Goal: Task Accomplishment & Management: Manage account settings

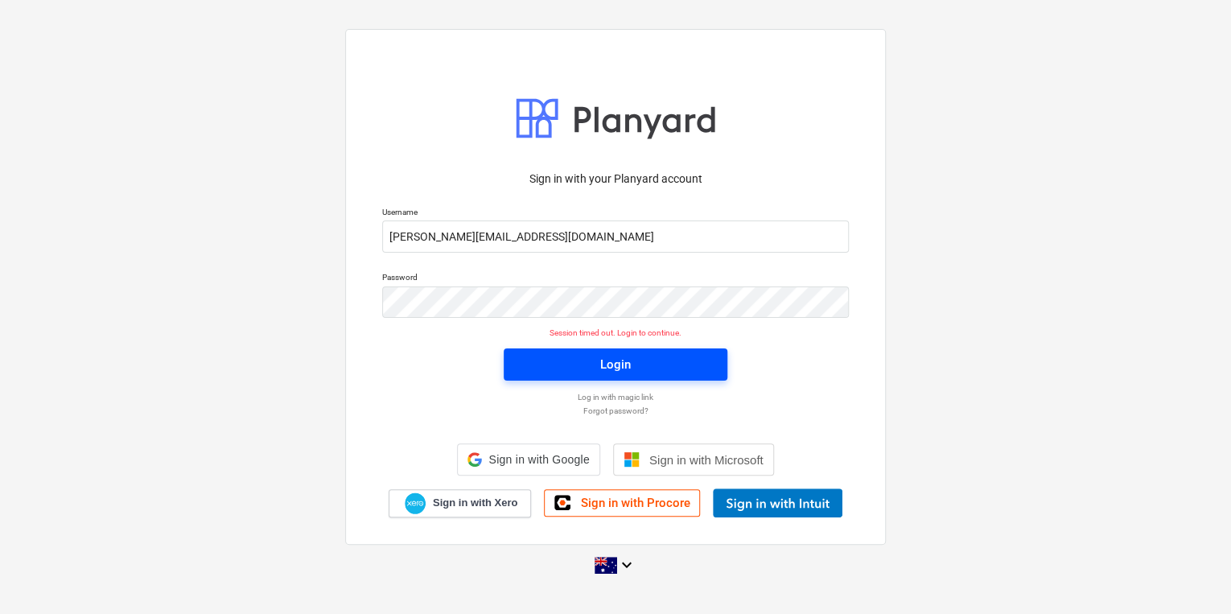
click at [578, 352] on button "Login" at bounding box center [616, 364] width 224 height 32
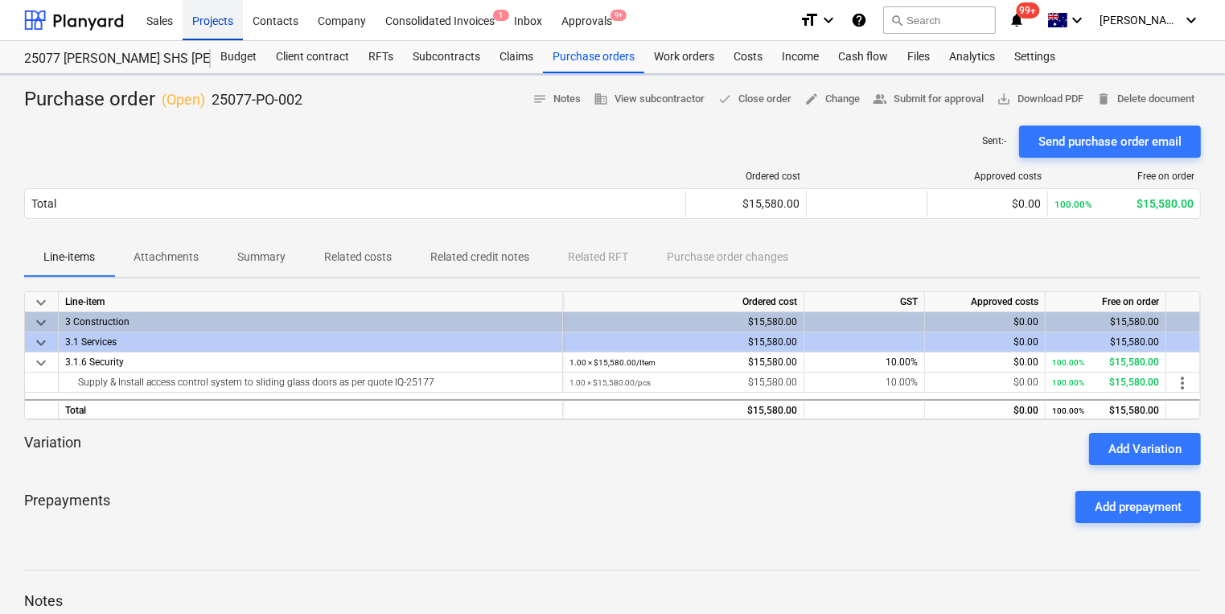
click at [200, 21] on div "Projects" at bounding box center [213, 19] width 60 height 41
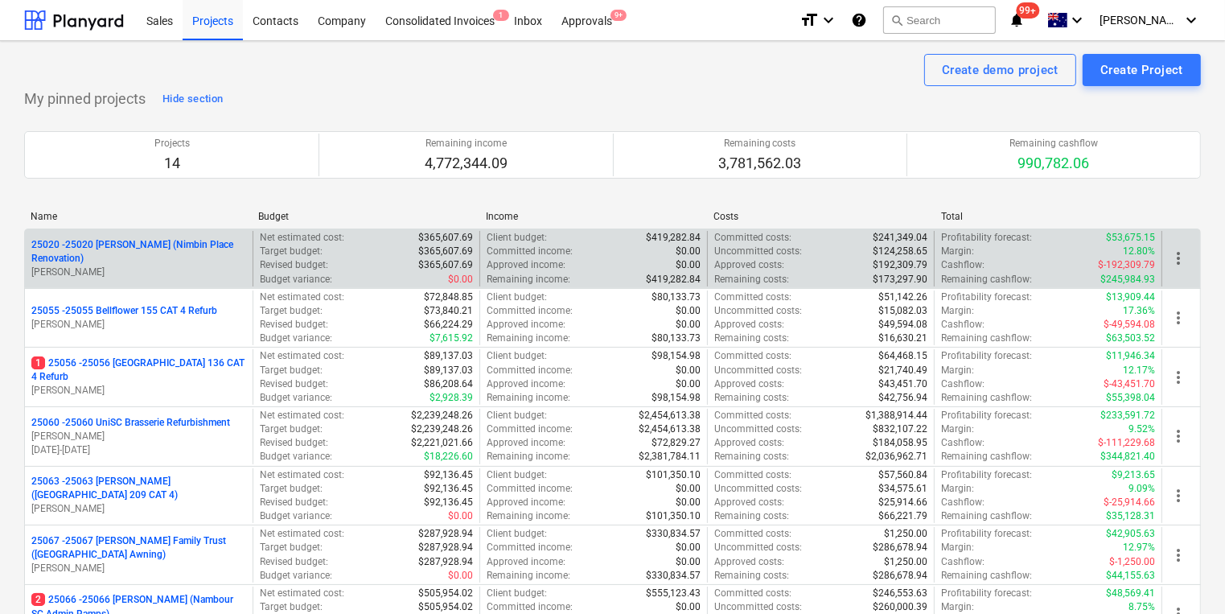
scroll to position [64, 0]
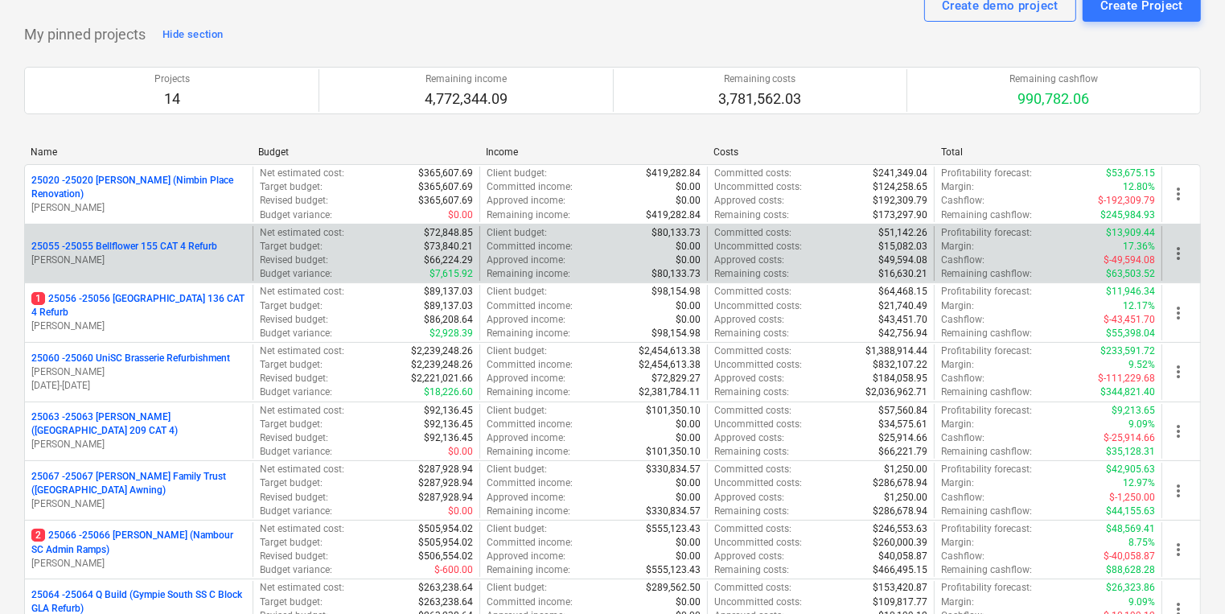
drag, startPoint x: 159, startPoint y: 257, endPoint x: 171, endPoint y: 279, distance: 24.5
click at [171, 279] on div "25055 - 25055 Bellflower 155 CAT 4 Refurb S. Young" at bounding box center [139, 254] width 228 height 56
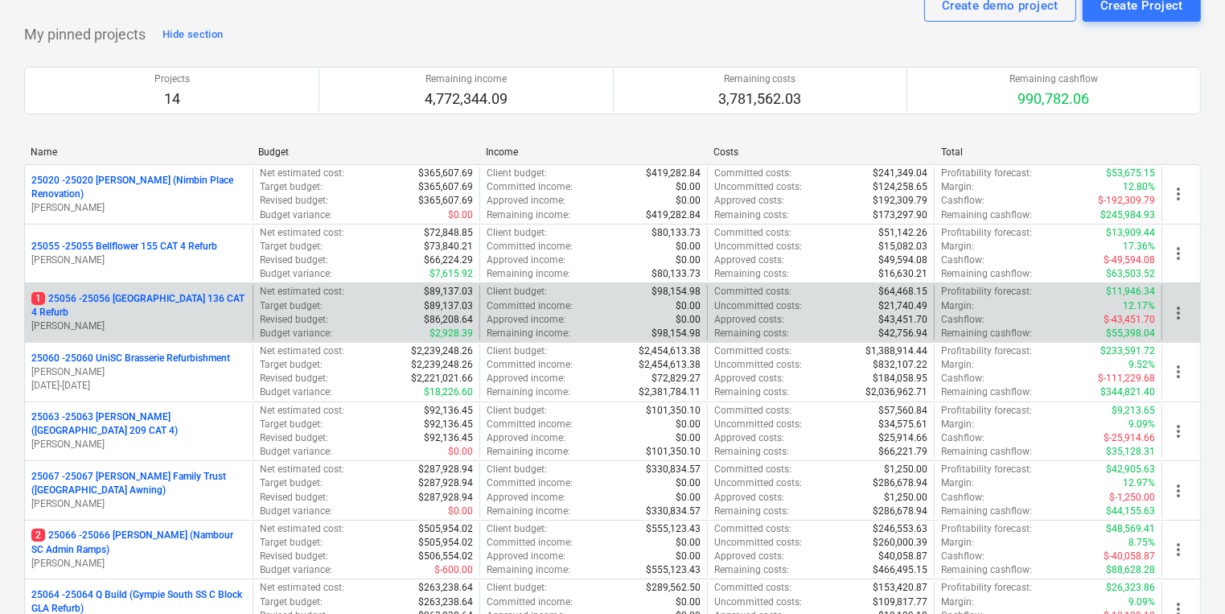
click at [167, 302] on p "1 25056 - 25056 Chancellor Park 136 CAT 4 Refurb" at bounding box center [138, 305] width 215 height 27
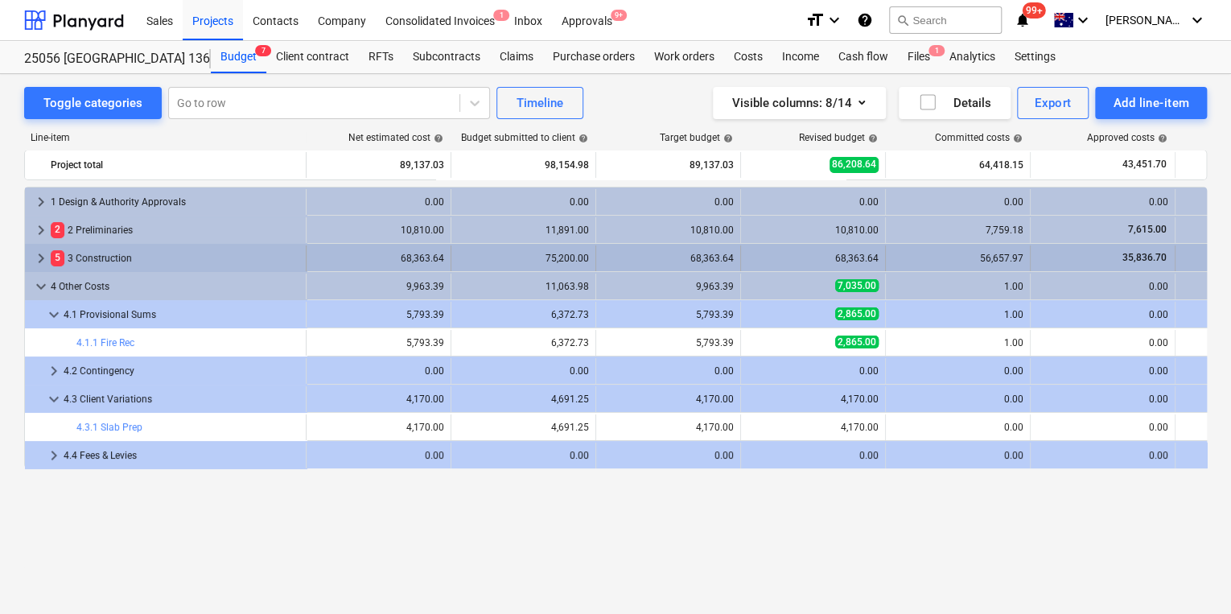
click at [35, 255] on span "keyboard_arrow_right" at bounding box center [40, 258] width 19 height 19
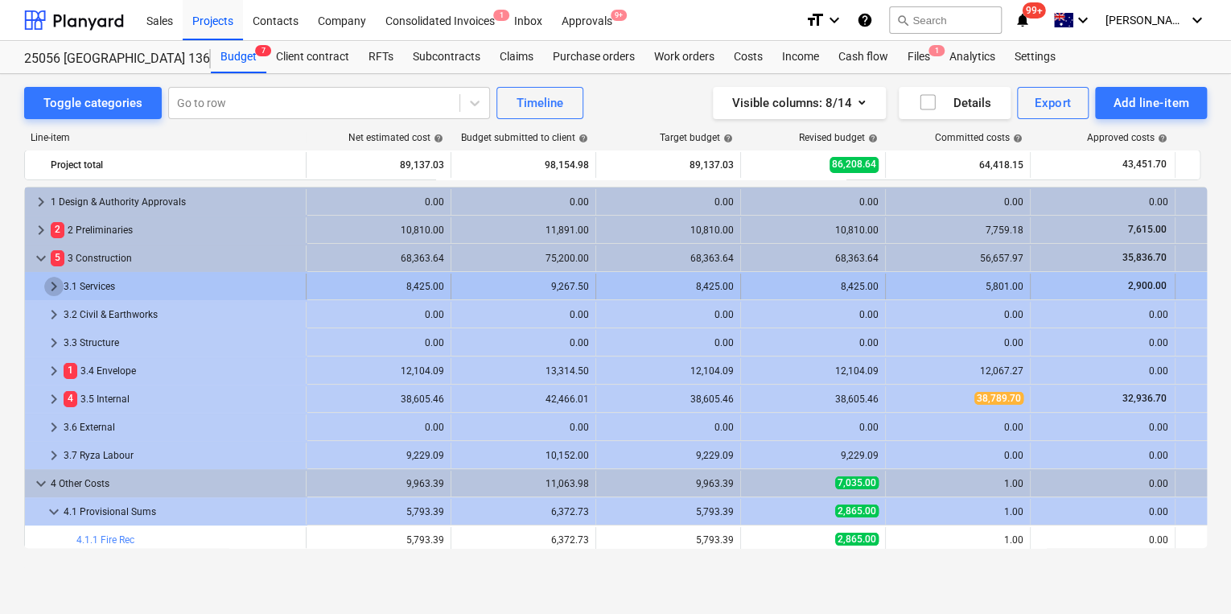
click at [48, 287] on span "keyboard_arrow_right" at bounding box center [53, 286] width 19 height 19
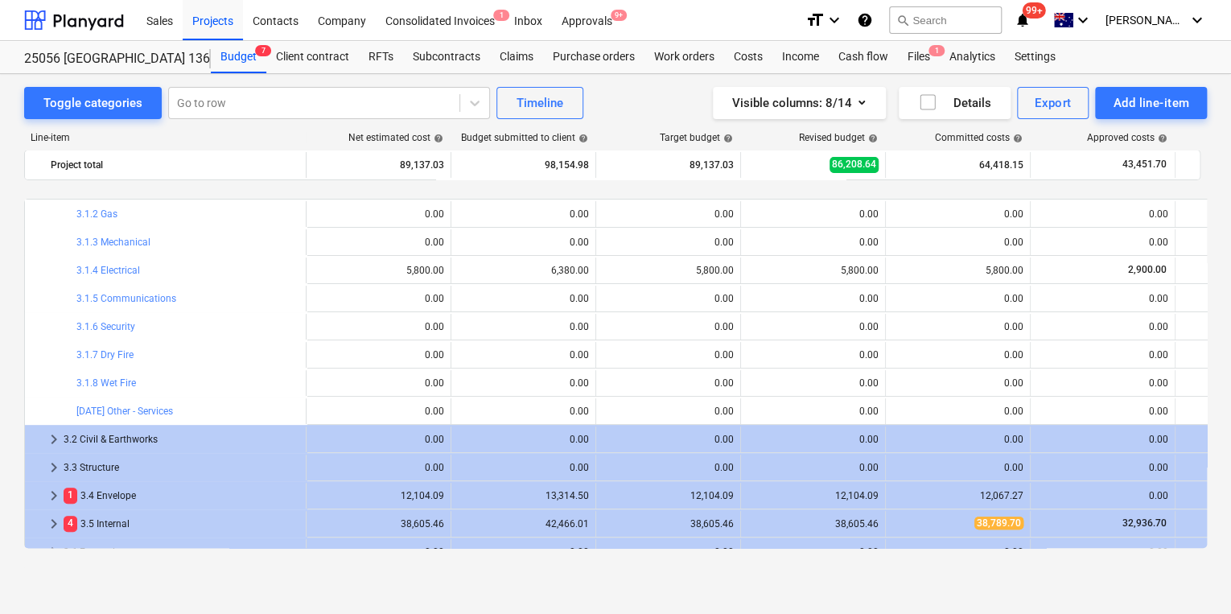
scroll to position [193, 0]
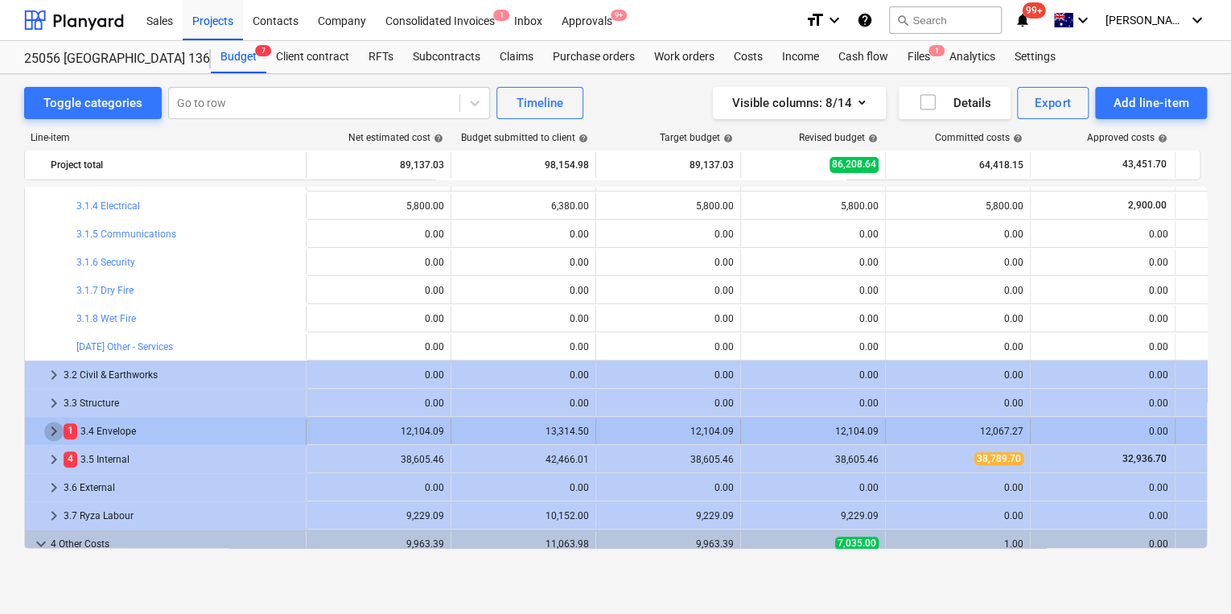
click at [54, 430] on span "keyboard_arrow_right" at bounding box center [53, 431] width 19 height 19
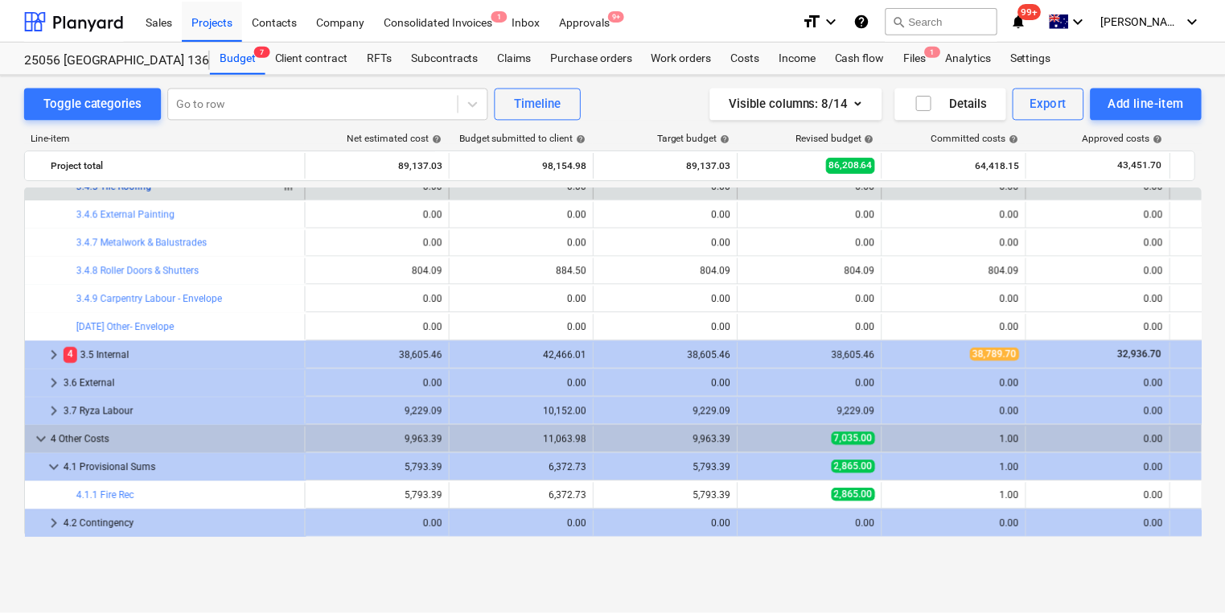
scroll to position [515, 0]
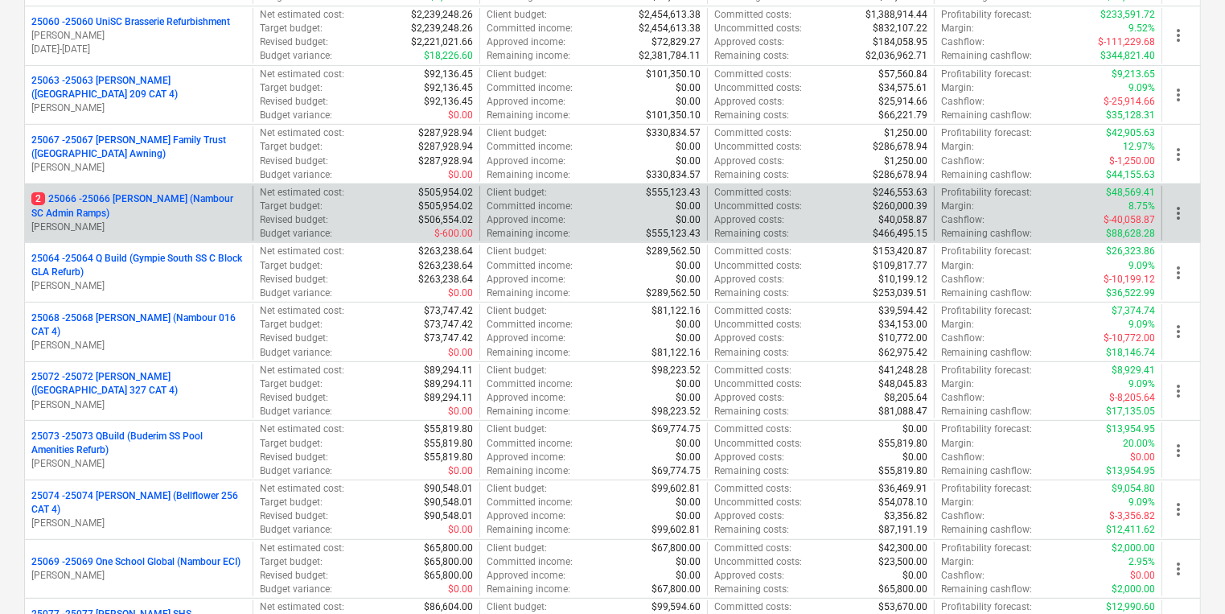
scroll to position [386, 0]
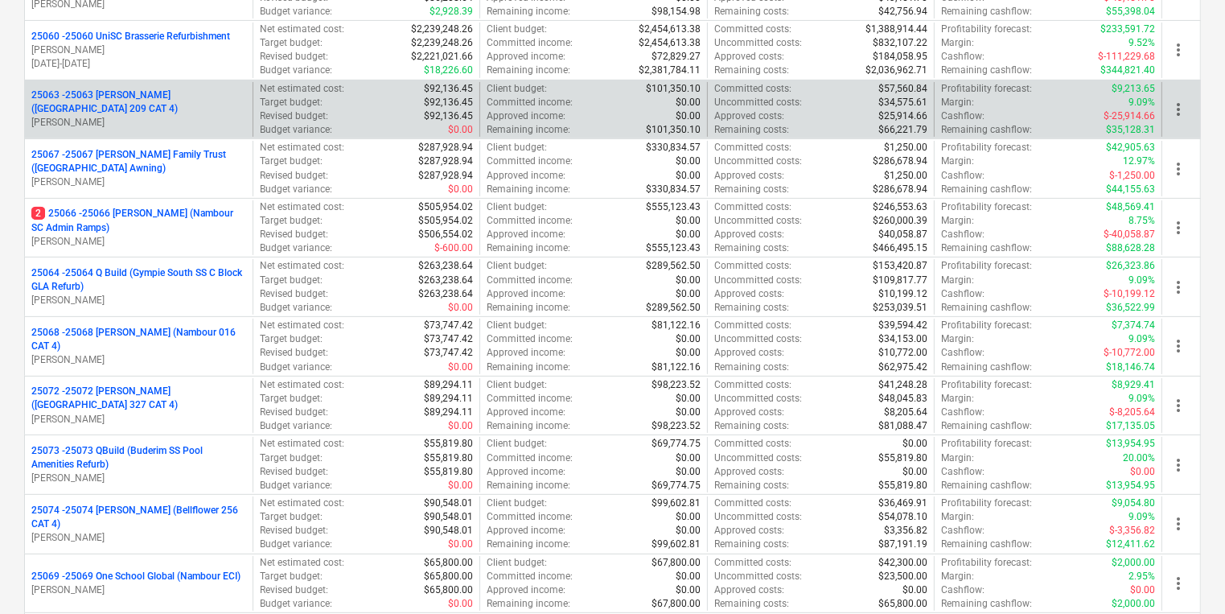
click at [195, 102] on p "25063 - 25063 Keyton (Chancellor Park 209 CAT 4)" at bounding box center [138, 101] width 215 height 27
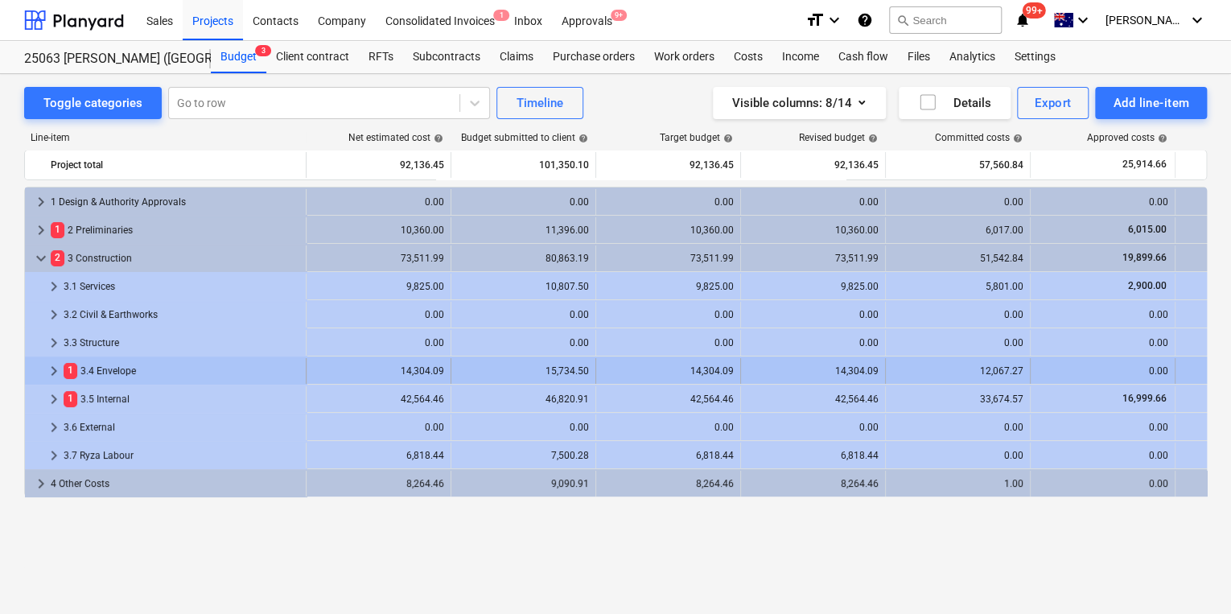
click at [51, 364] on span "keyboard_arrow_right" at bounding box center [53, 370] width 19 height 19
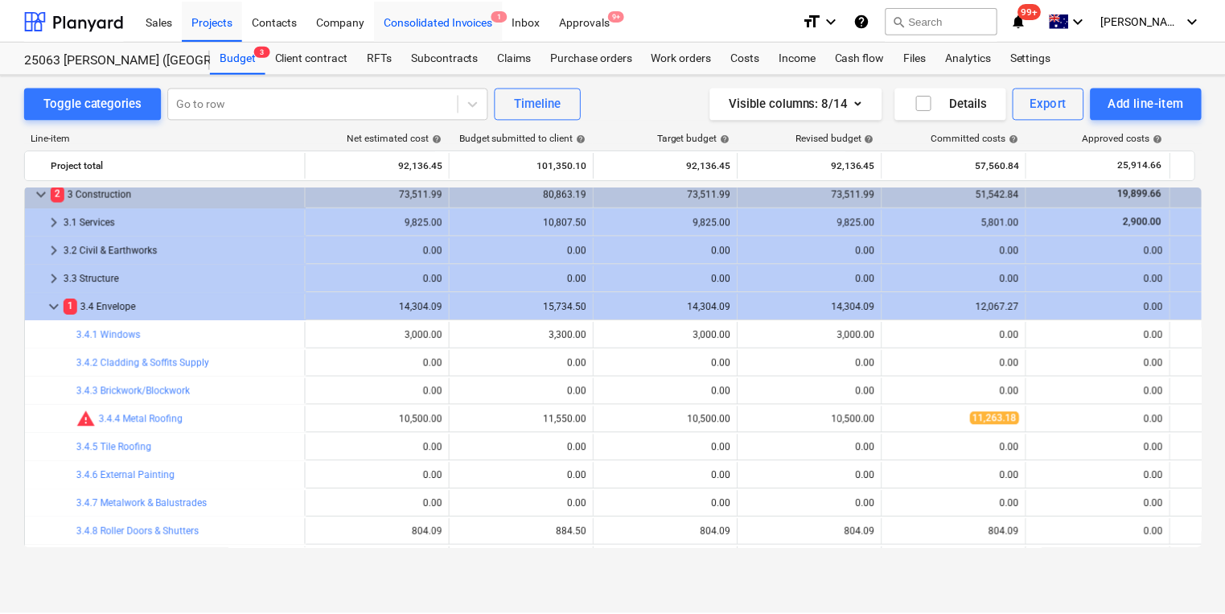
scroll to position [64, 0]
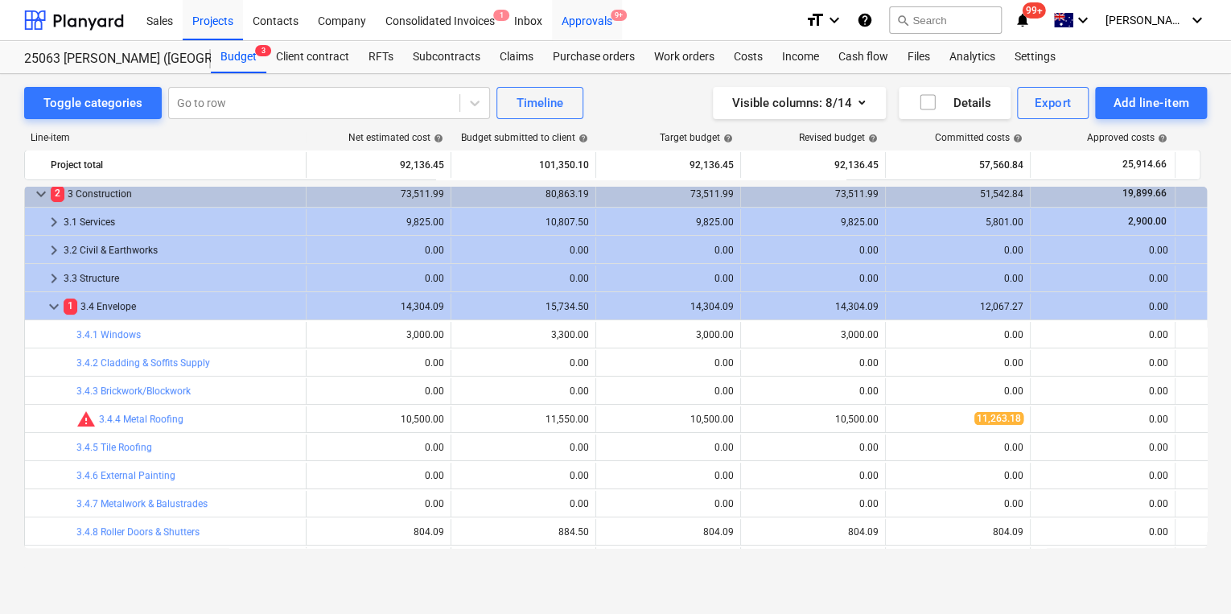
click at [575, 20] on div "Approvals 9+" at bounding box center [587, 19] width 70 height 41
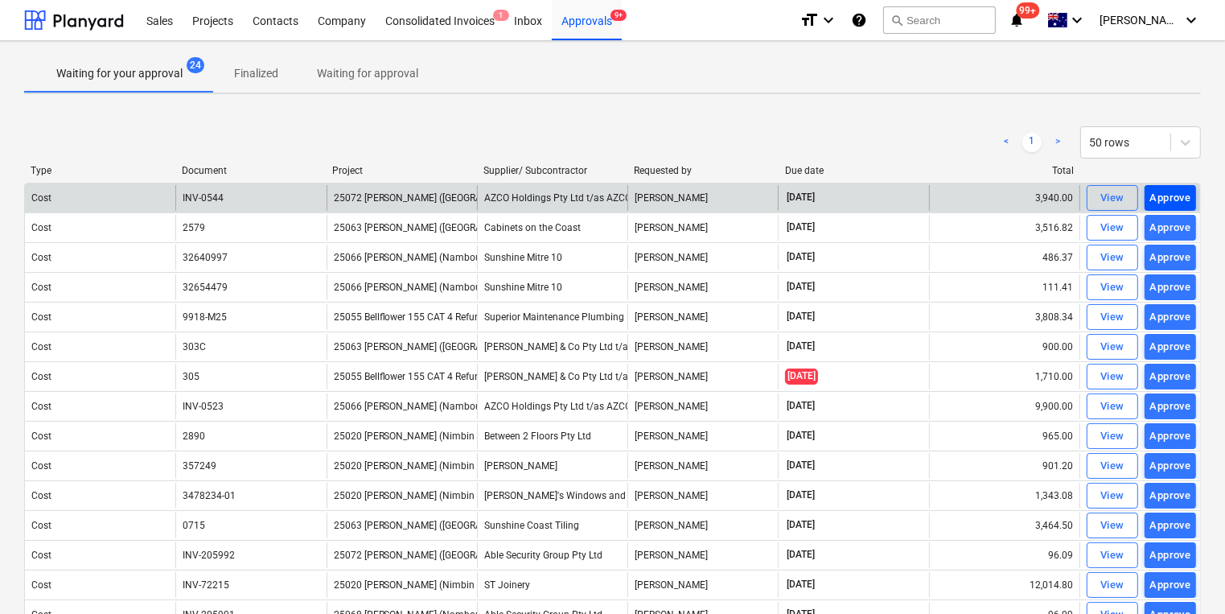
click at [1186, 196] on div "Approve" at bounding box center [1170, 198] width 41 height 19
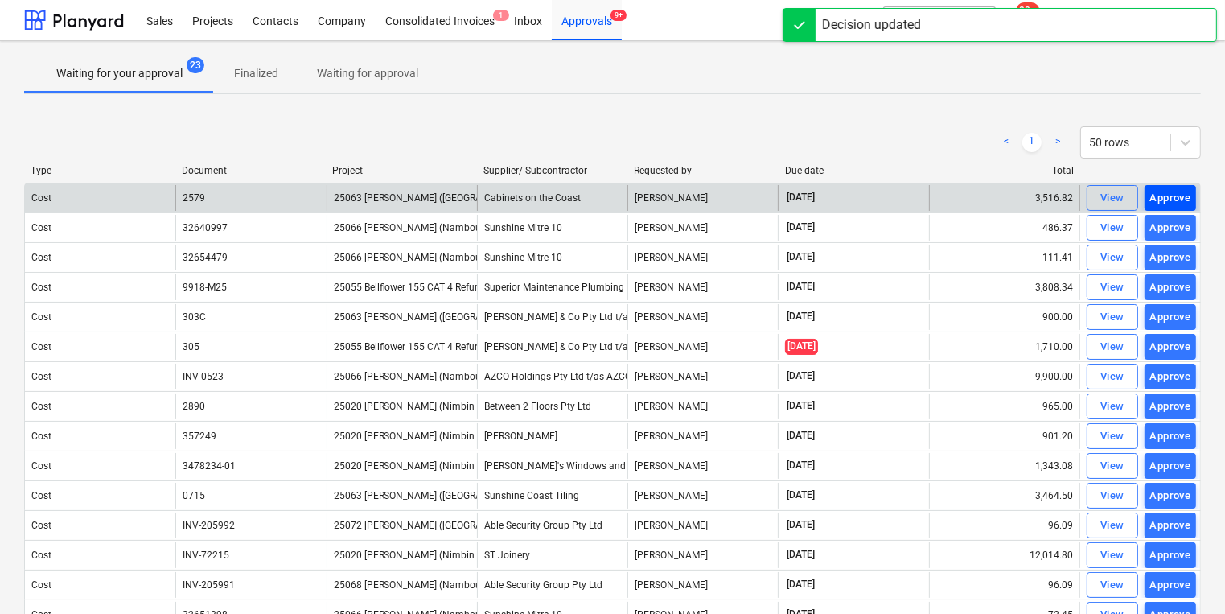
click at [1186, 197] on div "Approve" at bounding box center [1170, 198] width 41 height 19
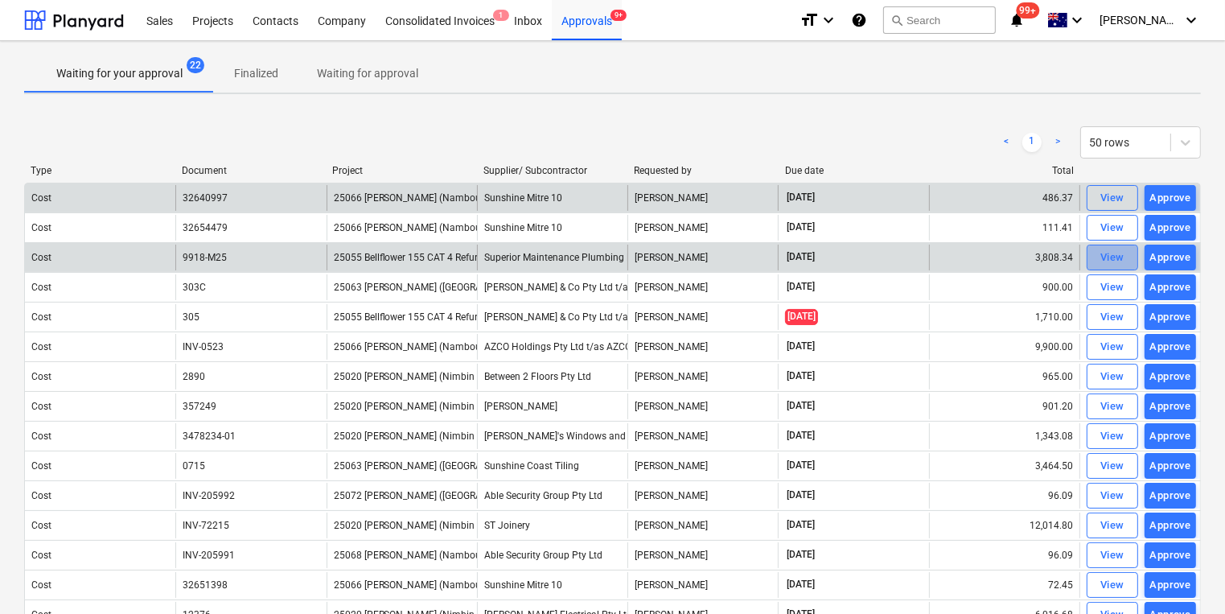
click at [1125, 256] on span "View" at bounding box center [1112, 258] width 35 height 19
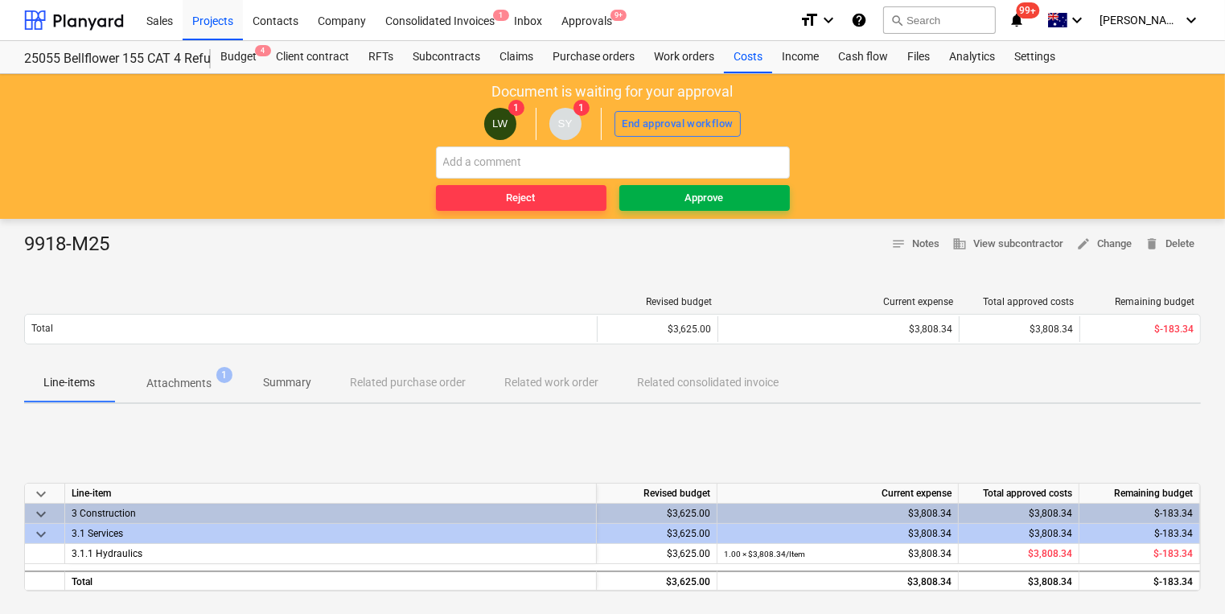
click at [708, 195] on div "Approve" at bounding box center [704, 198] width 39 height 19
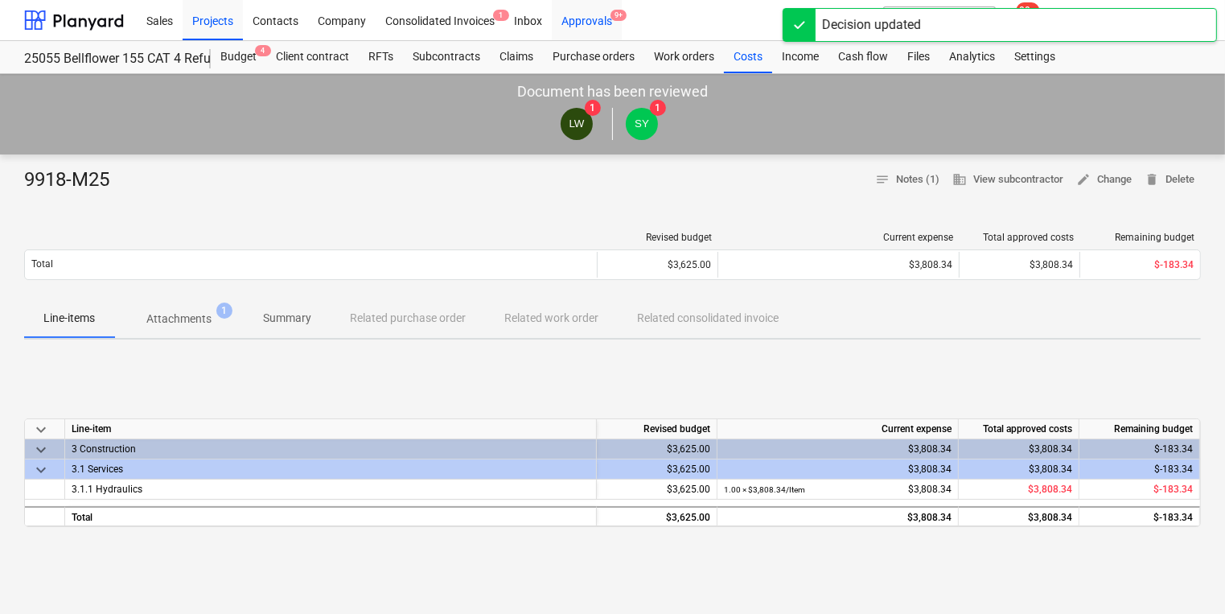
click at [594, 26] on div "Approvals 9+" at bounding box center [587, 19] width 70 height 41
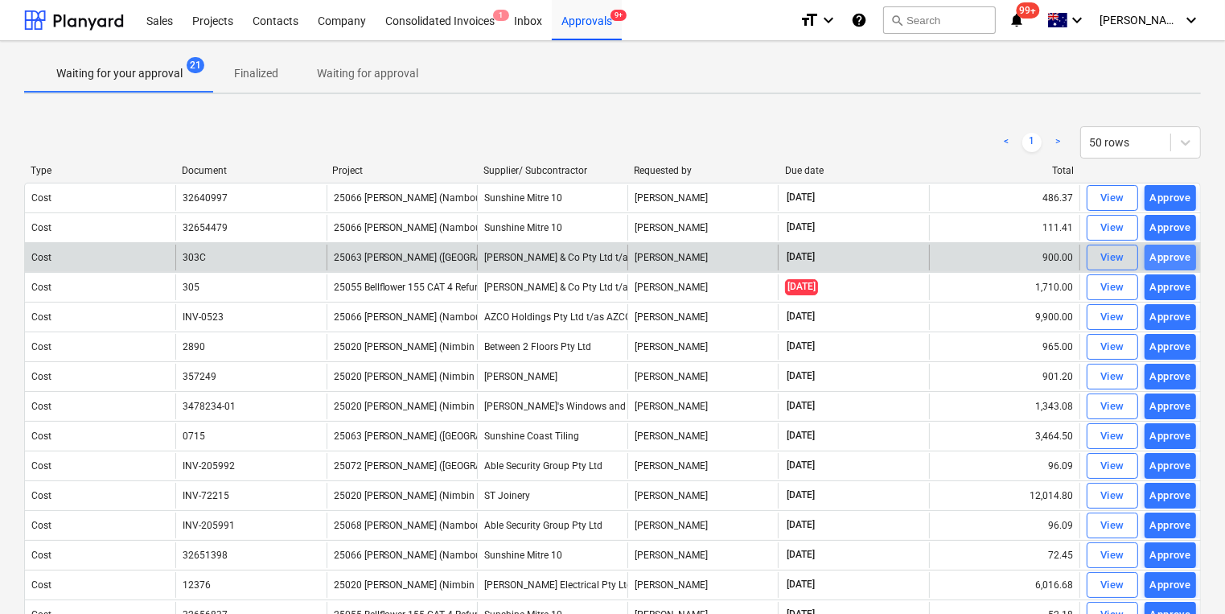
click at [1167, 256] on div "Approve" at bounding box center [1170, 258] width 41 height 19
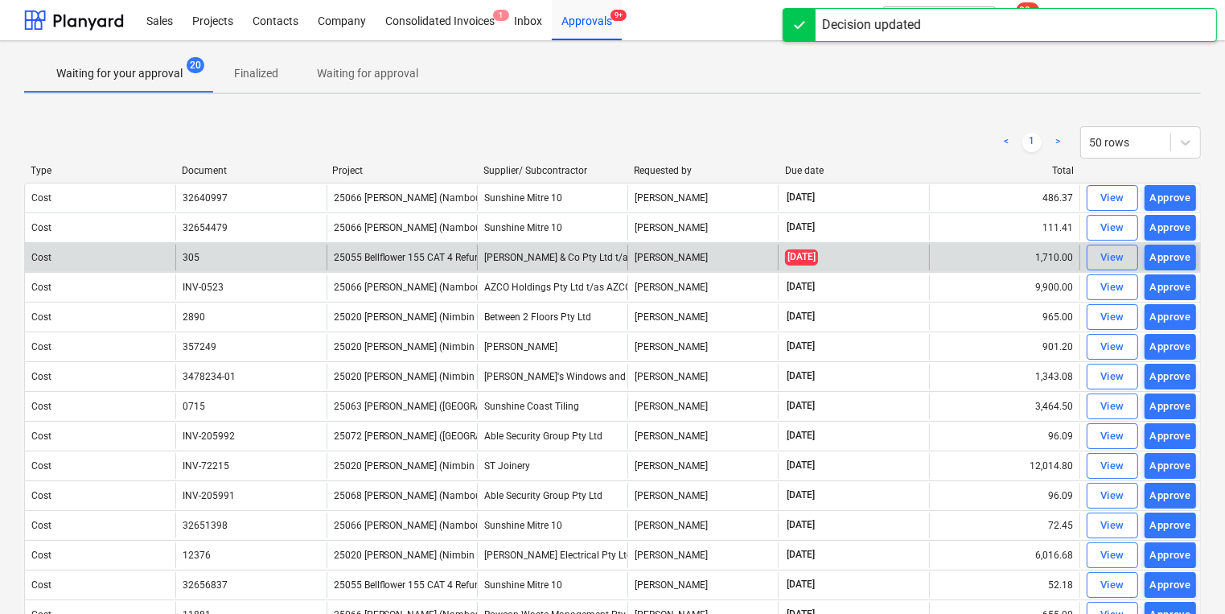
click at [1167, 255] on div "Approve" at bounding box center [1170, 258] width 41 height 19
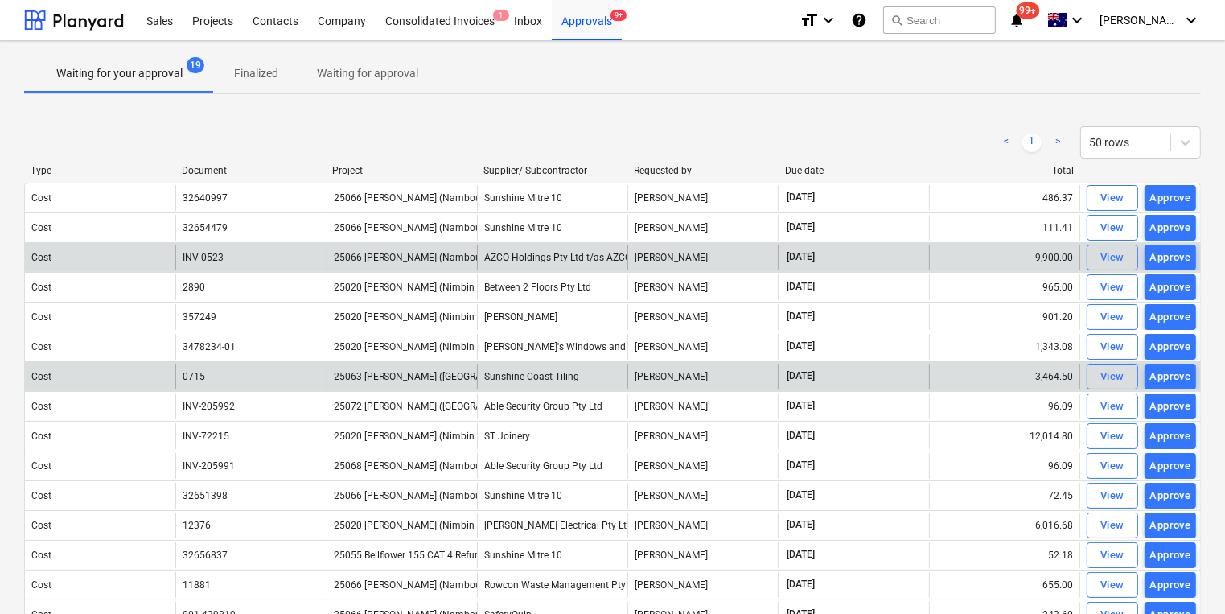
click at [380, 376] on span "25063 [PERSON_NAME] ([GEOGRAPHIC_DATA] 209 CAT 4)" at bounding box center [460, 376] width 253 height 11
click at [1118, 376] on div "View" at bounding box center [1113, 377] width 24 height 19
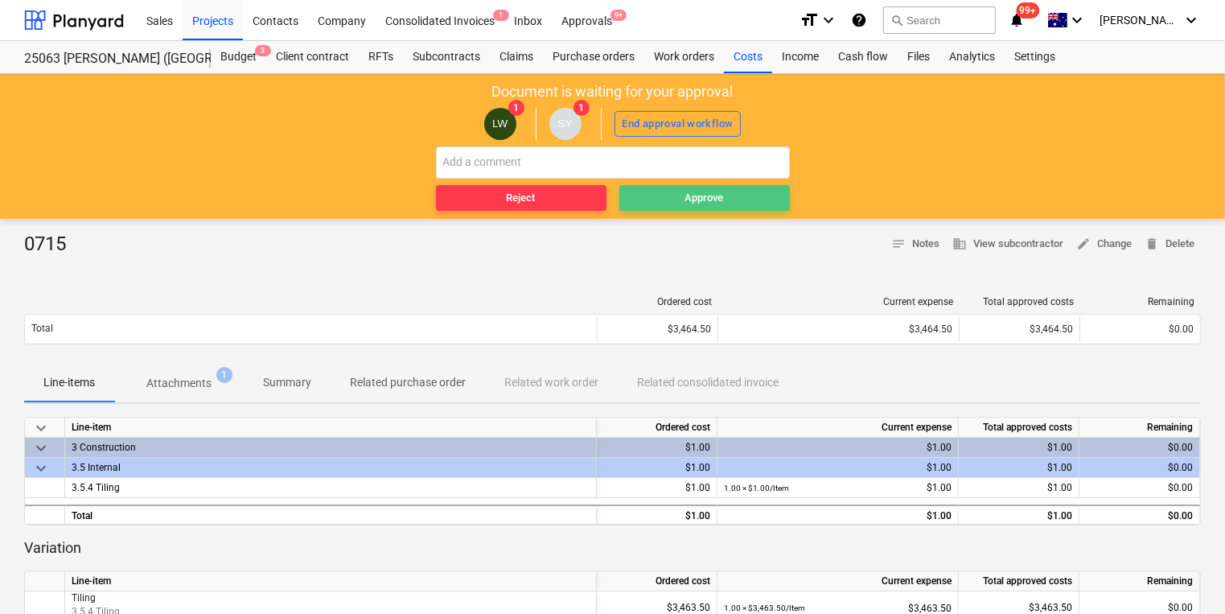
click at [684, 189] on span "Approve" at bounding box center [705, 198] width 158 height 19
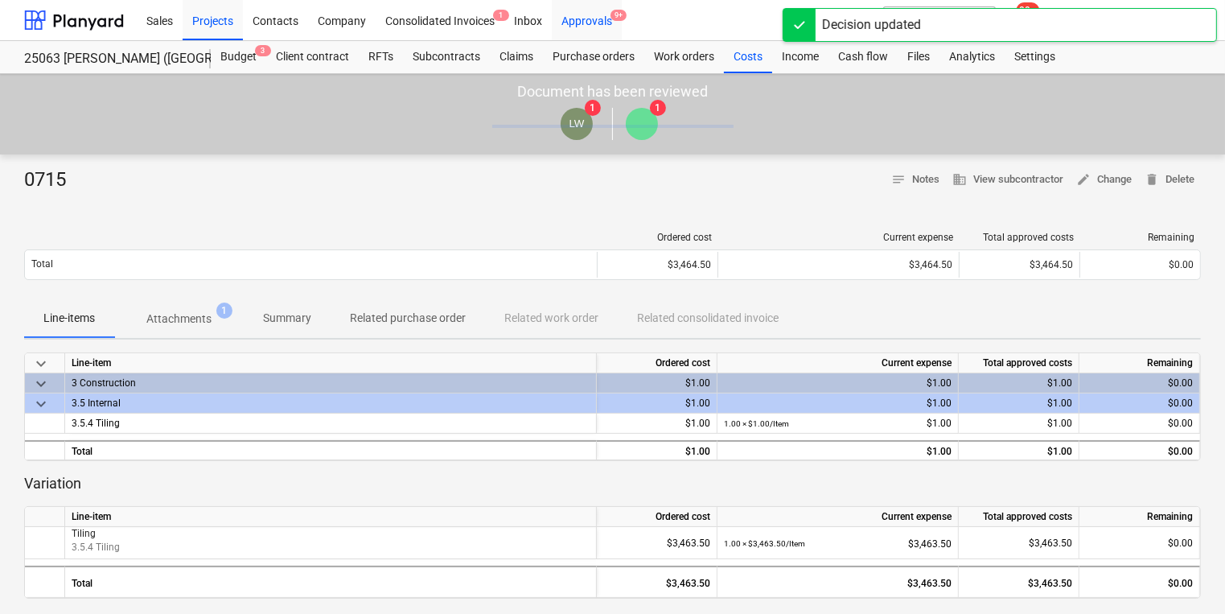
click at [598, 20] on div "Approvals 9+" at bounding box center [587, 19] width 70 height 41
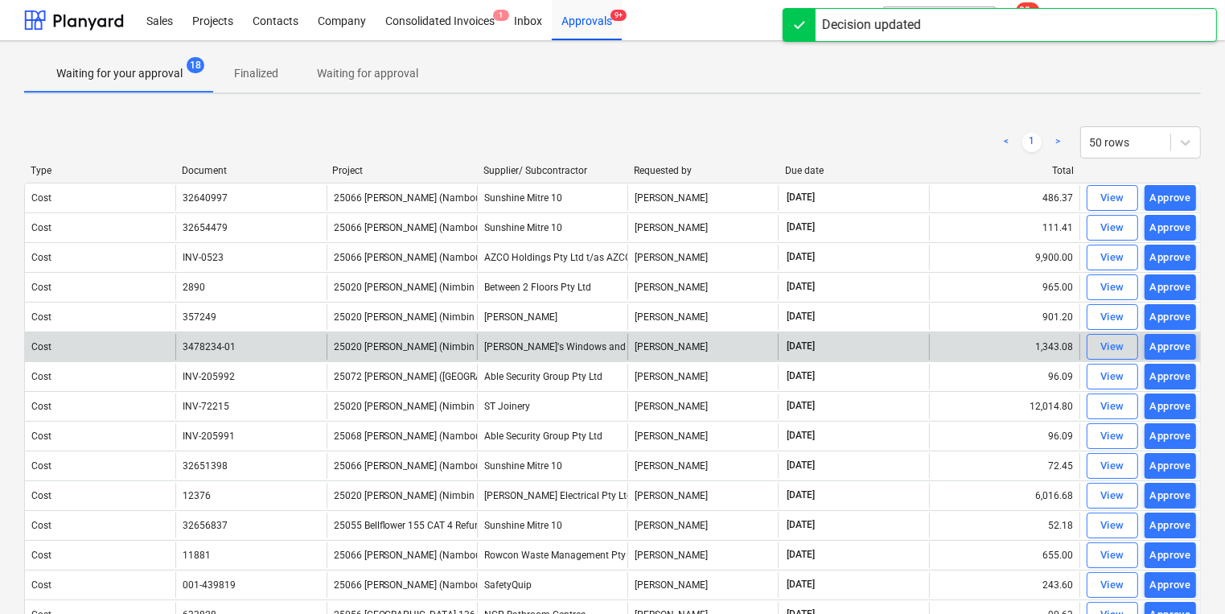
scroll to position [192, 0]
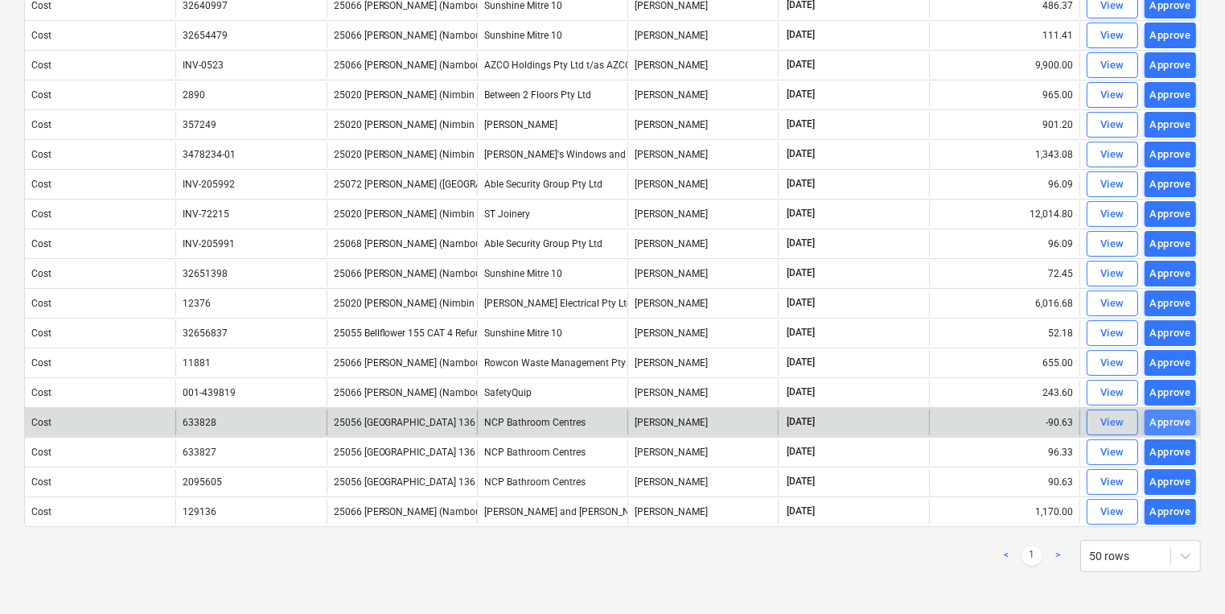
click at [1182, 423] on div "Approve" at bounding box center [1170, 422] width 41 height 19
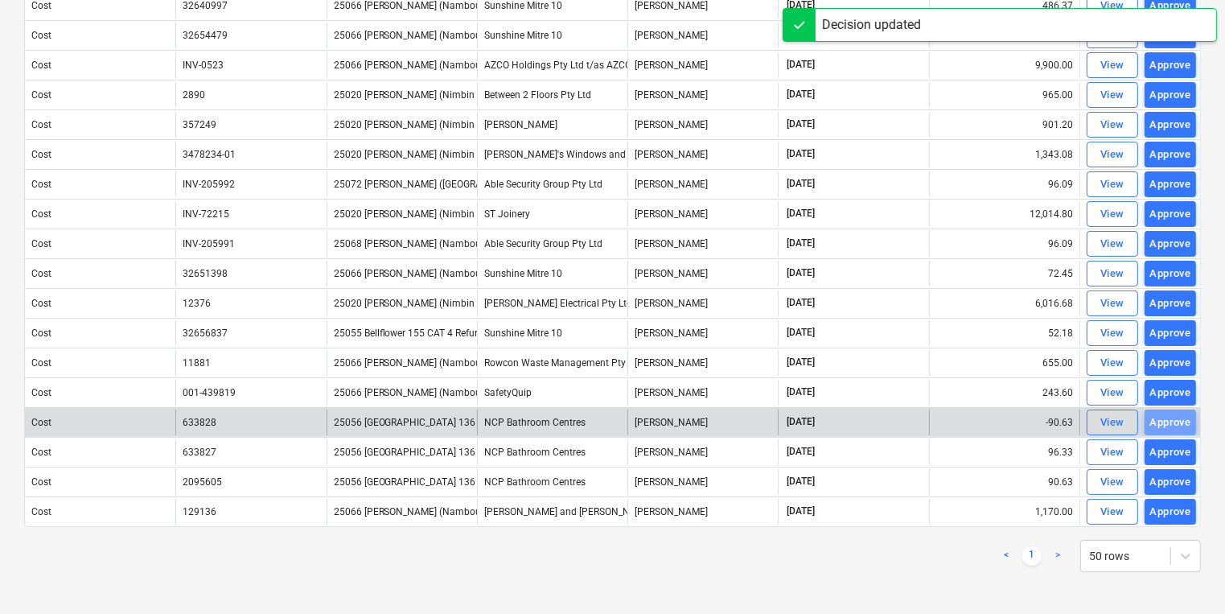
scroll to position [163, 0]
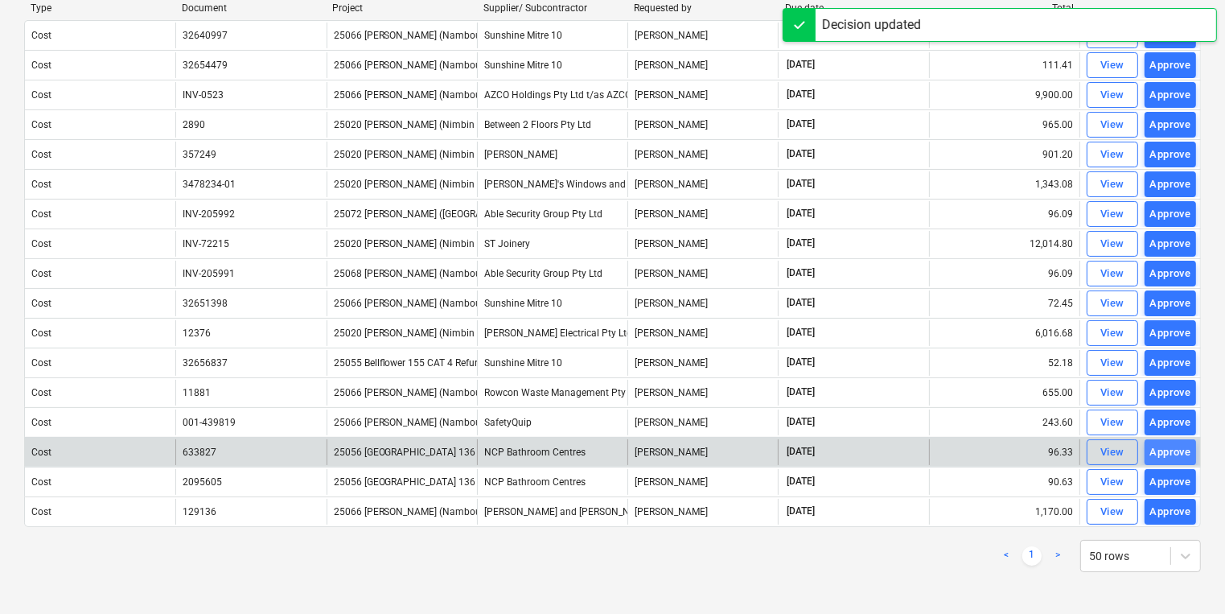
click at [1179, 453] on div "Approve" at bounding box center [1170, 452] width 41 height 19
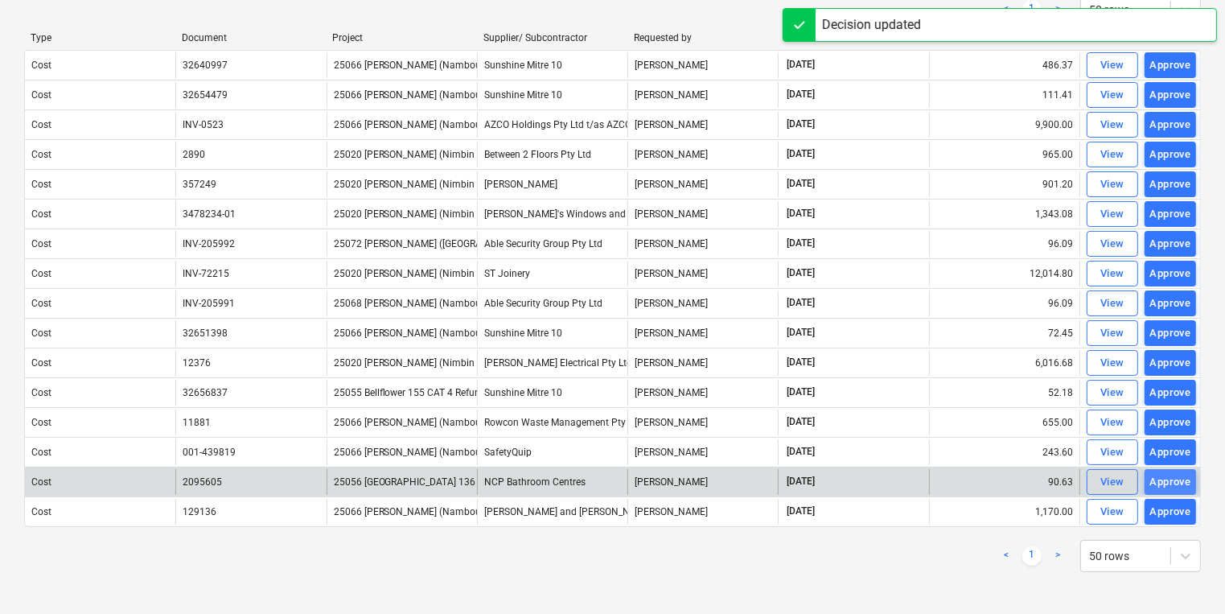
click at [1166, 473] on div "Approve" at bounding box center [1170, 482] width 41 height 19
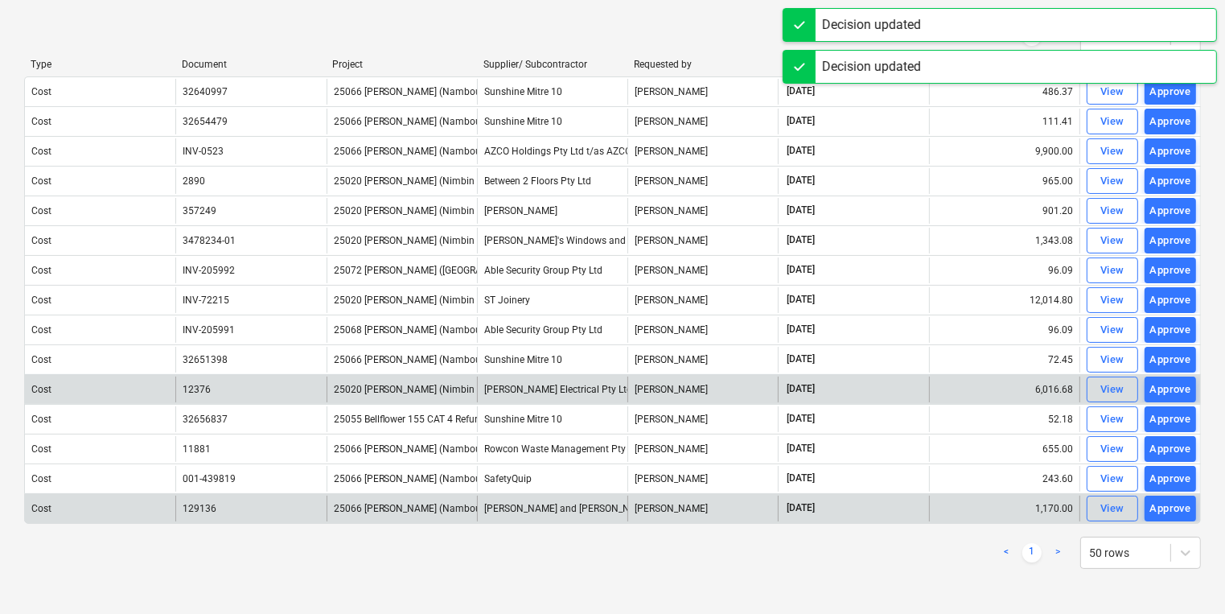
scroll to position [103, 0]
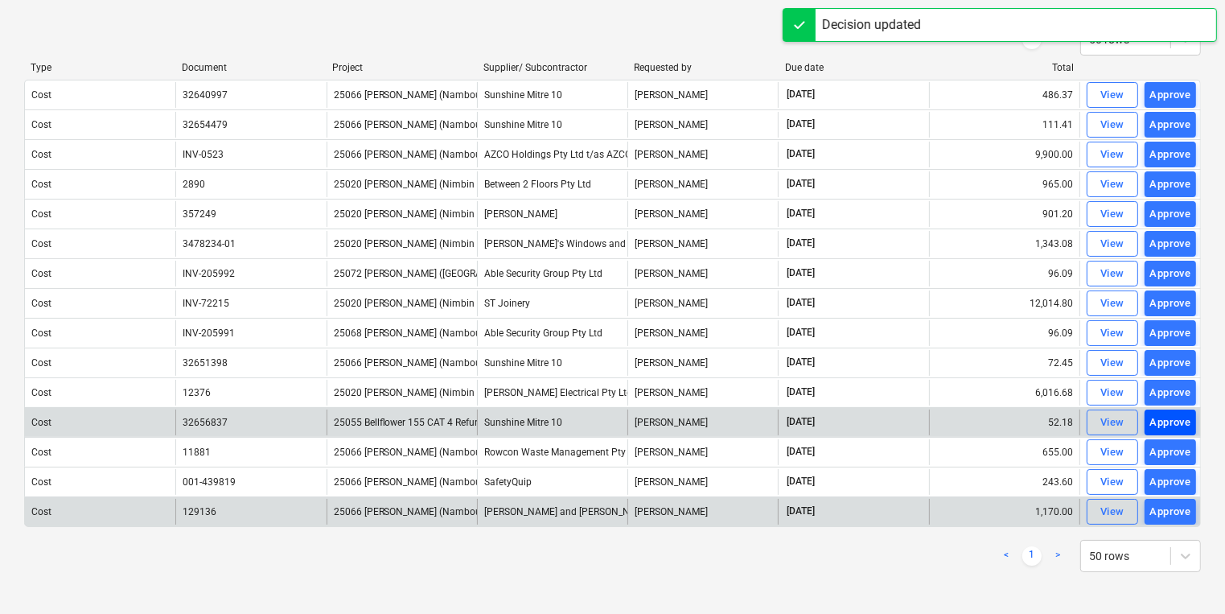
click at [1181, 422] on div "Approve" at bounding box center [1170, 422] width 41 height 19
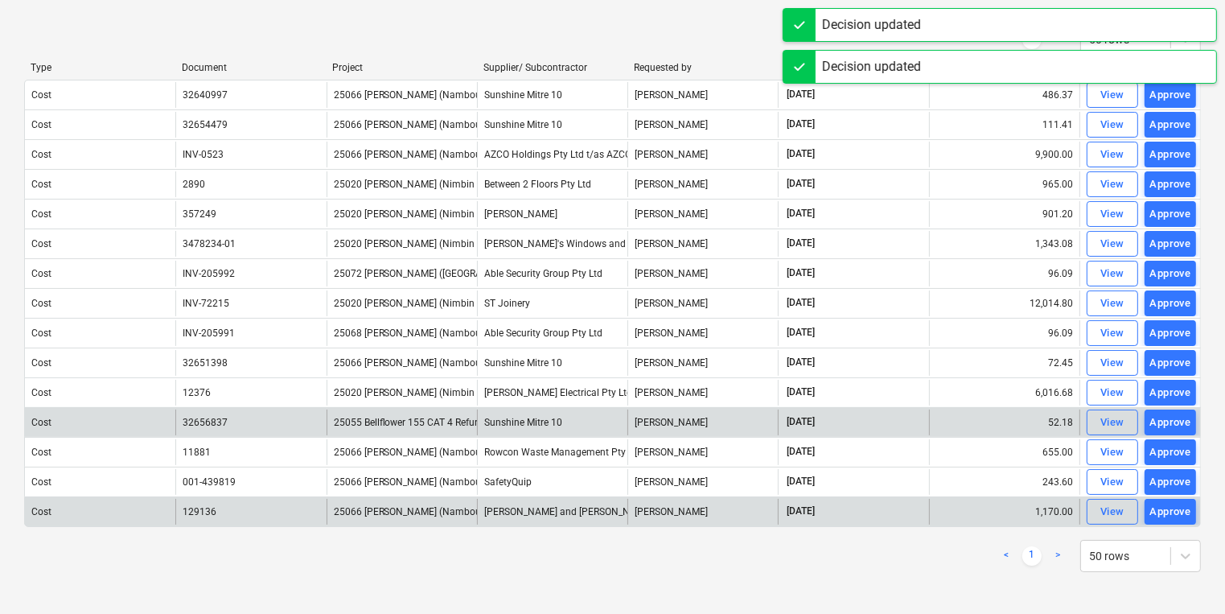
scroll to position [74, 0]
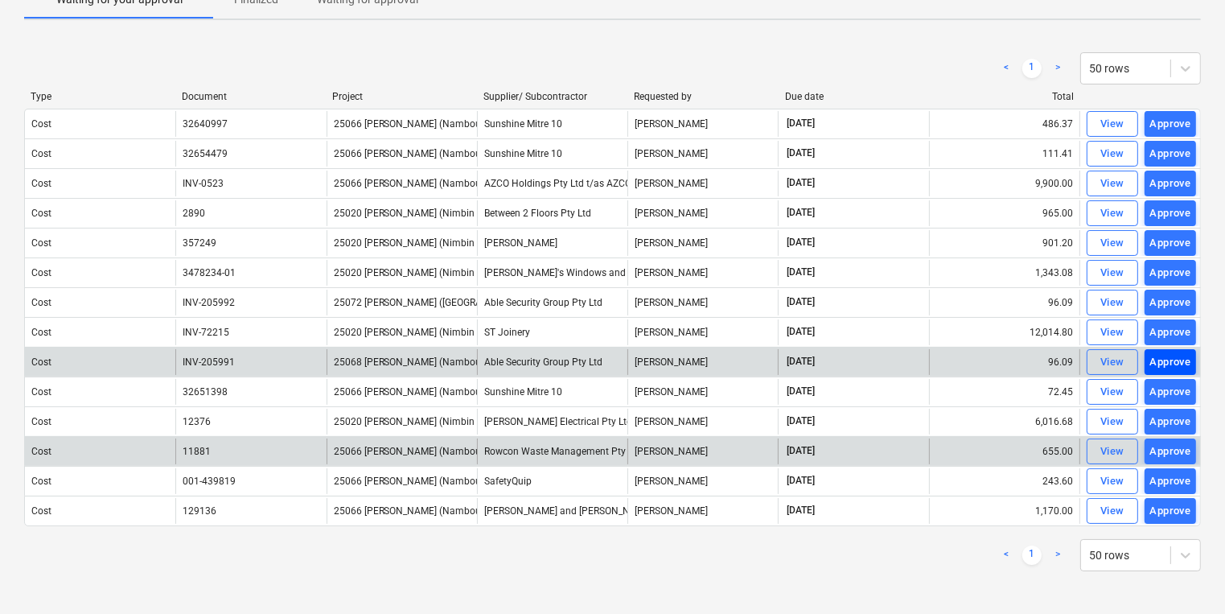
click at [1181, 362] on div "Approve" at bounding box center [1170, 362] width 41 height 19
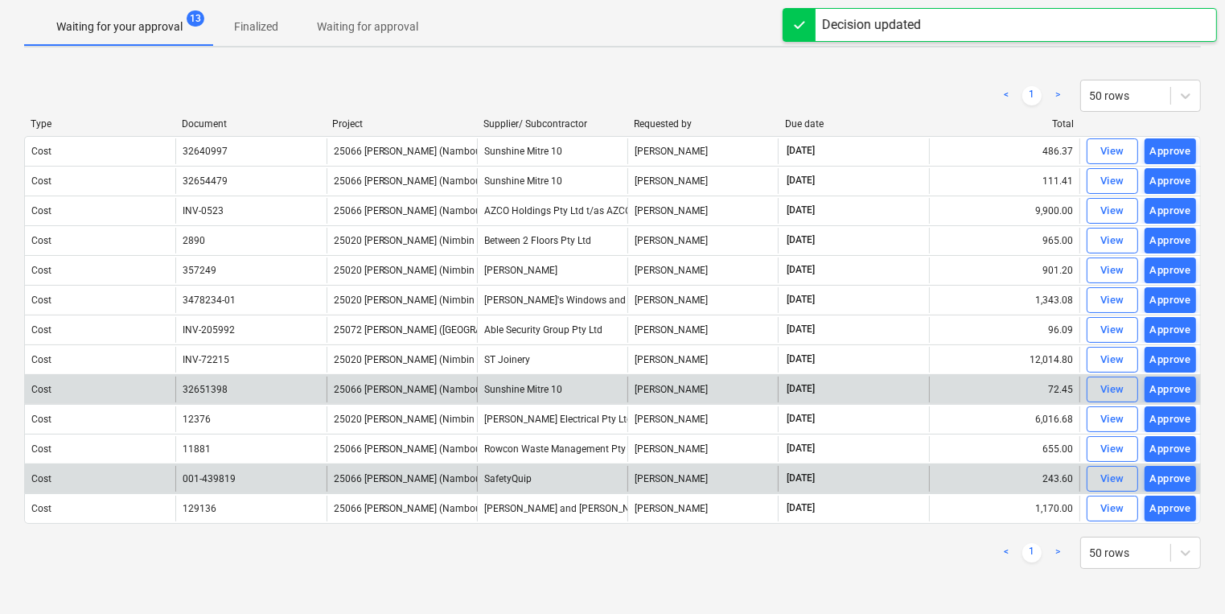
scroll to position [44, 0]
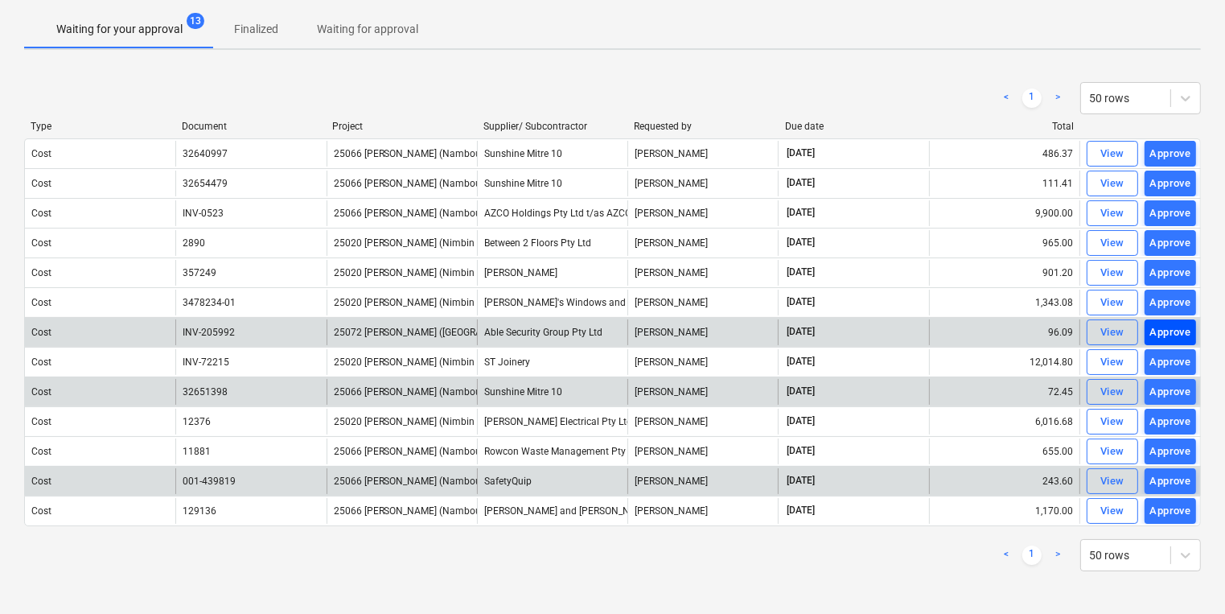
click at [1173, 327] on div "Approve" at bounding box center [1170, 332] width 41 height 19
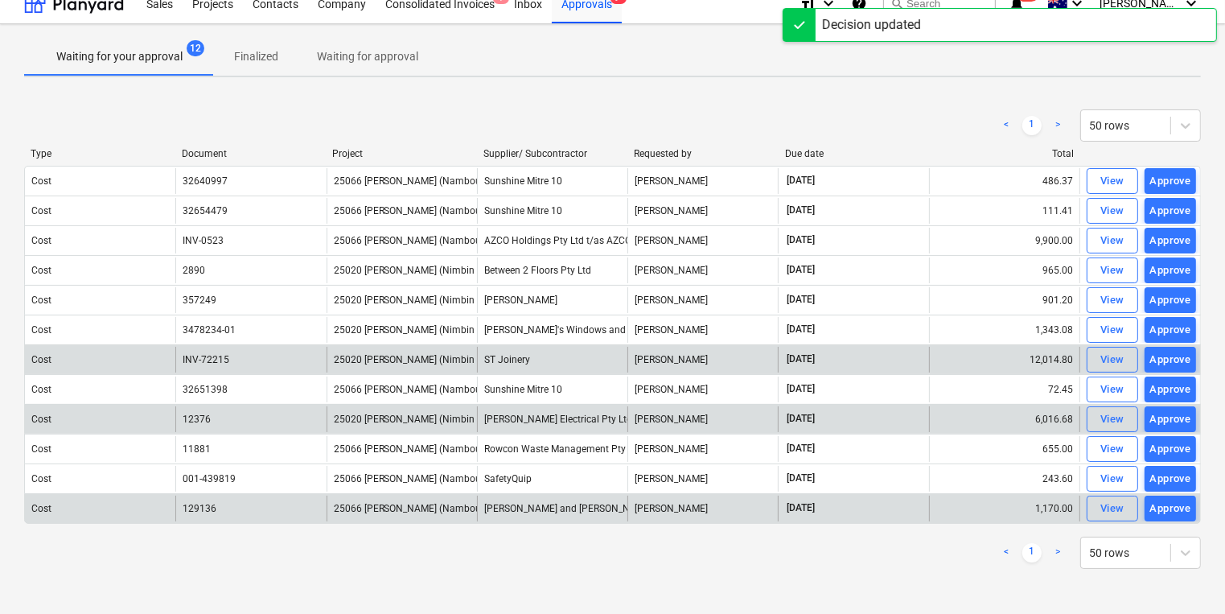
scroll to position [14, 0]
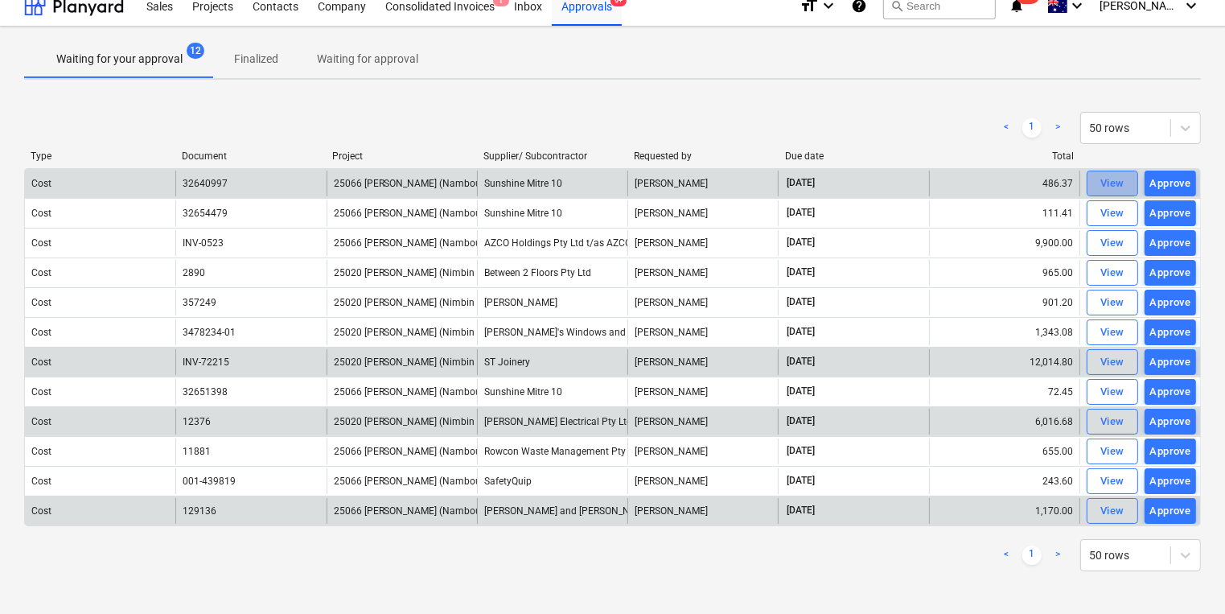
click at [1105, 179] on div "View" at bounding box center [1113, 184] width 24 height 19
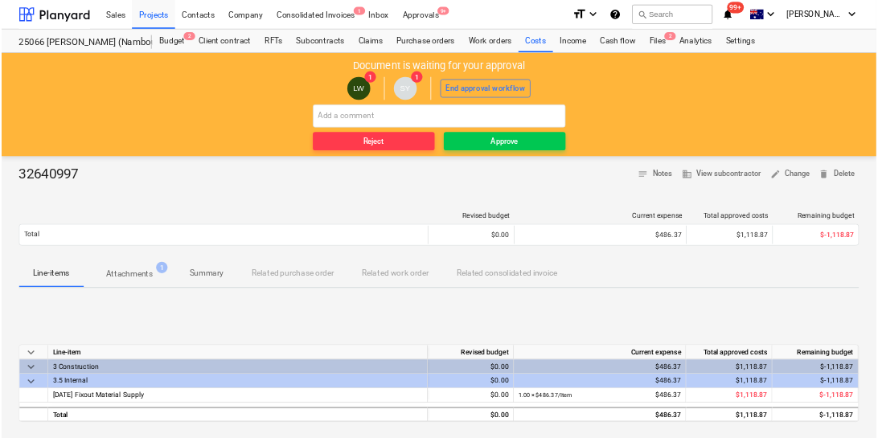
scroll to position [64, 0]
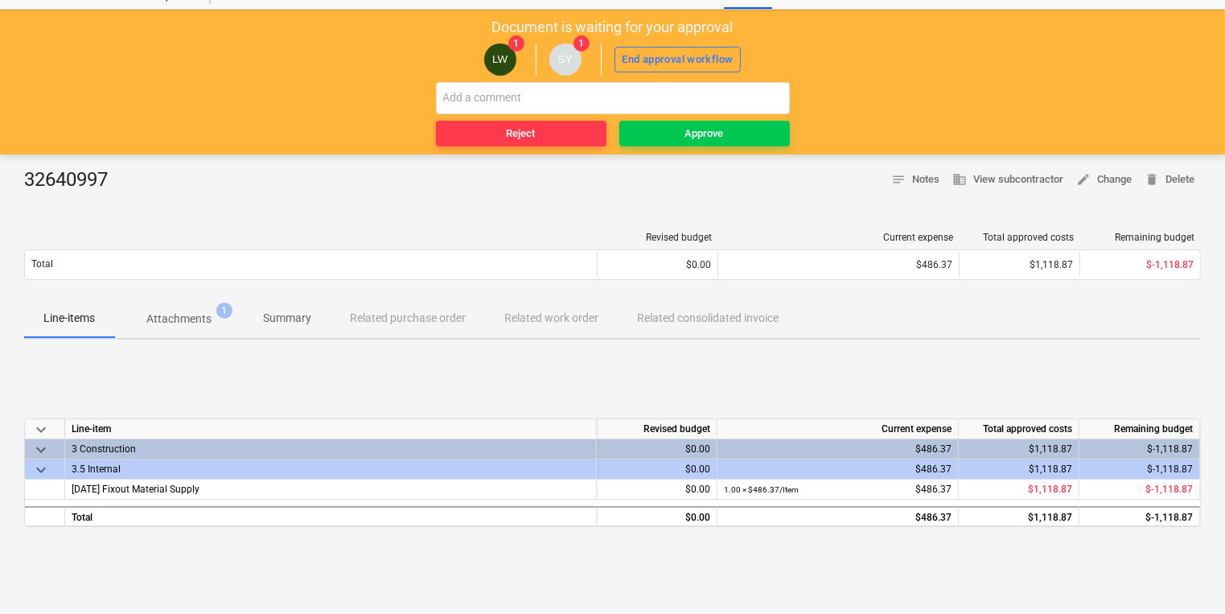
click at [171, 317] on p "Attachments" at bounding box center [178, 319] width 65 height 17
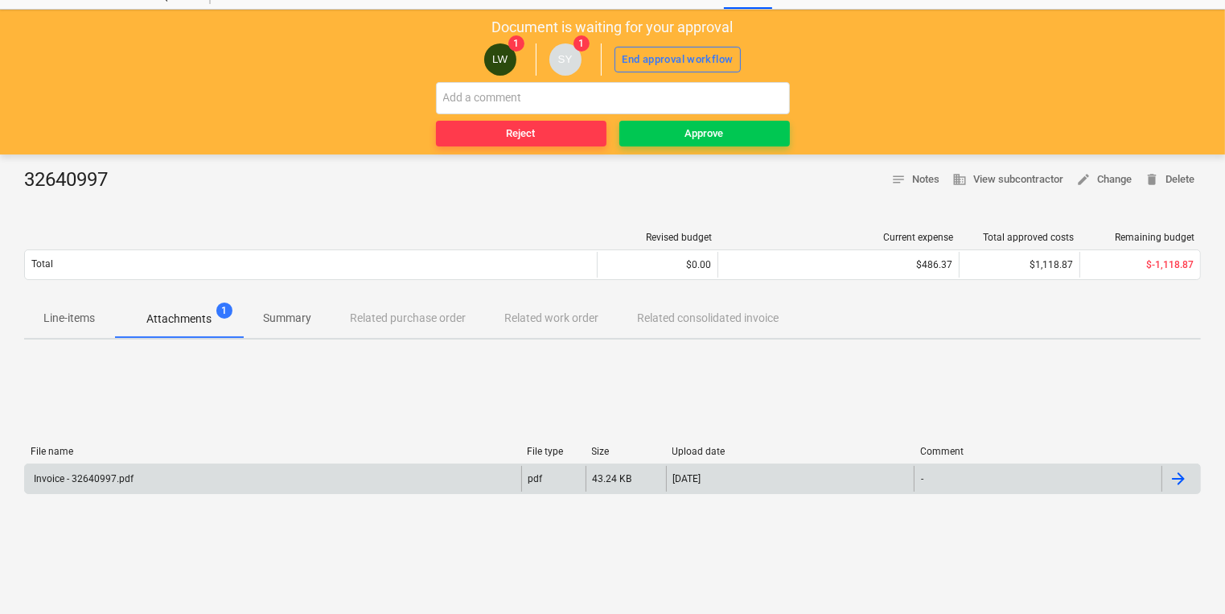
click at [88, 475] on div "Invoice - 32640997.pdf" at bounding box center [82, 478] width 102 height 11
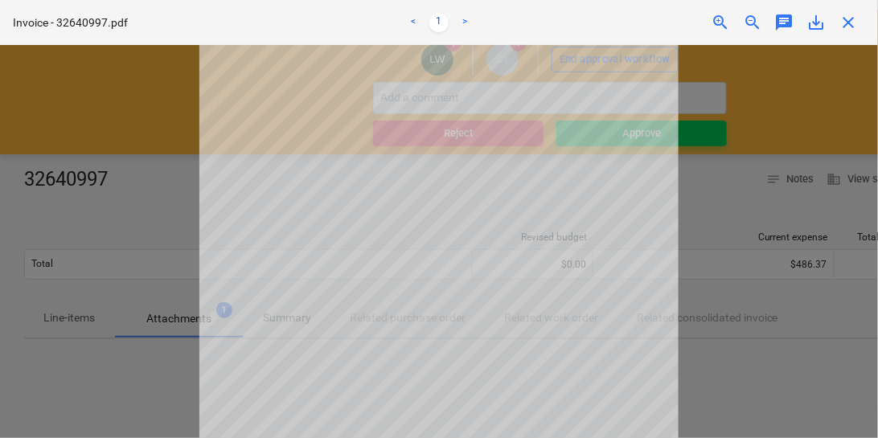
click at [854, 23] on div "Successfully imported line-items" at bounding box center [653, 17] width 434 height 34
click at [849, 23] on div "Successfully imported line-items" at bounding box center [653, 17] width 434 height 34
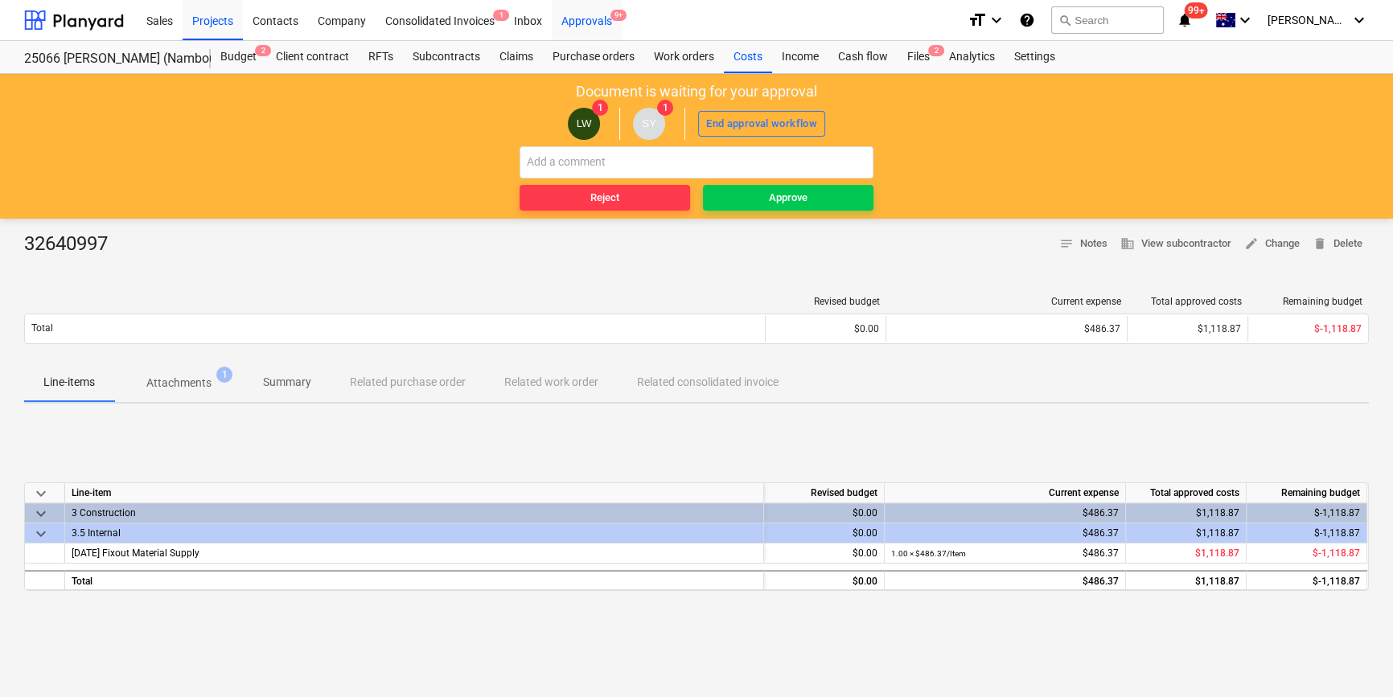
click at [575, 15] on div "Approvals 9+" at bounding box center [587, 19] width 70 height 41
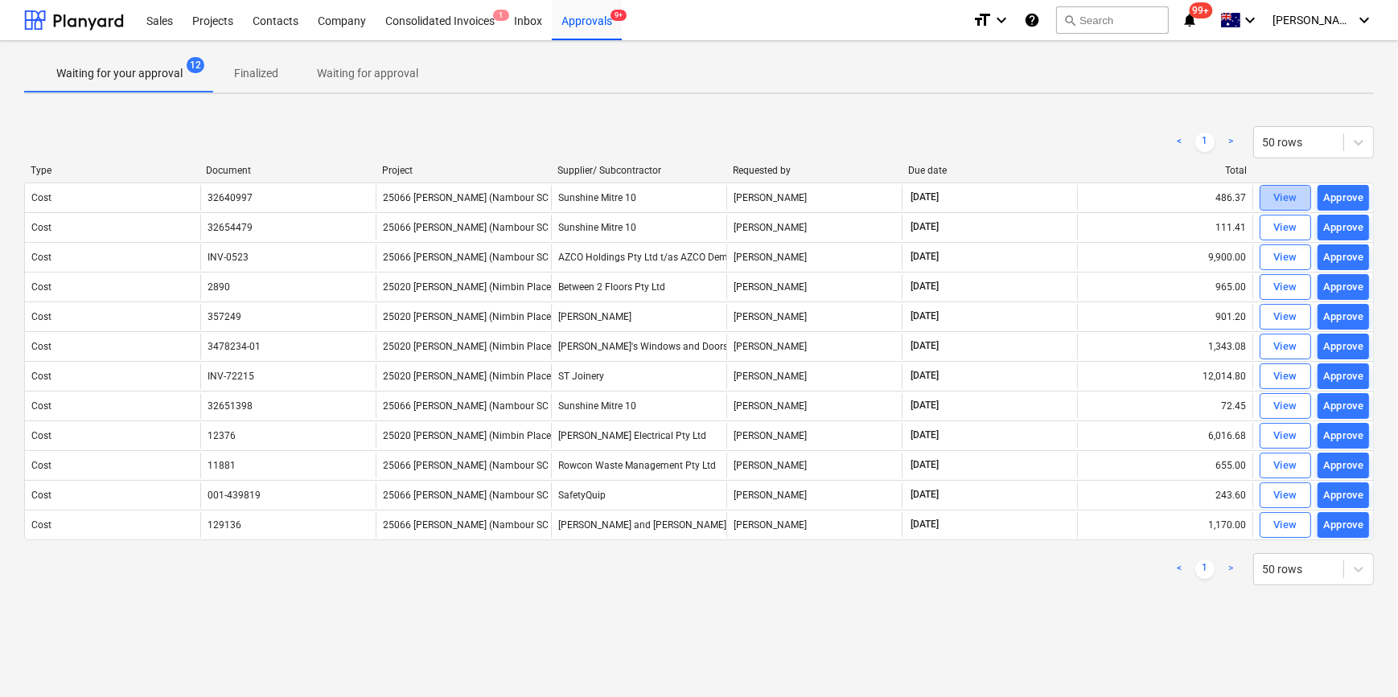
click at [1230, 198] on div "View" at bounding box center [1285, 198] width 24 height 19
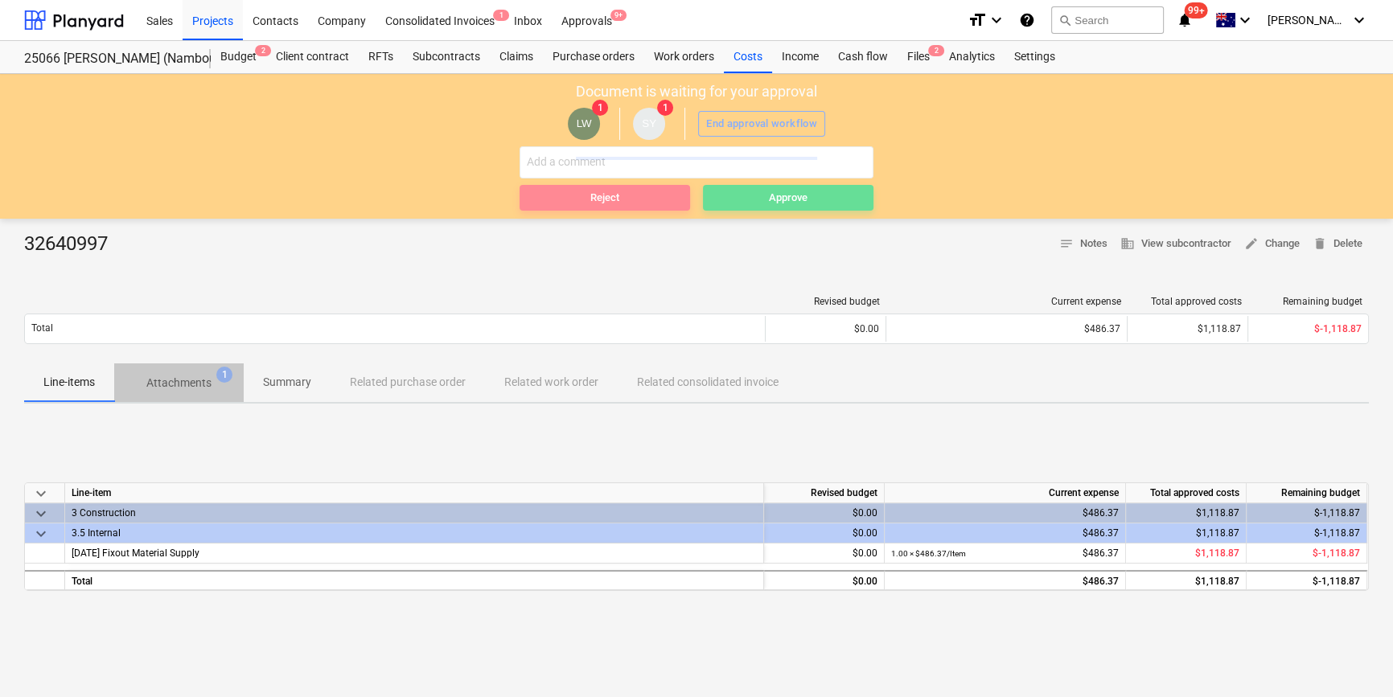
click at [182, 387] on p "Attachments" at bounding box center [178, 383] width 65 height 17
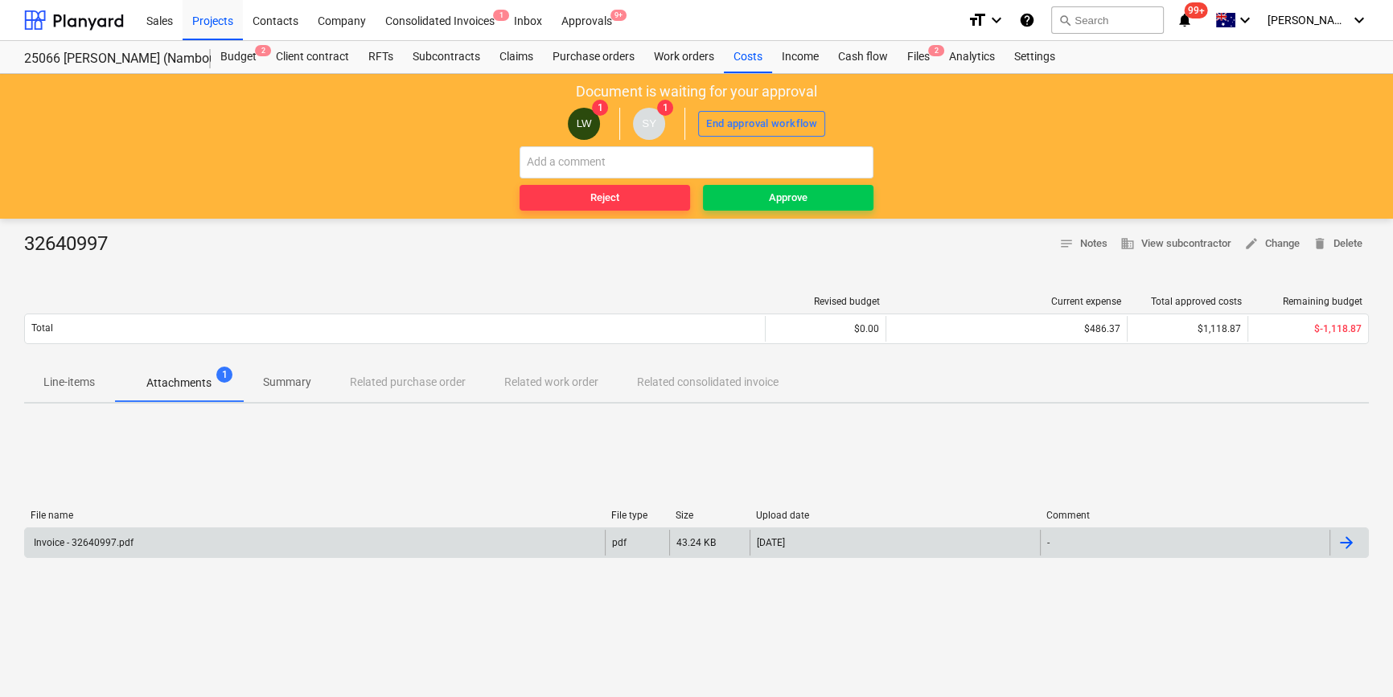
click at [103, 546] on div "Invoice - 32640997.pdf" at bounding box center [82, 542] width 102 height 11
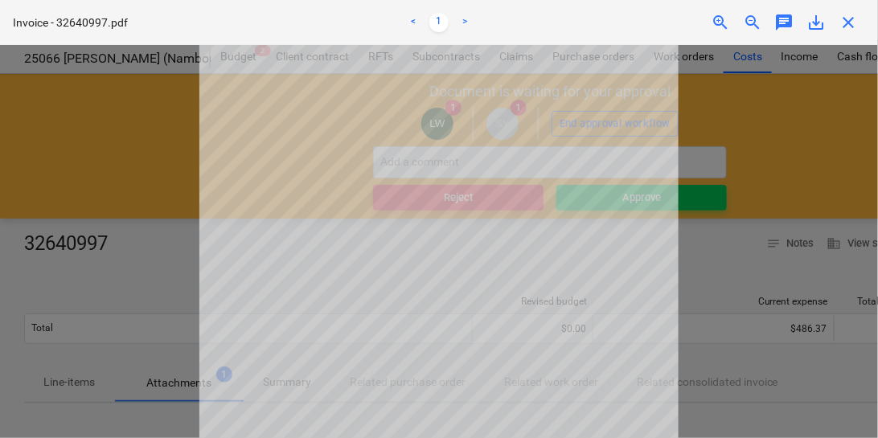
click at [846, 24] on div "Successfully imported line-items" at bounding box center [653, 17] width 434 height 34
click at [851, 19] on div "Successfully imported line-items" at bounding box center [653, 17] width 434 height 34
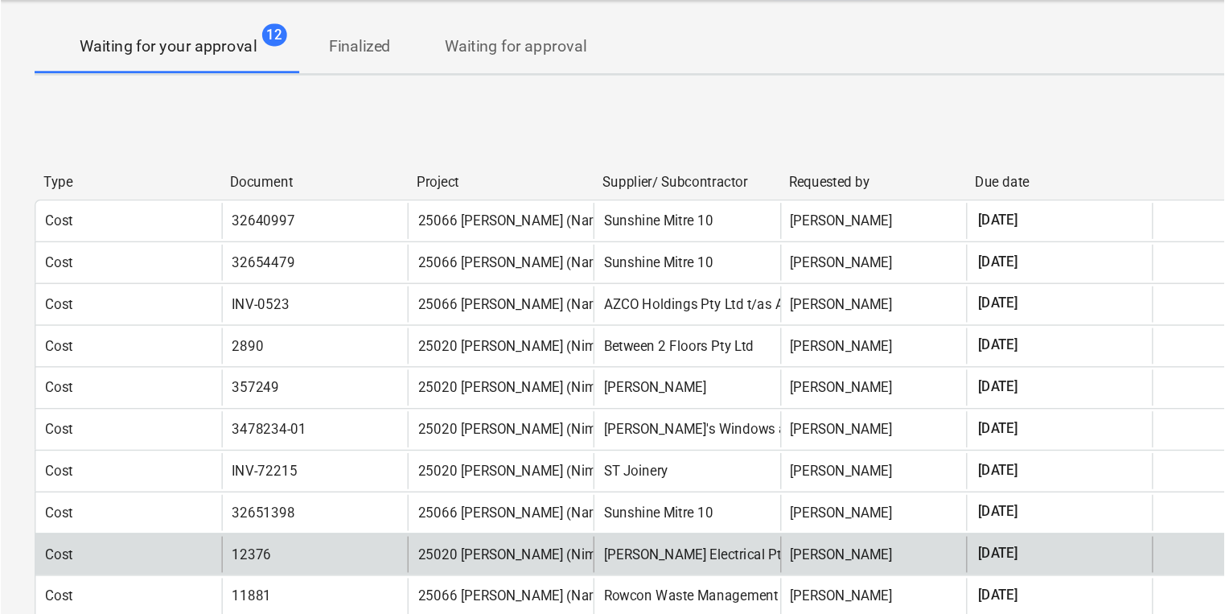
scroll to position [14, 0]
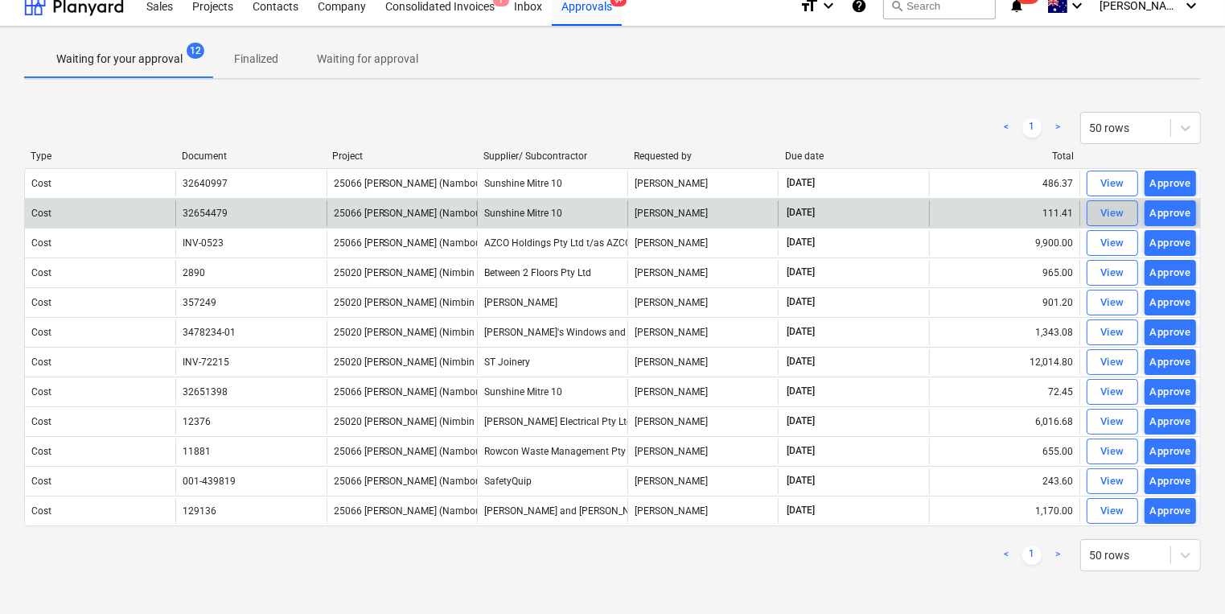
click at [1119, 208] on div "View" at bounding box center [1113, 213] width 24 height 19
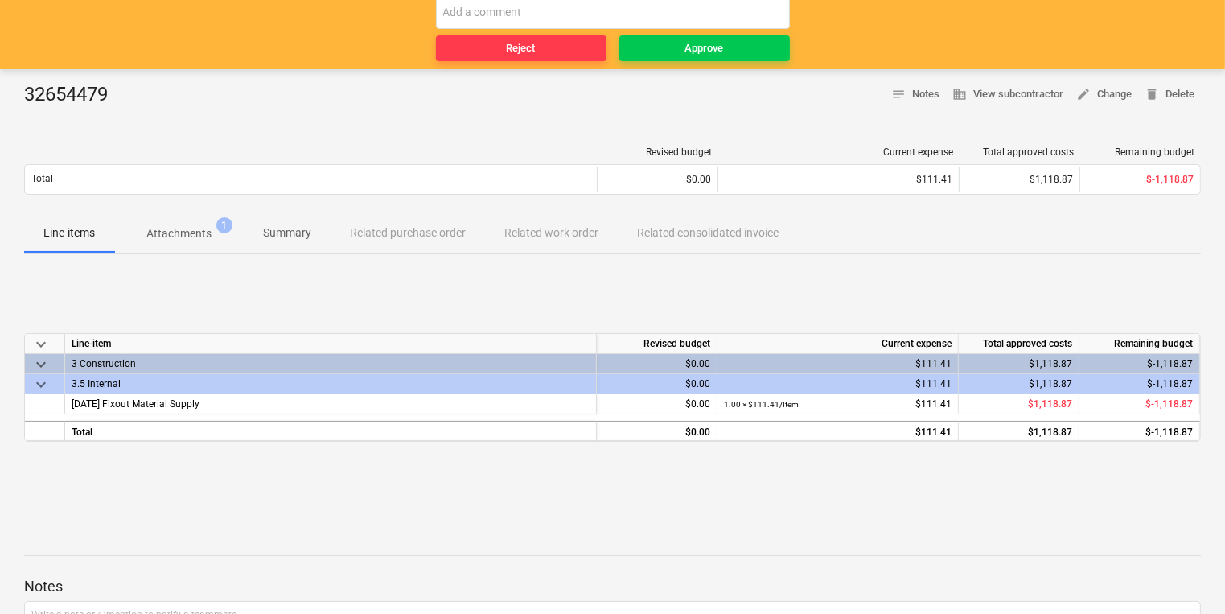
scroll to position [294, 0]
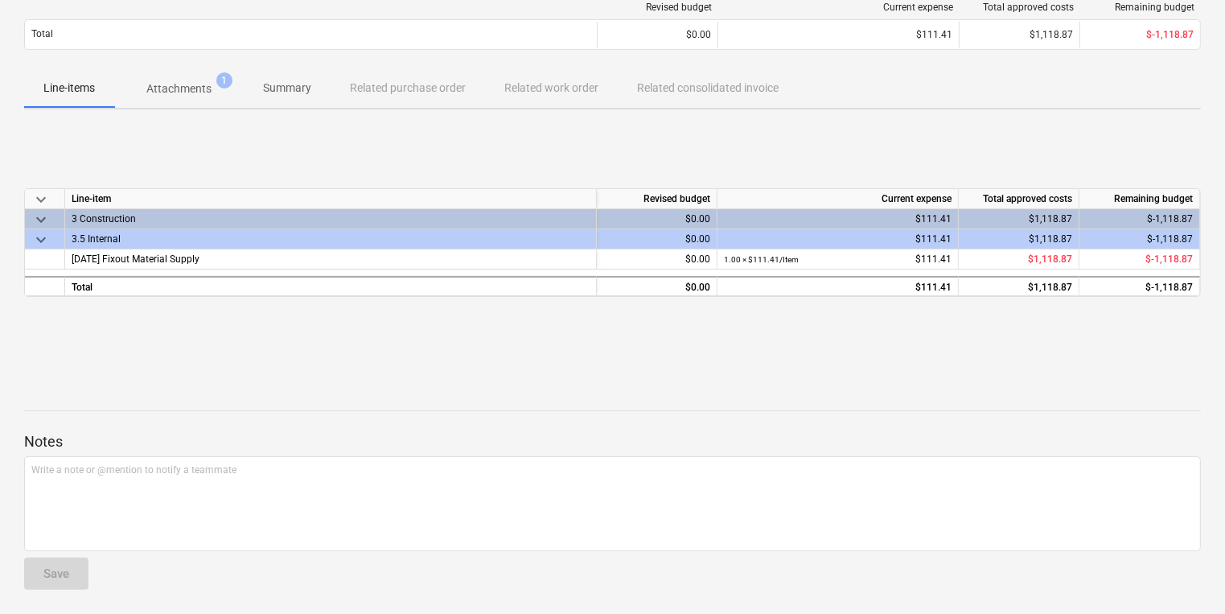
click at [175, 87] on p "Attachments" at bounding box center [178, 88] width 65 height 17
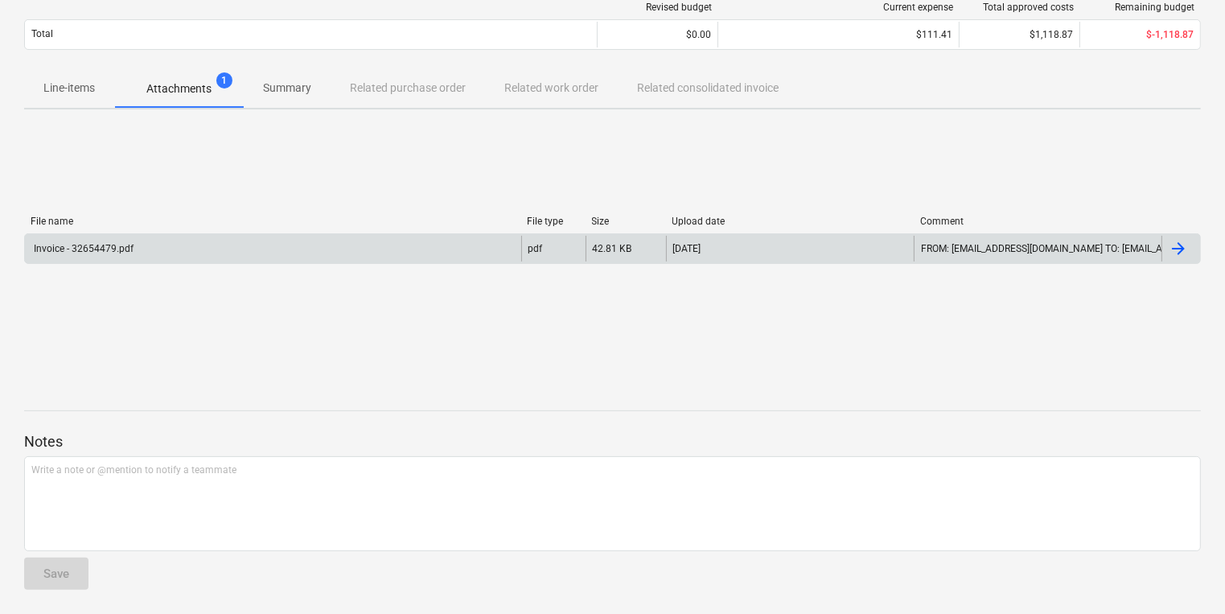
click at [76, 243] on div "Invoice - 32654479.pdf" at bounding box center [82, 248] width 102 height 11
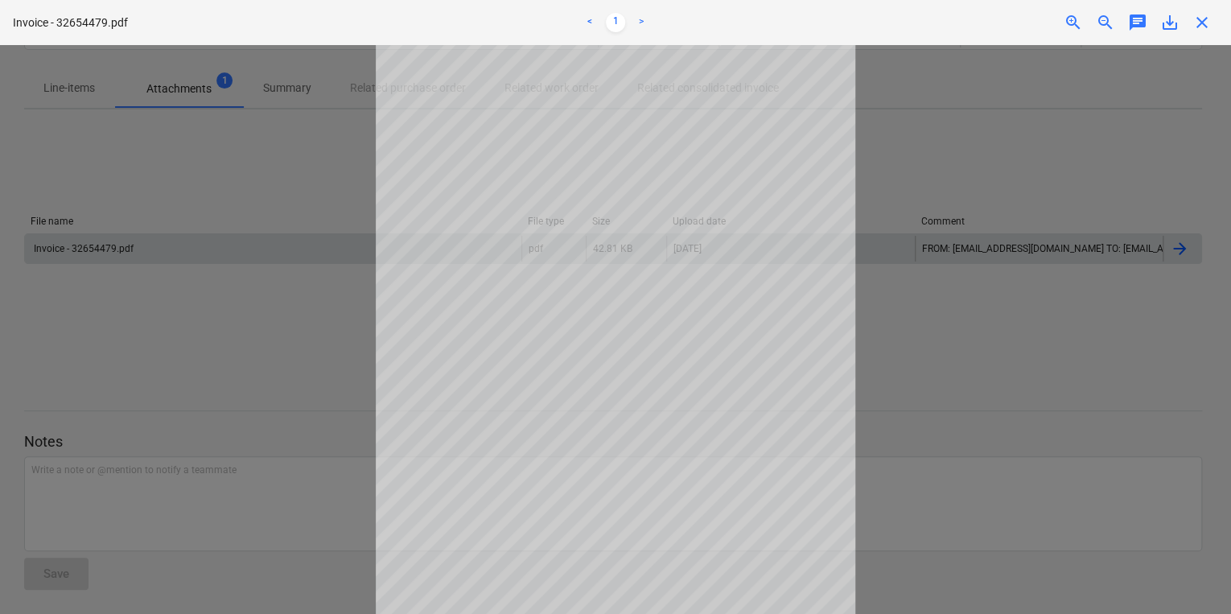
click at [1202, 26] on div "Successfully imported line-items" at bounding box center [1005, 17] width 434 height 34
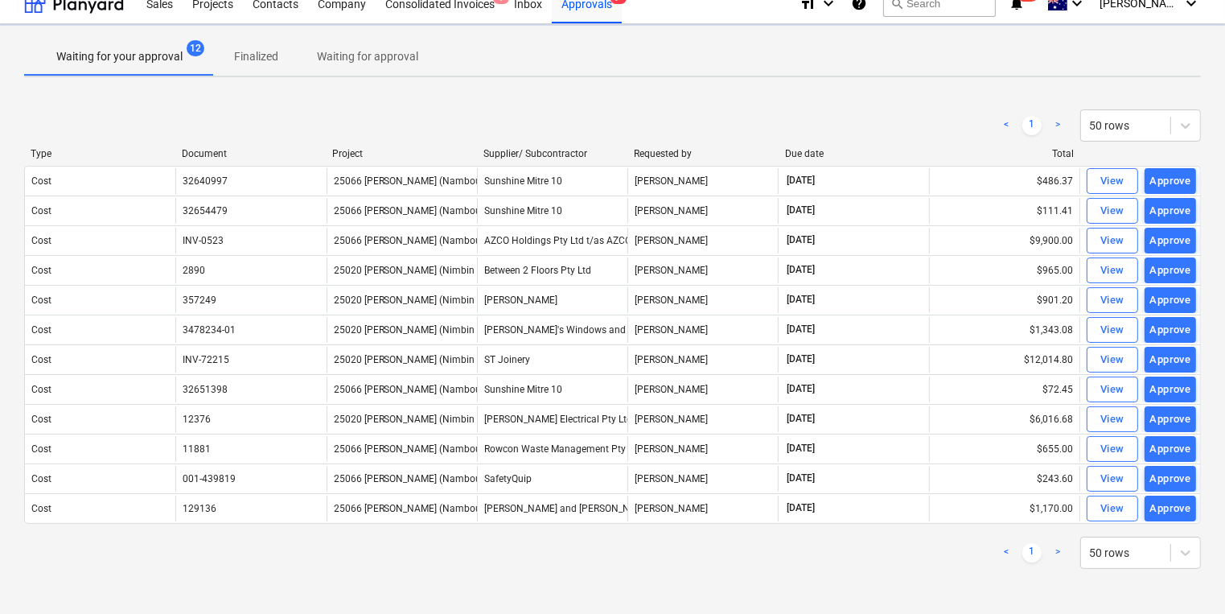
scroll to position [14, 0]
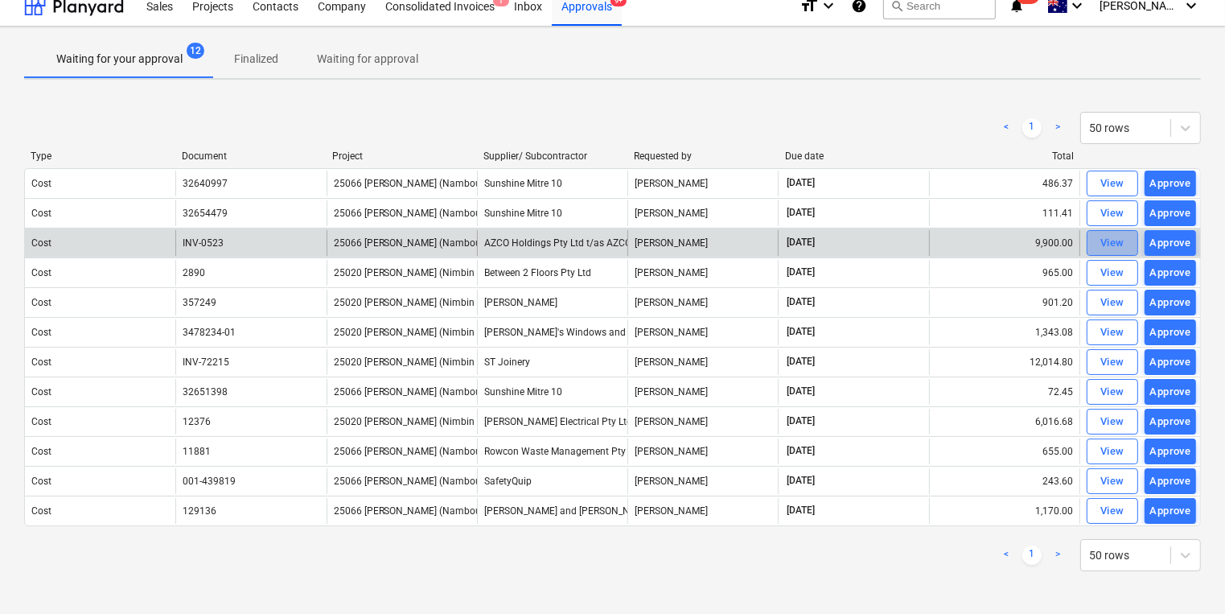
click at [1113, 245] on div "View" at bounding box center [1113, 243] width 24 height 19
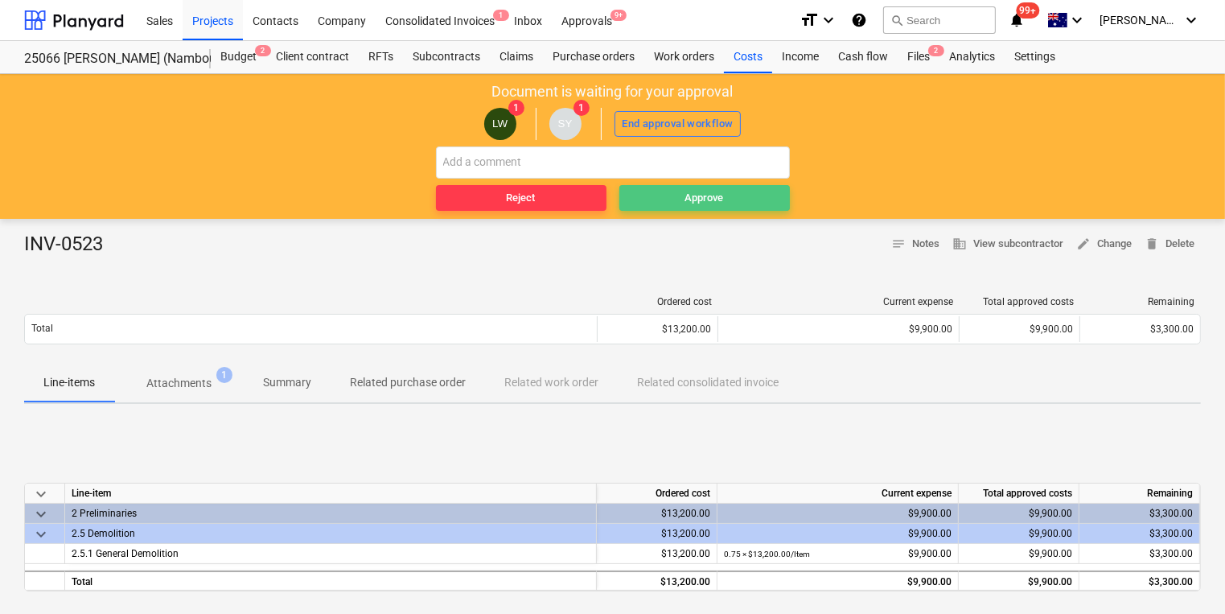
click at [756, 196] on span "Approve" at bounding box center [705, 198] width 158 height 19
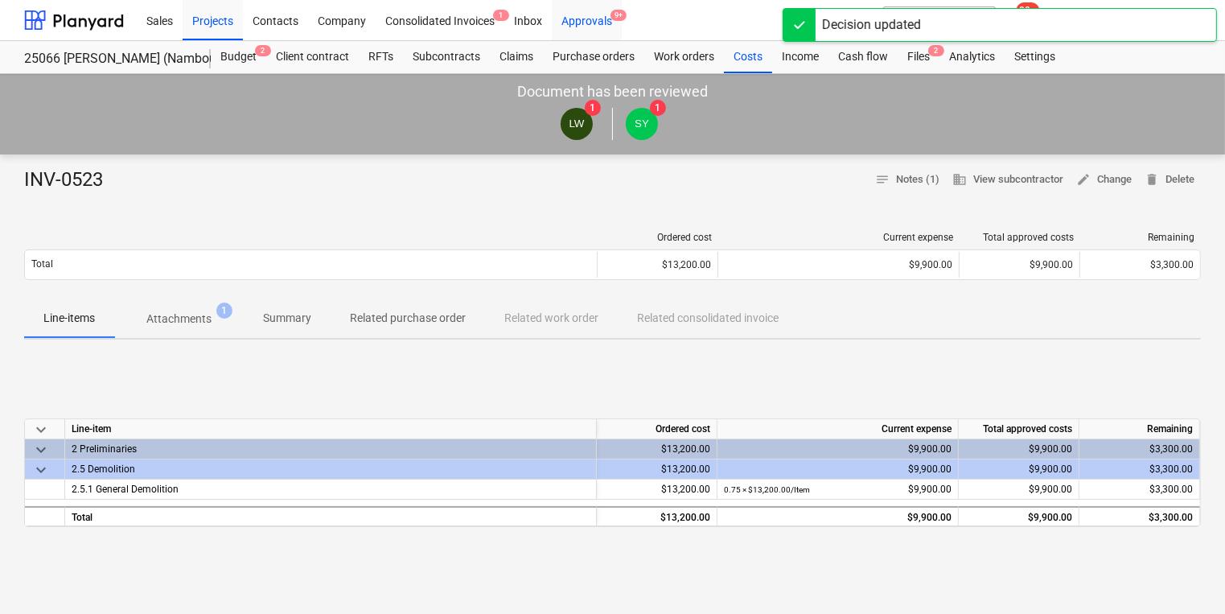
click at [597, 19] on div "Approvals 9+" at bounding box center [587, 19] width 70 height 41
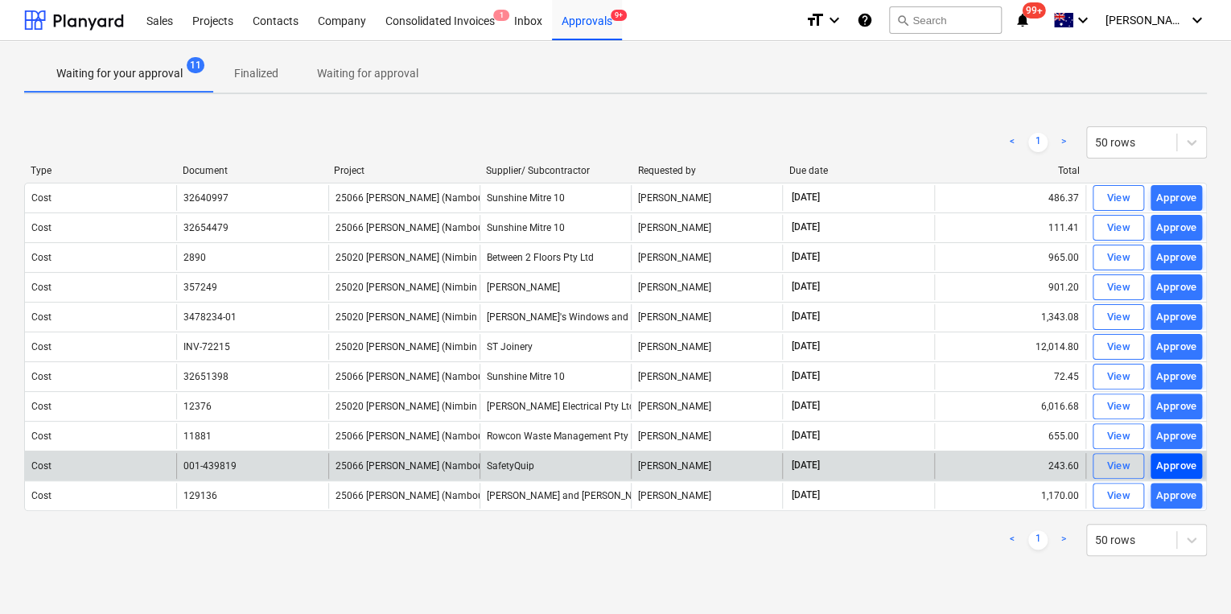
click at [1184, 464] on div "Approve" at bounding box center [1176, 466] width 41 height 19
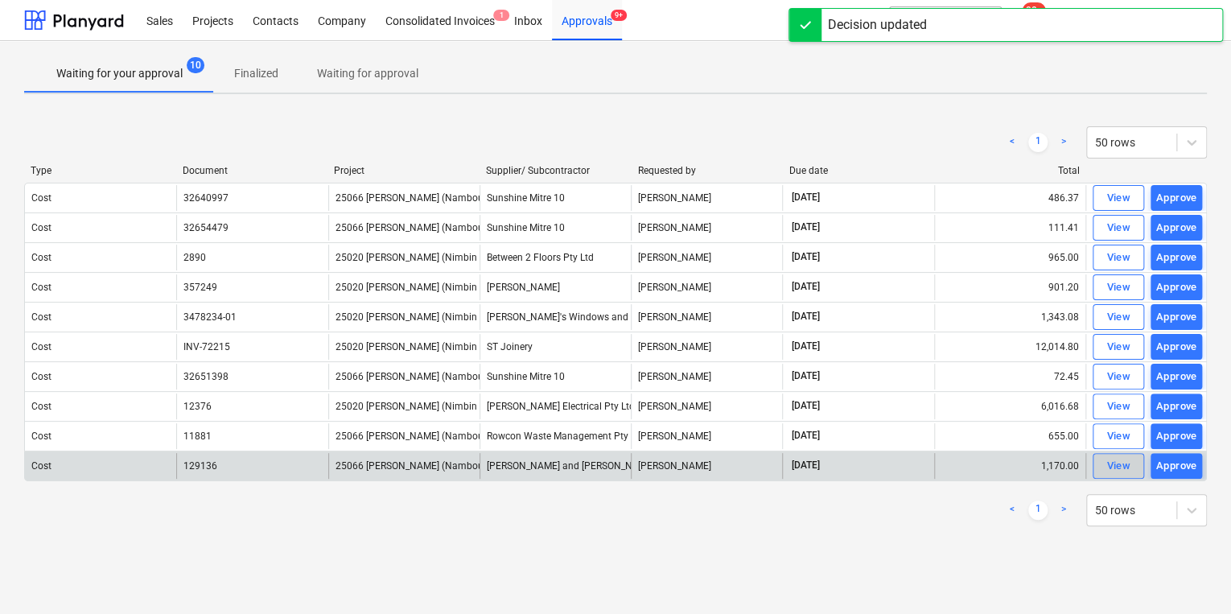
click at [1111, 463] on div "View" at bounding box center [1118, 466] width 24 height 19
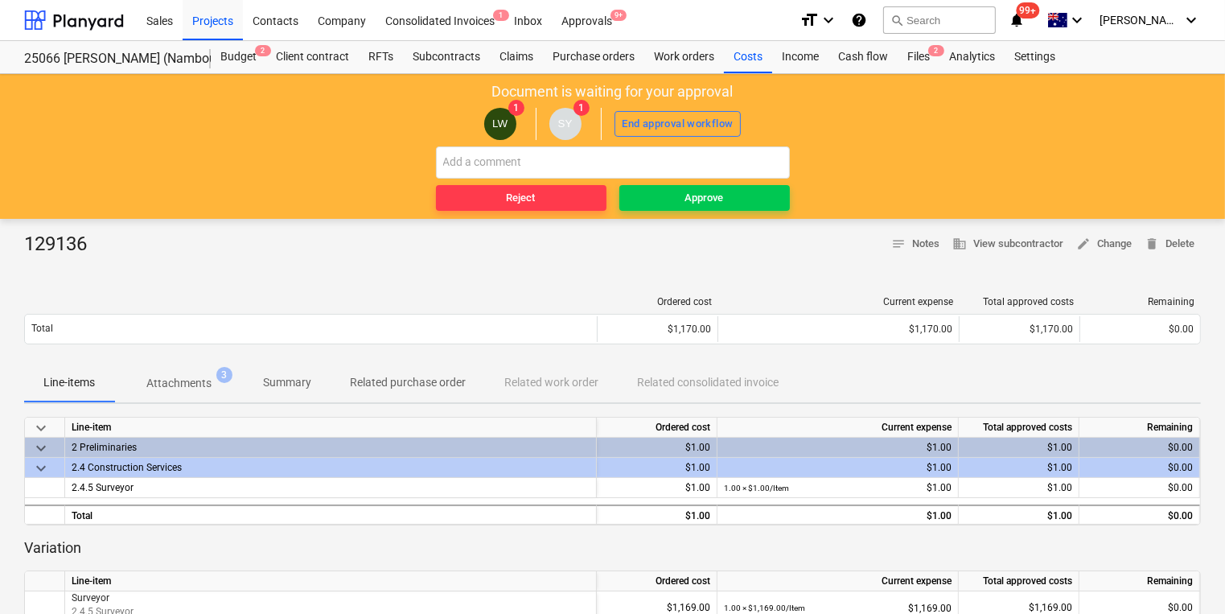
click at [195, 383] on p "Attachments" at bounding box center [178, 383] width 65 height 17
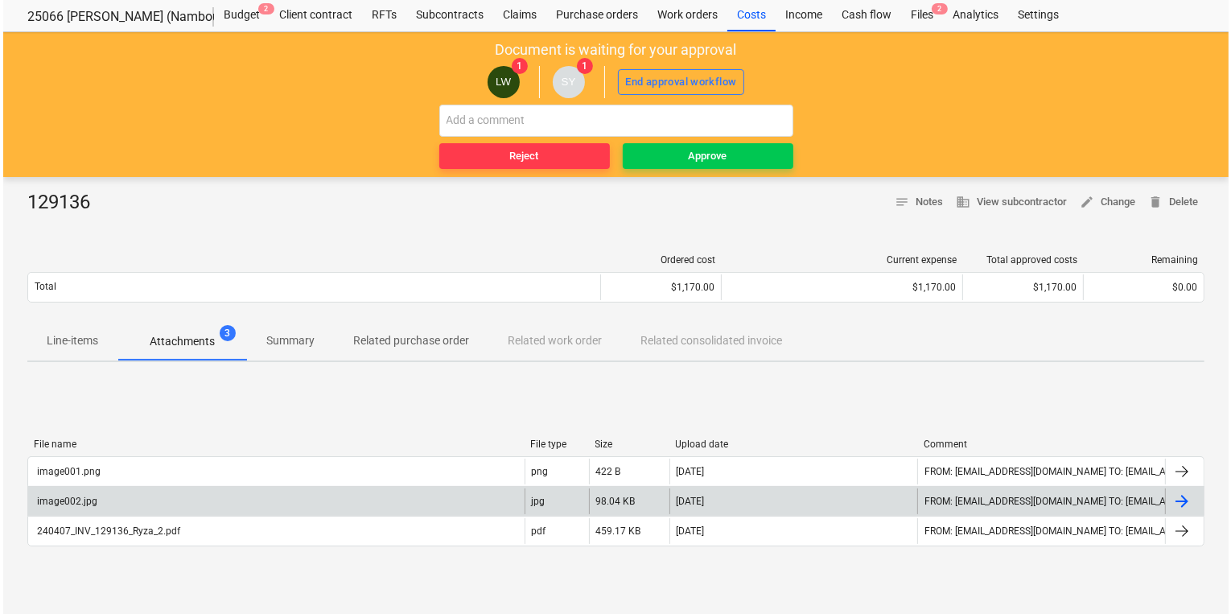
scroll to position [64, 0]
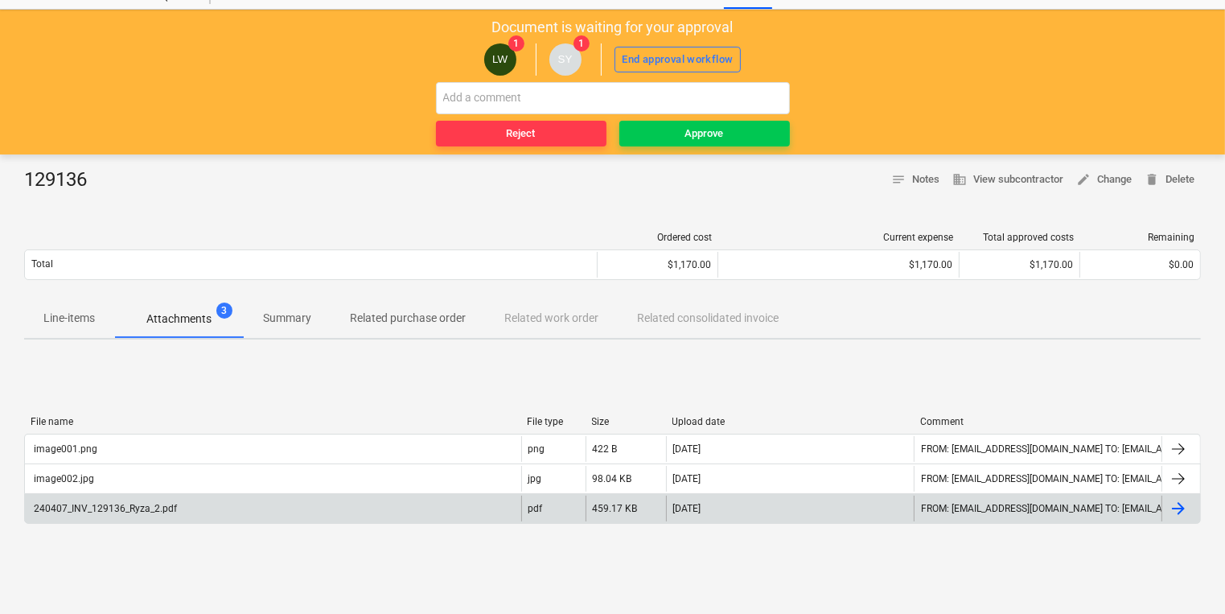
click at [88, 512] on div "240407_INV_129136_Ryza_2.pdf" at bounding box center [104, 508] width 146 height 11
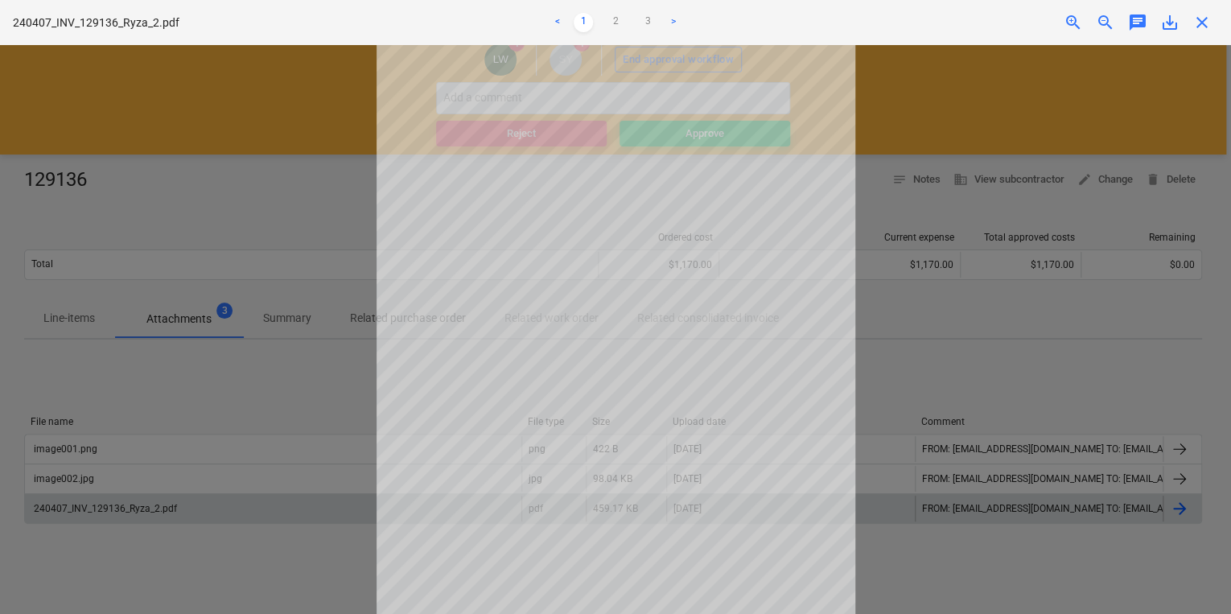
click at [1204, 22] on div "Successfully imported line-items" at bounding box center [1005, 17] width 434 height 34
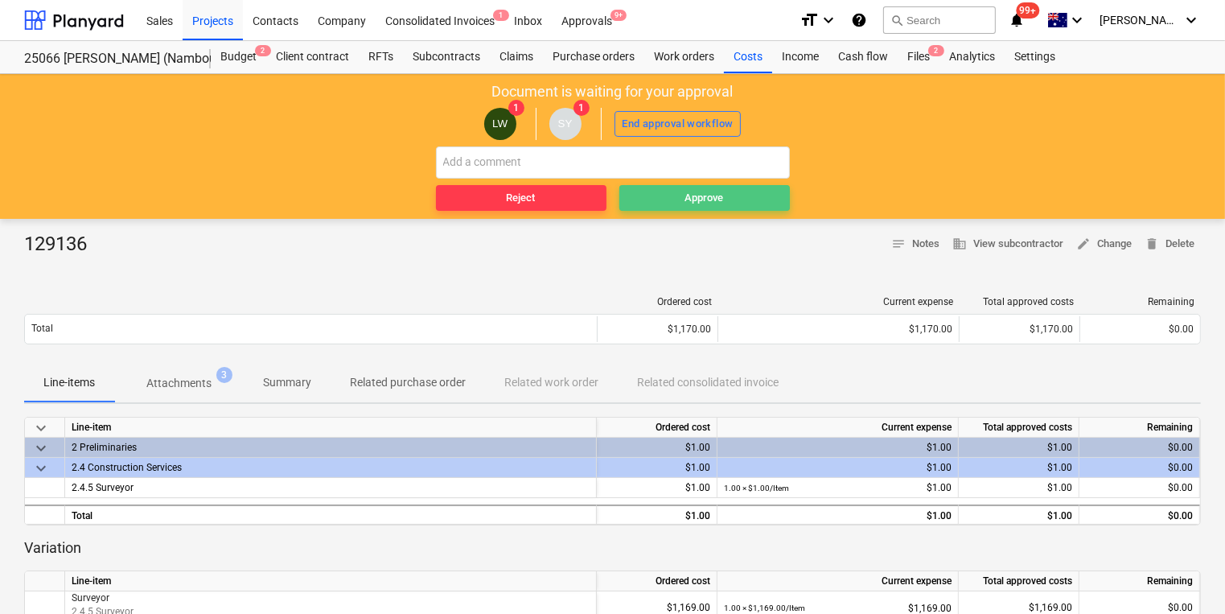
click at [691, 195] on div "Approve" at bounding box center [704, 198] width 39 height 19
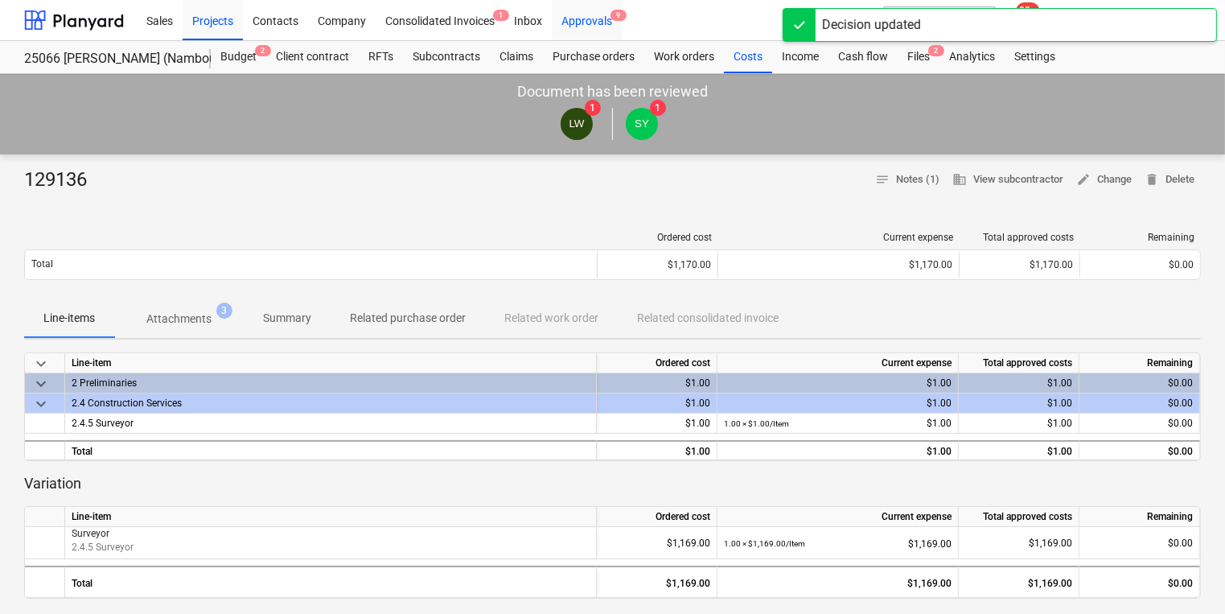
click at [588, 21] on div "Approvals 9" at bounding box center [587, 19] width 70 height 41
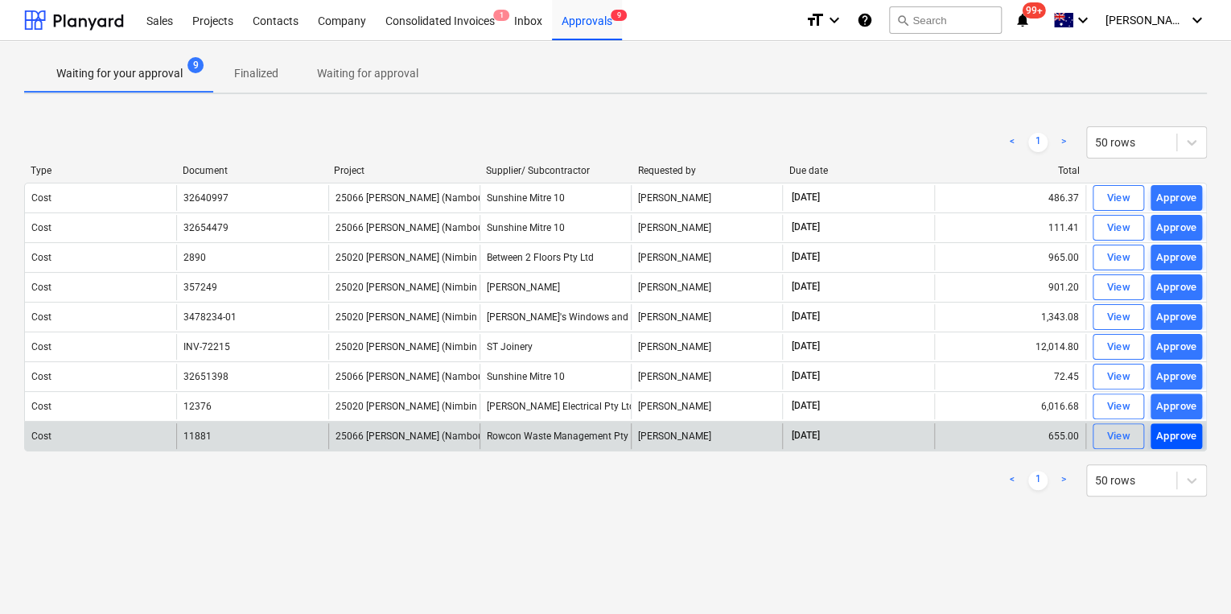
click at [1158, 434] on div "Approve" at bounding box center [1176, 436] width 41 height 19
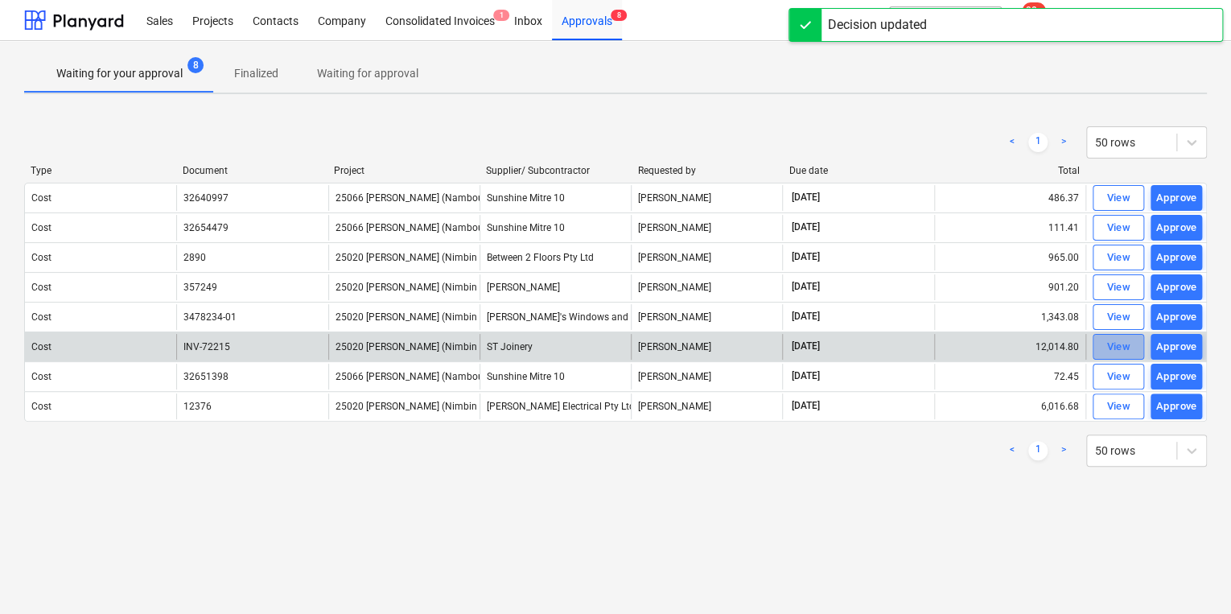
click at [1117, 344] on div "View" at bounding box center [1118, 347] width 24 height 19
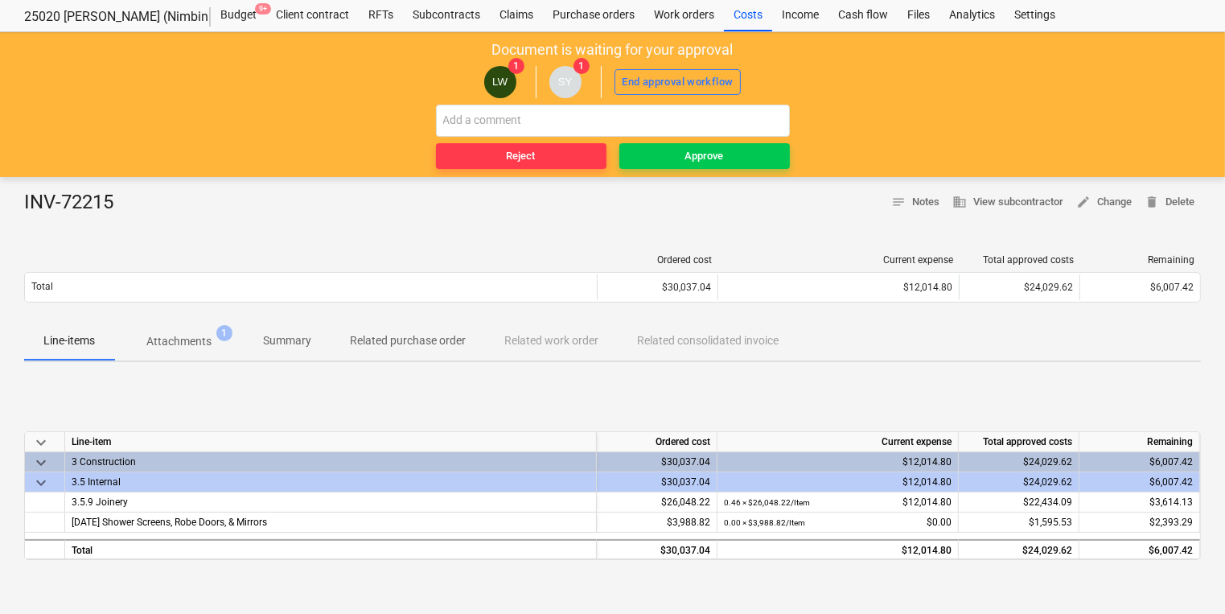
scroll to position [64, 0]
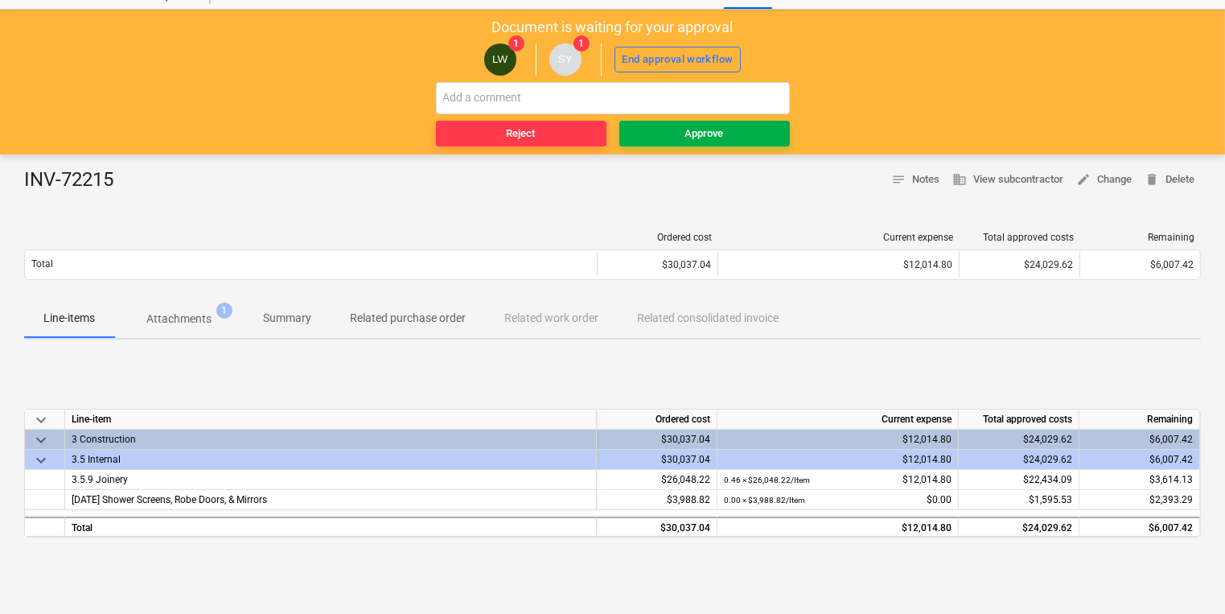
click at [722, 127] on div "Approve" at bounding box center [704, 134] width 39 height 19
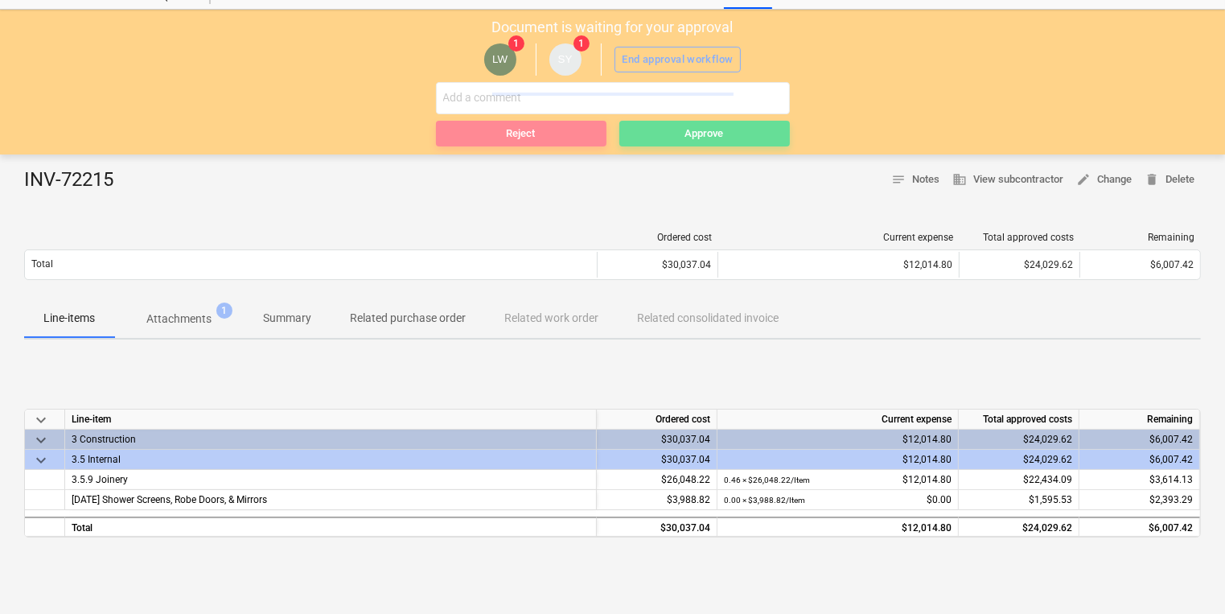
scroll to position [0, 0]
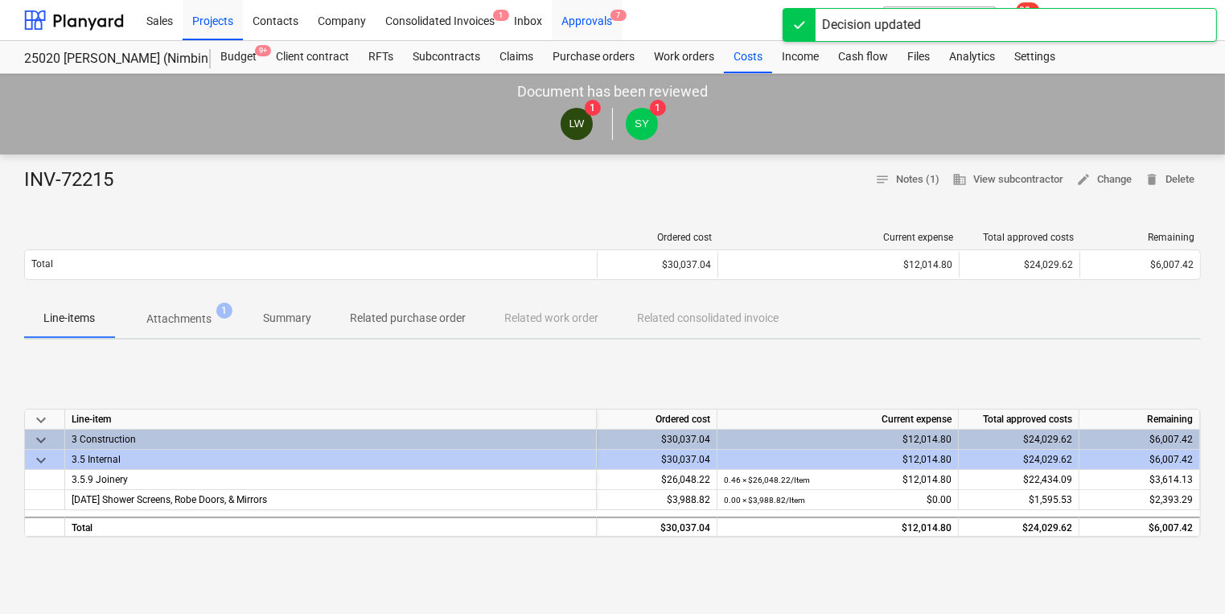
click at [579, 19] on div "Approvals 7" at bounding box center [587, 19] width 70 height 41
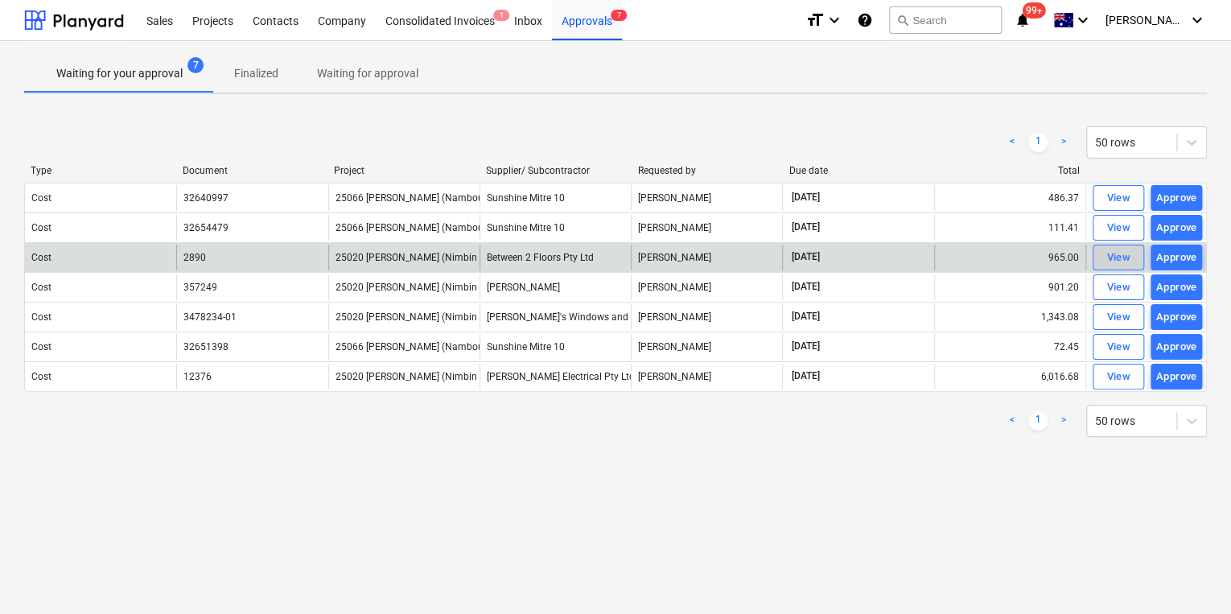
click at [1124, 255] on div "View" at bounding box center [1118, 258] width 24 height 19
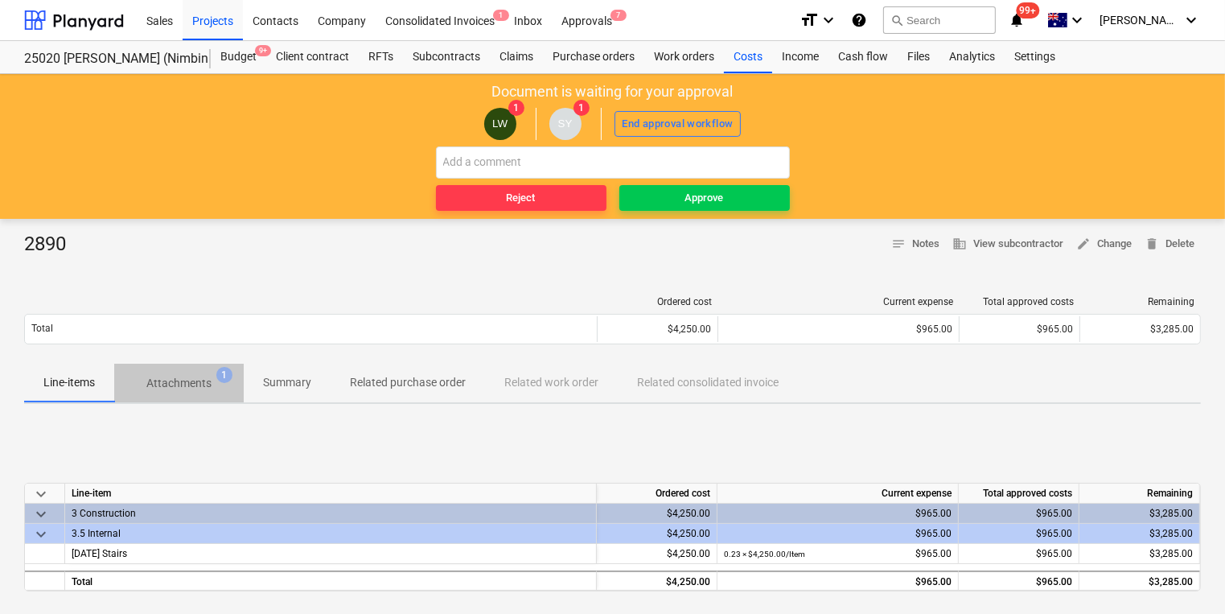
click at [197, 385] on p "Attachments" at bounding box center [178, 383] width 65 height 17
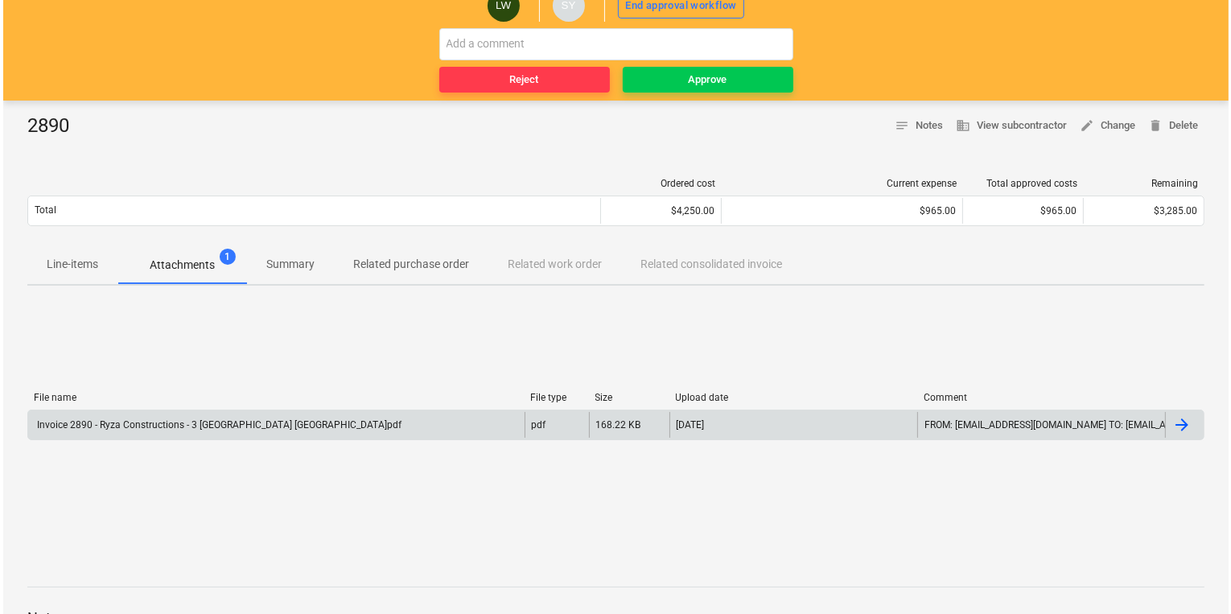
scroll to position [129, 0]
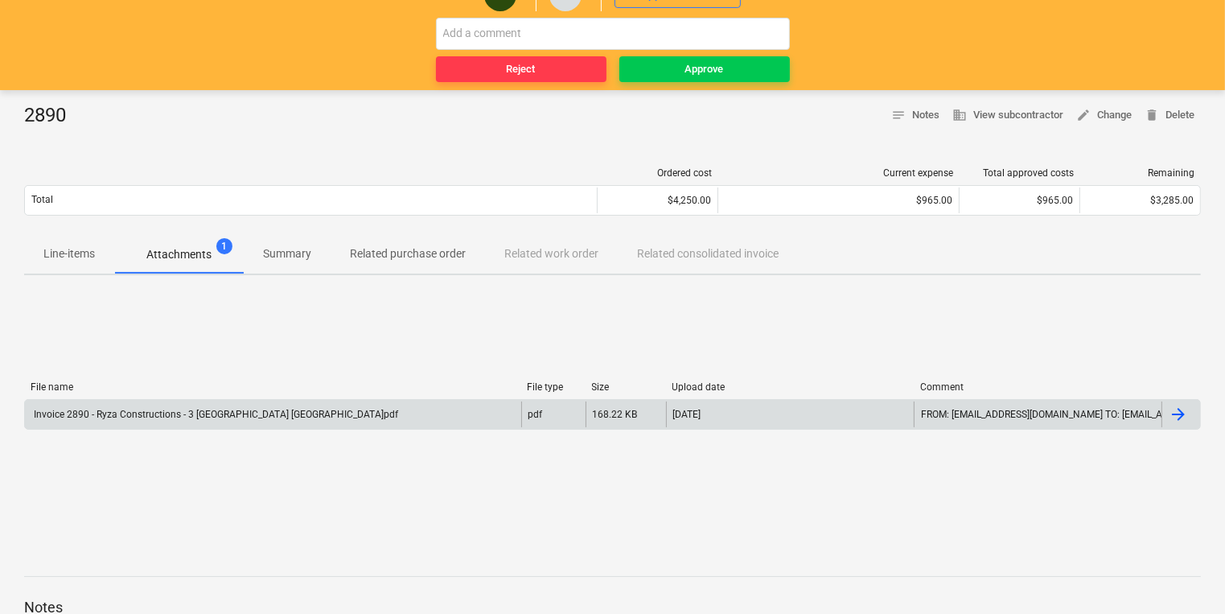
click at [180, 412] on div "Invoice 2890 - Ryza Constructions - 3 Nimbin Place Maroochy River.pdf" at bounding box center [214, 414] width 367 height 11
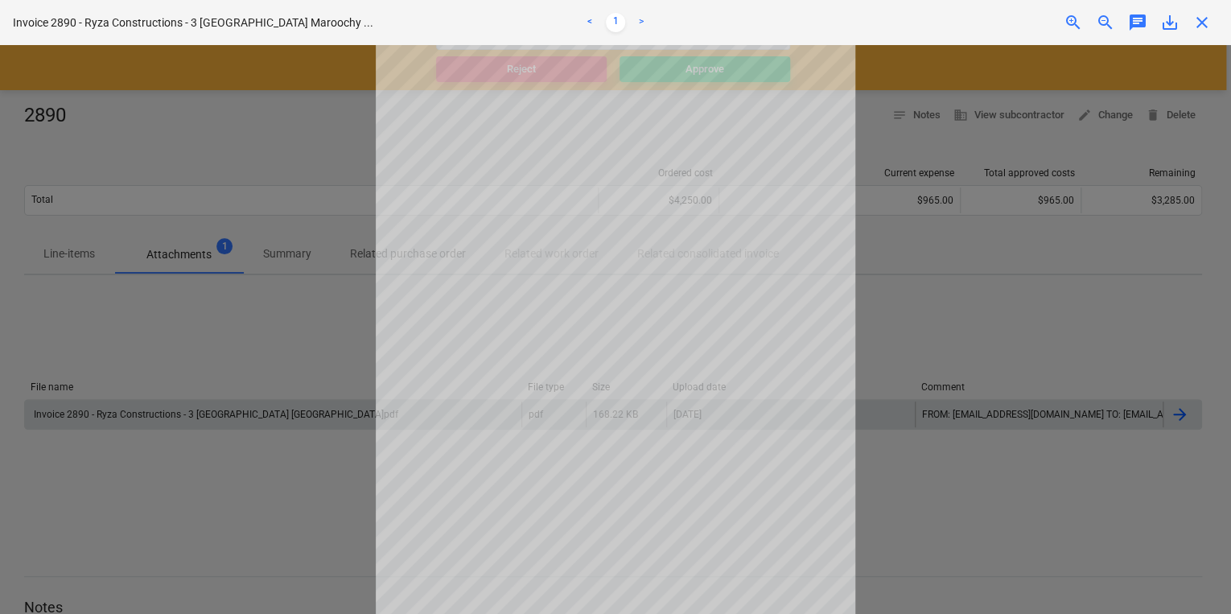
scroll to position [0, 0]
click at [1197, 23] on div "Successfully imported line-items" at bounding box center [1005, 17] width 434 height 34
click at [1099, 19] on div "Successfully imported line-items" at bounding box center [1005, 17] width 434 height 34
click at [1072, 19] on div "Successfully imported line-items" at bounding box center [1005, 17] width 434 height 34
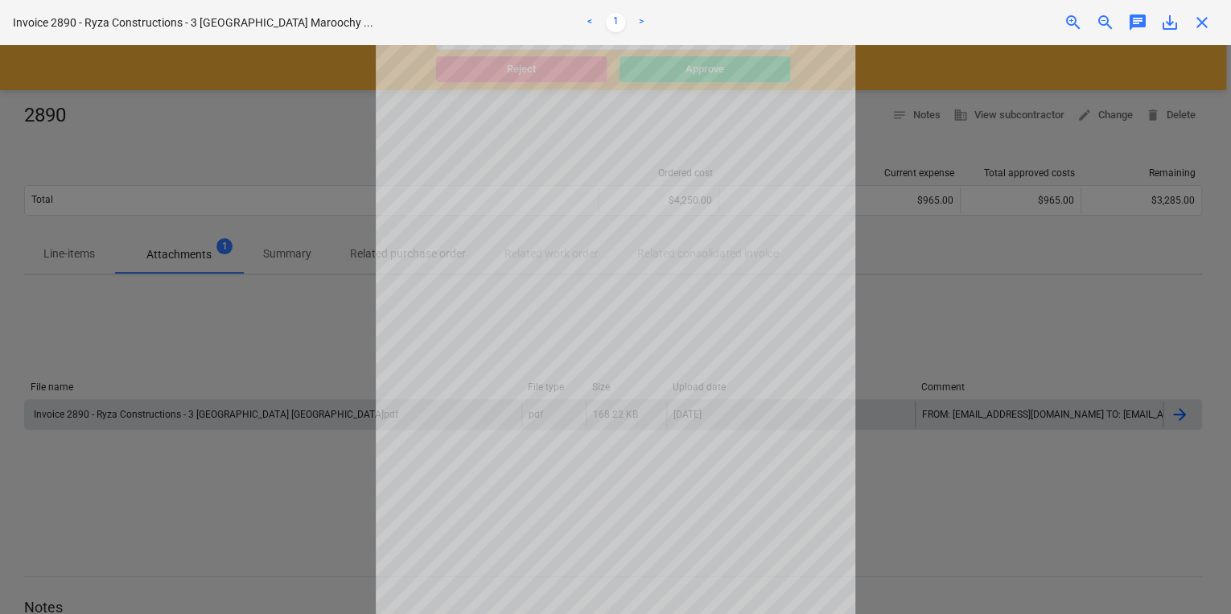
click at [644, 23] on link ">" at bounding box center [641, 22] width 19 height 19
click at [615, 23] on link "1" at bounding box center [615, 22] width 19 height 19
click at [1200, 20] on div "Successfully imported line-items" at bounding box center [1005, 17] width 434 height 34
click at [977, 545] on div at bounding box center [615, 329] width 1231 height 569
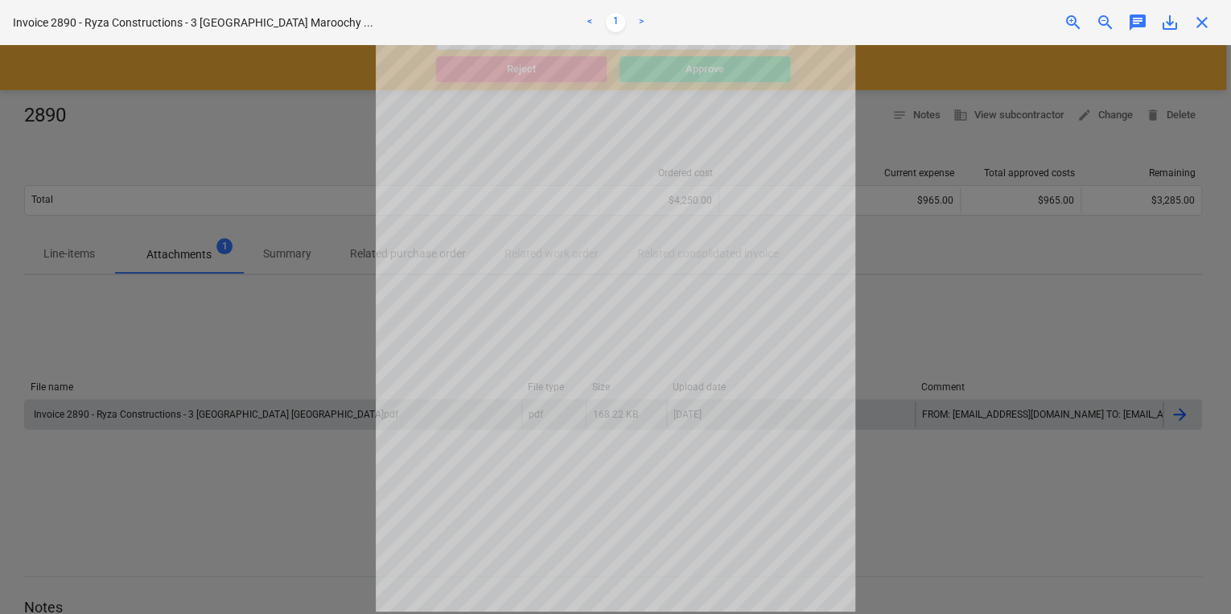
click at [978, 544] on div at bounding box center [615, 329] width 1231 height 569
click at [187, 330] on div at bounding box center [615, 329] width 1231 height 569
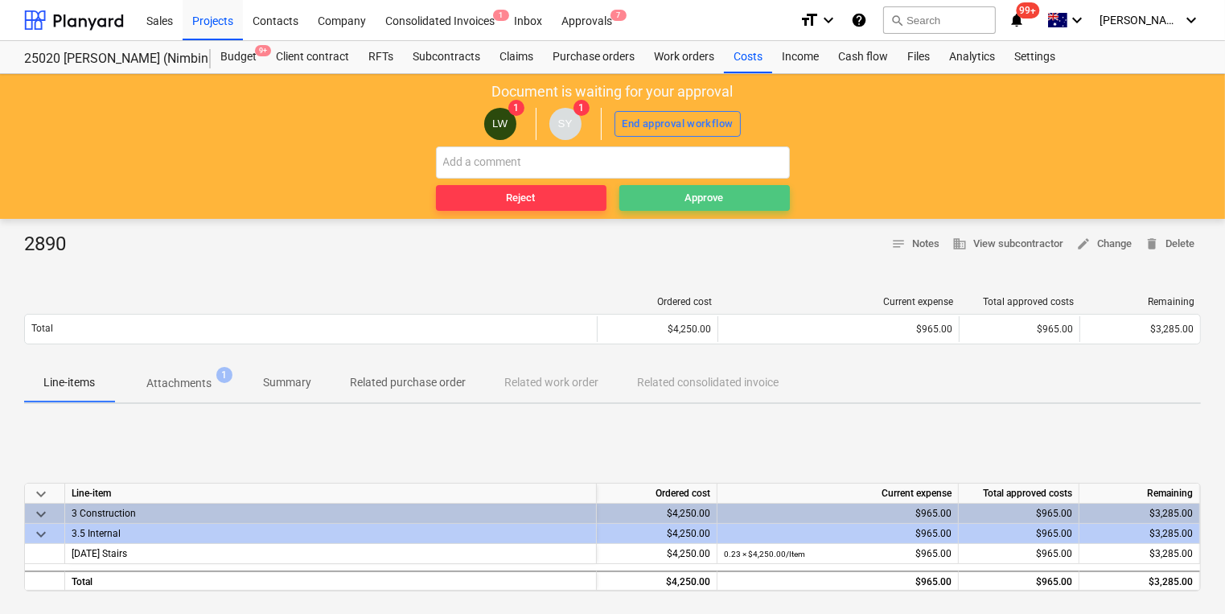
click at [715, 197] on div "Approve" at bounding box center [704, 198] width 39 height 19
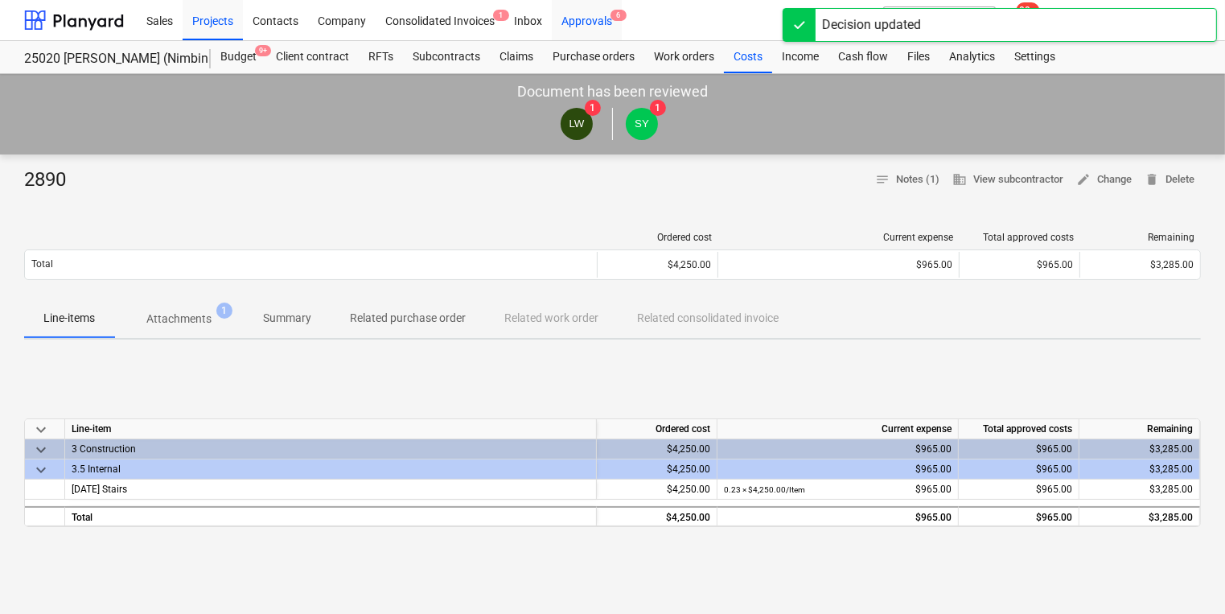
click at [595, 19] on div "Approvals 6" at bounding box center [587, 19] width 70 height 41
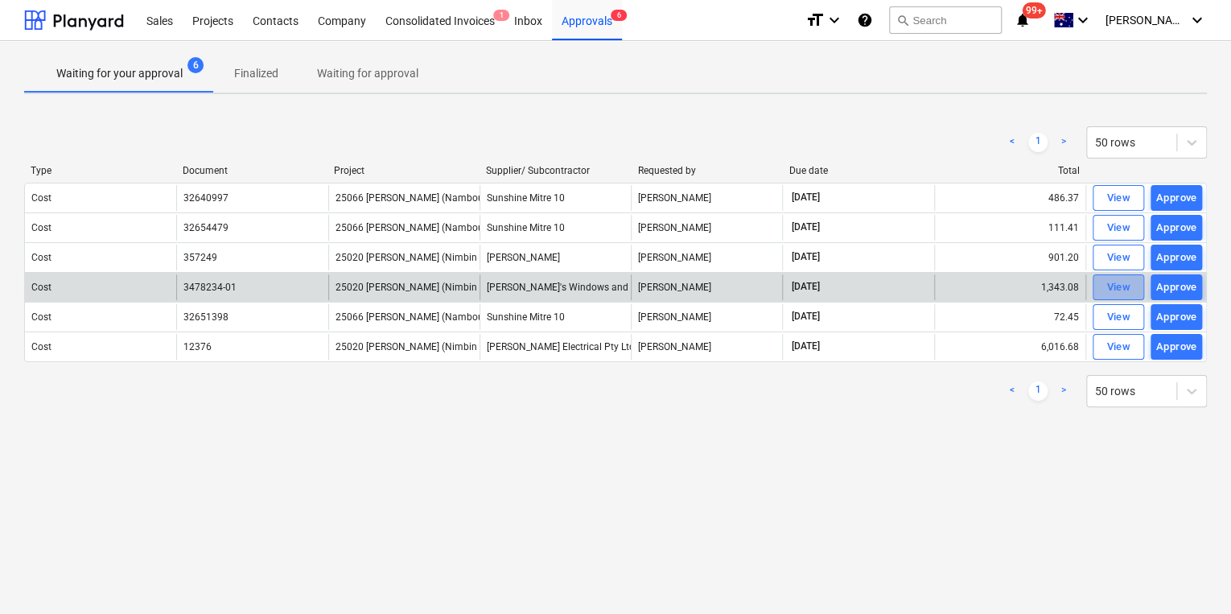
click at [1112, 289] on div "View" at bounding box center [1118, 287] width 24 height 19
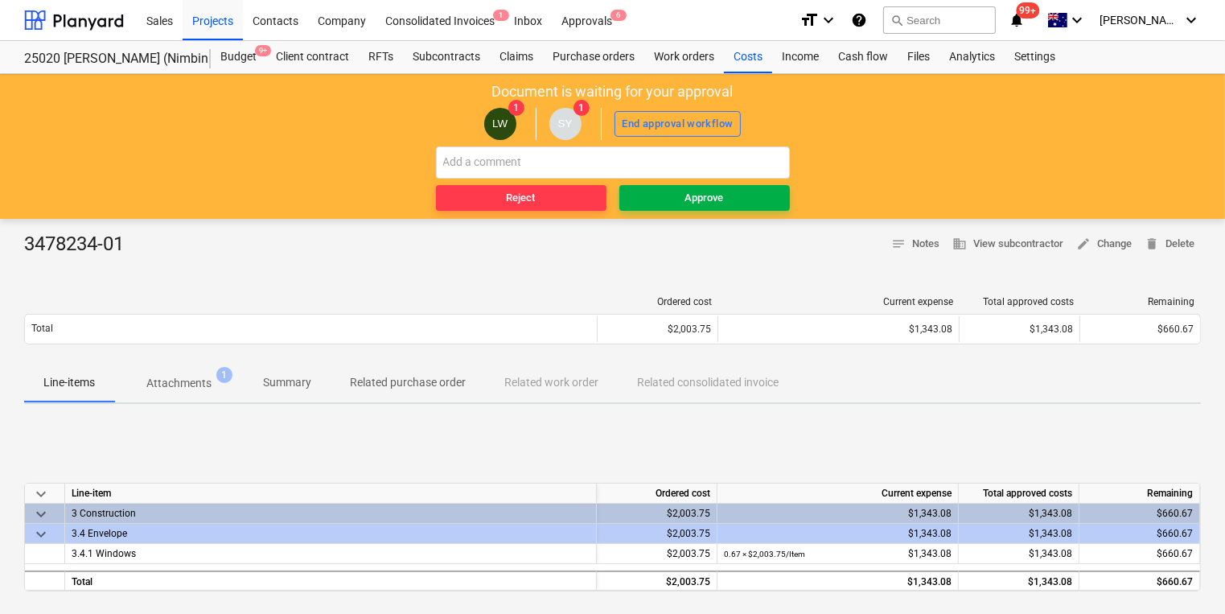
click at [730, 193] on span "Approve" at bounding box center [705, 198] width 158 height 19
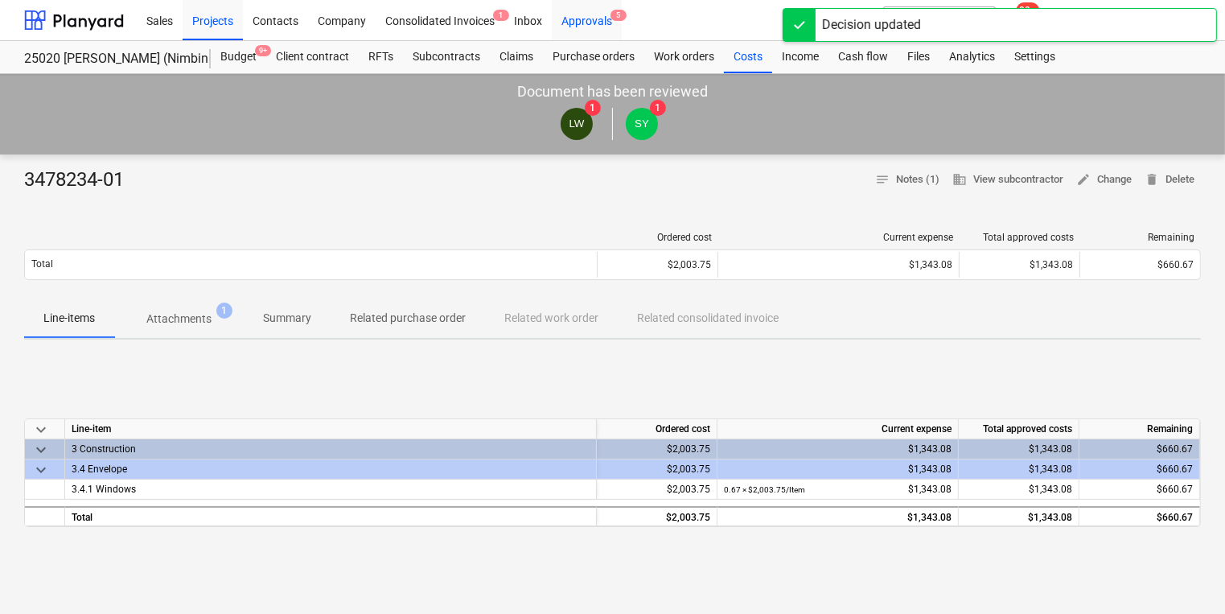
click at [583, 23] on div "Approvals 5" at bounding box center [587, 19] width 70 height 41
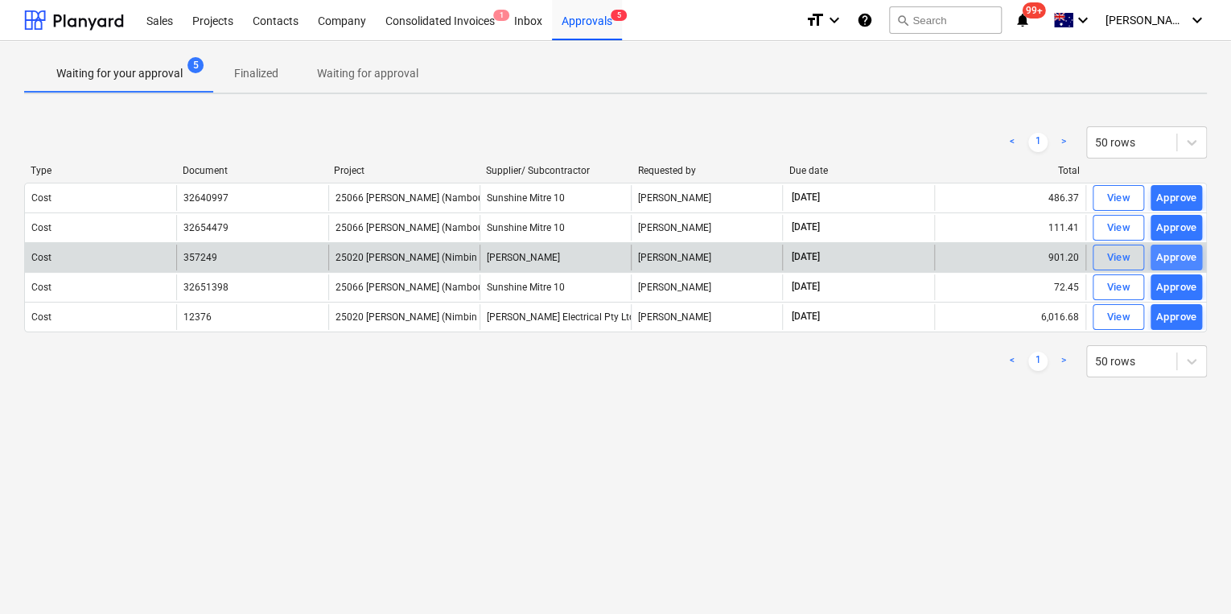
click at [1171, 257] on div "Approve" at bounding box center [1176, 258] width 41 height 19
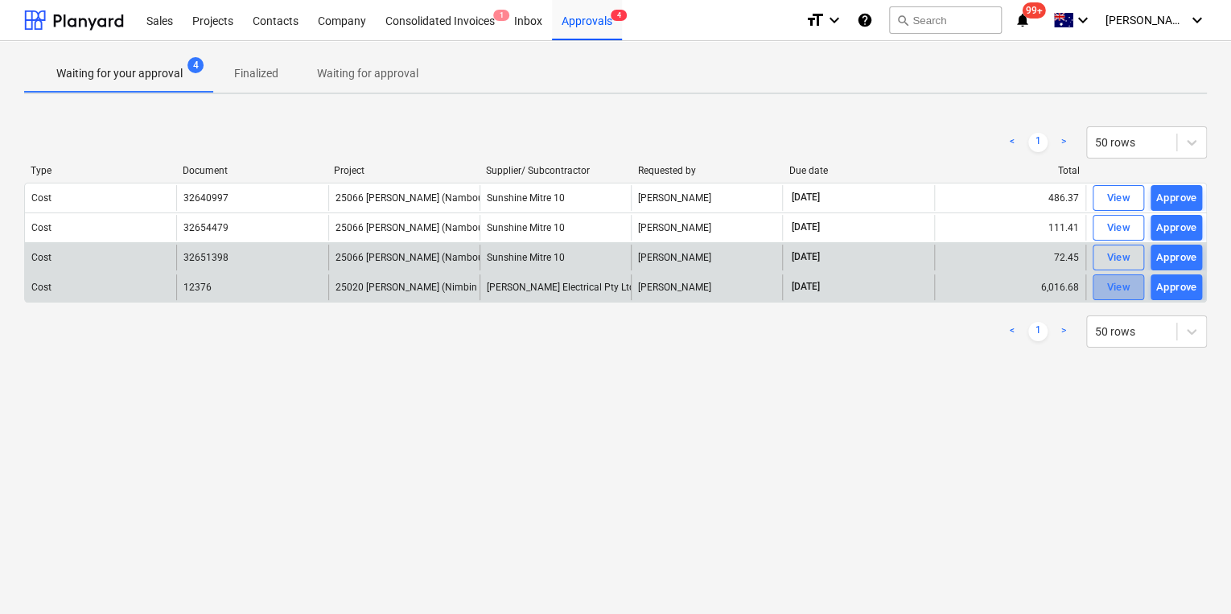
click at [1106, 286] on div "View" at bounding box center [1118, 287] width 24 height 19
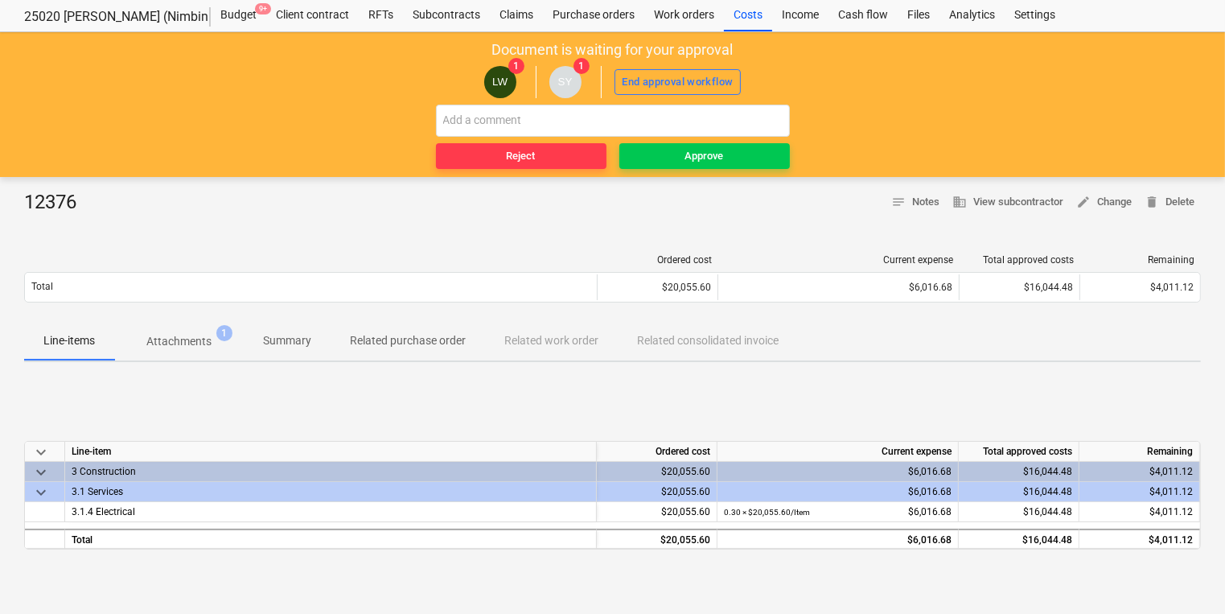
scroll to position [64, 0]
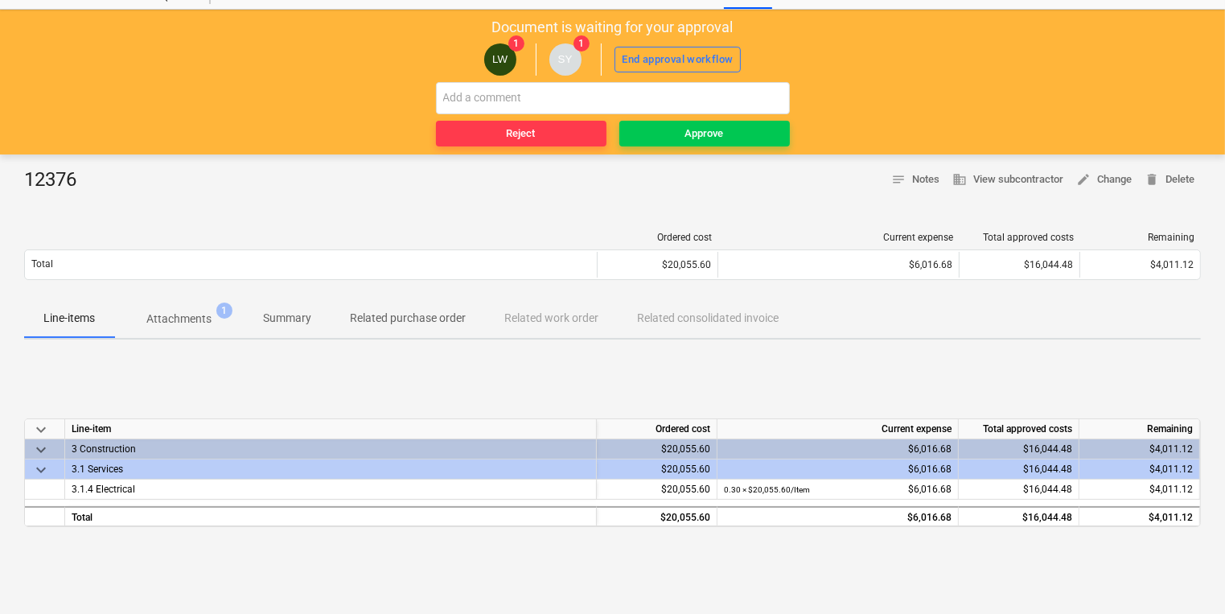
click at [178, 315] on p "Attachments" at bounding box center [178, 319] width 65 height 17
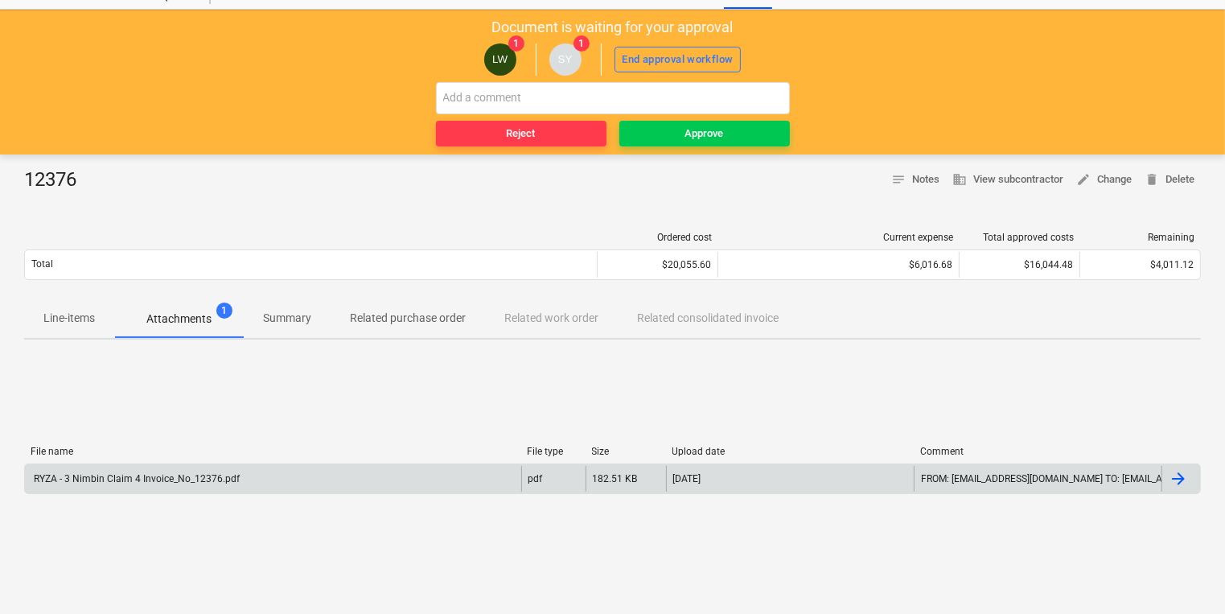
click at [154, 476] on div "RYZA - 3 Nimbin Claim 4 Invoice_No_12376.pdf" at bounding box center [135, 478] width 208 height 11
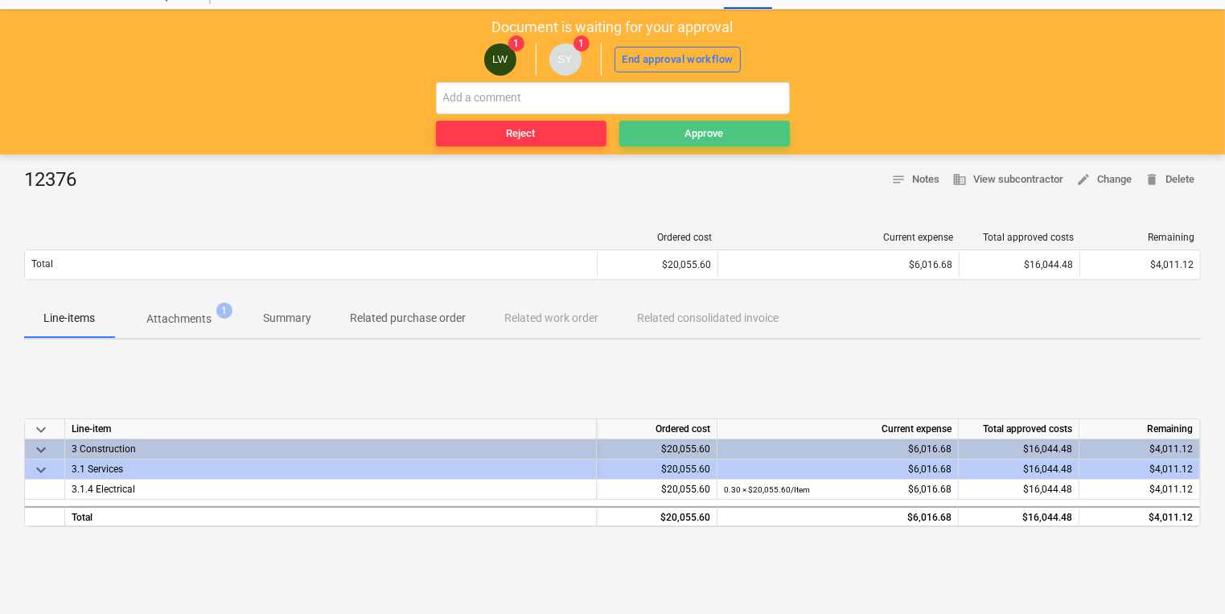
click at [741, 141] on span "Approve" at bounding box center [705, 134] width 158 height 19
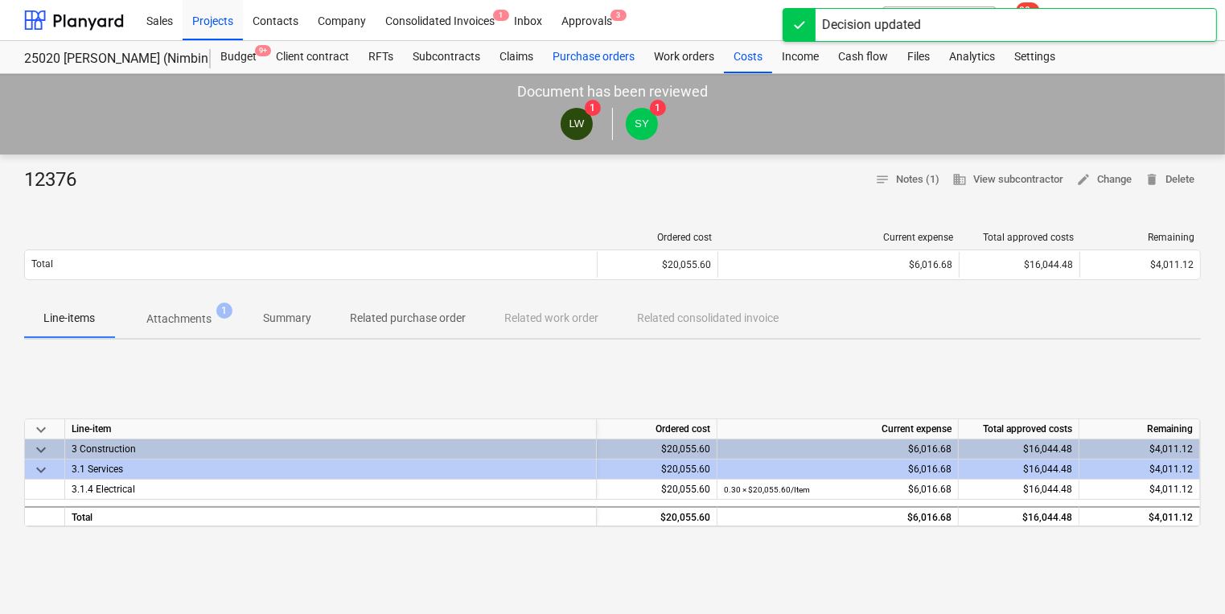
click at [578, 53] on div "Purchase orders" at bounding box center [593, 57] width 101 height 32
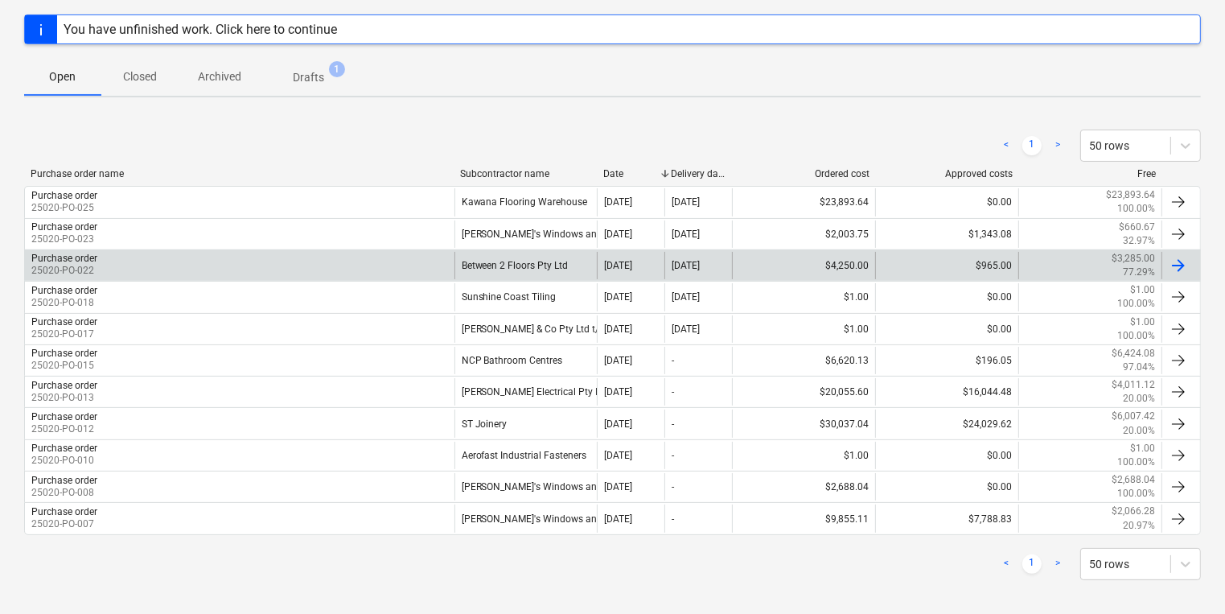
scroll to position [228, 0]
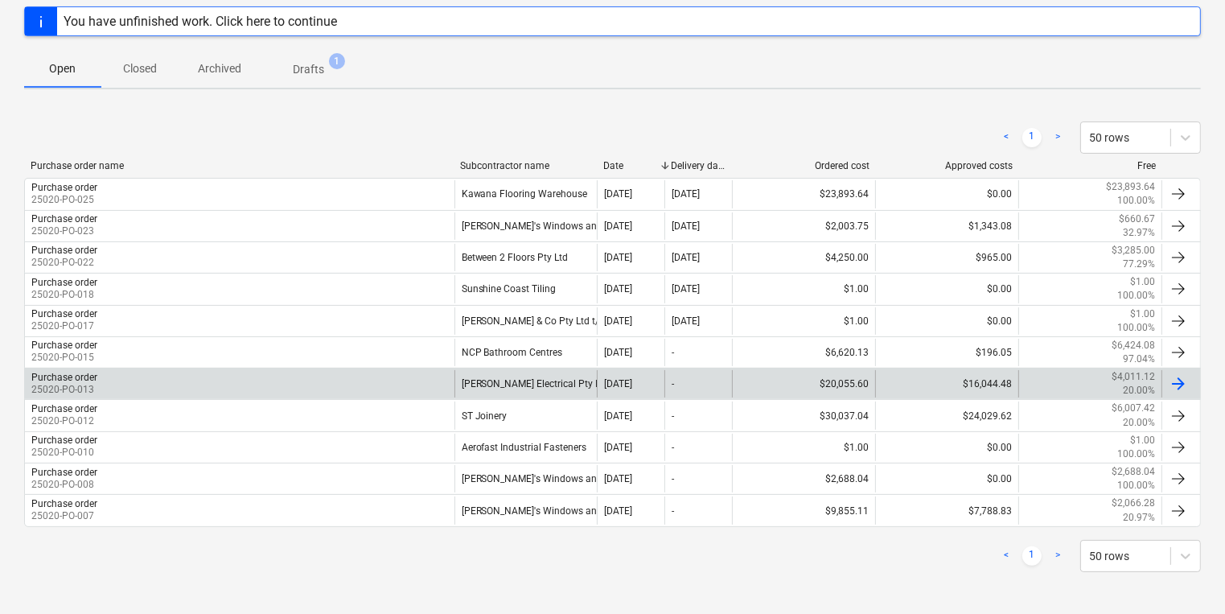
click at [525, 381] on div "Huff Electrical Pty Ltd" at bounding box center [526, 383] width 143 height 27
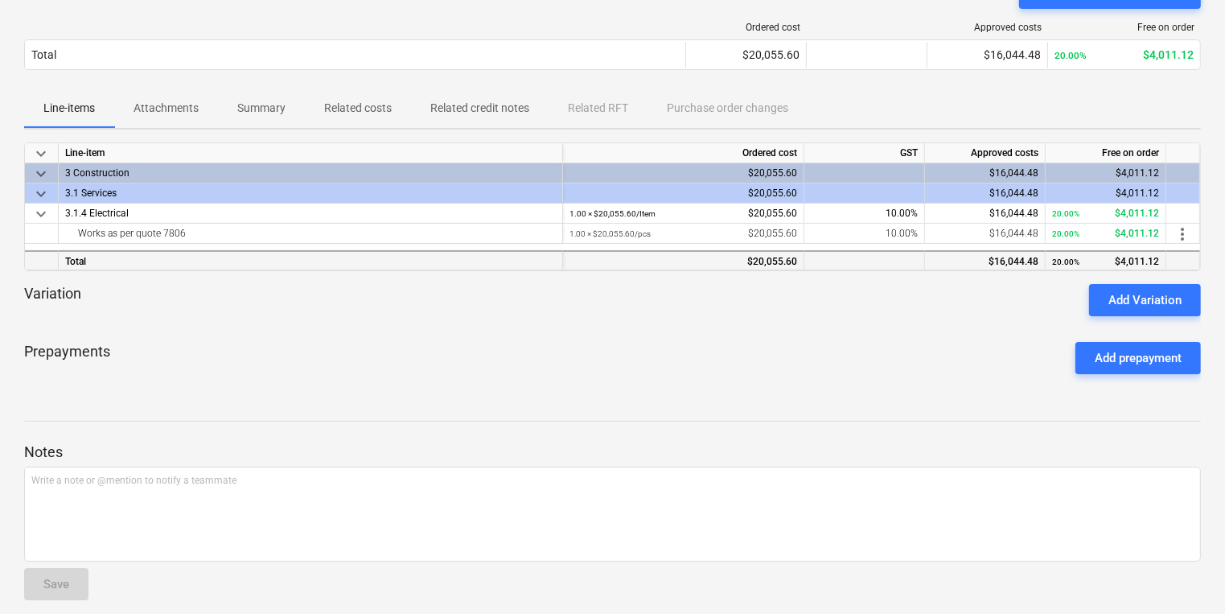
scroll to position [159, 0]
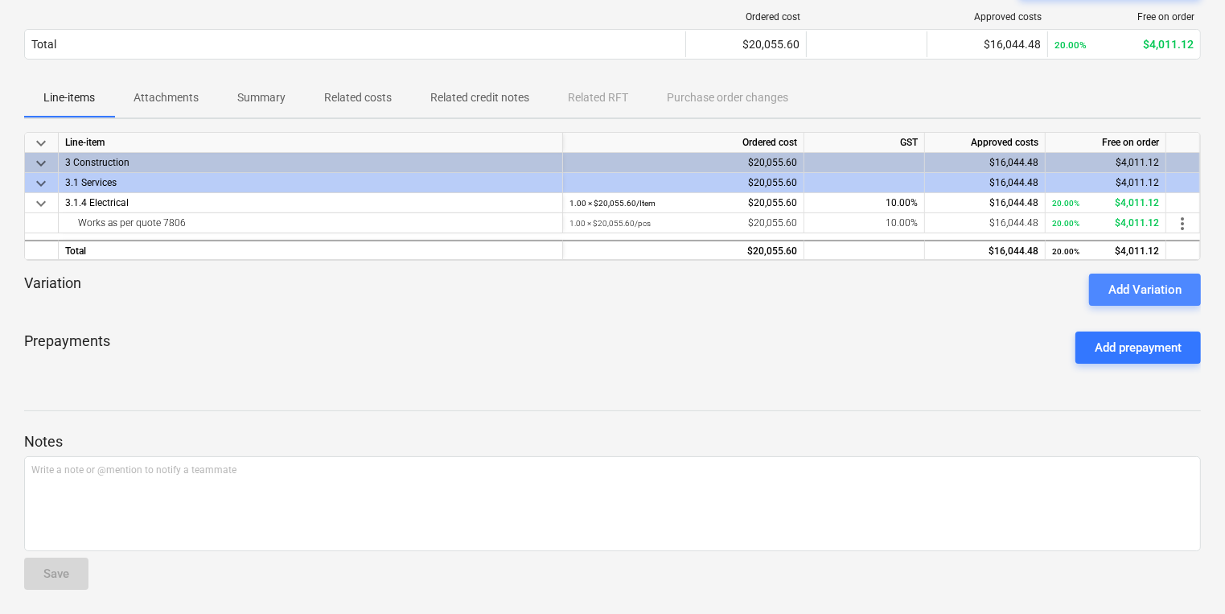
click at [1152, 283] on div "Add Variation" at bounding box center [1145, 289] width 73 height 21
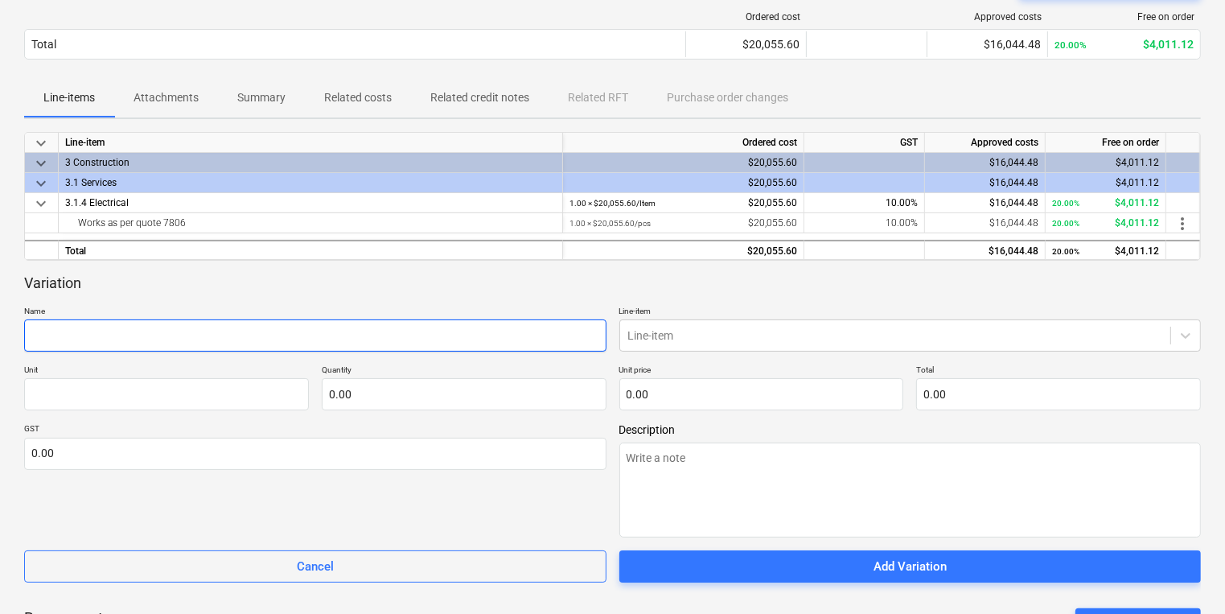
click at [117, 331] on input "text" at bounding box center [315, 335] width 582 height 32
type textarea "x"
type input "TE"
type textarea "x"
type input "TEm"
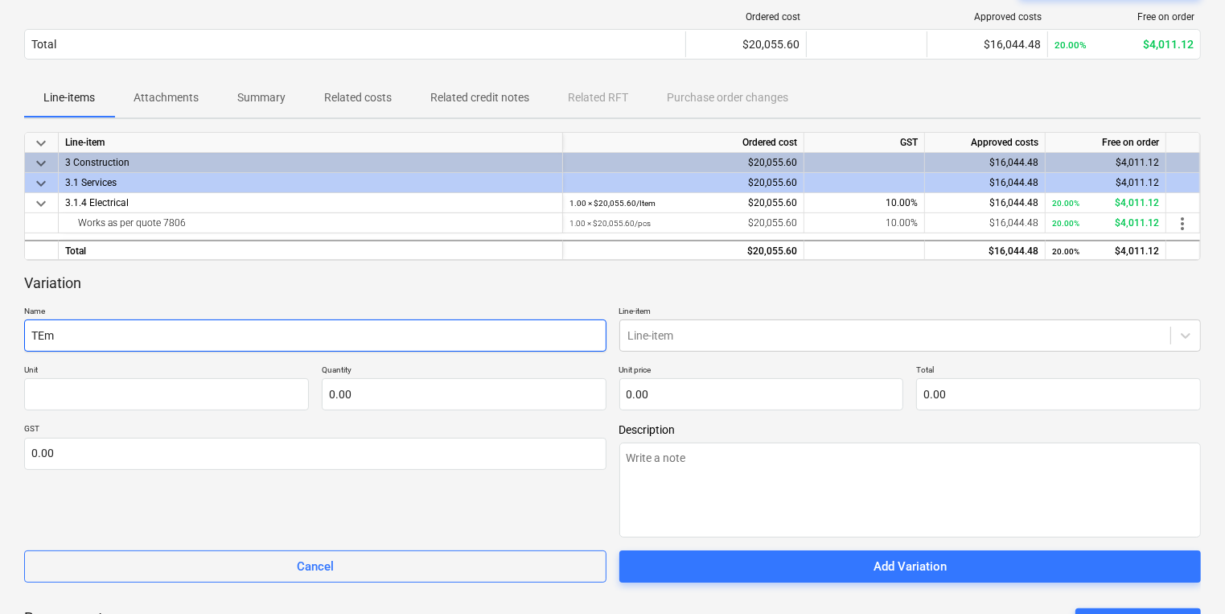
type textarea "x"
type input "TEmp"
type textarea "x"
type input "TEmp"
type textarea "x"
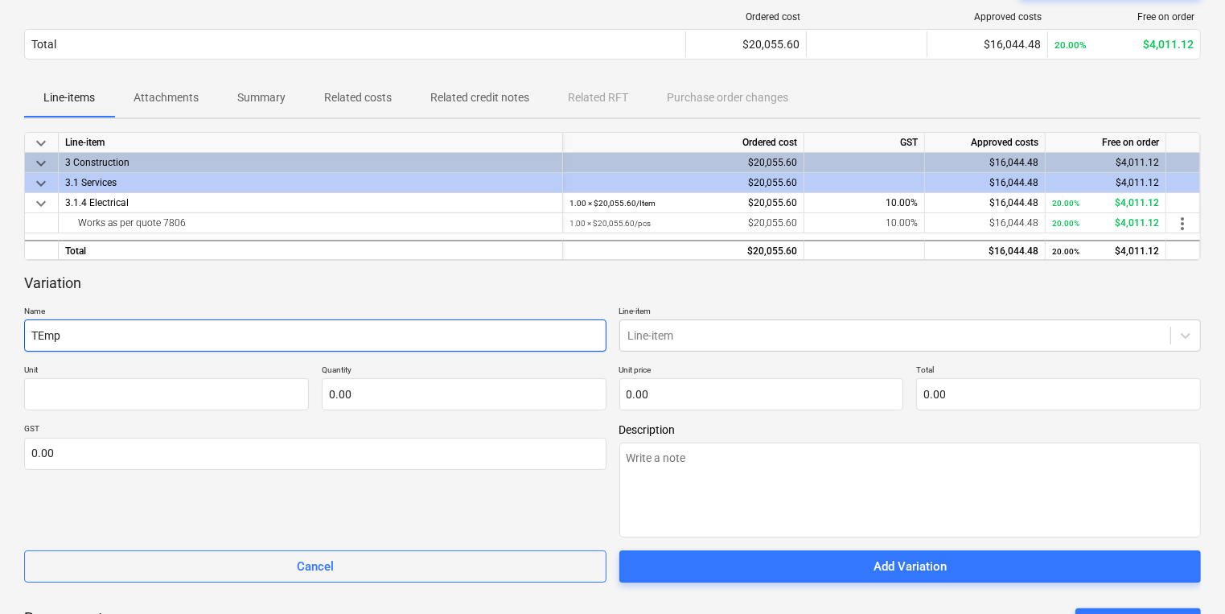
type input "TEmp w"
type textarea "x"
type input "TEmp wo"
type textarea "x"
type input "TEmp wor"
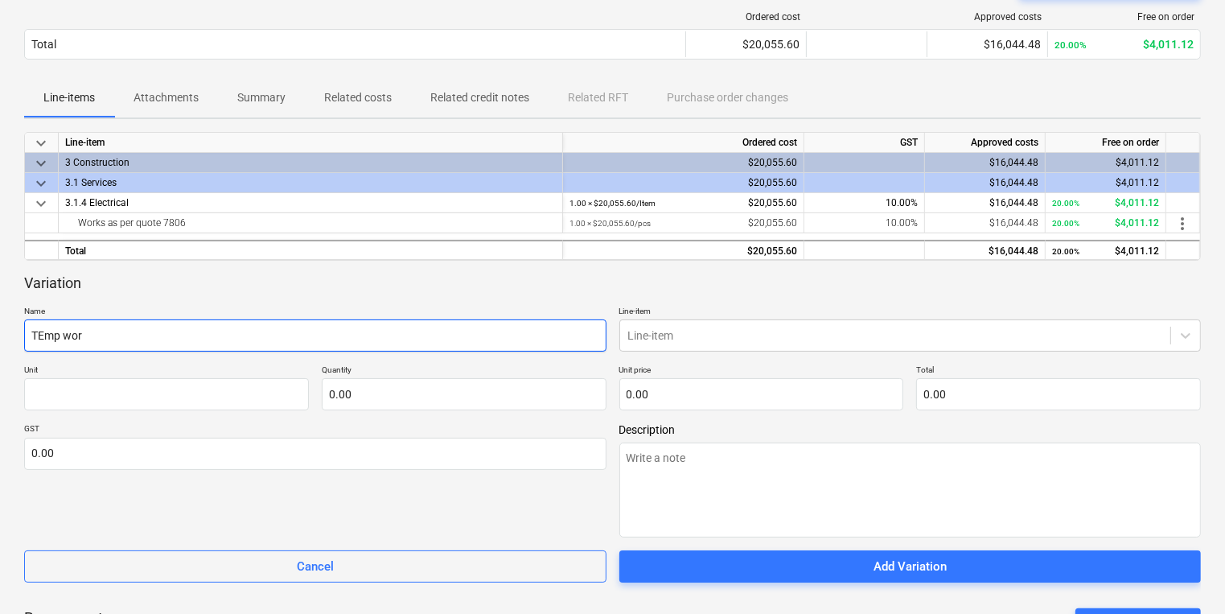
type textarea "x"
type input "TEmp work"
type textarea "x"
type input "TEmp works"
type textarea "x"
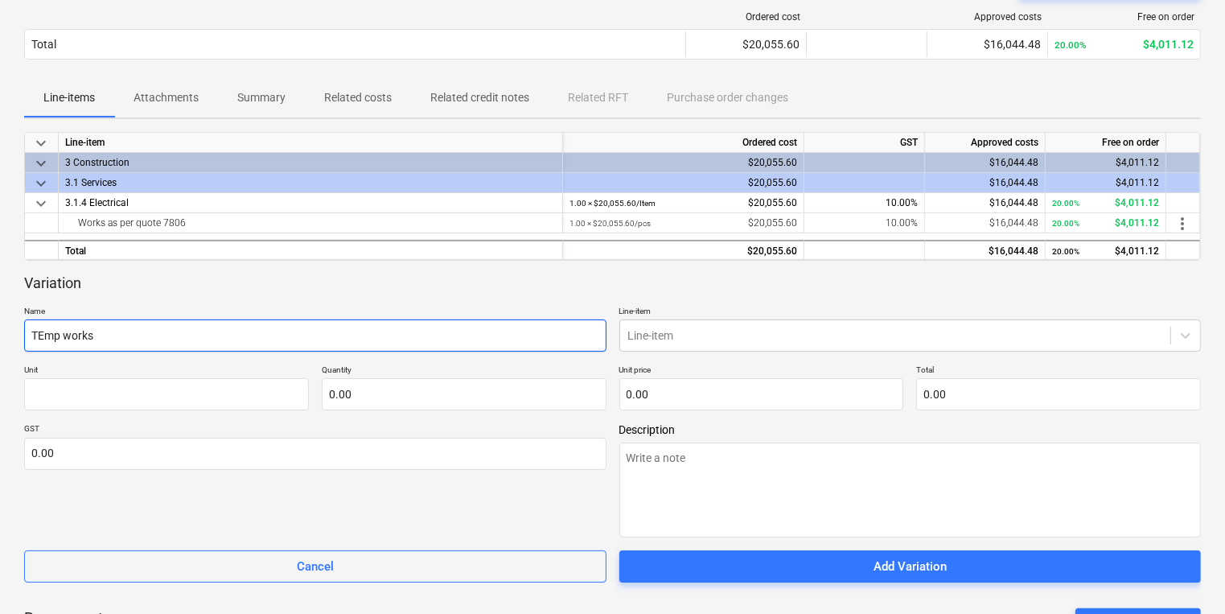
type input "TEmp works"
type textarea "x"
type input "TEmp works a"
type textarea "x"
type input "TEmp works at"
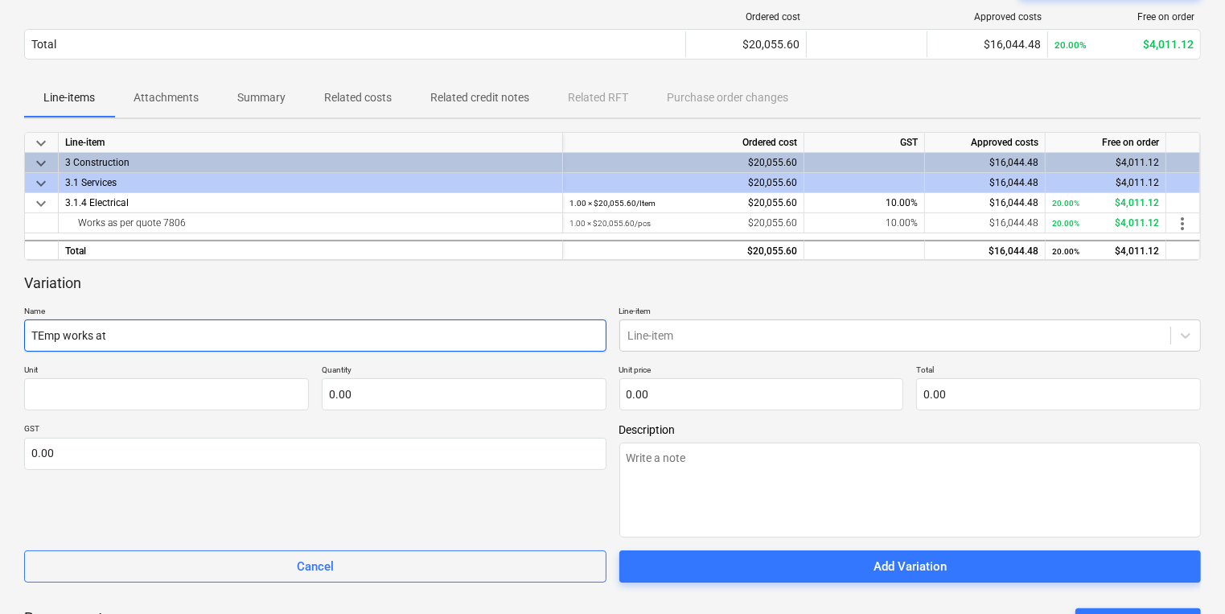
type textarea "x"
type input "TEmp works at"
type textarea "x"
type input "TEmp works at s"
type textarea "x"
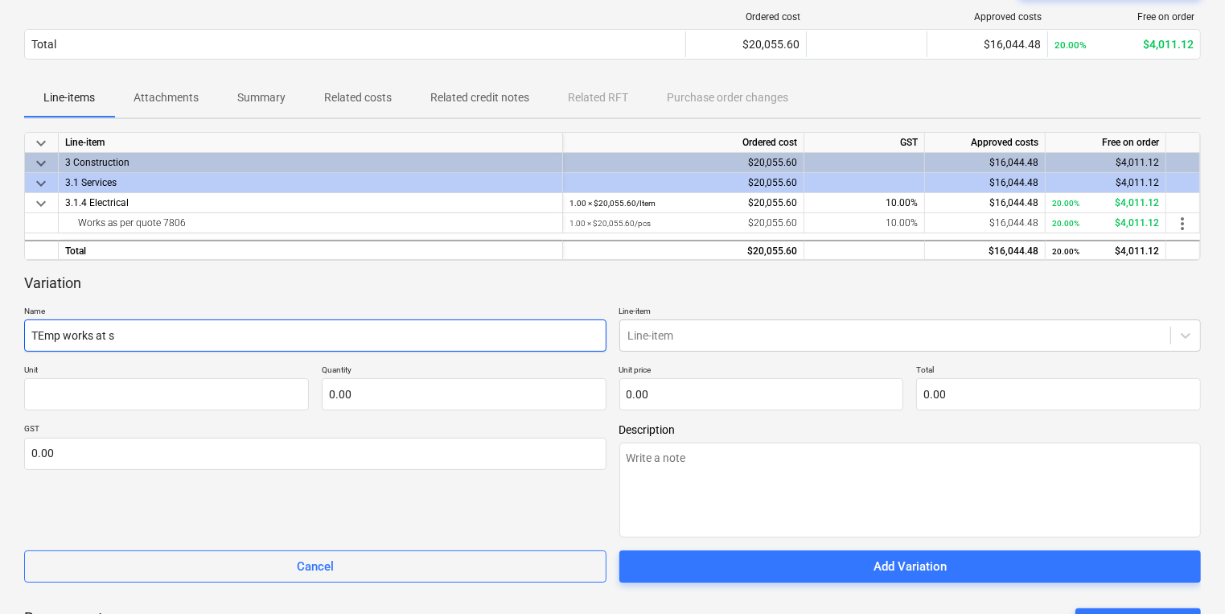
type input "TEmp works at st"
type textarea "x"
type input "TEmp works at sta"
type textarea "x"
type input "TEmp works at star"
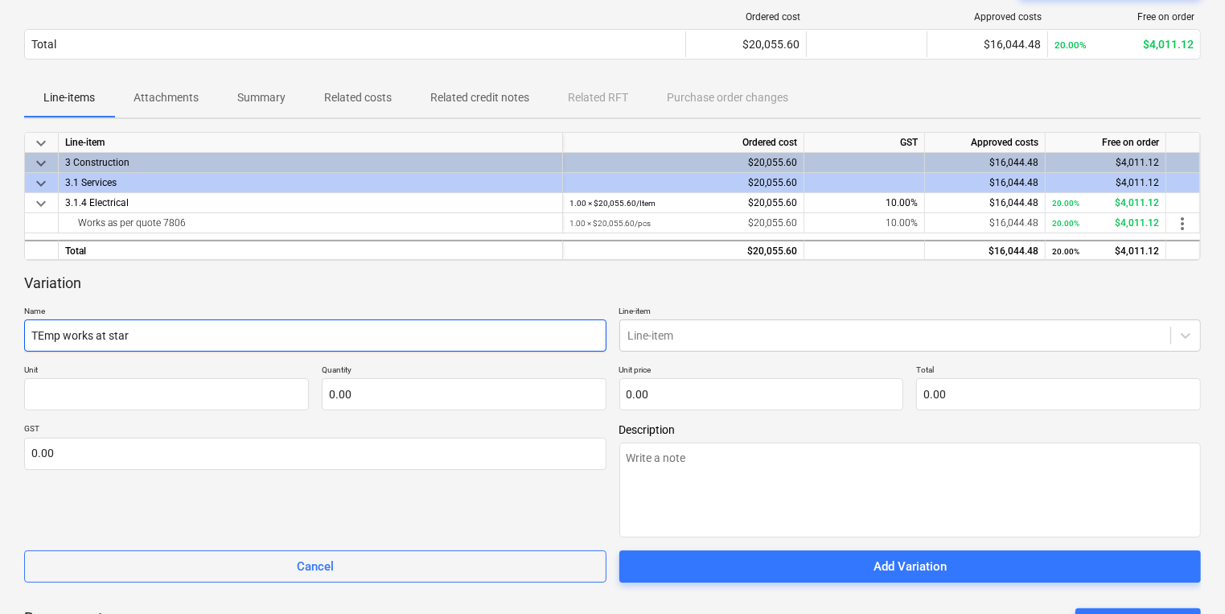
type textarea "x"
type input "TEmp works at start"
type textarea "x"
type input "TEmp works at startu"
type textarea "x"
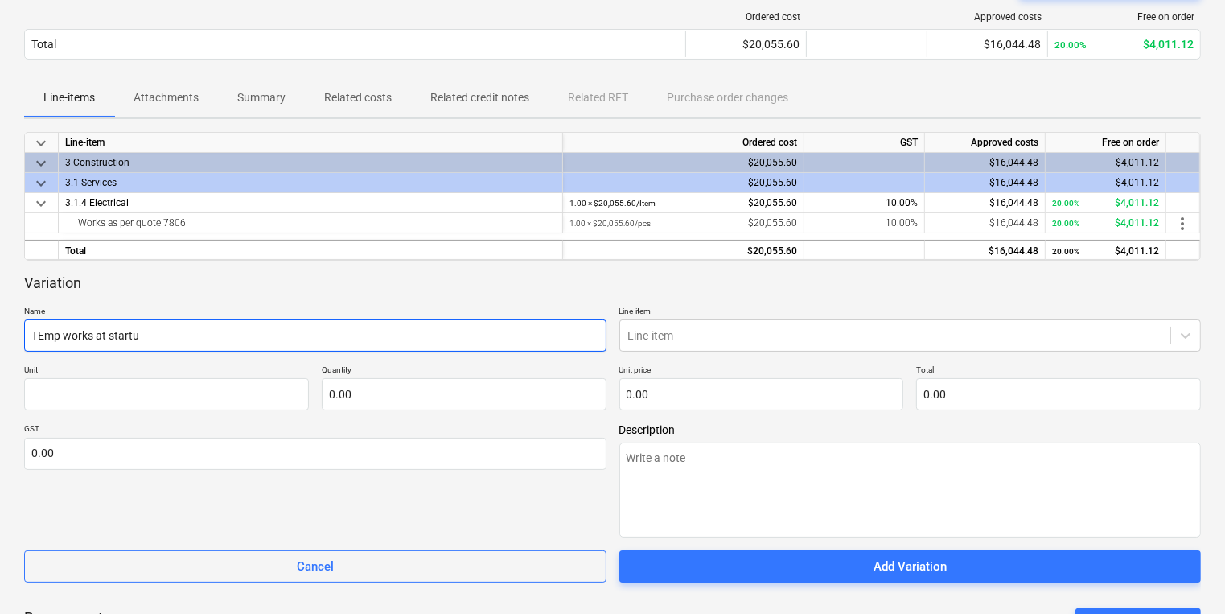
type input "TEmp works at startup"
type textarea "x"
type input "Tmp works at startup"
type textarea "x"
type input "Temp works at startup"
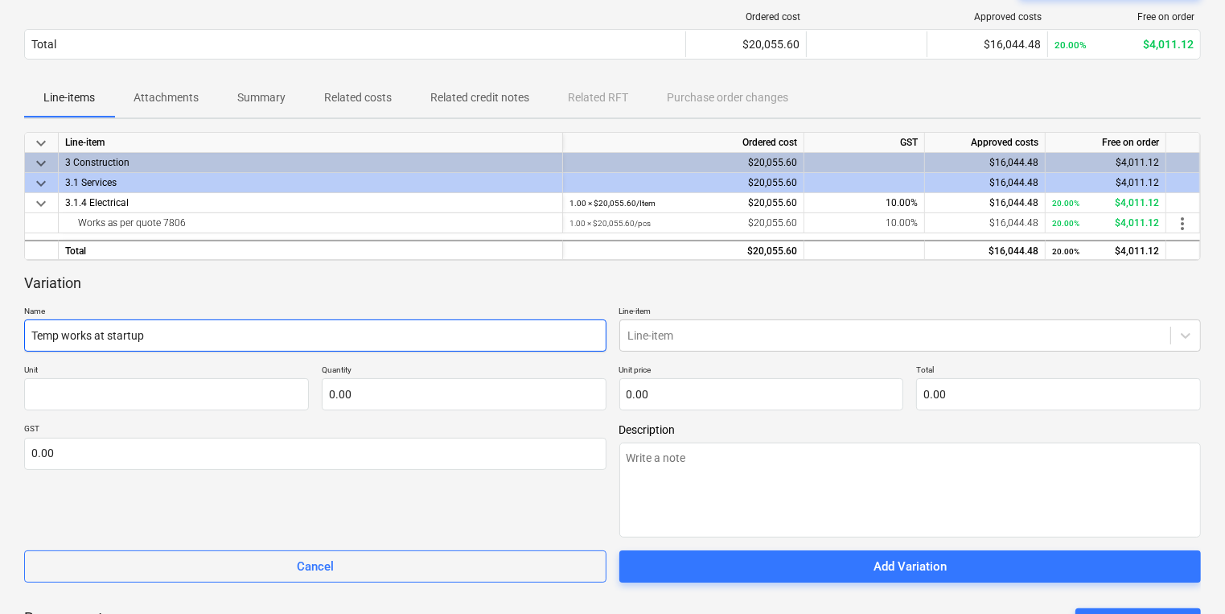
type textarea "x"
type input "Temp works t startup"
type textarea "x"
type input "Temp works startup"
type textarea "x"
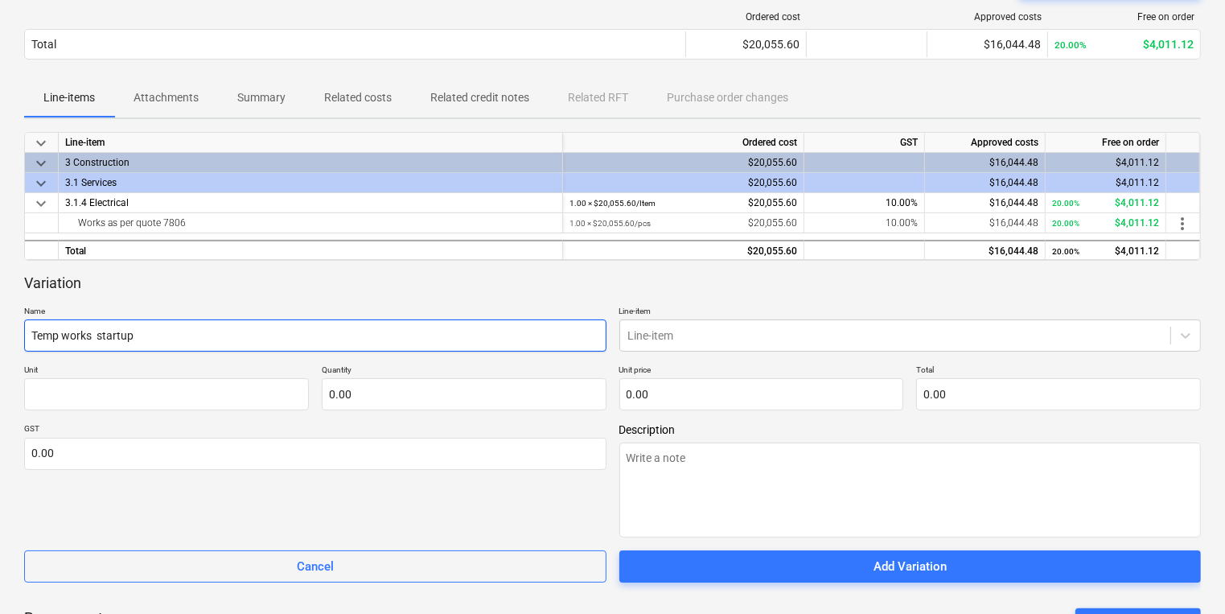
type input "Temp works startup"
type textarea "x"
type input "Temp works tartup"
type textarea "x"
type input "Temp works artup"
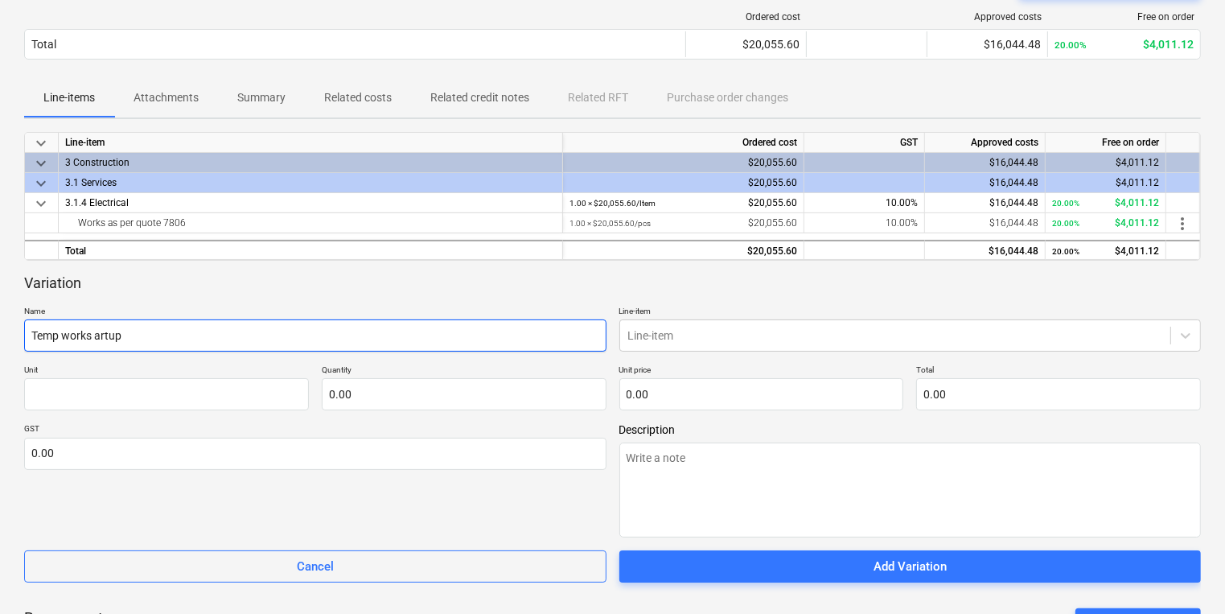
type textarea "x"
type input "Temp works rtup"
type textarea "x"
type input "Temp works tup"
type textarea "x"
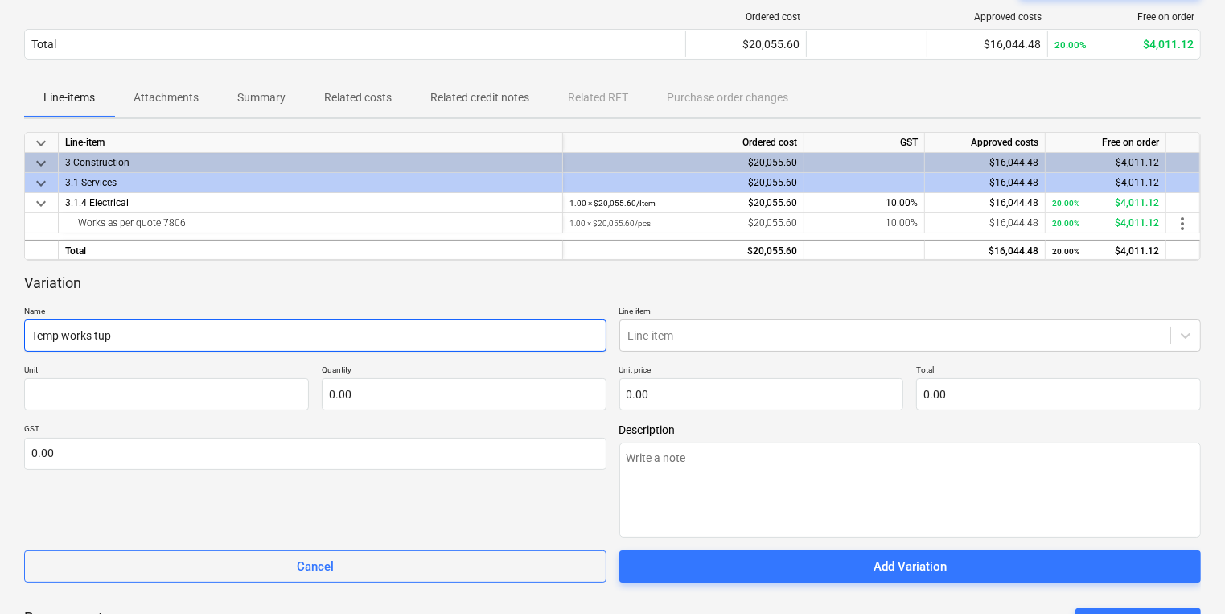
type input "Temp works up"
type textarea "x"
type input "Temp works p"
type textarea "x"
type input "Temp works"
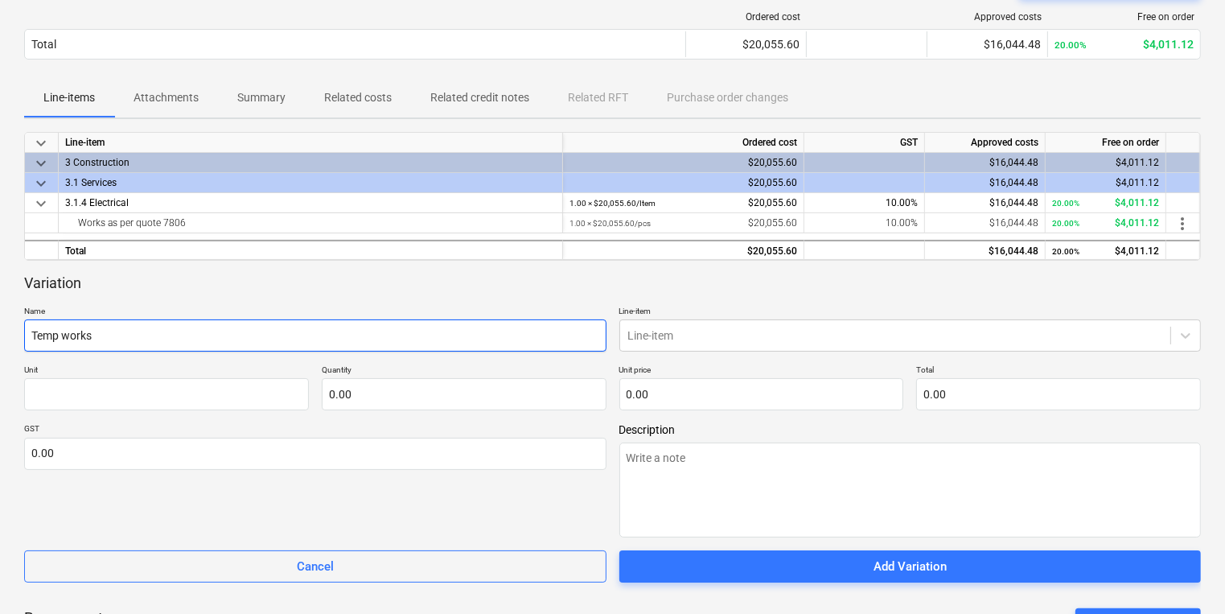
type textarea "x"
type input "Temp works f"
type textarea "x"
type input "Temp works fo"
type textarea "x"
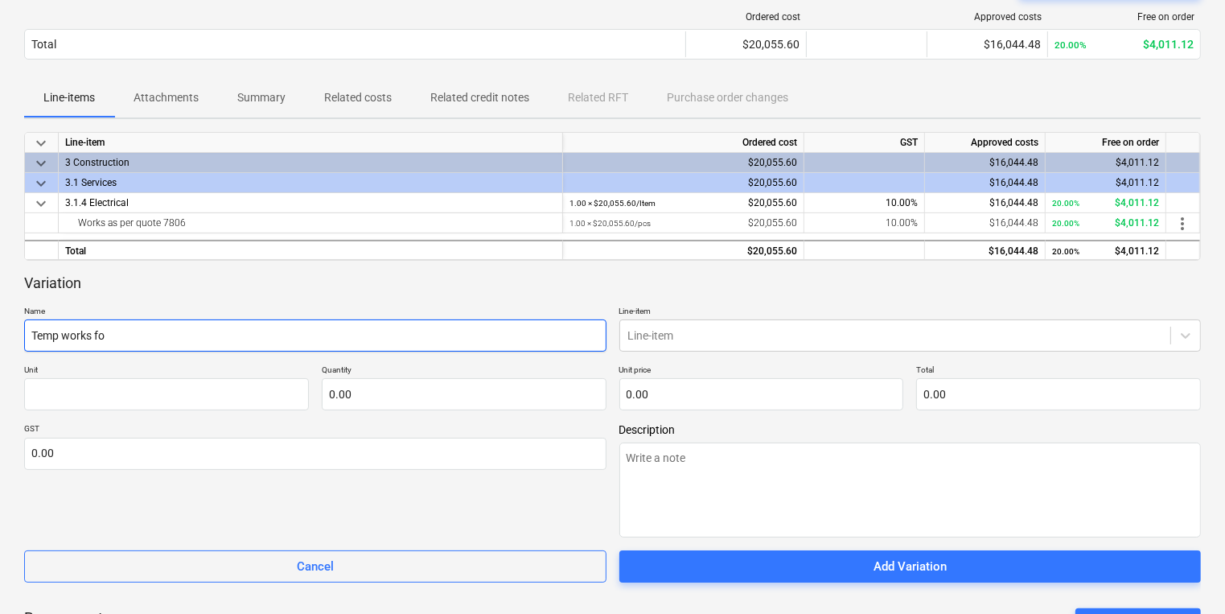
type input "Temp works for"
type textarea "x"
type input "Temp works for"
type textarea "x"
type input "Temp works for d"
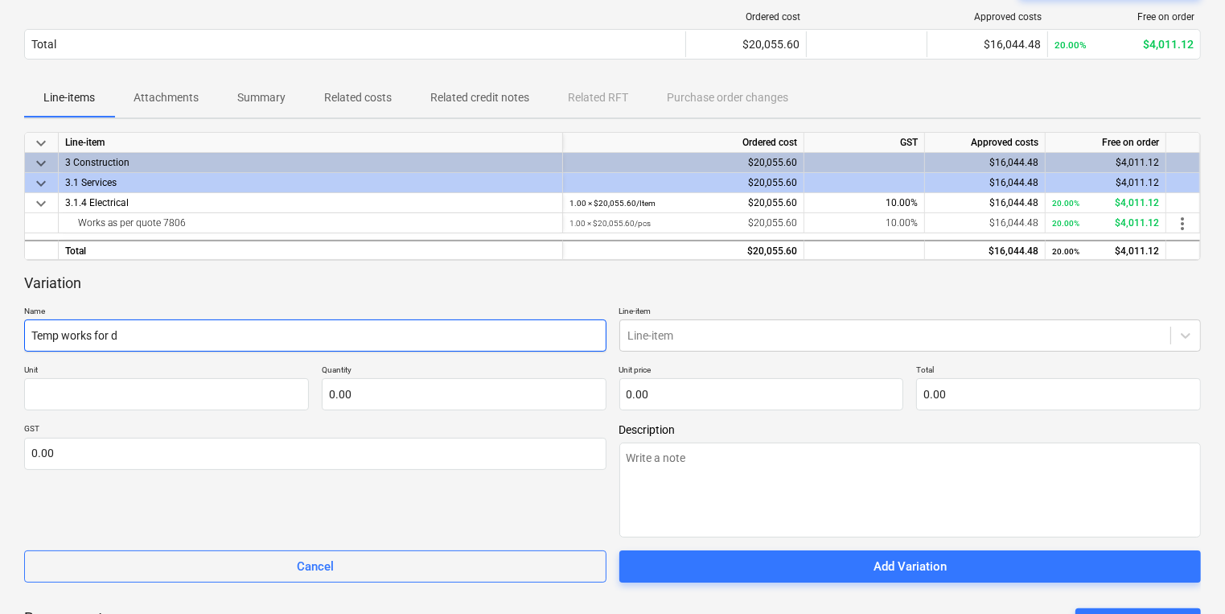
type textarea "x"
type input "Temp works for de"
type textarea "x"
type input "Temp works for dem"
type textarea "x"
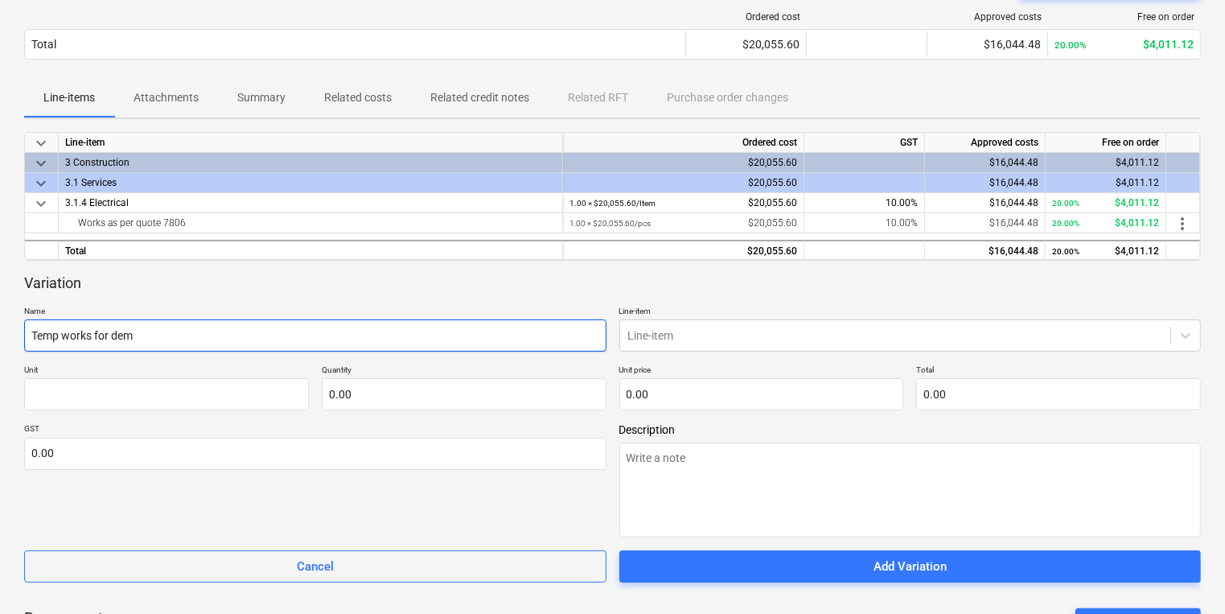
type input "Temp works for demo"
type textarea "x"
type input "Temp works for demol"
type textarea "x"
type input "Temp works for demoli"
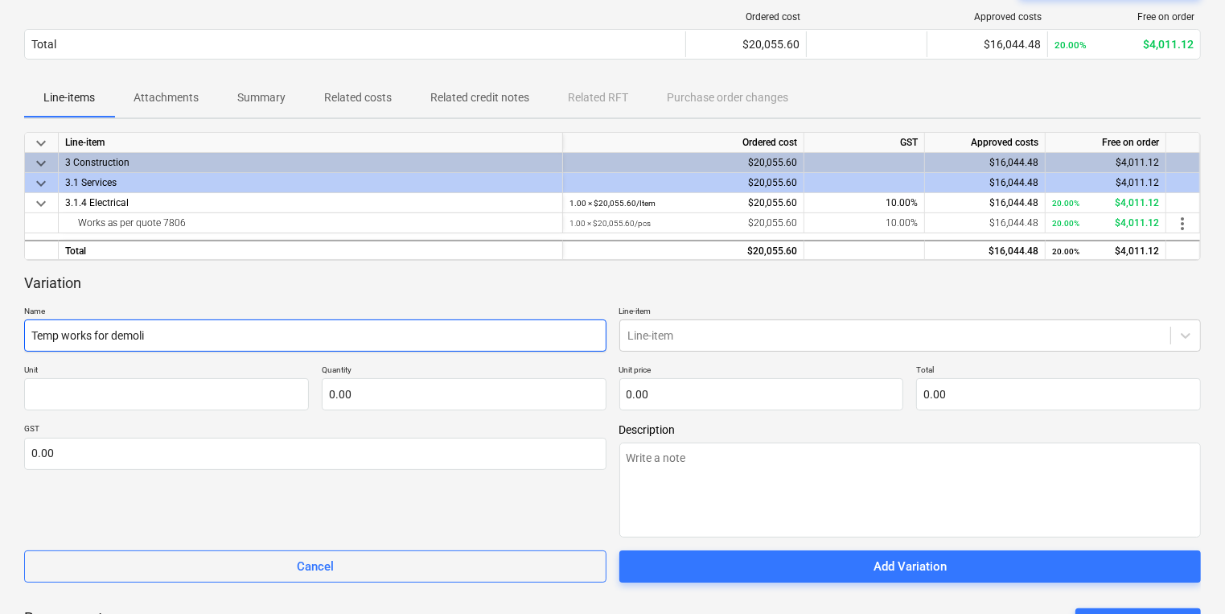
type textarea "x"
type input "Temp works for demolit"
type textarea "x"
type input "Temp works for demoliti"
type textarea "x"
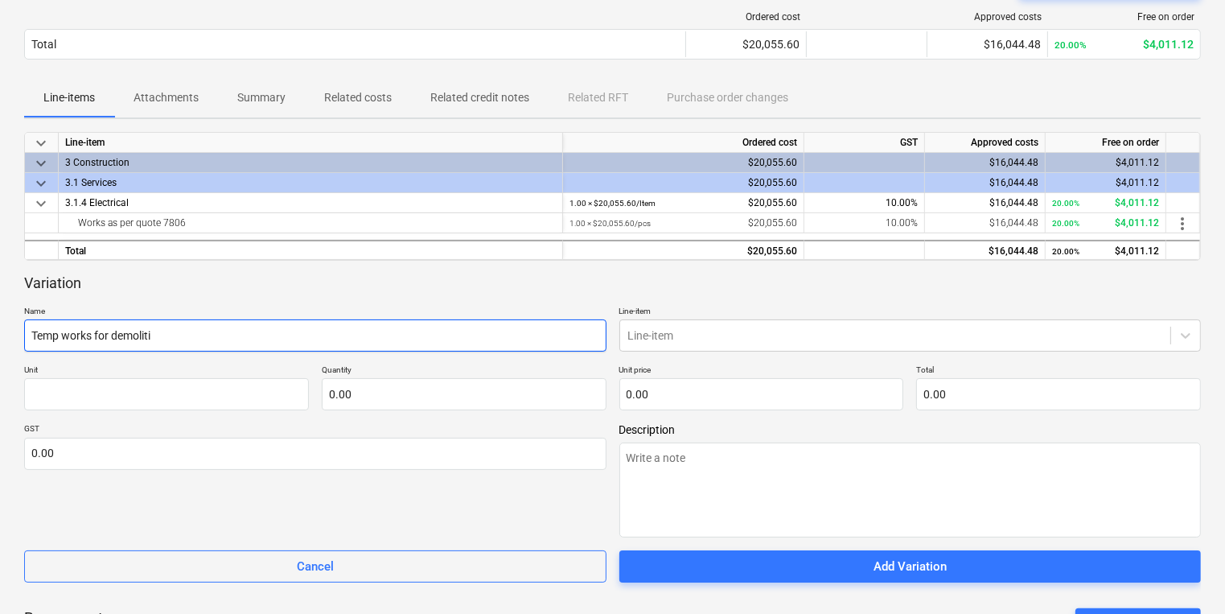
type input "Temp works for demolitio"
type textarea "x"
type input "Temp works for demolition"
click at [673, 338] on div at bounding box center [895, 335] width 535 height 16
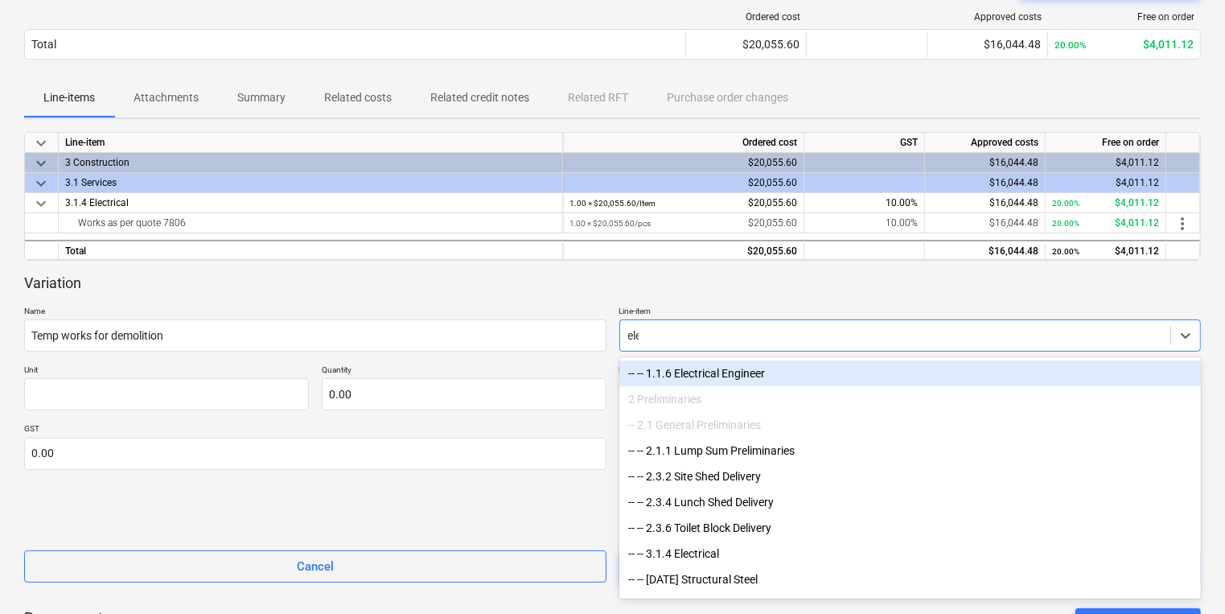
type input "elec"
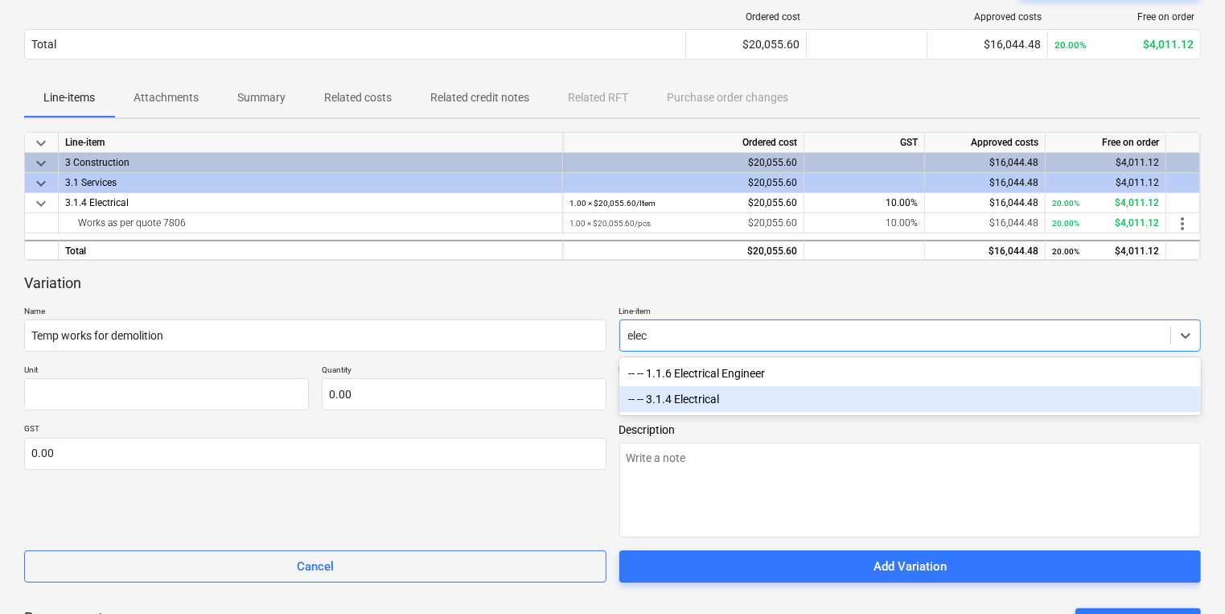
click at [729, 398] on div "-- -- 3.1.4 Electrical" at bounding box center [910, 399] width 582 height 26
type textarea "x"
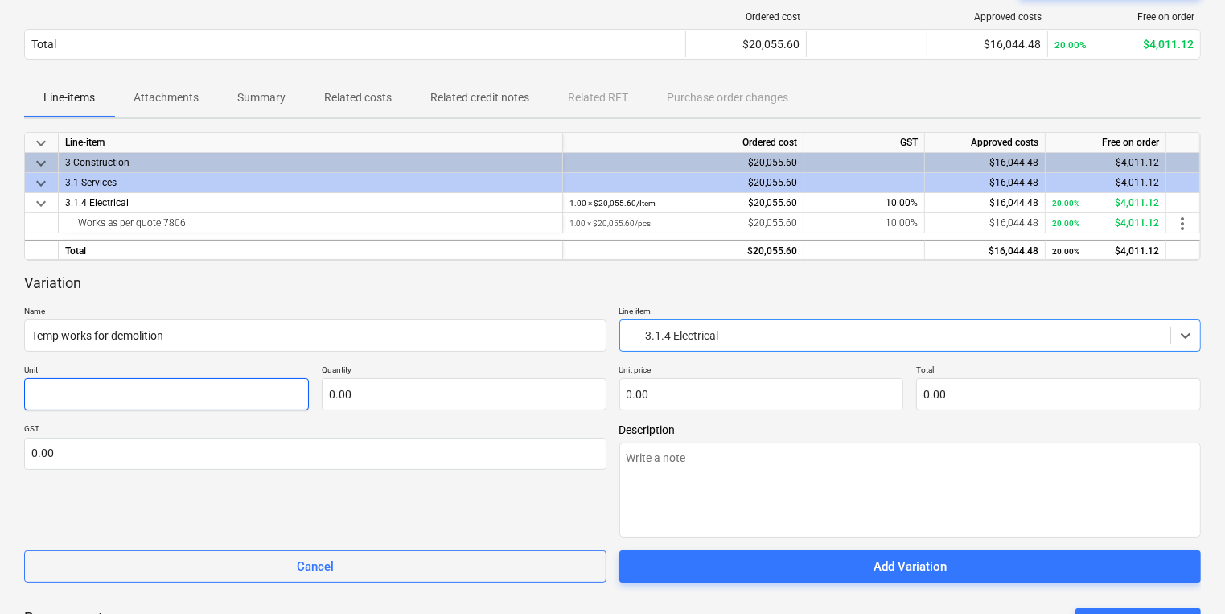
click at [88, 397] on input "text" at bounding box center [166, 394] width 285 height 32
type textarea "x"
type input "i"
type textarea "x"
type input "it"
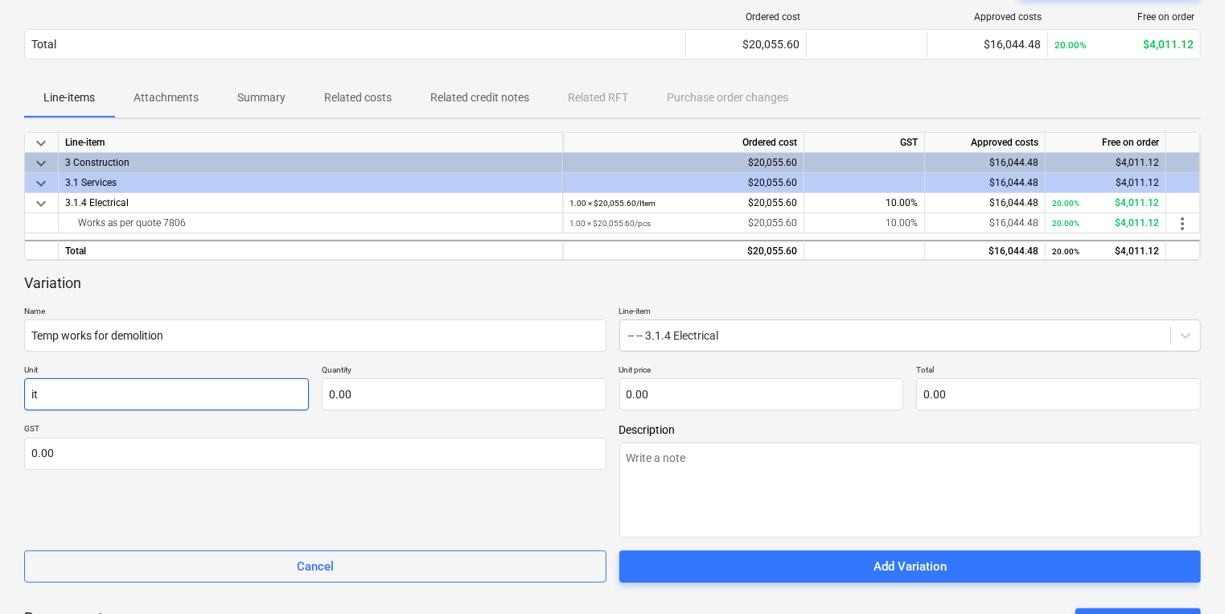
type textarea "x"
type input "ite"
type textarea "x"
type input "item"
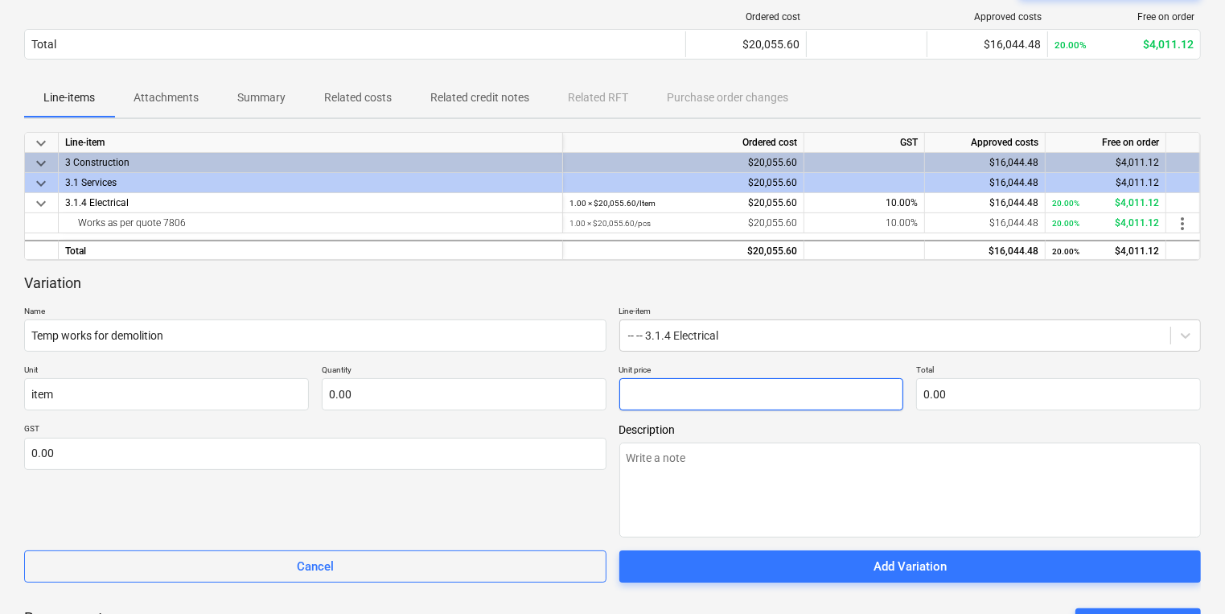
click at [669, 395] on input "text" at bounding box center [761, 394] width 285 height 32
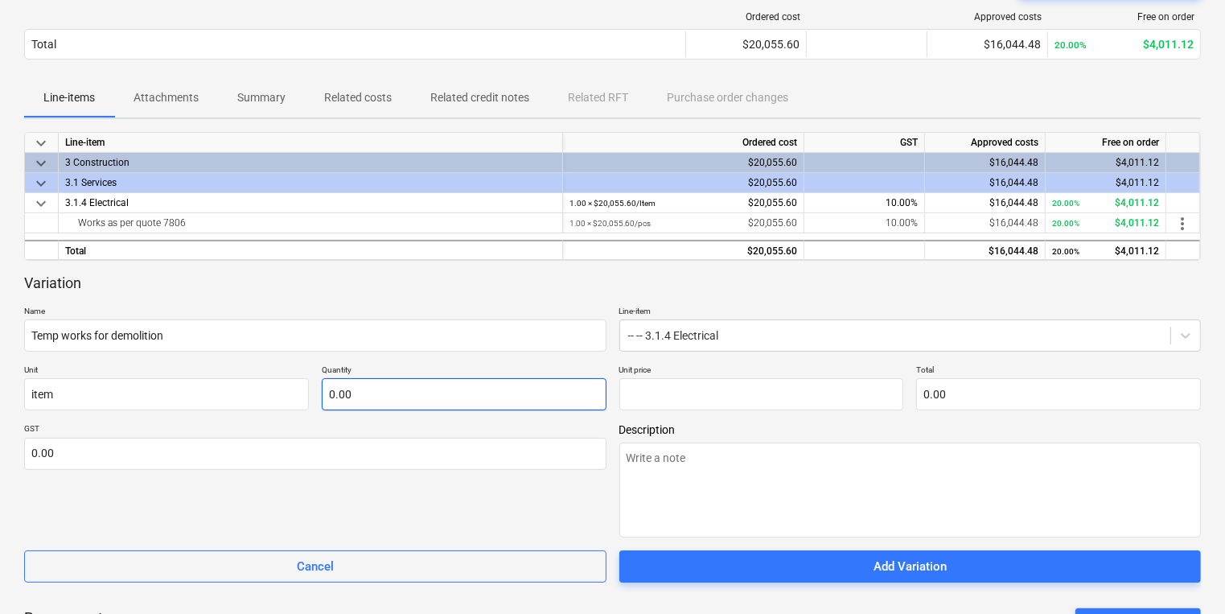
type input "0.00"
click at [539, 394] on input "text" at bounding box center [464, 394] width 285 height 32
type textarea "x"
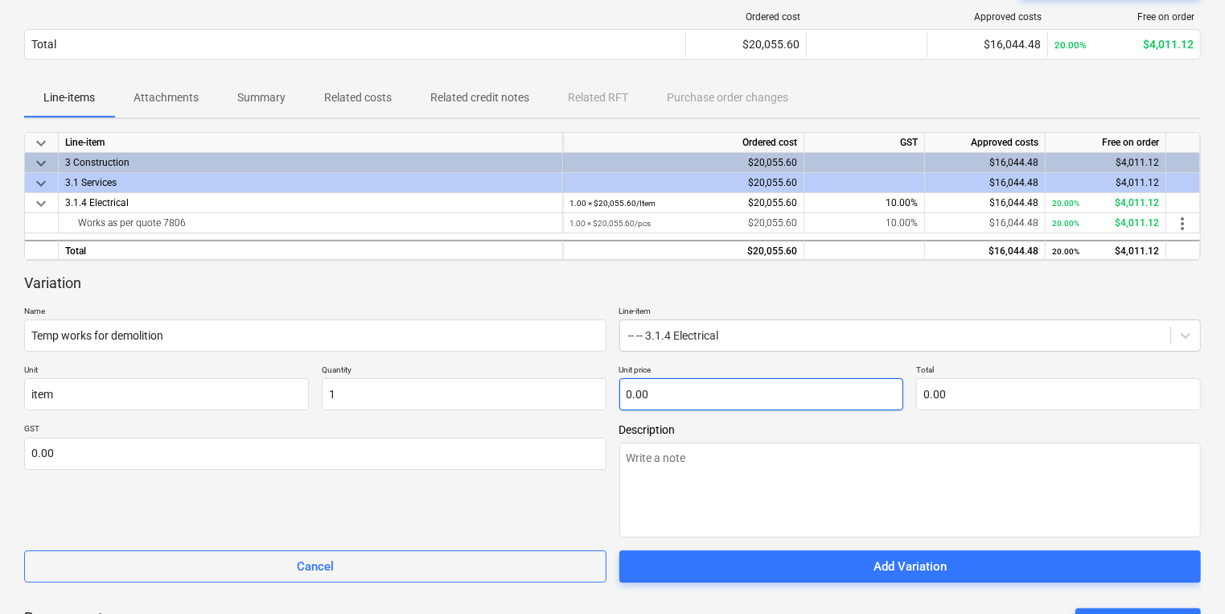
type input "1.00"
click at [679, 395] on input "text" at bounding box center [761, 394] width 285 height 32
type textarea "x"
type input "3"
type input "3.00"
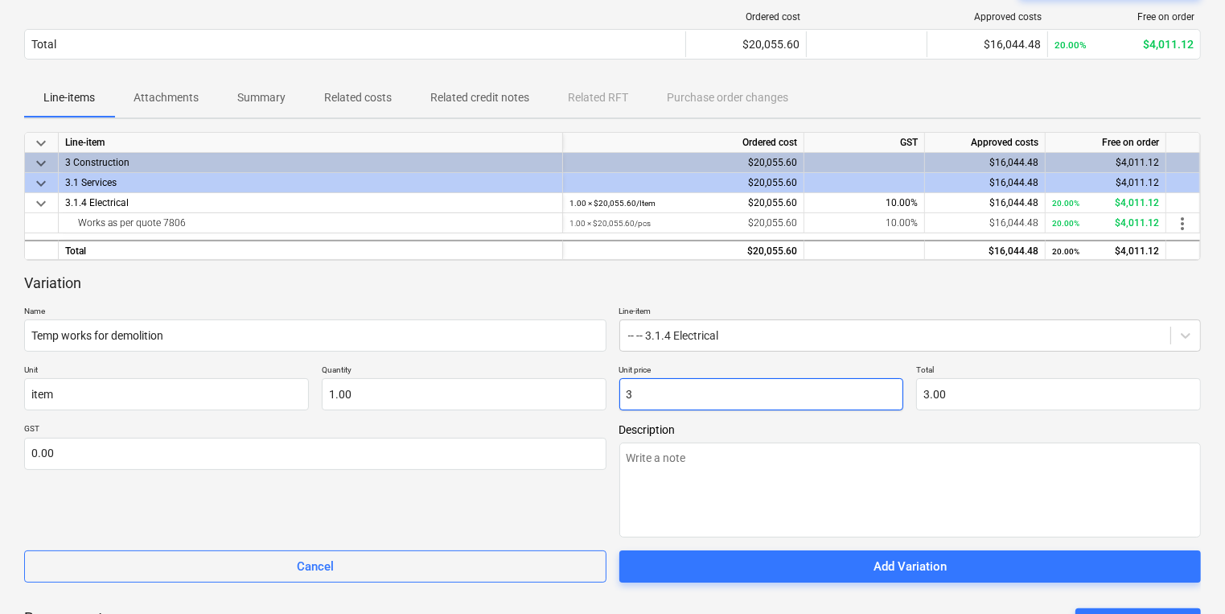
type textarea "x"
type input "36"
type input "36.00"
type textarea "x"
type input "362"
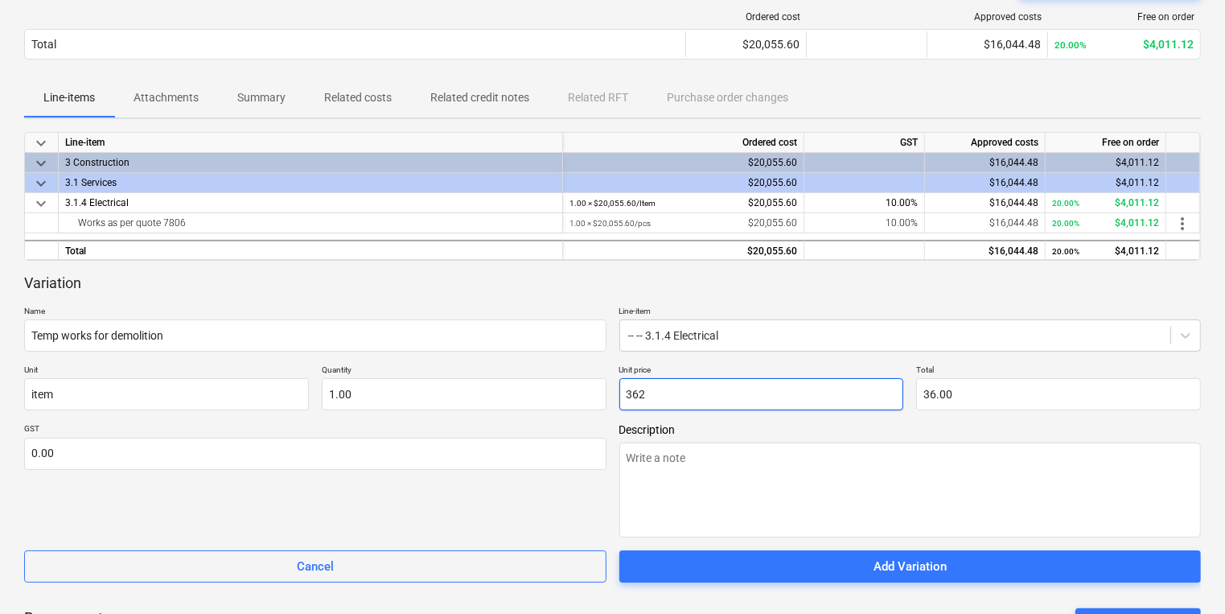
type input "362.00"
type textarea "x"
type input "3626"
type input "3,626.00"
type textarea "x"
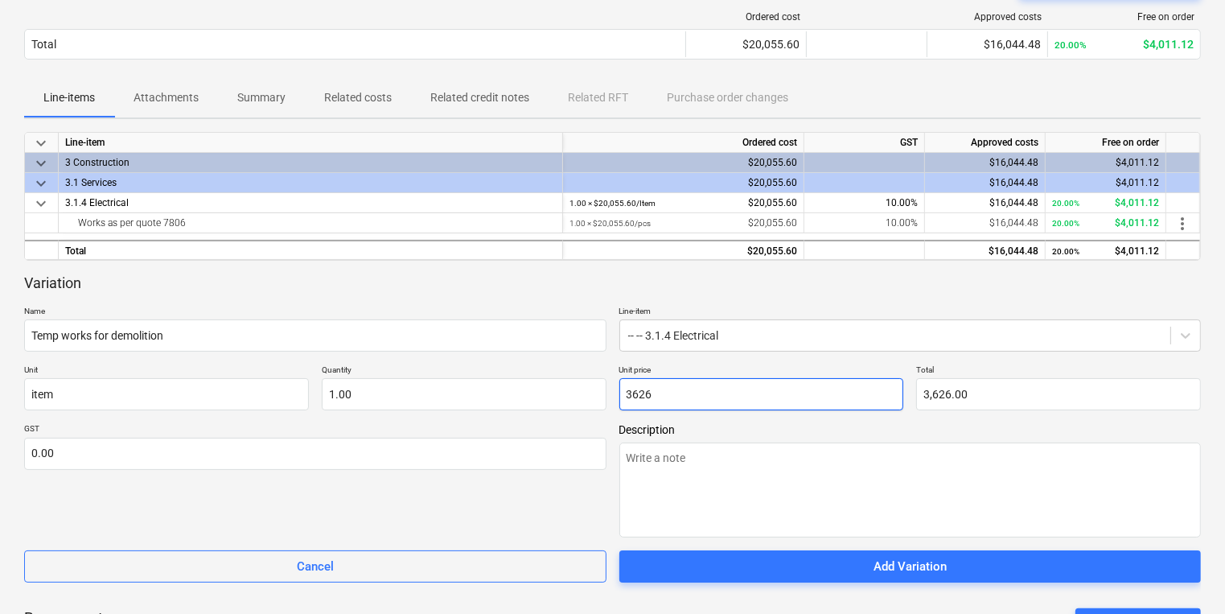
type input "3626."
type textarea "x"
type input "3626.3"
type input "3,626.30"
type textarea "x"
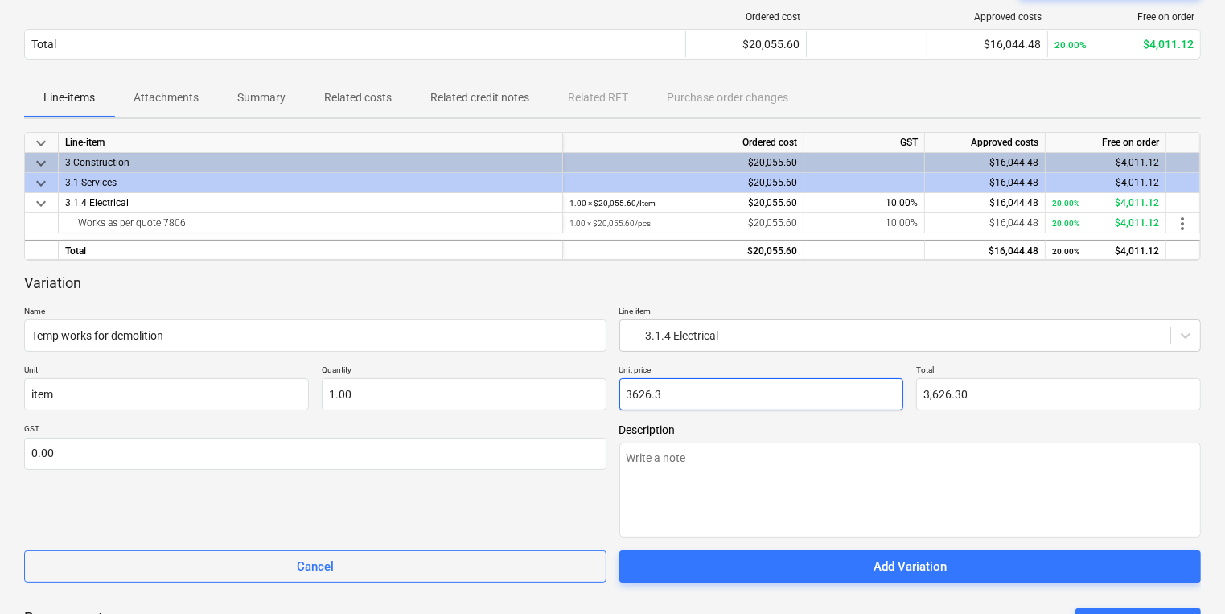
type input "3626.33"
type input "3,626.33"
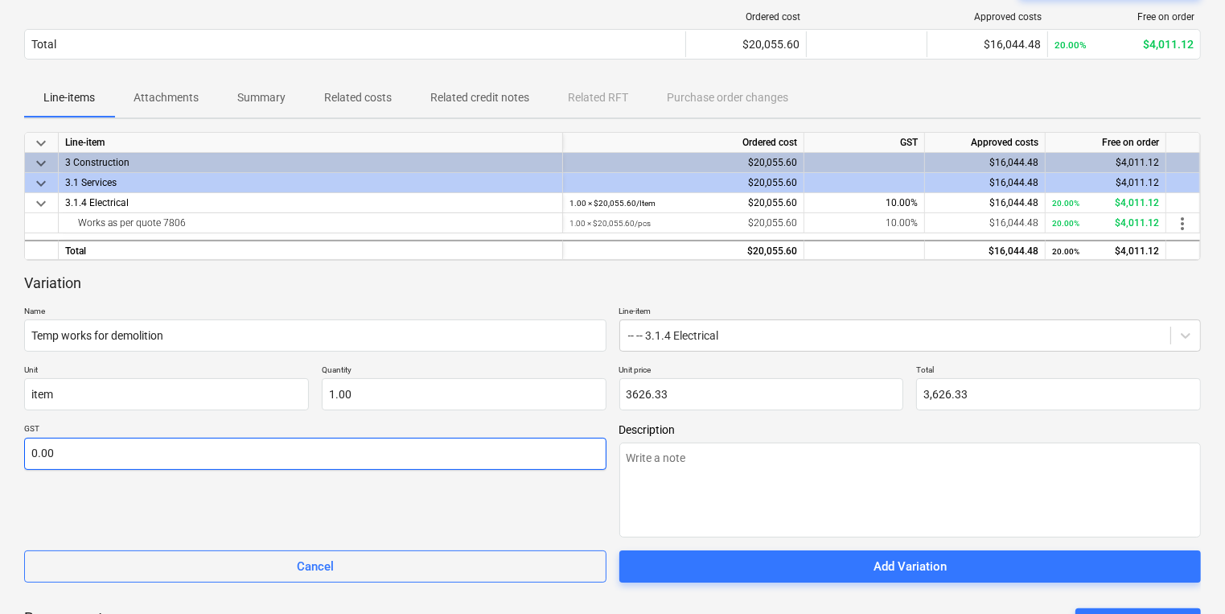
type input "3,626.33"
click at [270, 463] on input "text" at bounding box center [315, 454] width 582 height 32
type textarea "x"
type input "1"
type textarea "x"
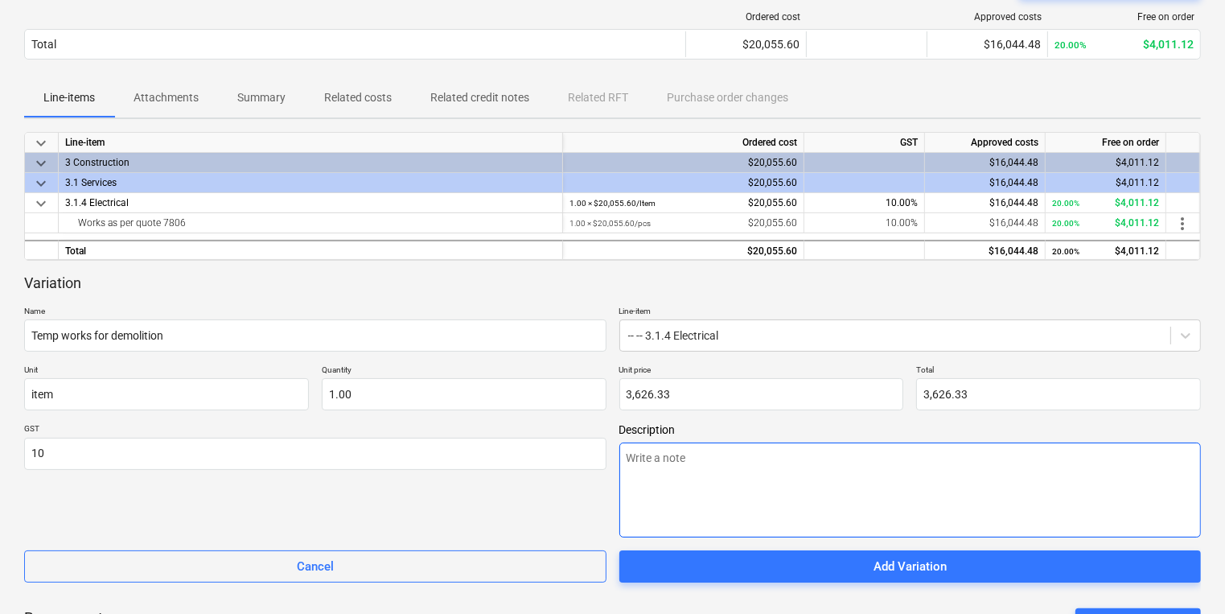
type input "10.00"
click at [699, 476] on textarea at bounding box center [910, 489] width 582 height 95
type textarea "x"
type textarea "E"
type textarea "x"
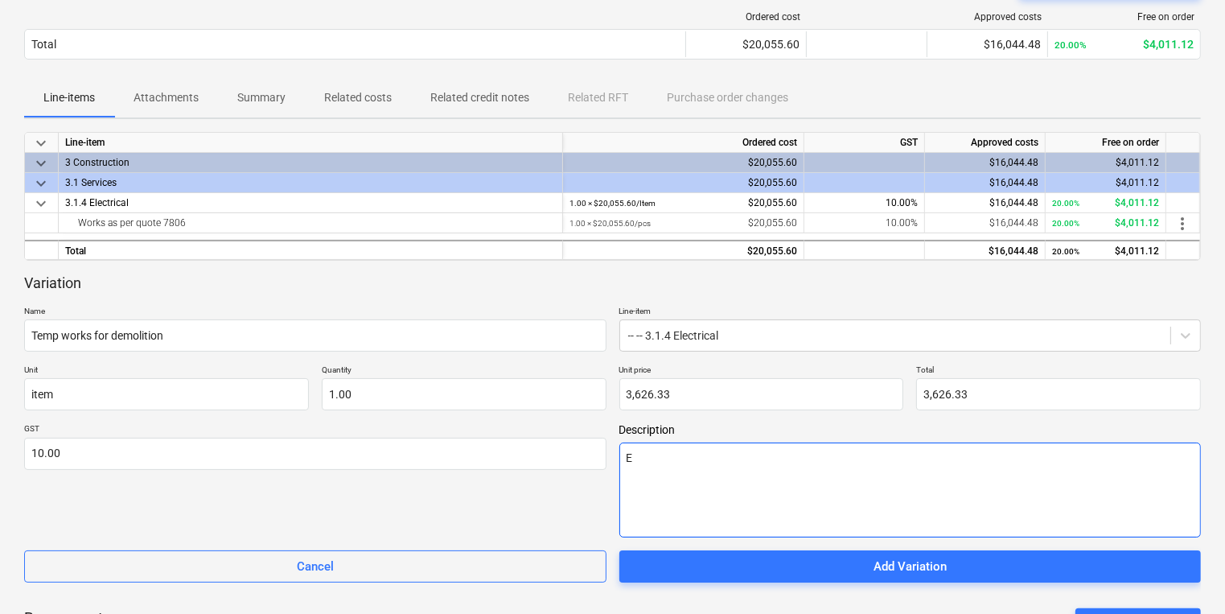
type textarea "Ex"
type textarea "x"
type textarea "Exc"
type textarea "x"
type textarea "Excl"
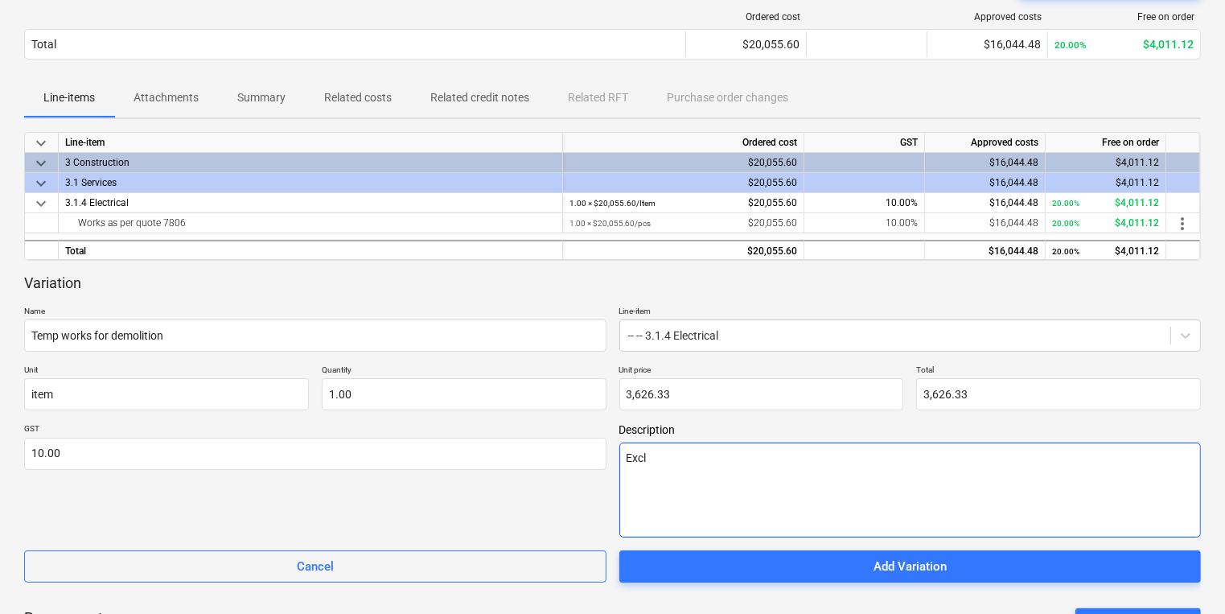
type textarea "x"
type textarea "Exclu"
type textarea "x"
type textarea "Exclud"
type textarea "x"
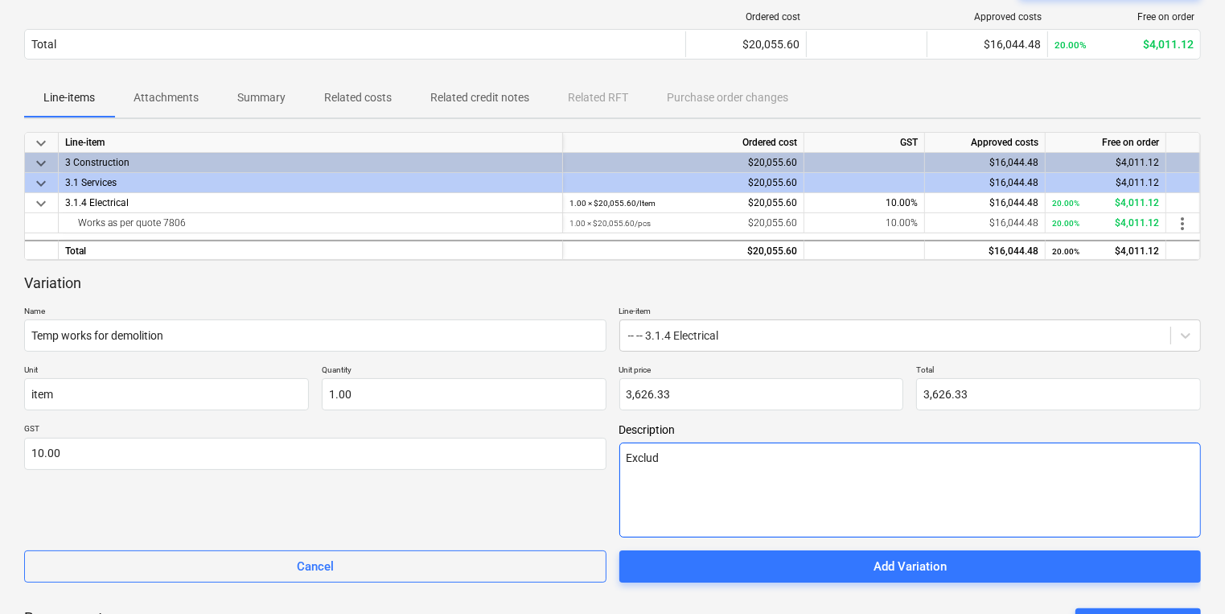
type textarea "Exclude"
type textarea "x"
type textarea "Excluded"
type textarea "x"
type textarea "Excluded"
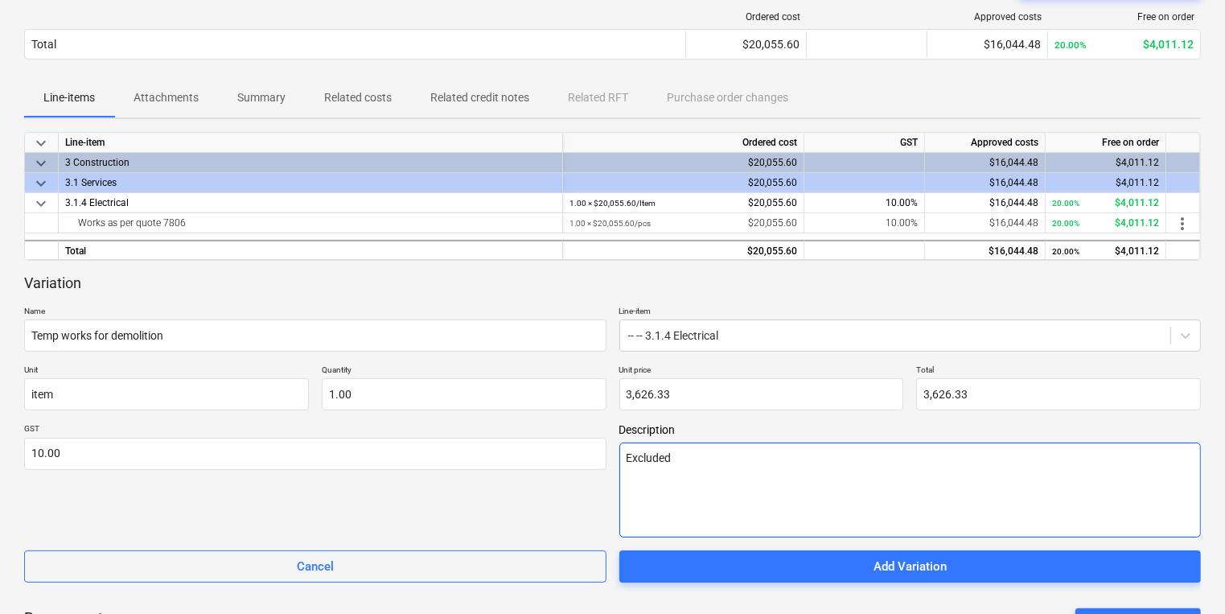
type textarea "x"
type textarea "Excluded f"
type textarea "x"
type textarea "Excluded fr"
type textarea "x"
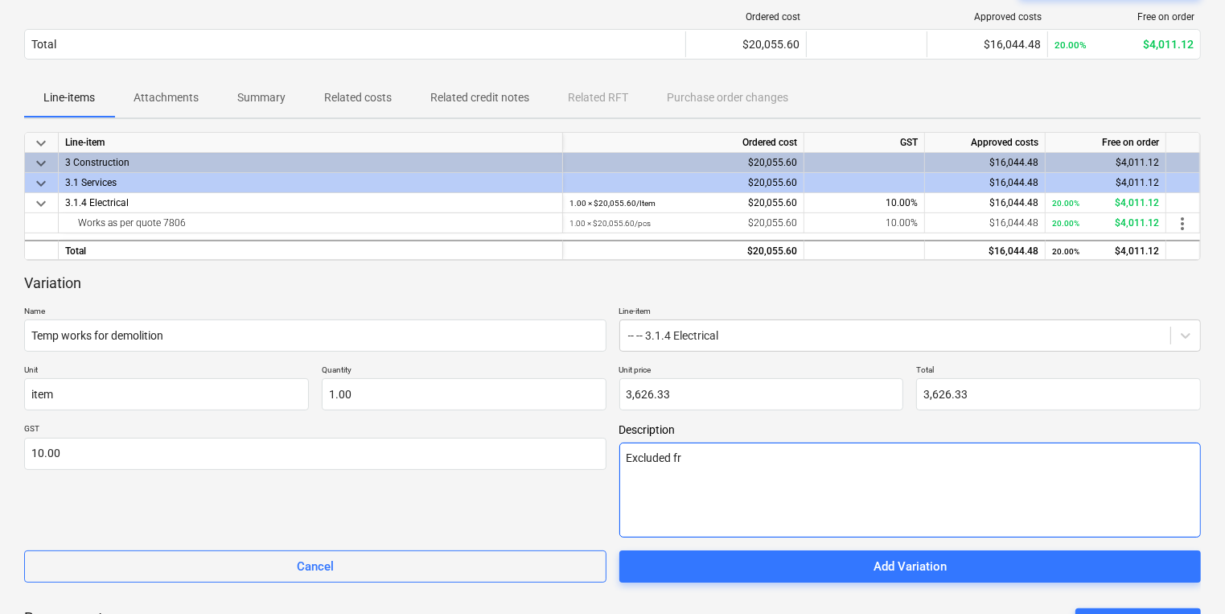
type textarea "Excluded fro"
type textarea "x"
type textarea "Excluded from"
type textarea "x"
type textarea "Excluded from p"
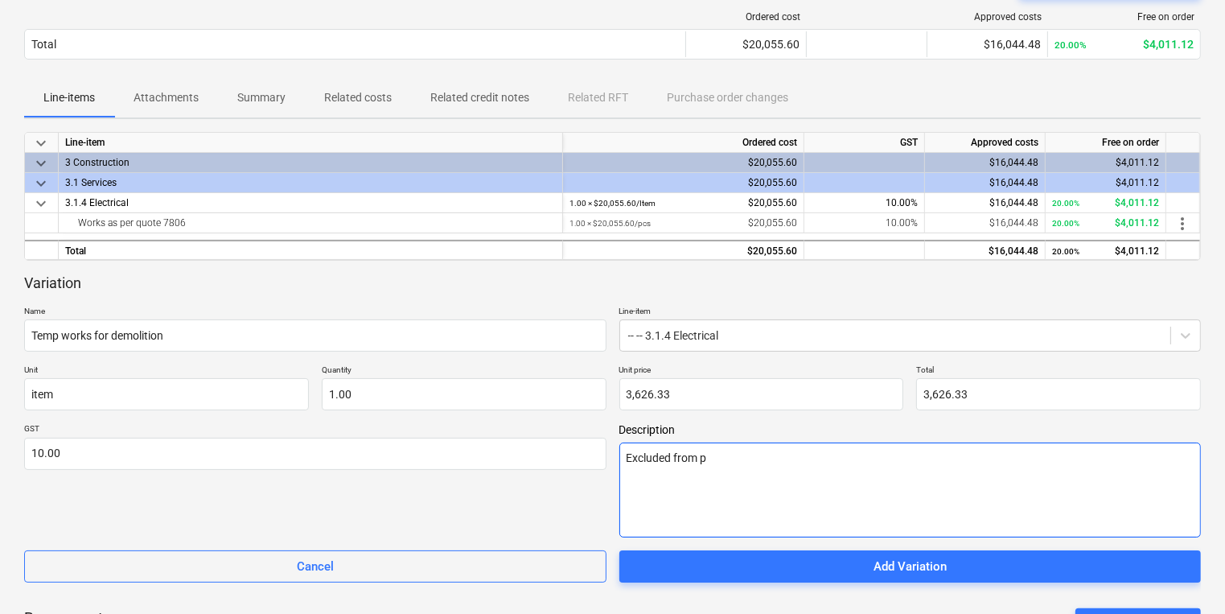
type textarea "x"
type textarea "Excluded from pr"
type textarea "x"
type textarea "Excluded from pri"
type textarea "x"
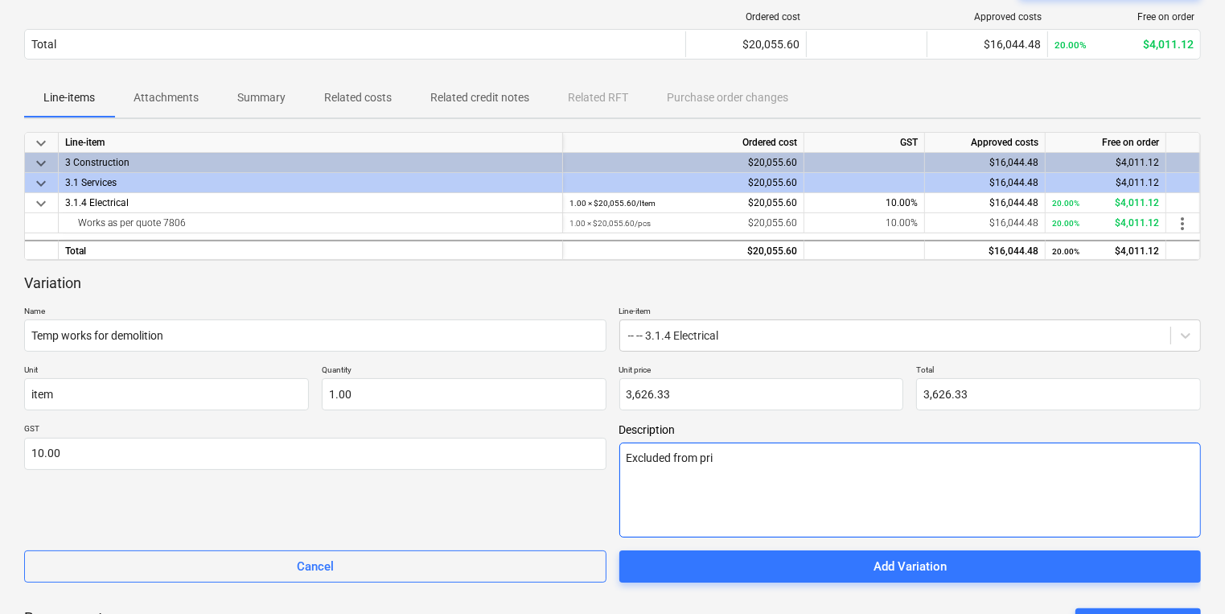
type textarea "Excluded from pric"
type textarea "x"
type textarea "Excluded from price"
type textarea "x"
type textarea "Excluded from priced"
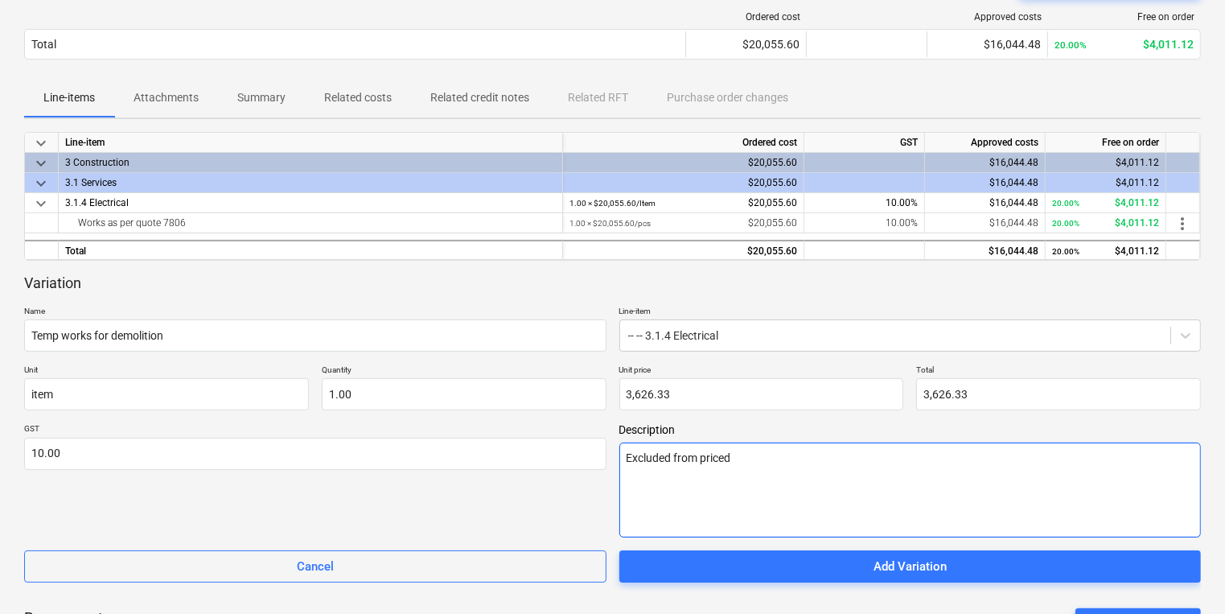
type textarea "x"
type textarea "Excluded from priced"
type textarea "x"
type textarea "Excluded from priced w"
type textarea "x"
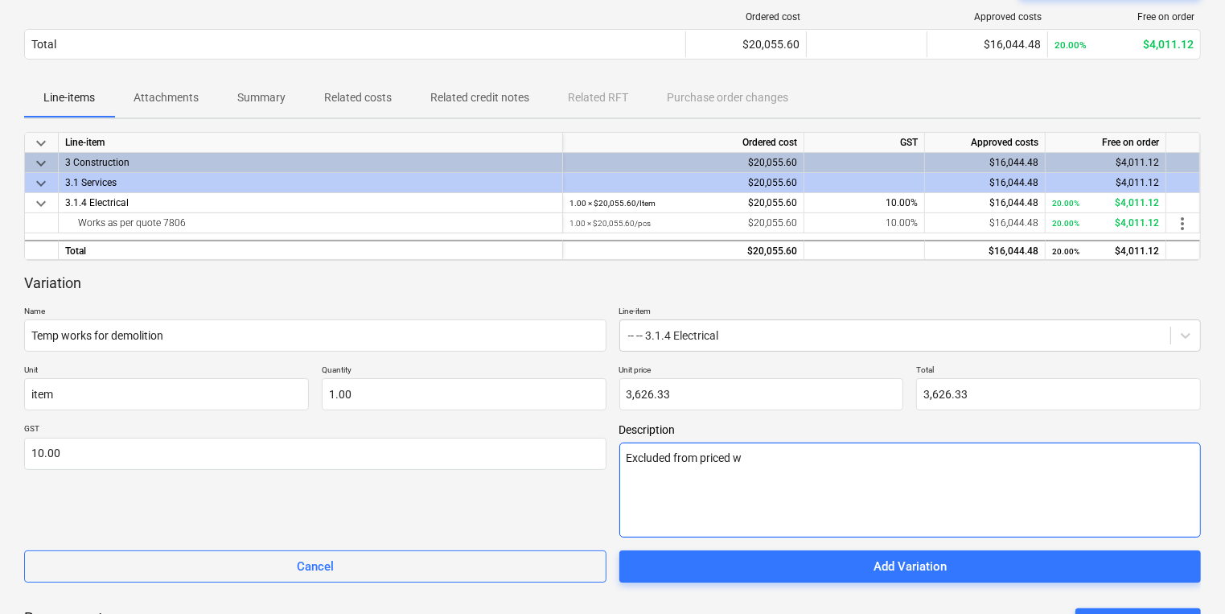
type textarea "Excluded from priced wo"
type textarea "x"
type textarea "Excluded from priced wor"
type textarea "x"
type textarea "Excluded from priced works"
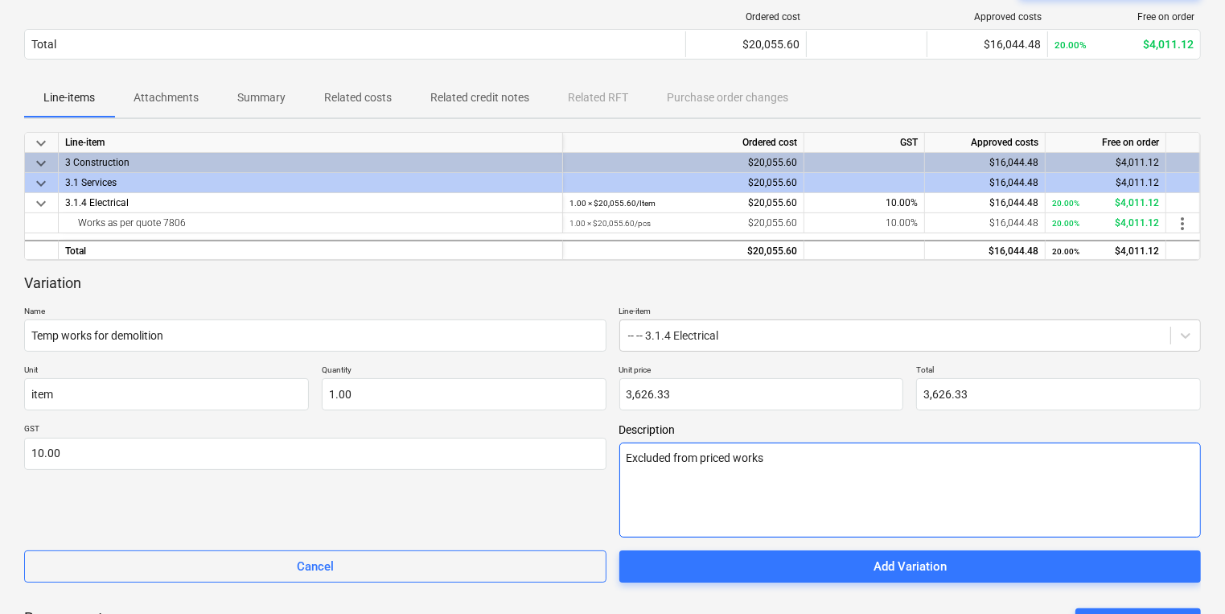
type textarea "x"
type textarea "Excluded from priced works"
type textarea "x"
type textarea "Excluded from priced works a"
type textarea "x"
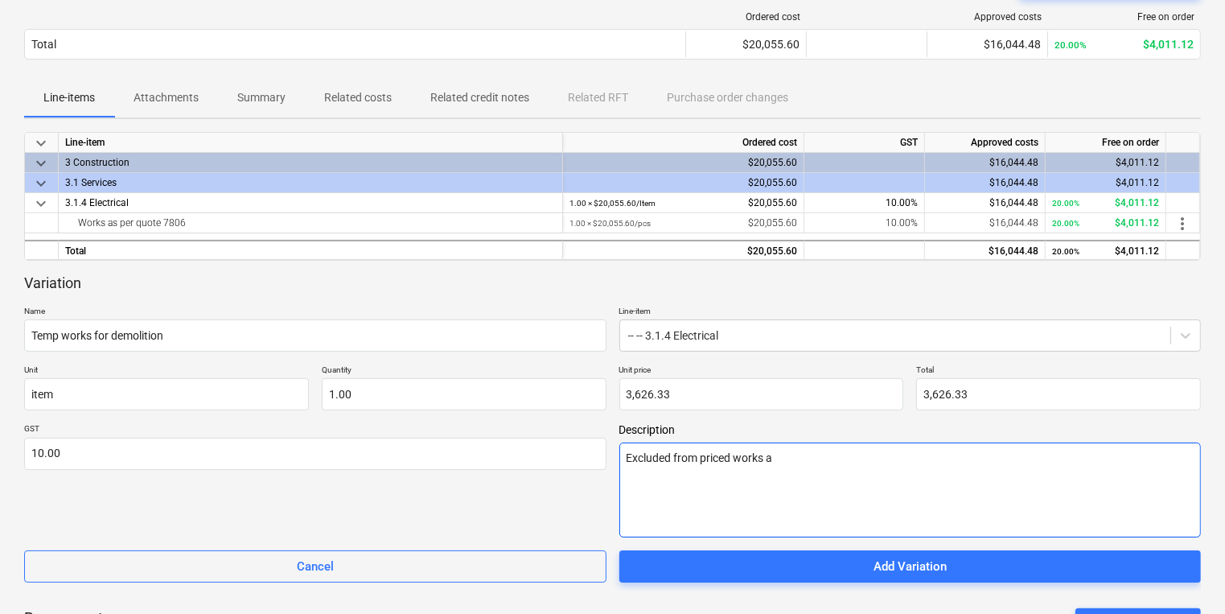
type textarea "Excluded from priced works as"
type textarea "x"
type textarea "Excluded from priced works as"
type textarea "x"
type textarea "Excluded from priced works as s"
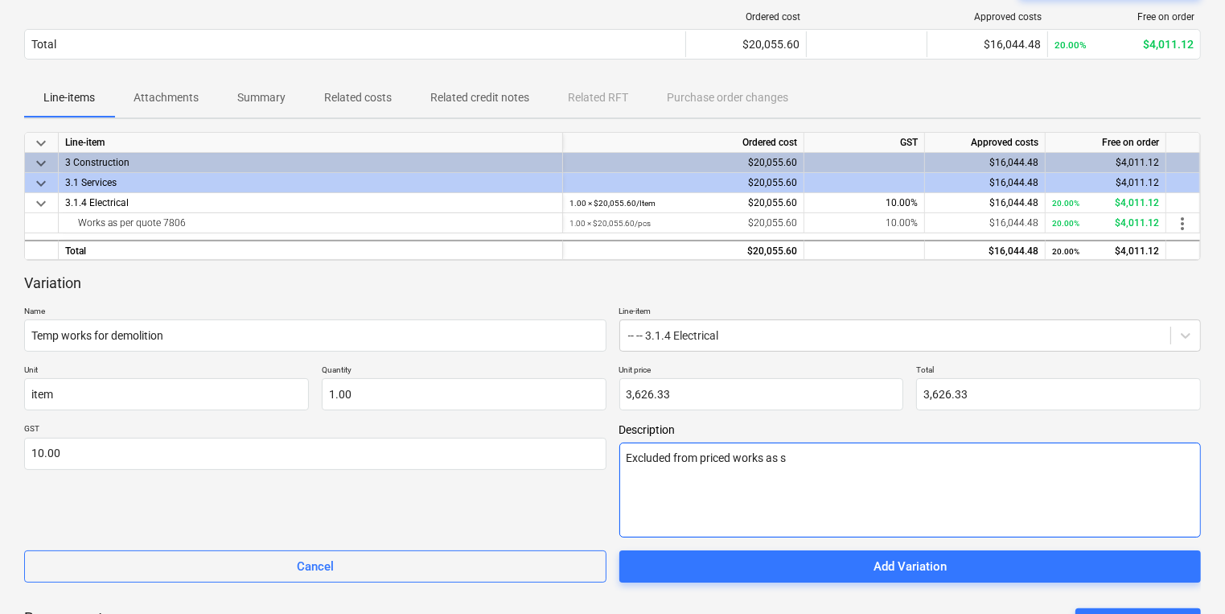
type textarea "x"
type textarea "Excluded from priced works as sc"
type textarea "x"
type textarea "Excluded from priced works as sco"
type textarea "x"
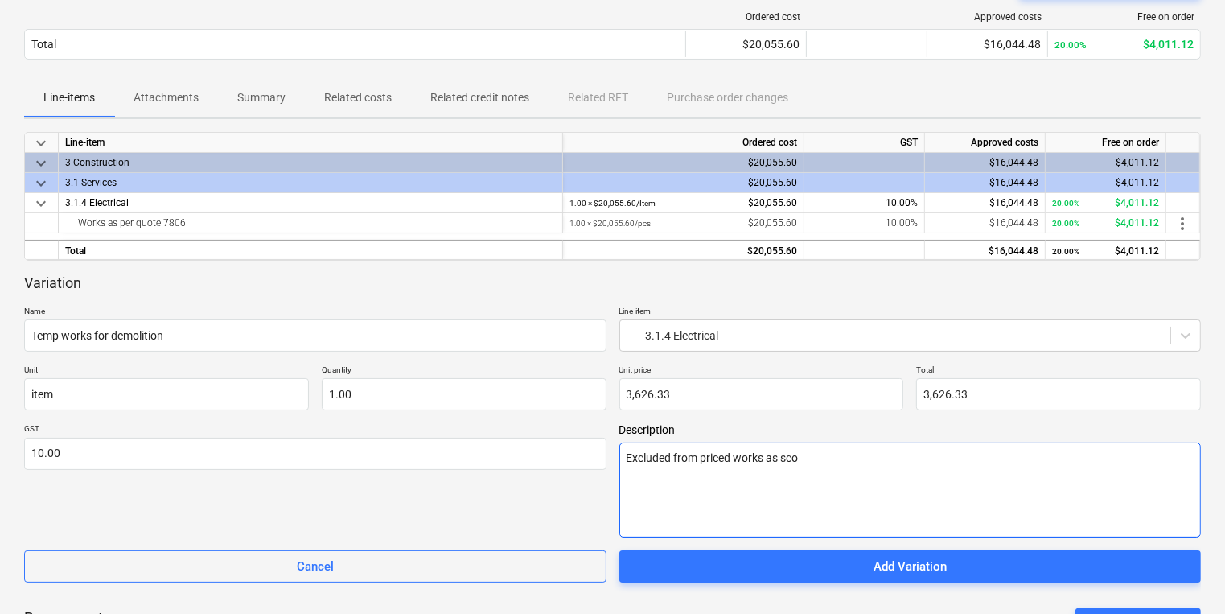
type textarea "Excluded from priced works as scop"
type textarea "x"
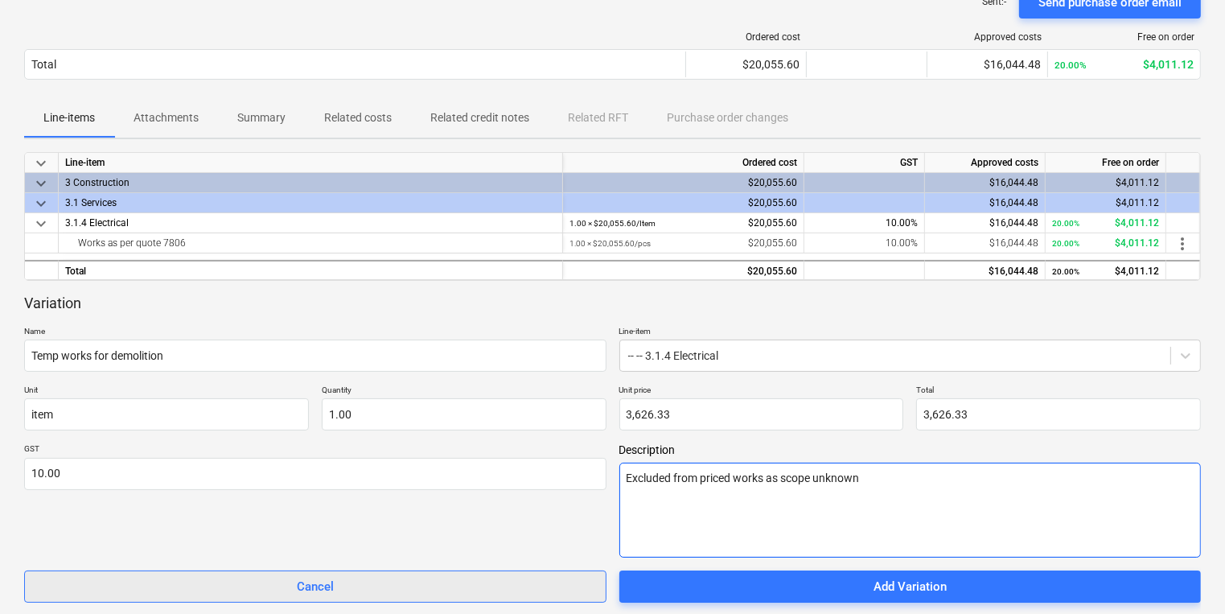
scroll to position [224, 0]
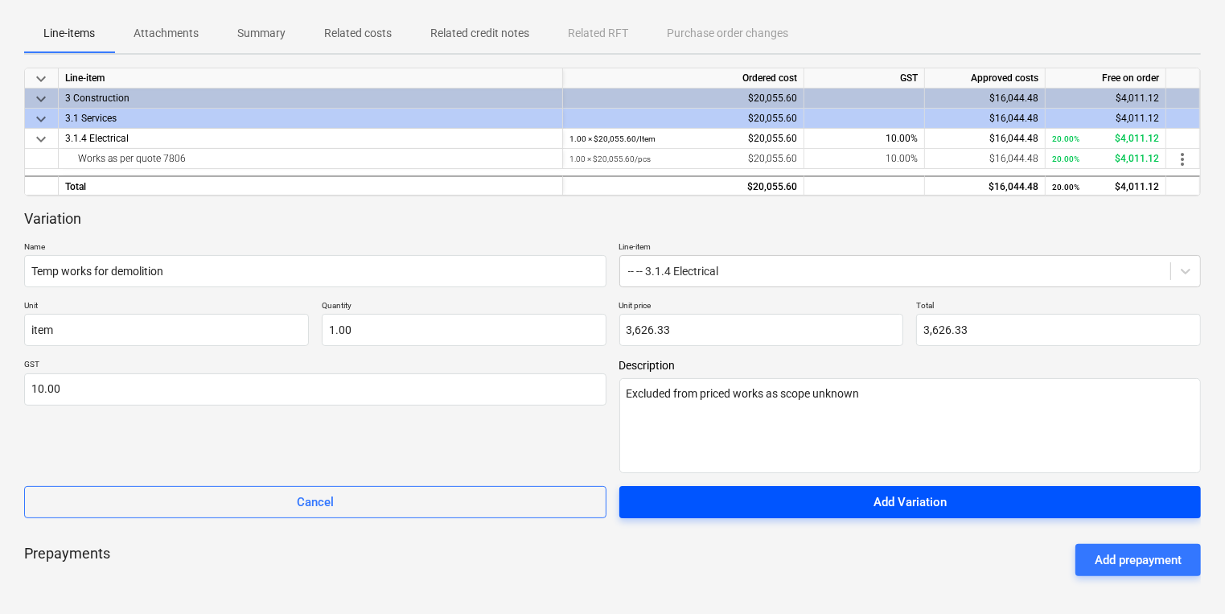
click at [714, 505] on span "Add Variation" at bounding box center [911, 502] width 544 height 21
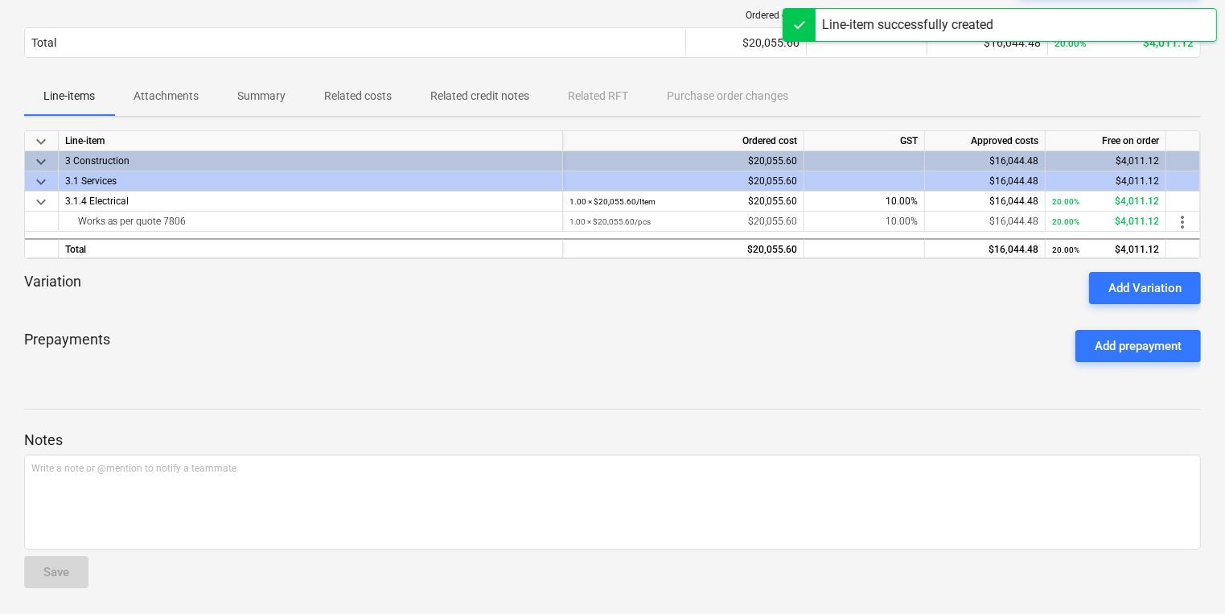
scroll to position [159, 0]
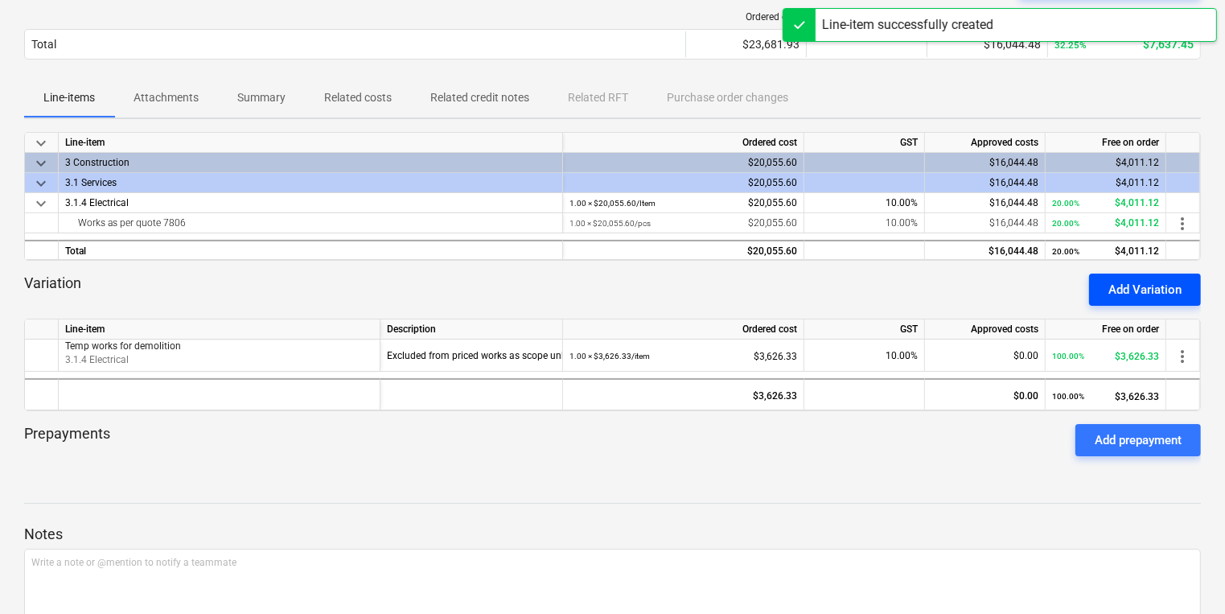
click at [1162, 284] on div "Add Variation" at bounding box center [1145, 289] width 73 height 21
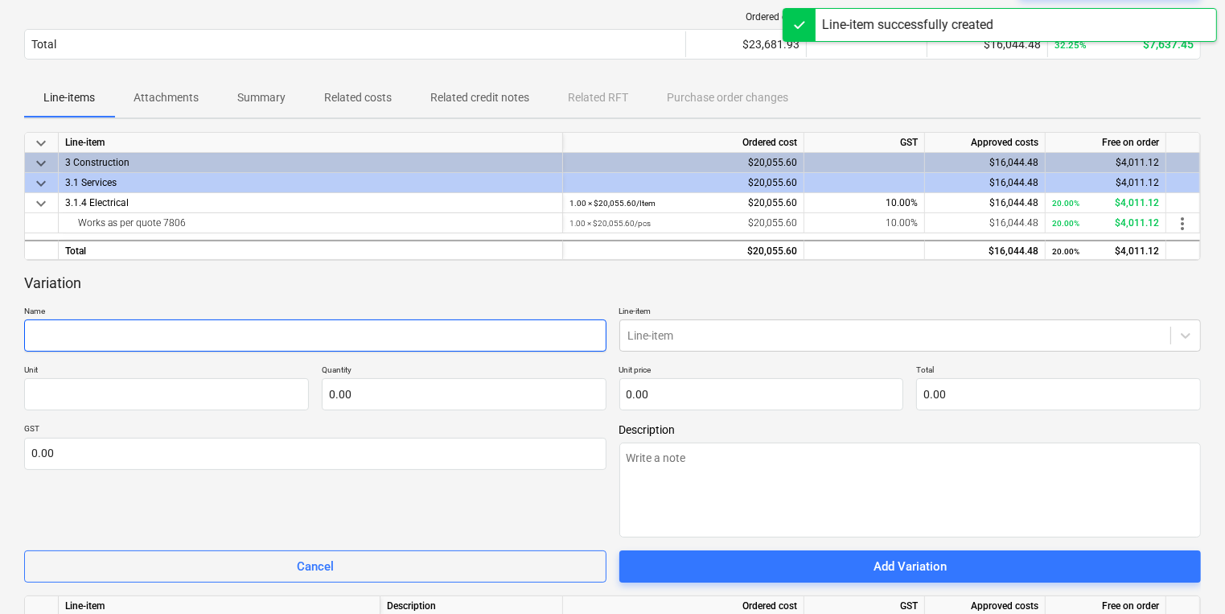
click at [193, 337] on input "text" at bounding box center [315, 335] width 582 height 32
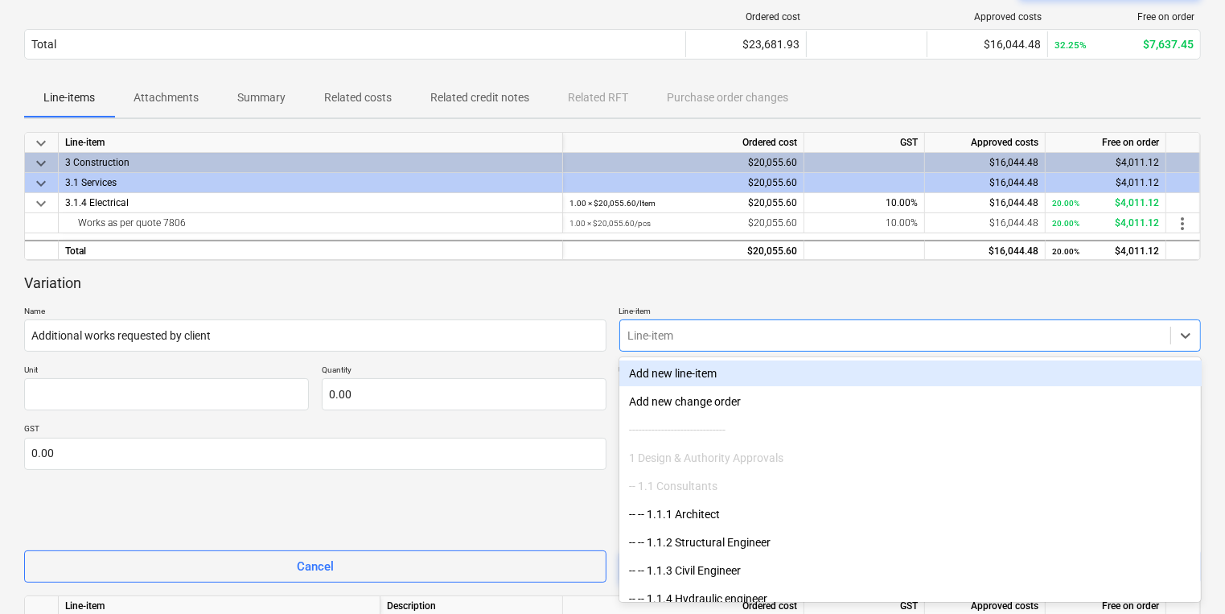
click at [821, 331] on div at bounding box center [895, 335] width 535 height 16
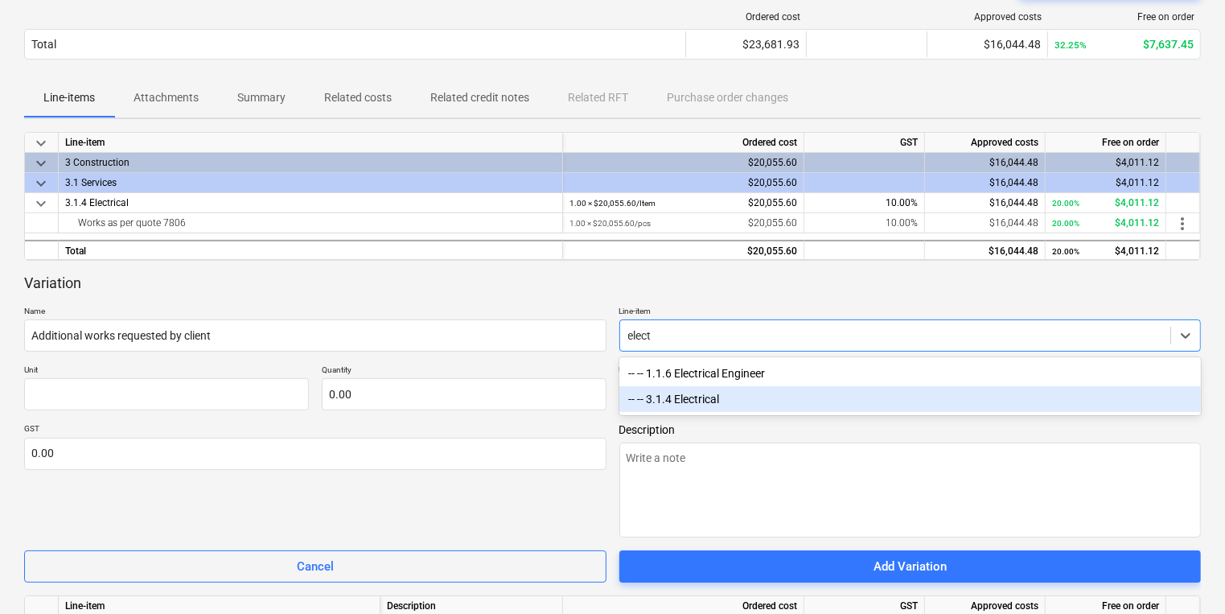
click at [746, 395] on div "-- -- 3.1.4 Electrical" at bounding box center [910, 399] width 582 height 26
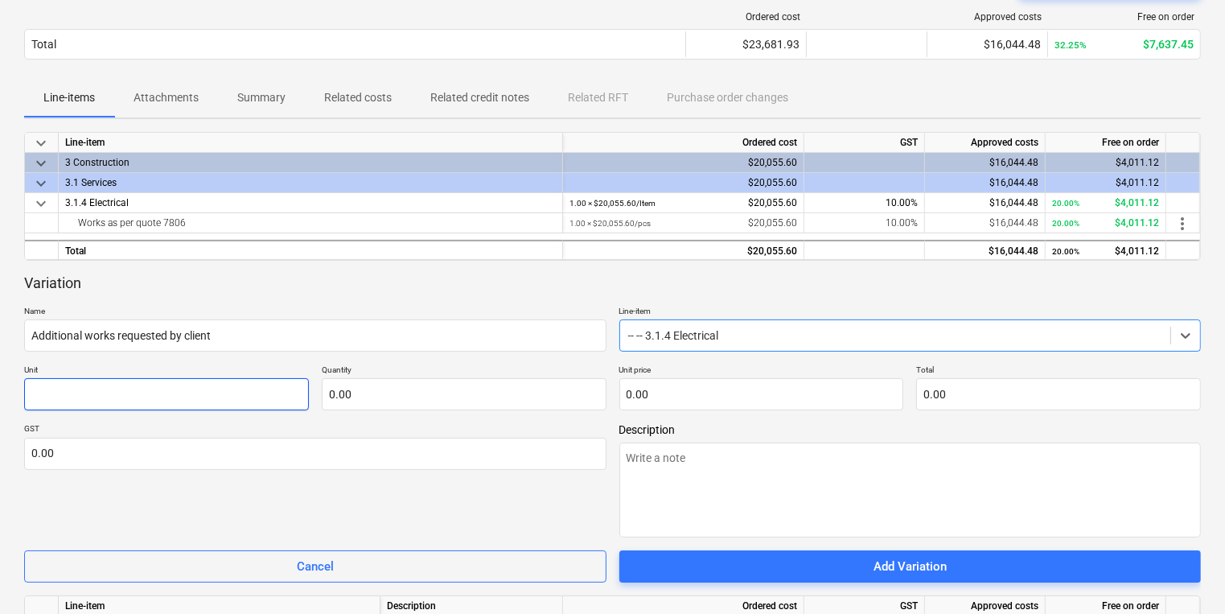
click at [142, 399] on input "text" at bounding box center [166, 394] width 285 height 32
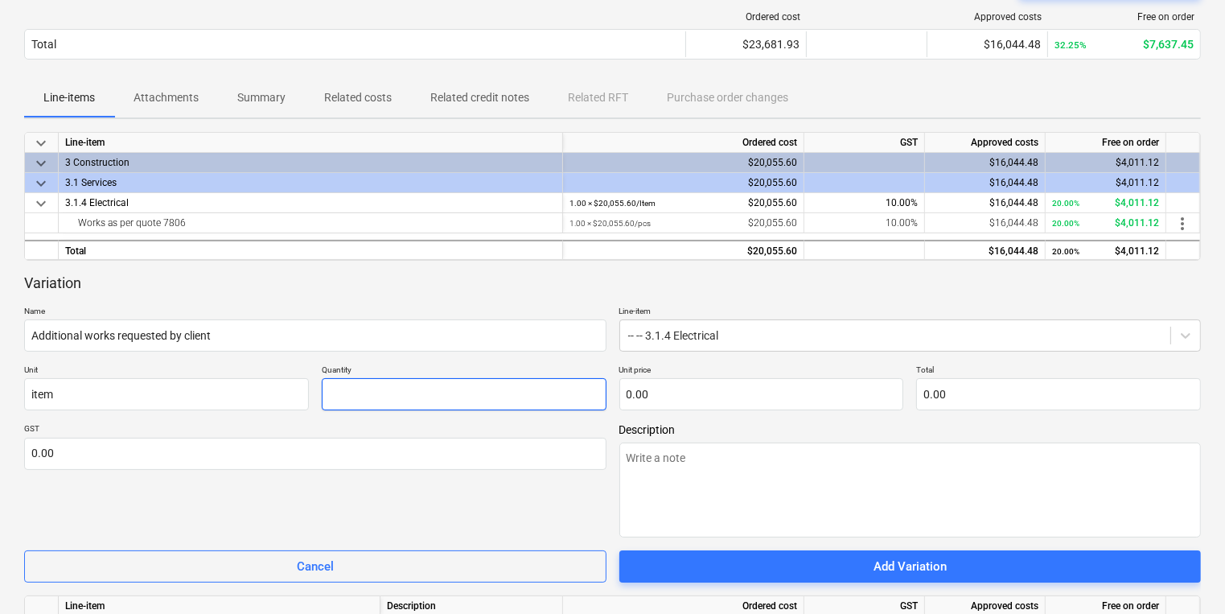
click at [362, 386] on input "text" at bounding box center [464, 394] width 285 height 32
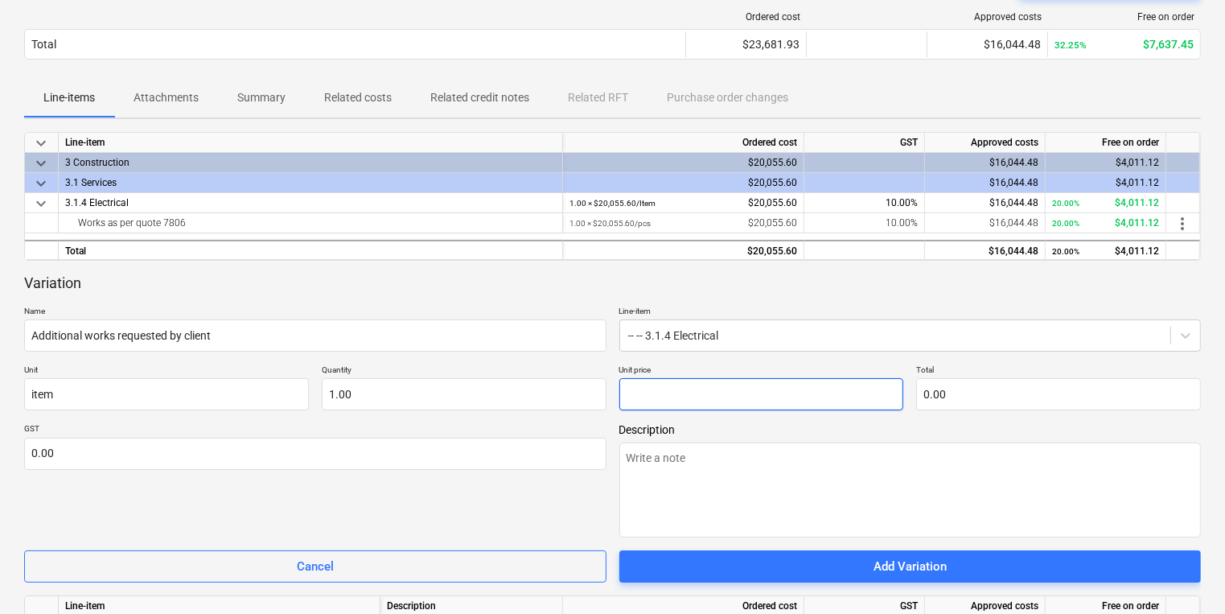
click at [690, 397] on input "text" at bounding box center [761, 394] width 285 height 32
click at [265, 470] on div "GST 0.00" at bounding box center [315, 480] width 582 height 114
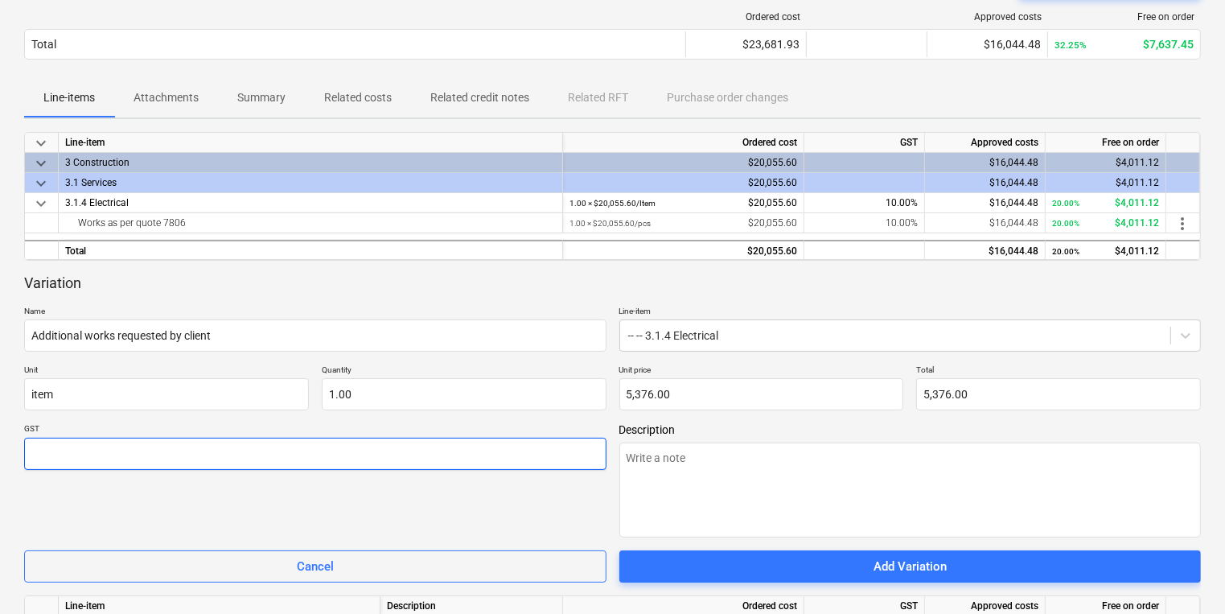
click at [268, 460] on input "text" at bounding box center [315, 454] width 582 height 32
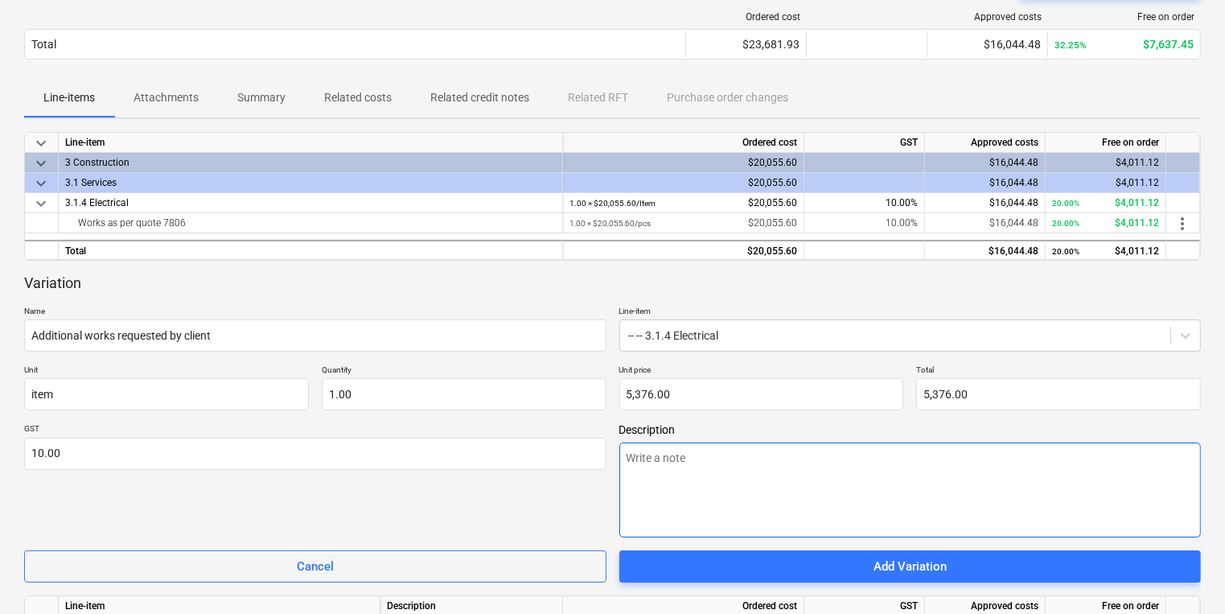
click at [751, 479] on textarea at bounding box center [910, 489] width 582 height 95
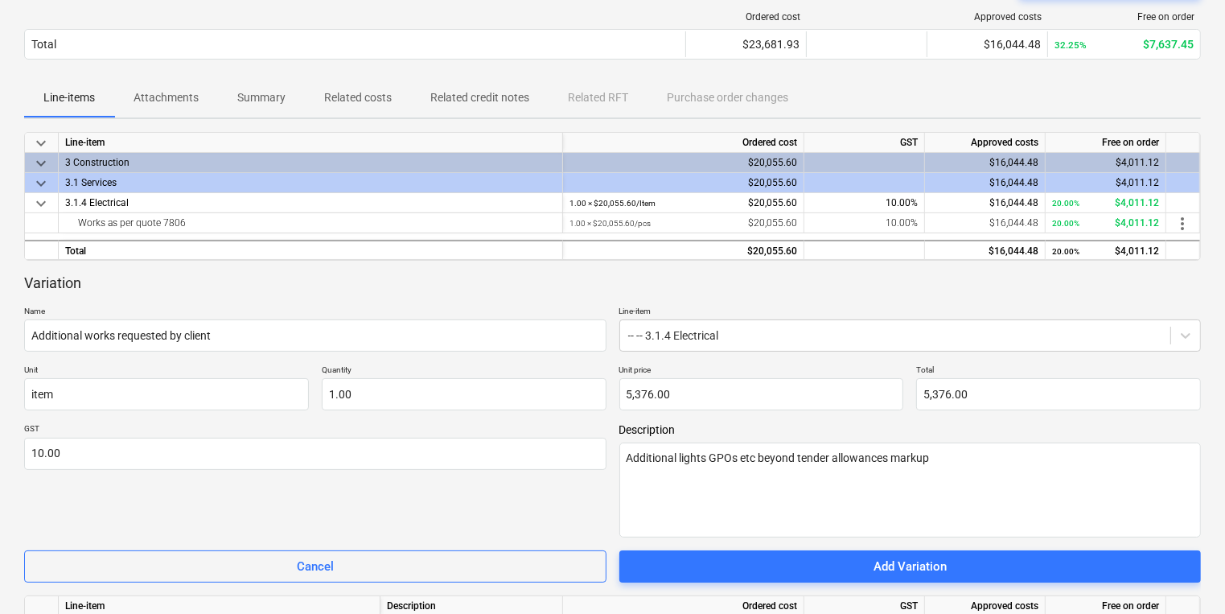
click at [488, 491] on div "GST 10.00" at bounding box center [315, 480] width 582 height 114
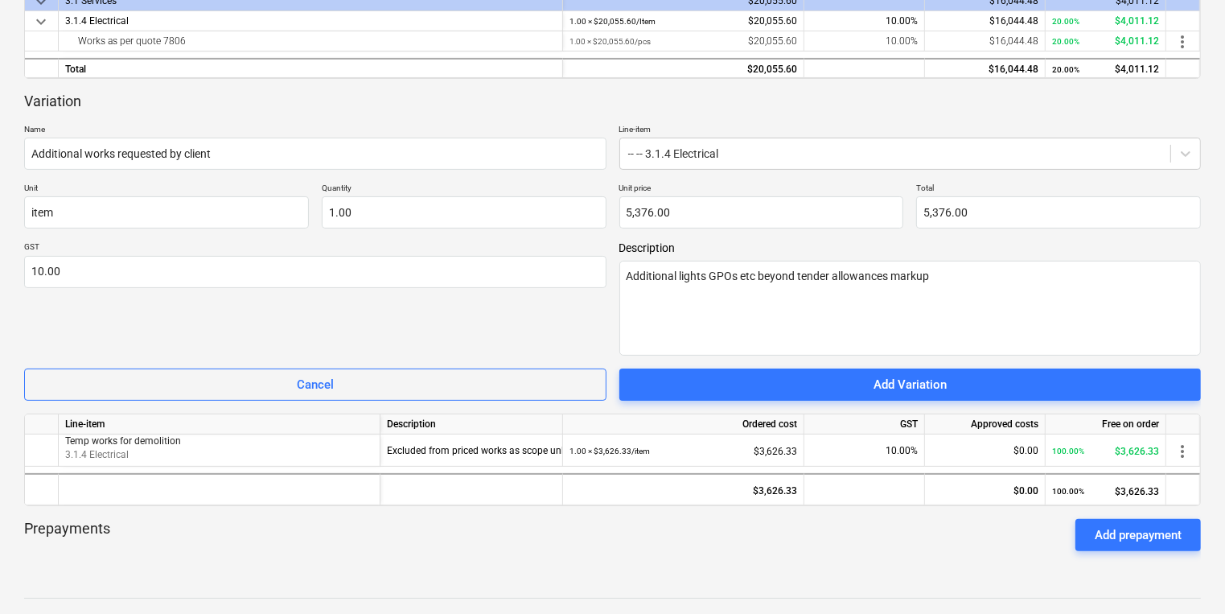
scroll to position [352, 0]
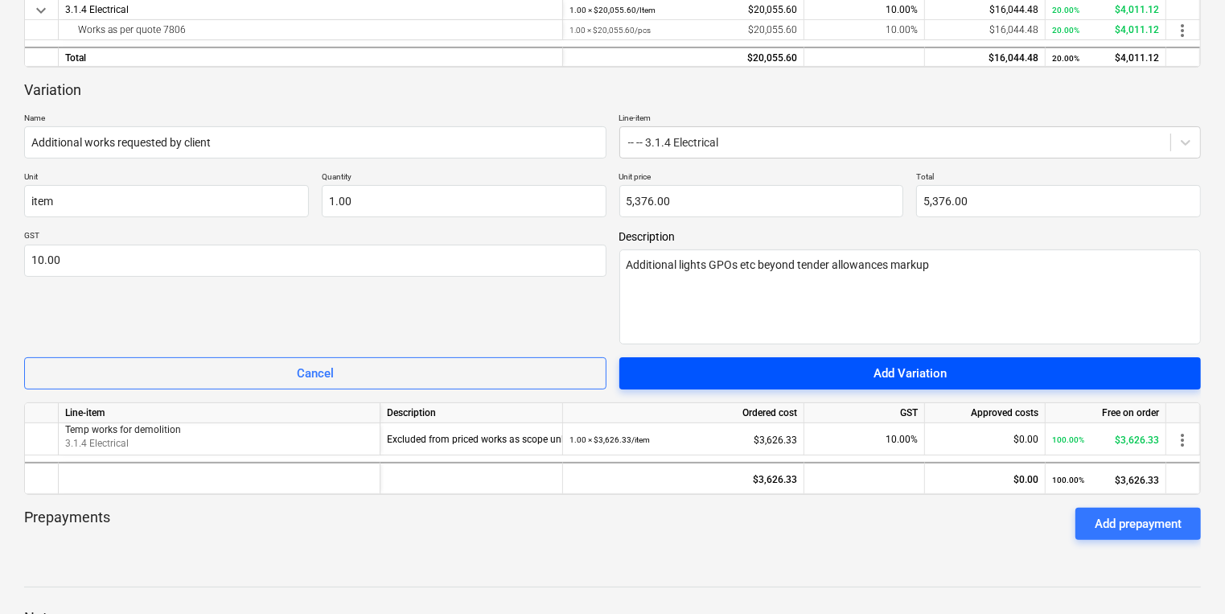
click at [760, 376] on span "Add Variation" at bounding box center [911, 373] width 544 height 21
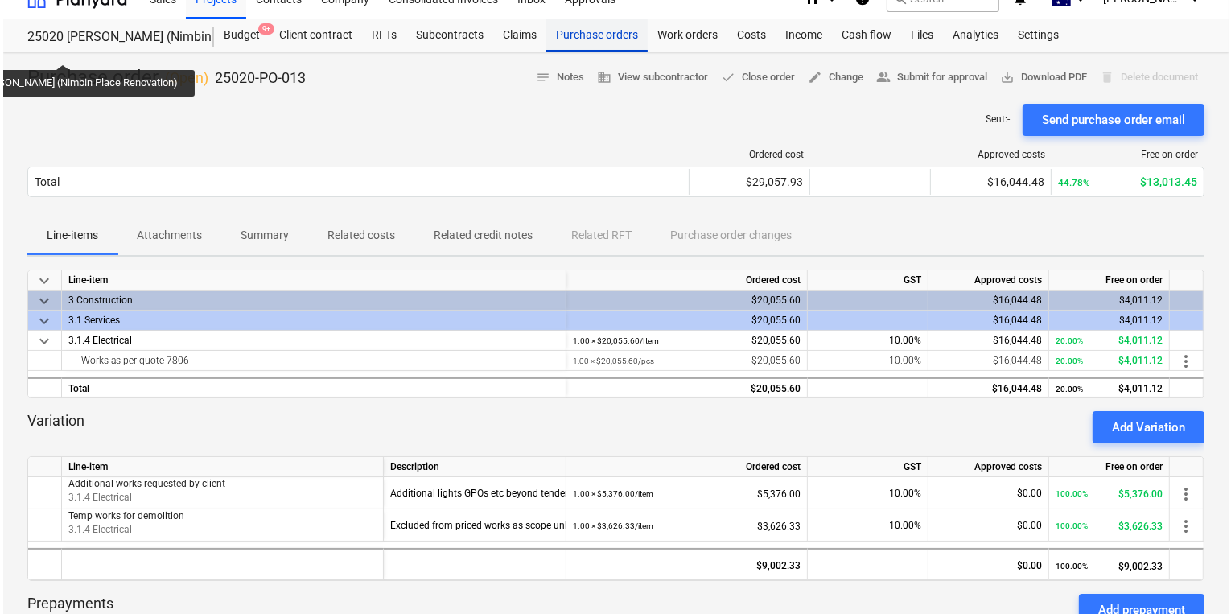
scroll to position [0, 0]
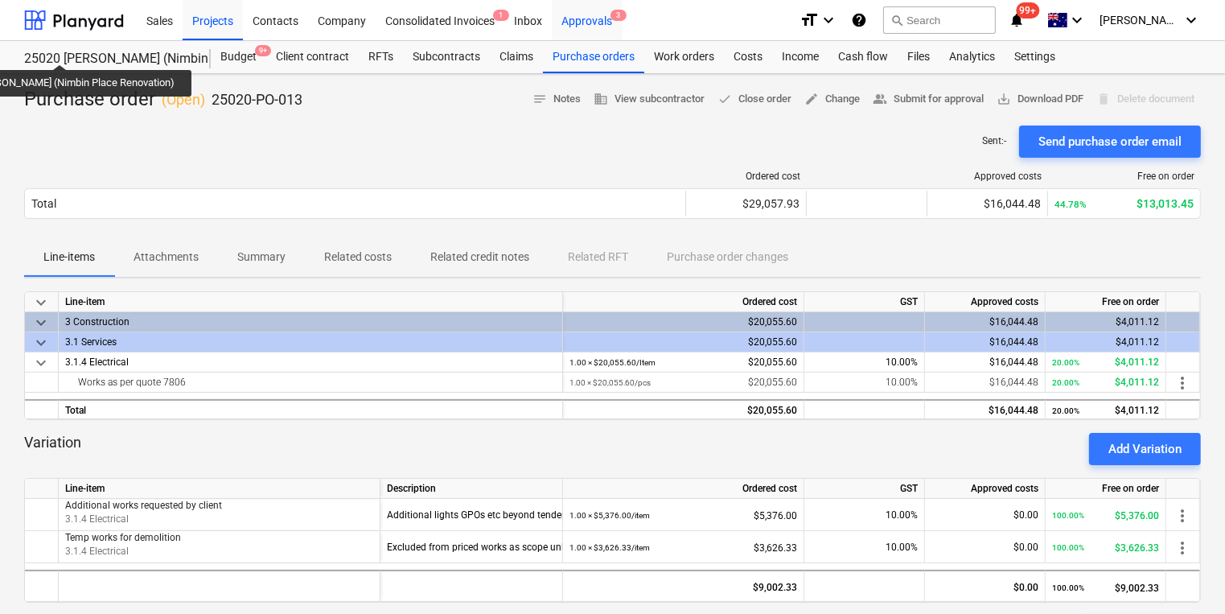
click at [603, 16] on div "Approvals 3" at bounding box center [587, 19] width 70 height 41
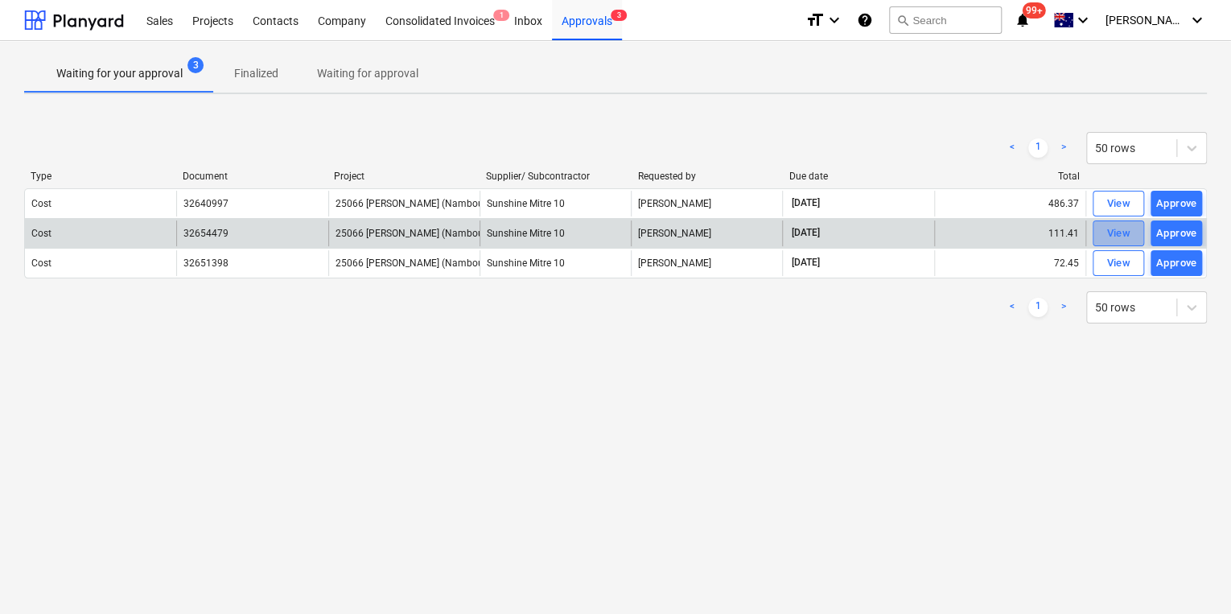
click at [1117, 237] on div "View" at bounding box center [1118, 233] width 24 height 19
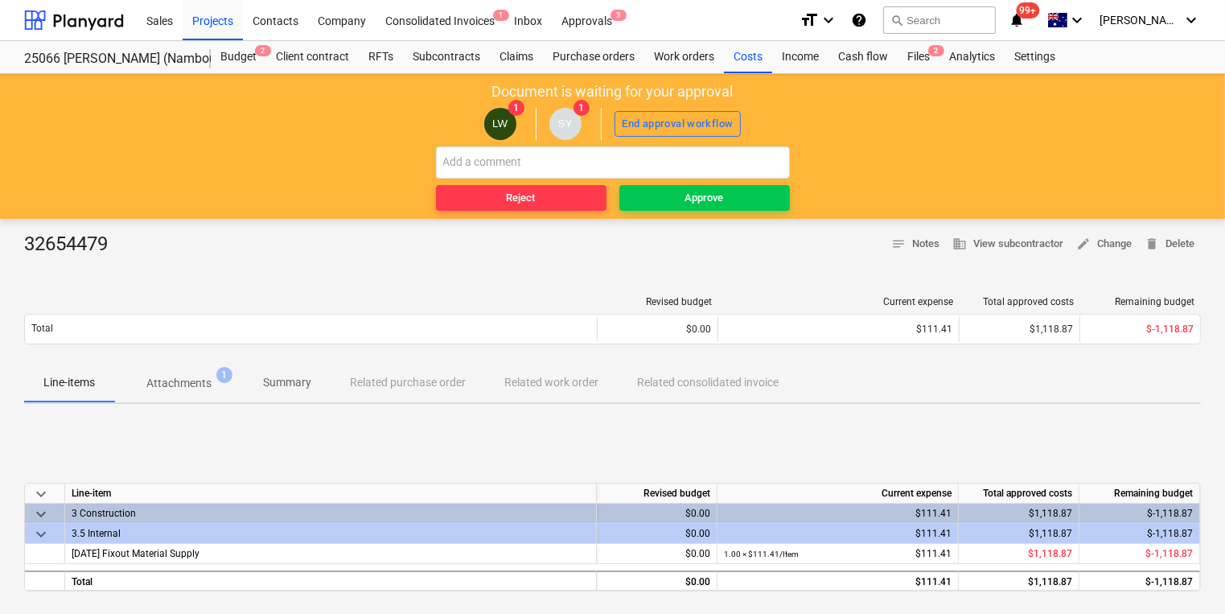
click at [190, 380] on p "Attachments" at bounding box center [178, 383] width 65 height 17
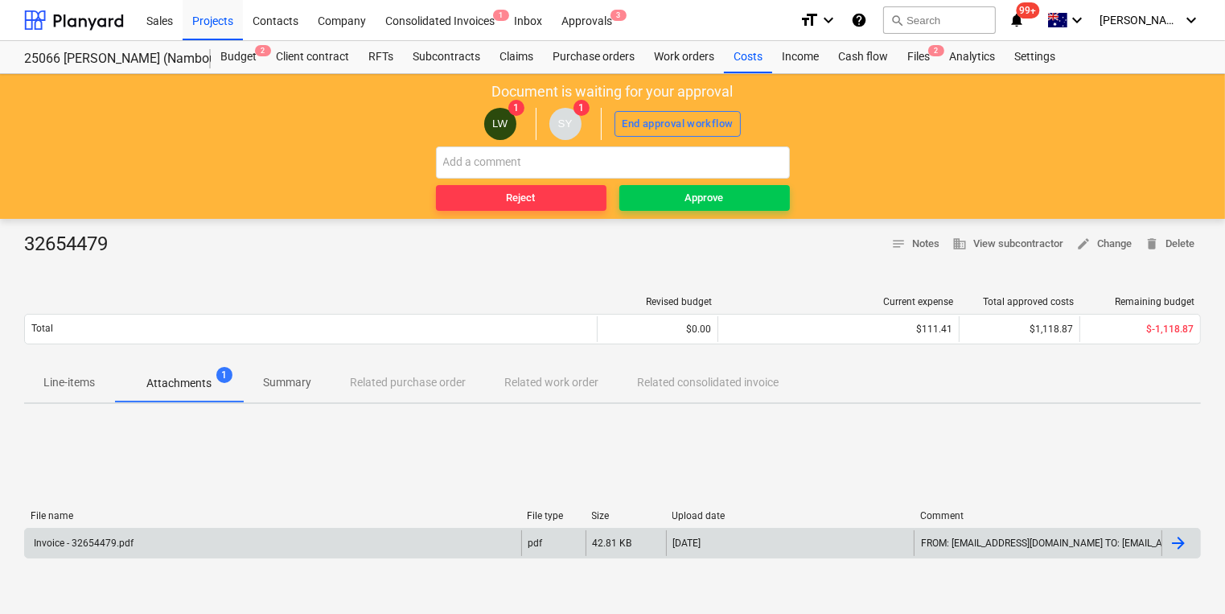
click at [113, 541] on div "Invoice - 32654479.pdf" at bounding box center [82, 542] width 102 height 11
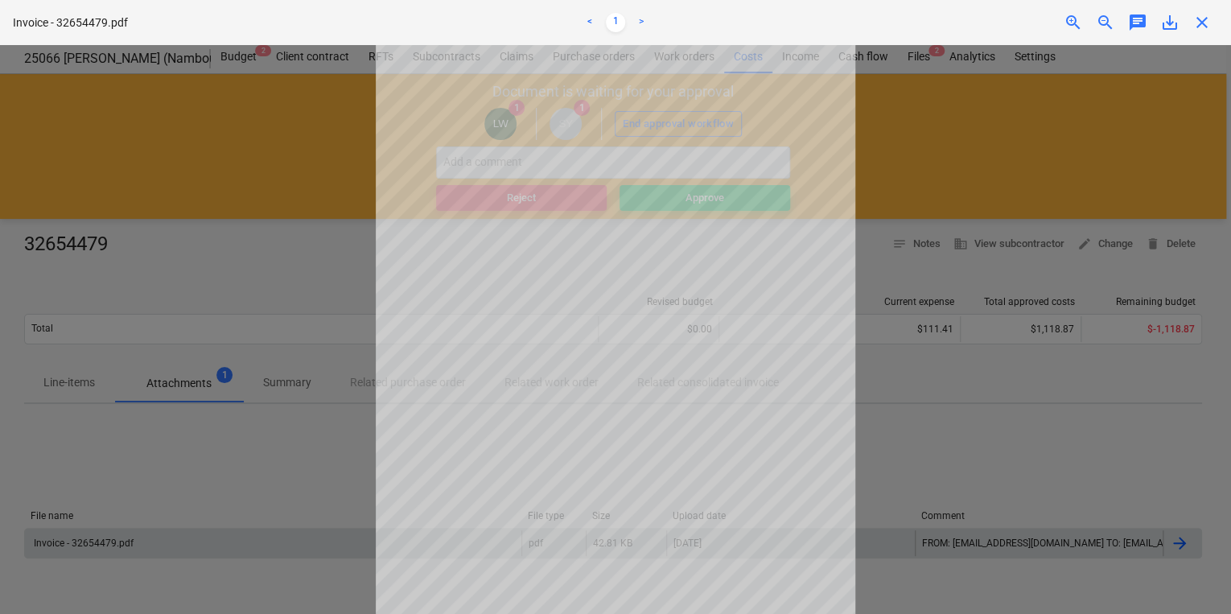
scroll to position [64, 0]
click at [1203, 23] on div "Successfully imported line-items" at bounding box center [1005, 17] width 434 height 34
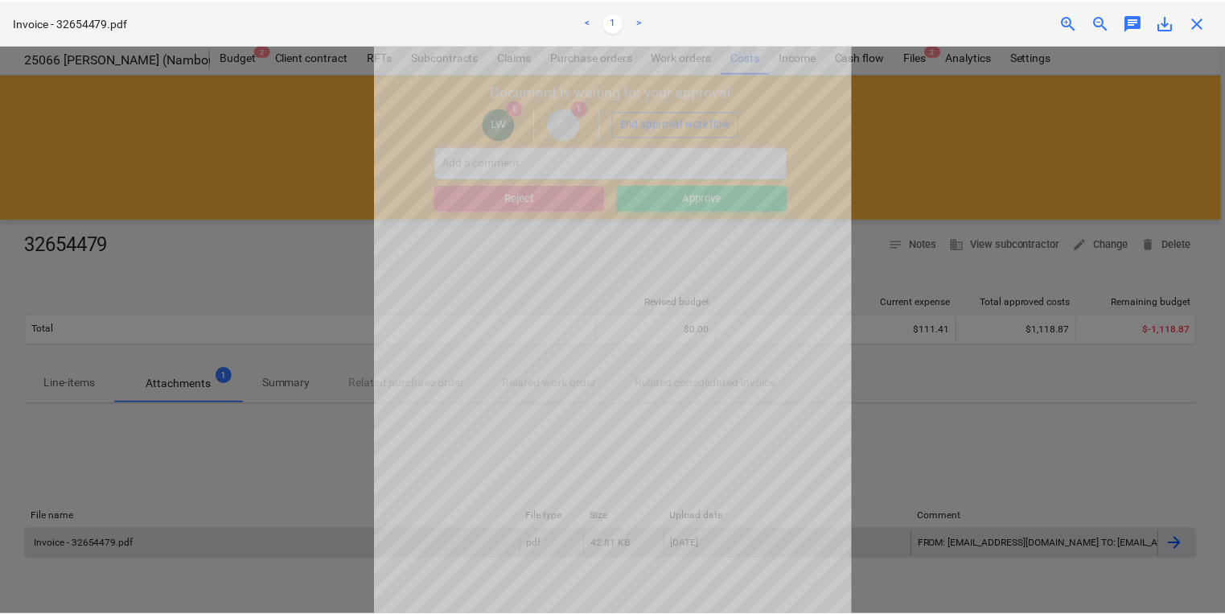
scroll to position [0, 0]
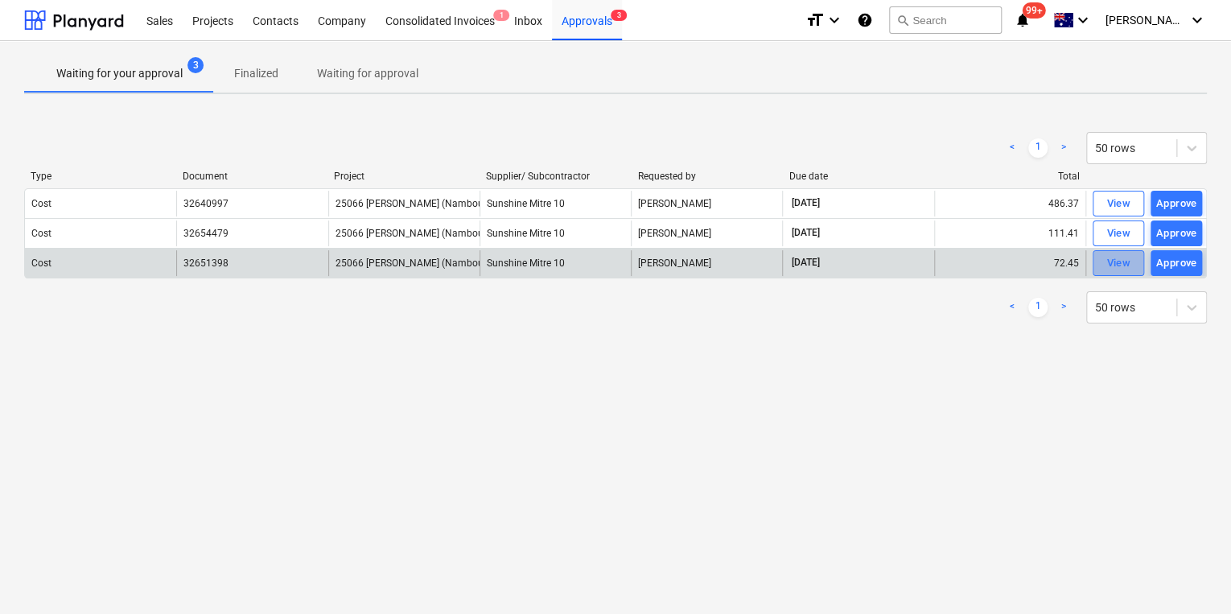
click at [1110, 261] on div "View" at bounding box center [1118, 263] width 24 height 19
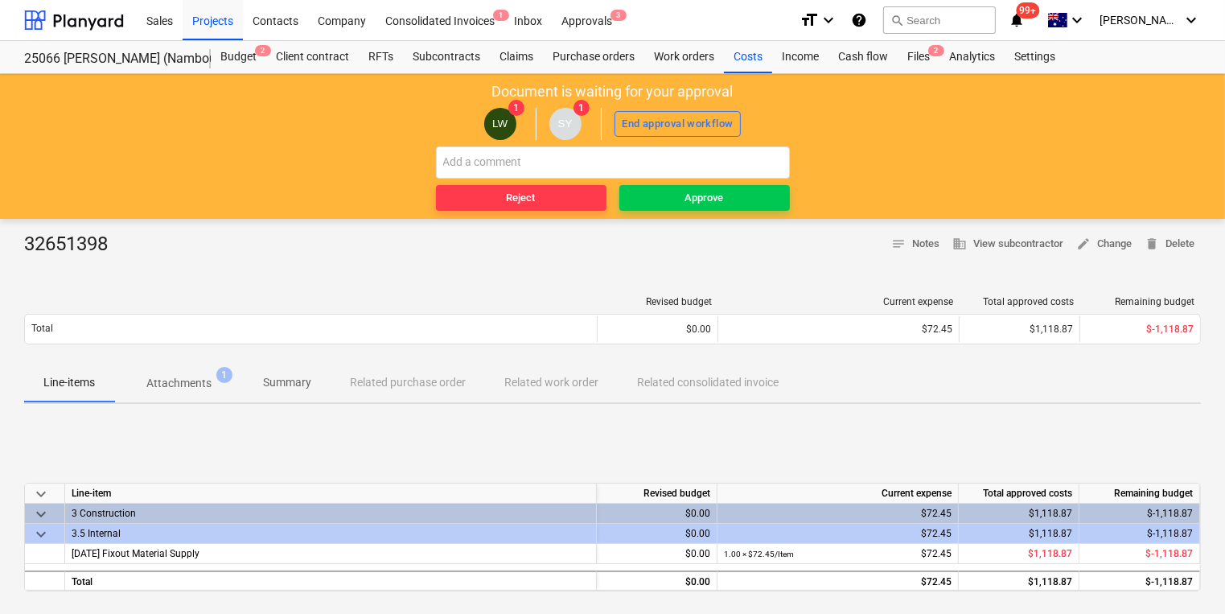
click at [169, 385] on p "Attachments" at bounding box center [178, 383] width 65 height 17
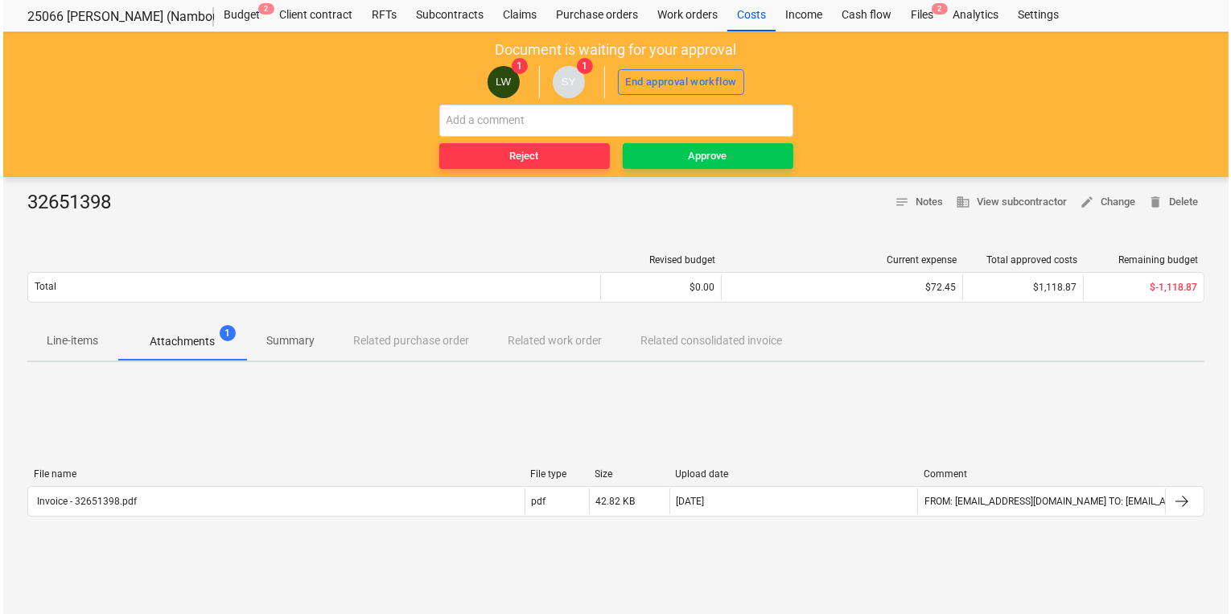
scroll to position [64, 0]
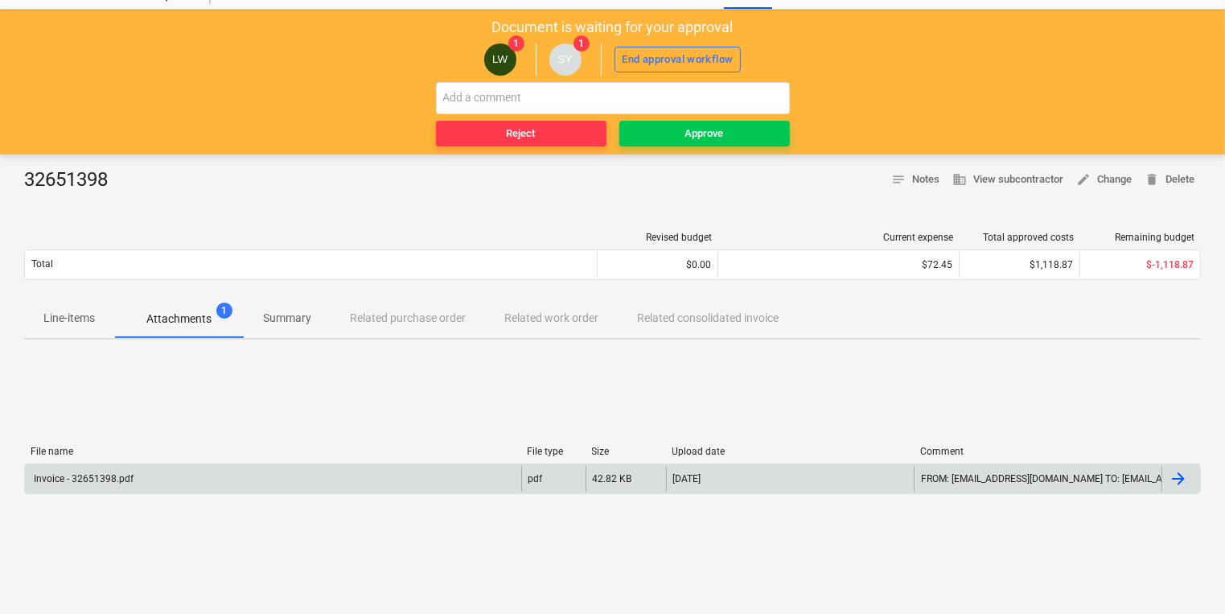
click at [125, 477] on div "Invoice - 32651398.pdf" at bounding box center [82, 478] width 102 height 11
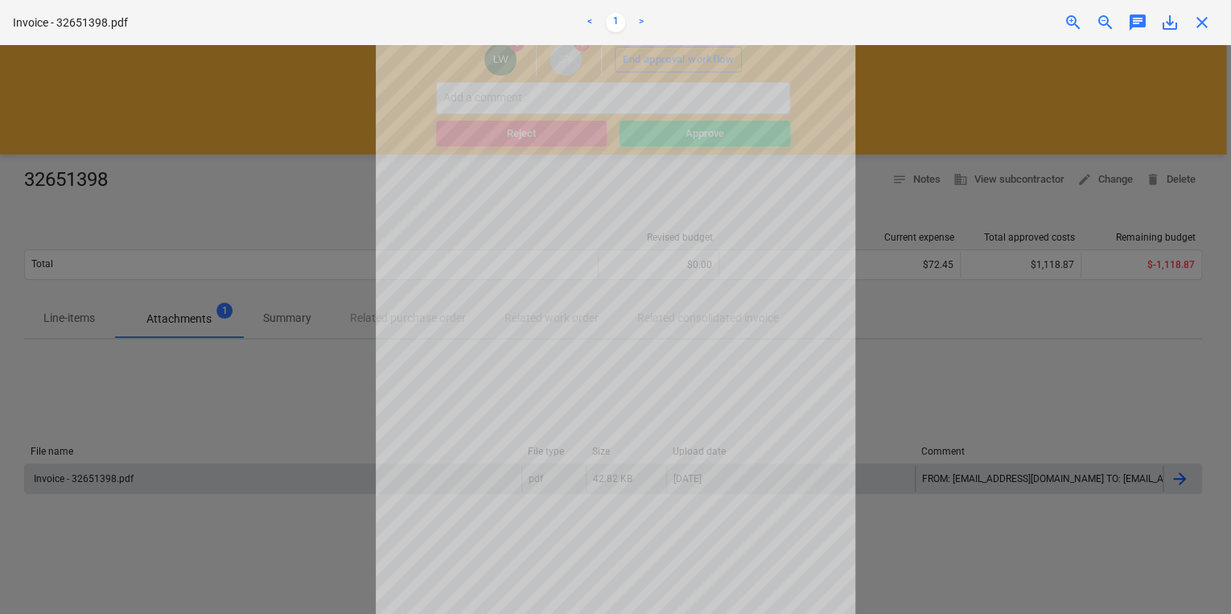
click at [1075, 380] on div at bounding box center [615, 329] width 1231 height 569
click at [1200, 20] on div "Successfully imported line-items" at bounding box center [1005, 17] width 434 height 34
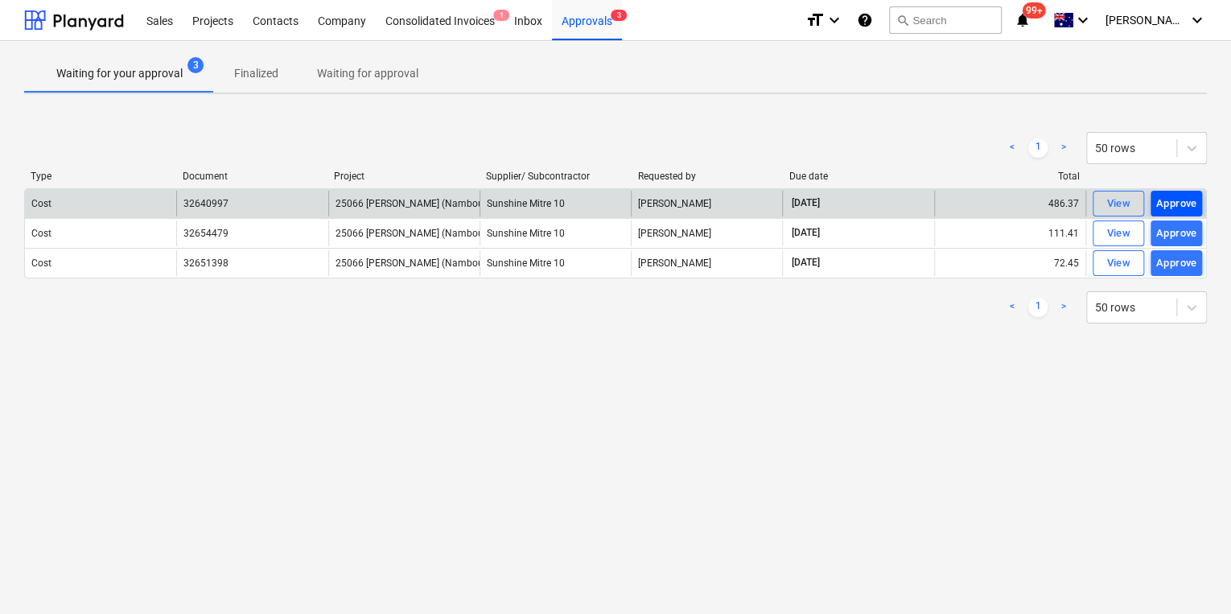
click at [1163, 200] on div "Approve" at bounding box center [1176, 204] width 41 height 19
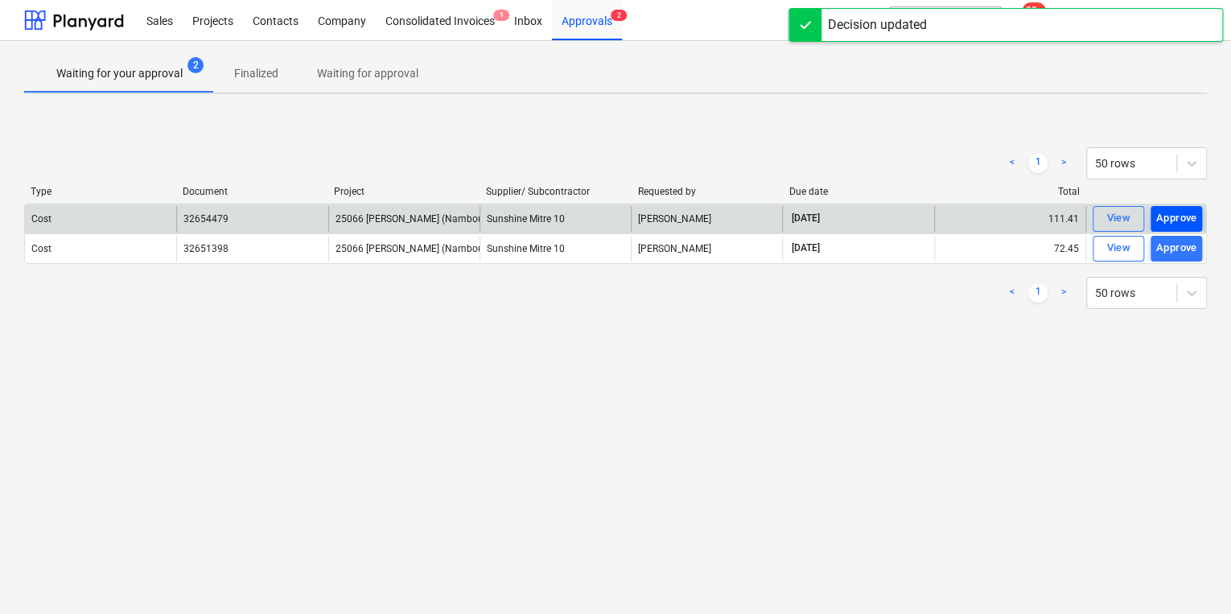
click at [1173, 209] on div "Approve" at bounding box center [1176, 218] width 41 height 19
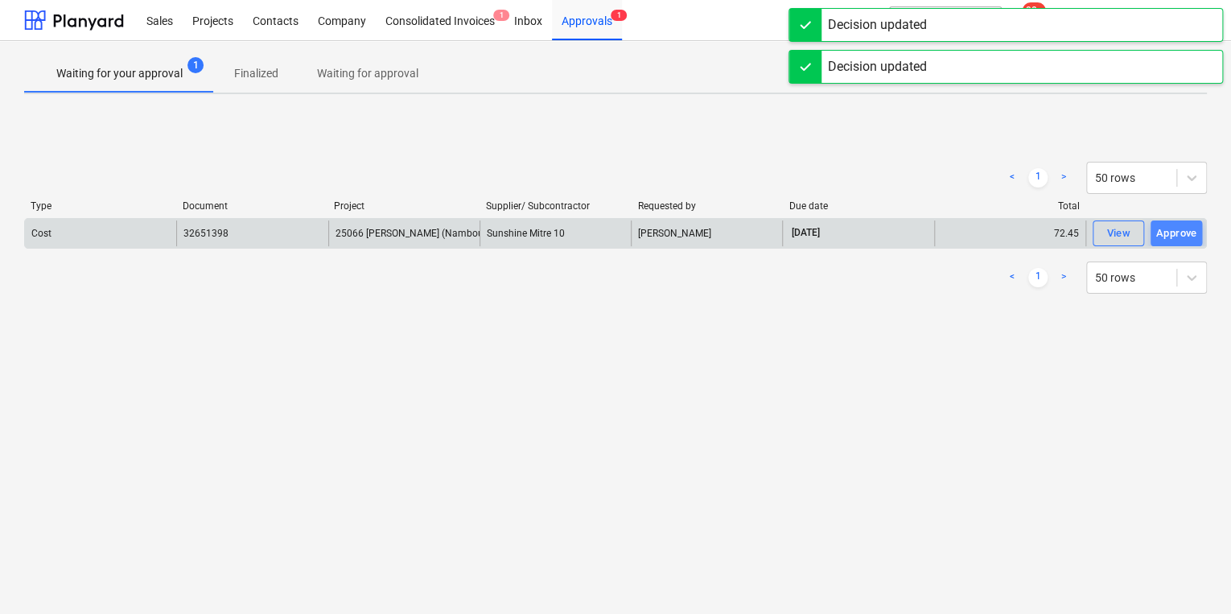
click at [1166, 231] on div "Approve" at bounding box center [1176, 233] width 41 height 19
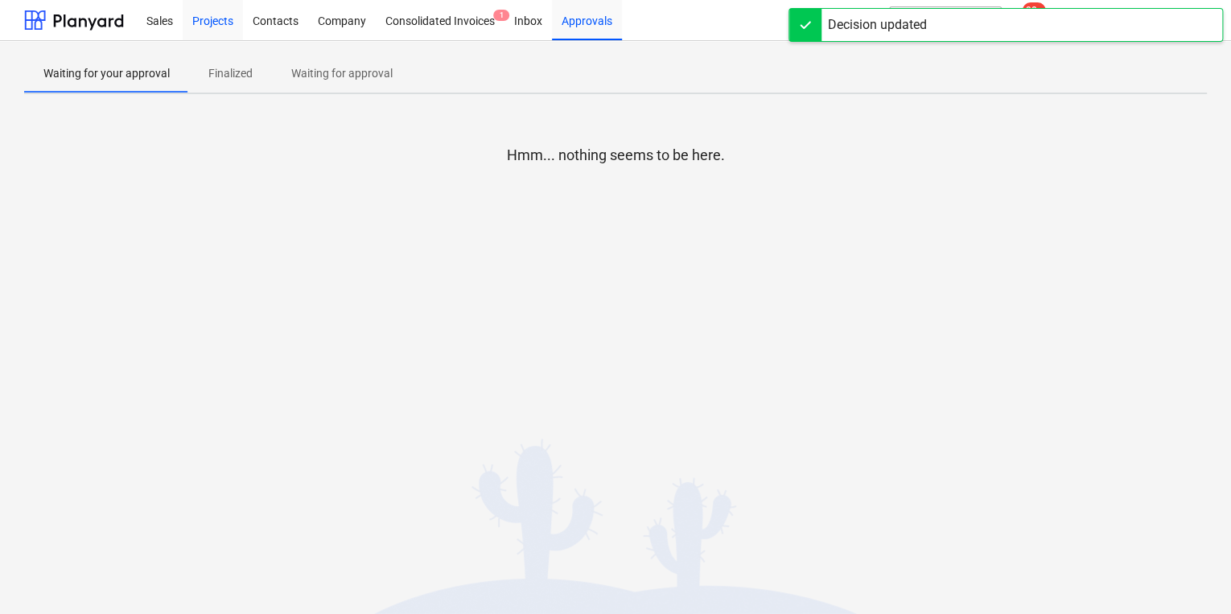
click at [205, 23] on div "Projects" at bounding box center [213, 19] width 60 height 41
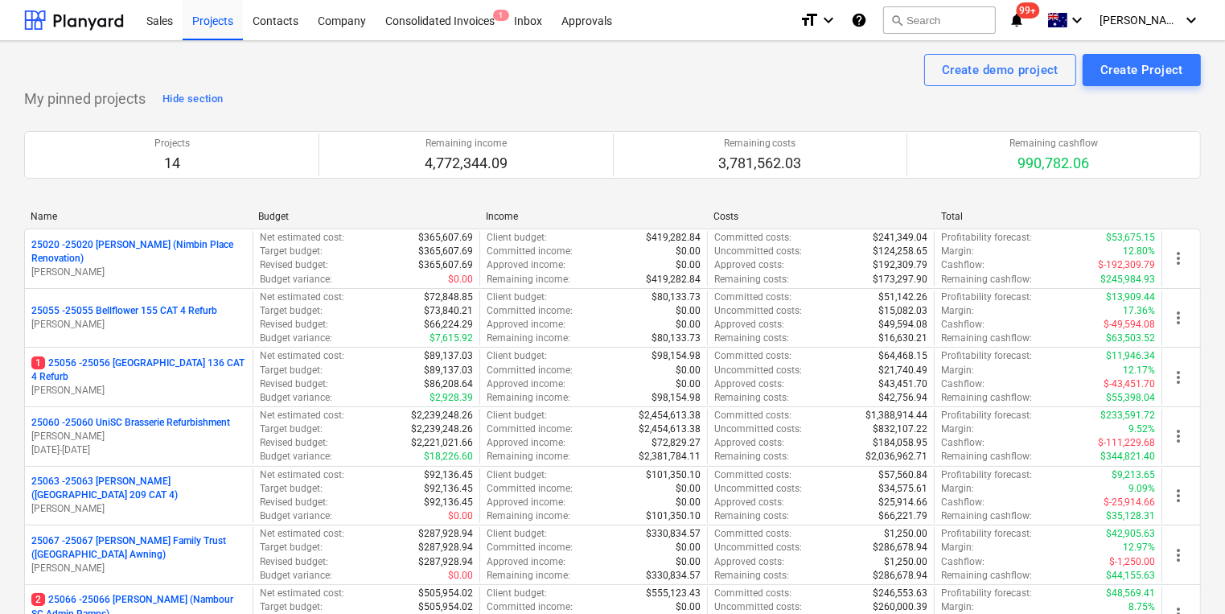
click at [990, 23] on div "Successfully imported line-items" at bounding box center [914, 16] width 184 height 19
click at [984, 13] on div "Successfully imported line-items" at bounding box center [914, 16] width 184 height 19
click at [935, 18] on div "Successfully imported line-items" at bounding box center [914, 16] width 184 height 19
click at [941, 19] on div "Successfully imported line-items" at bounding box center [914, 16] width 184 height 19
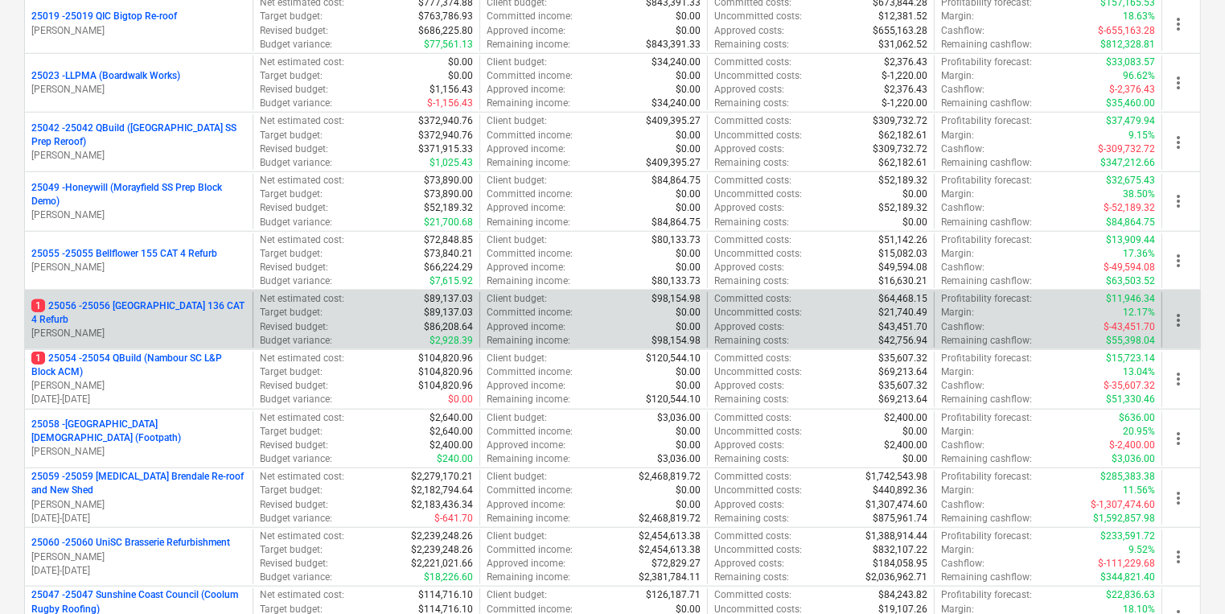
scroll to position [1287, 0]
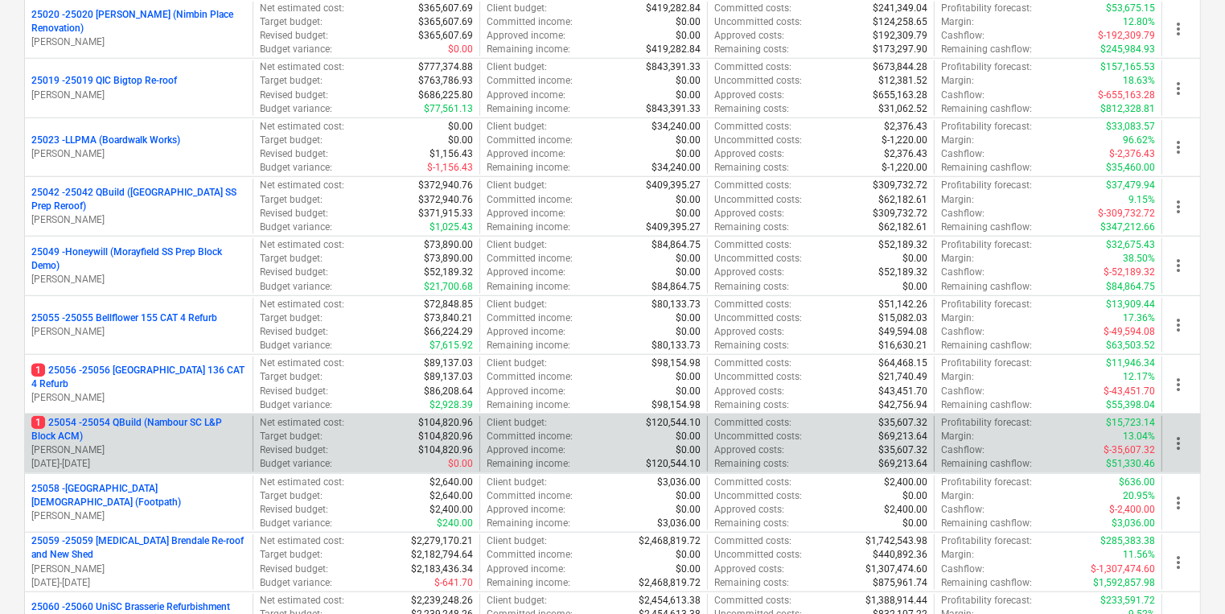
click at [192, 434] on p "1 25054 - 25054 QBuild (Nambour SC L&P Block ACM)" at bounding box center [138, 429] width 215 height 27
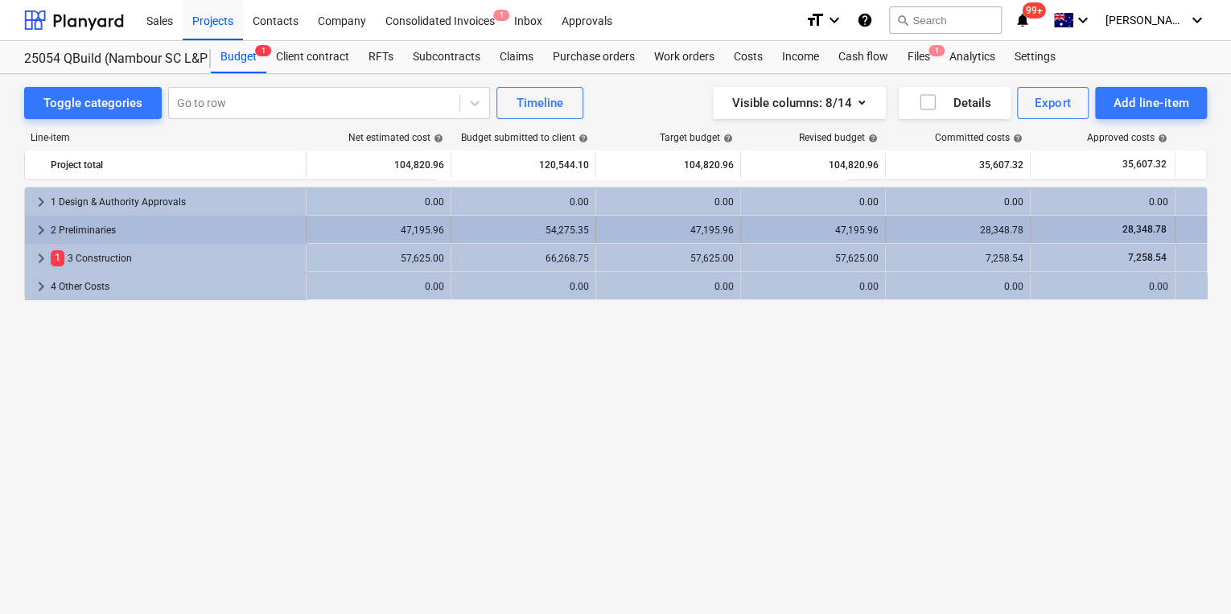
click at [47, 228] on span "keyboard_arrow_right" at bounding box center [40, 229] width 19 height 19
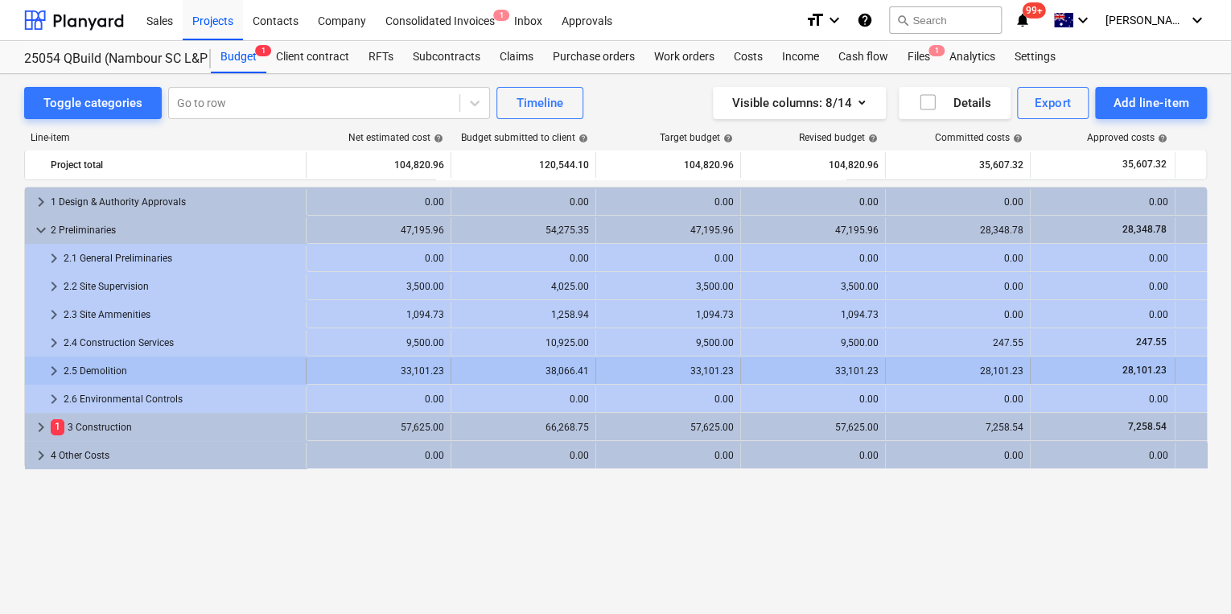
click at [52, 373] on span "keyboard_arrow_right" at bounding box center [53, 370] width 19 height 19
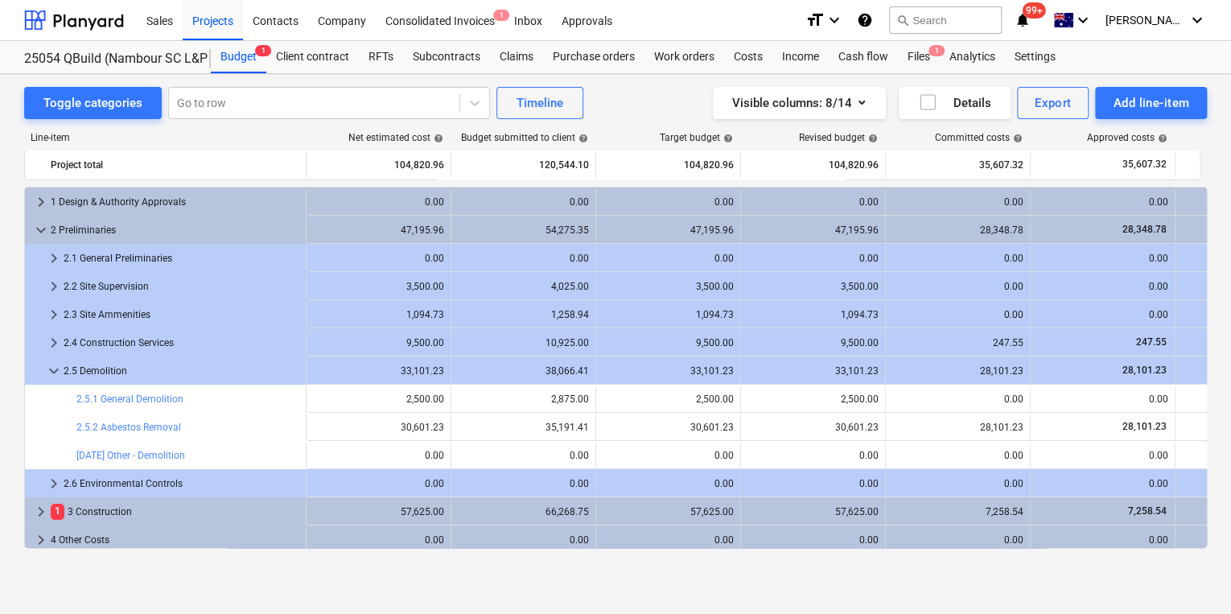
click at [52, 373] on span "keyboard_arrow_down" at bounding box center [53, 370] width 19 height 19
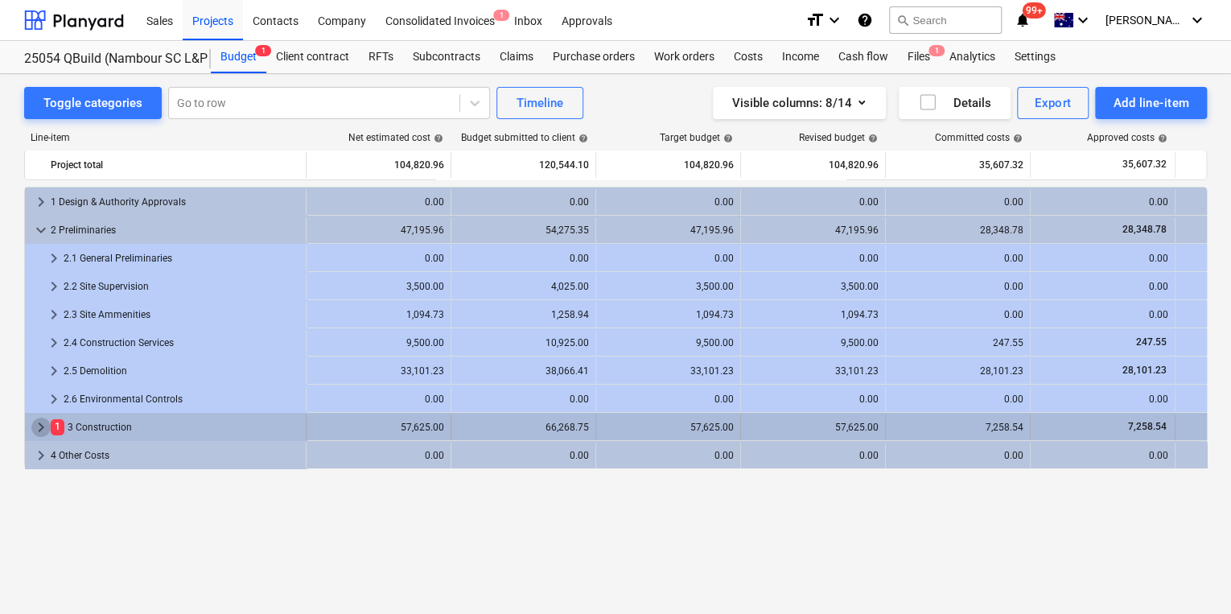
click at [38, 426] on span "keyboard_arrow_right" at bounding box center [40, 427] width 19 height 19
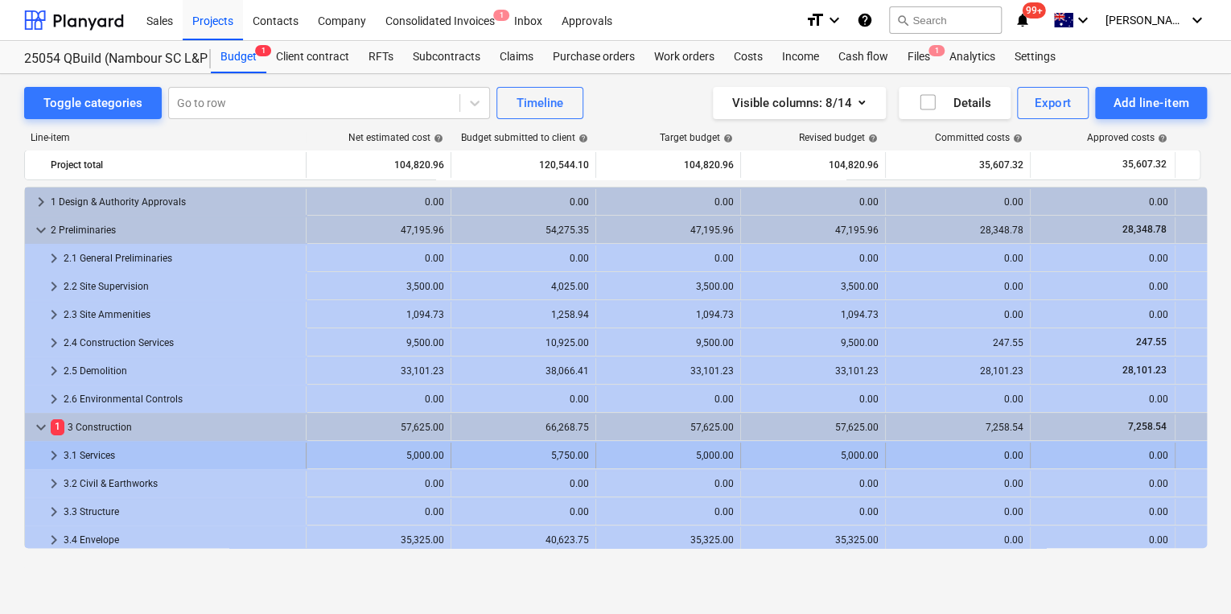
click at [47, 463] on span "keyboard_arrow_right" at bounding box center [53, 455] width 19 height 19
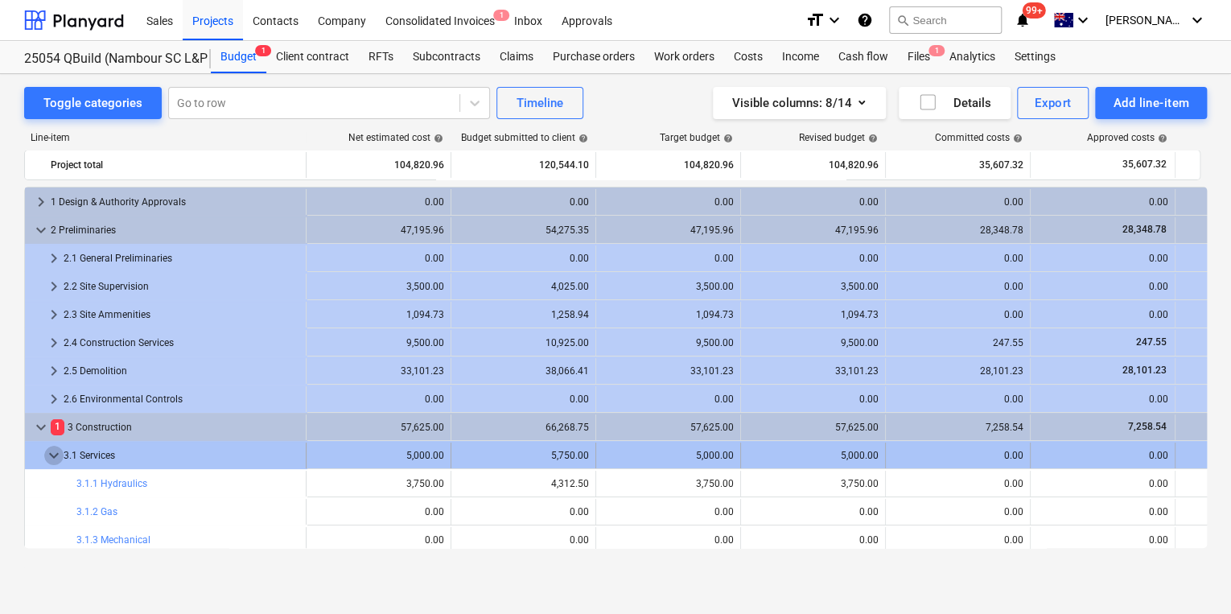
click at [47, 463] on span "keyboard_arrow_down" at bounding box center [53, 455] width 19 height 19
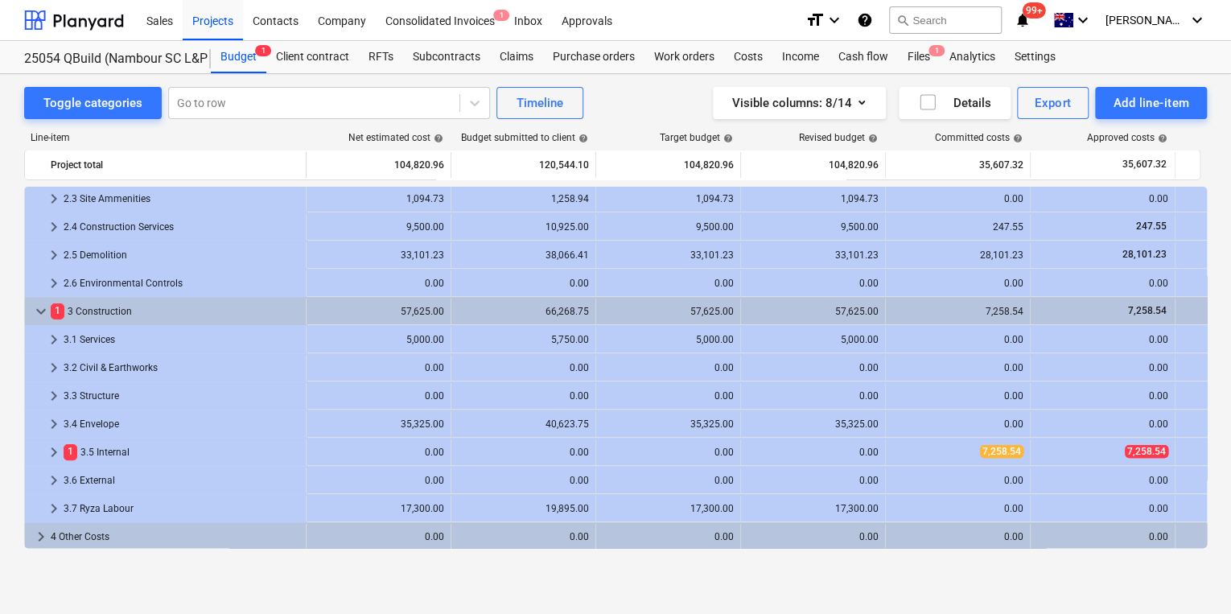
scroll to position [117, 0]
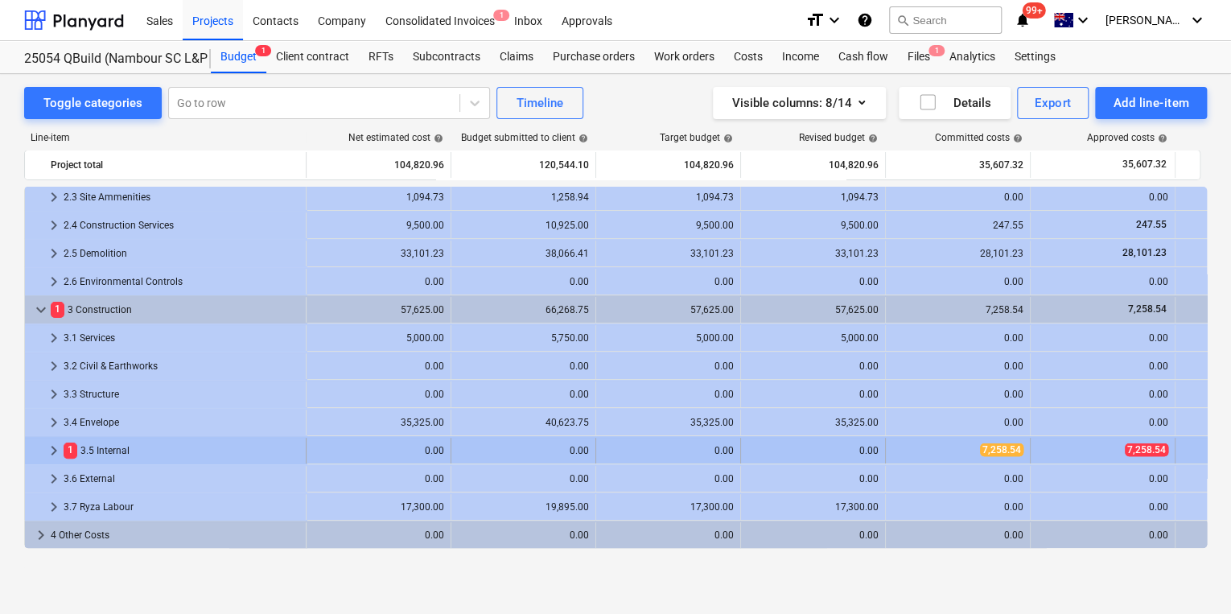
click at [51, 449] on span "keyboard_arrow_right" at bounding box center [53, 450] width 19 height 19
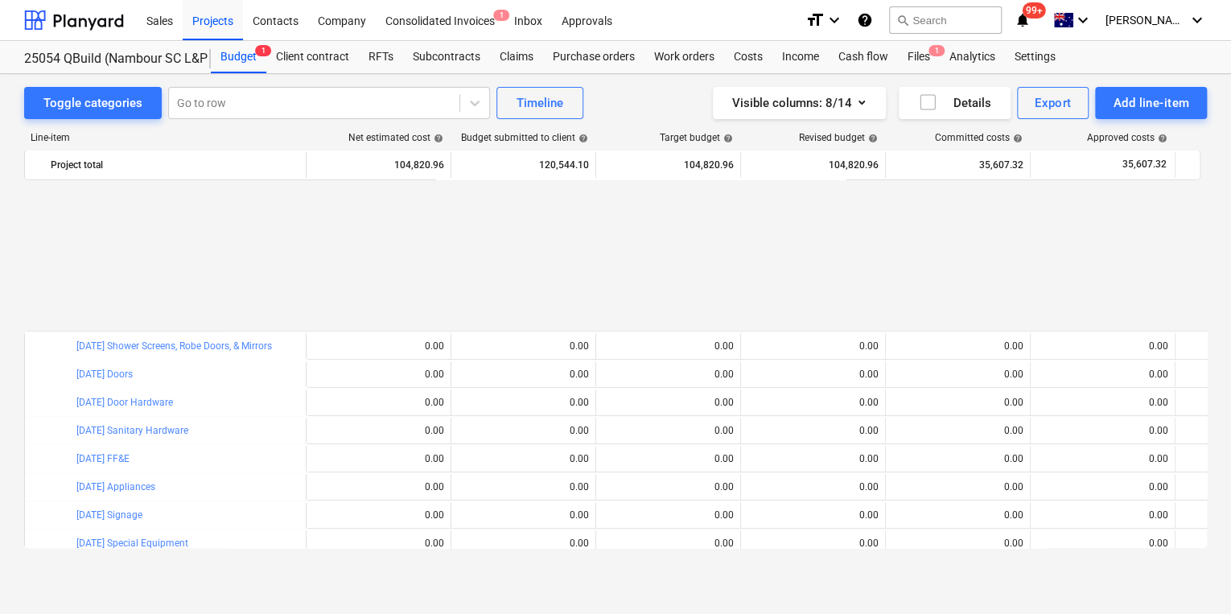
scroll to position [697, 0]
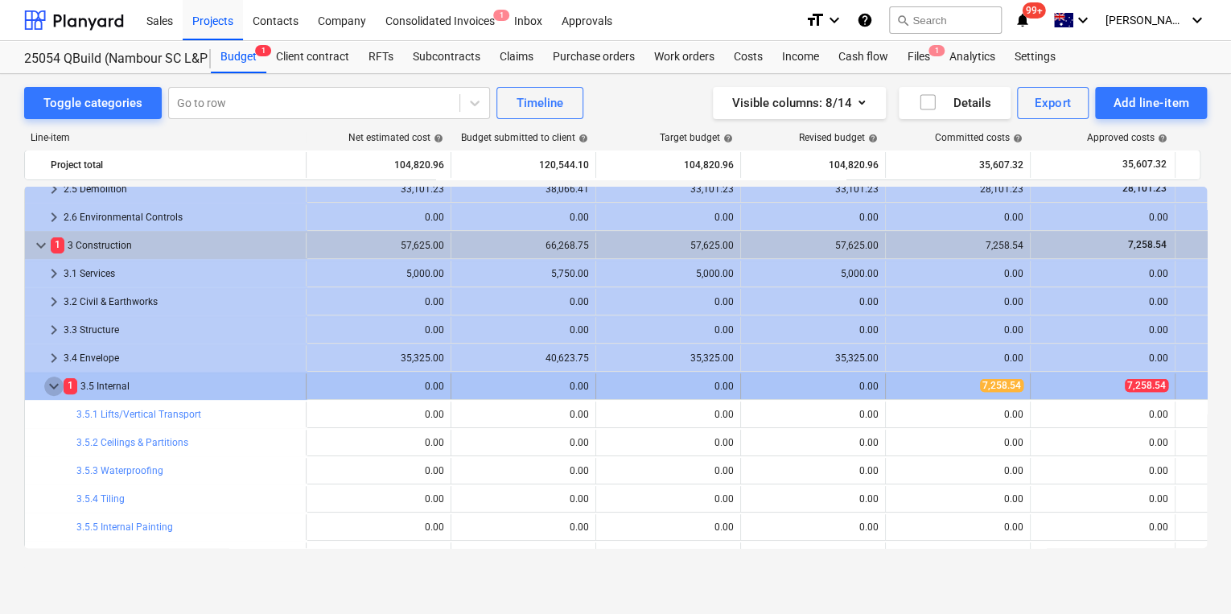
click at [53, 383] on span "keyboard_arrow_down" at bounding box center [53, 385] width 19 height 19
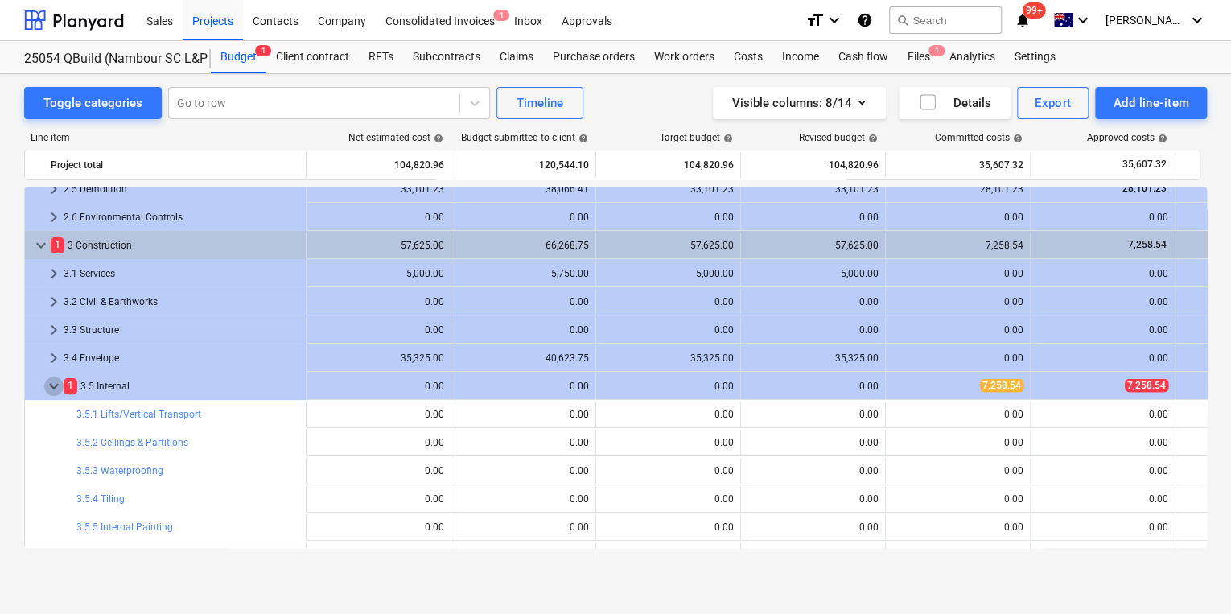
scroll to position [117, 0]
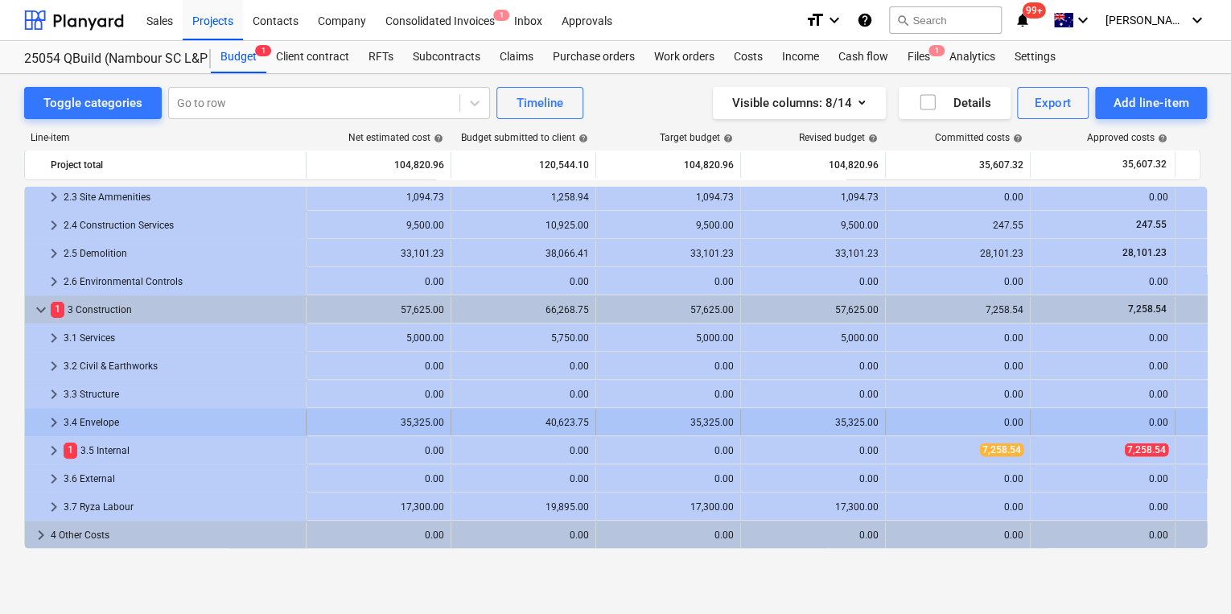
click at [52, 424] on span "keyboard_arrow_right" at bounding box center [53, 422] width 19 height 19
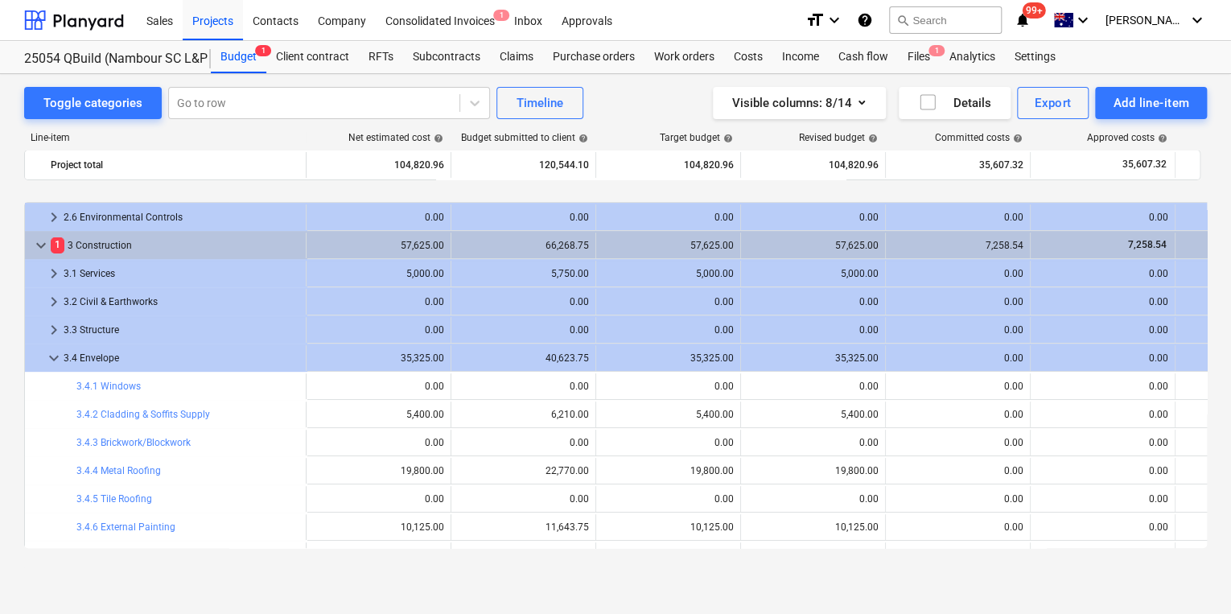
scroll to position [246, 0]
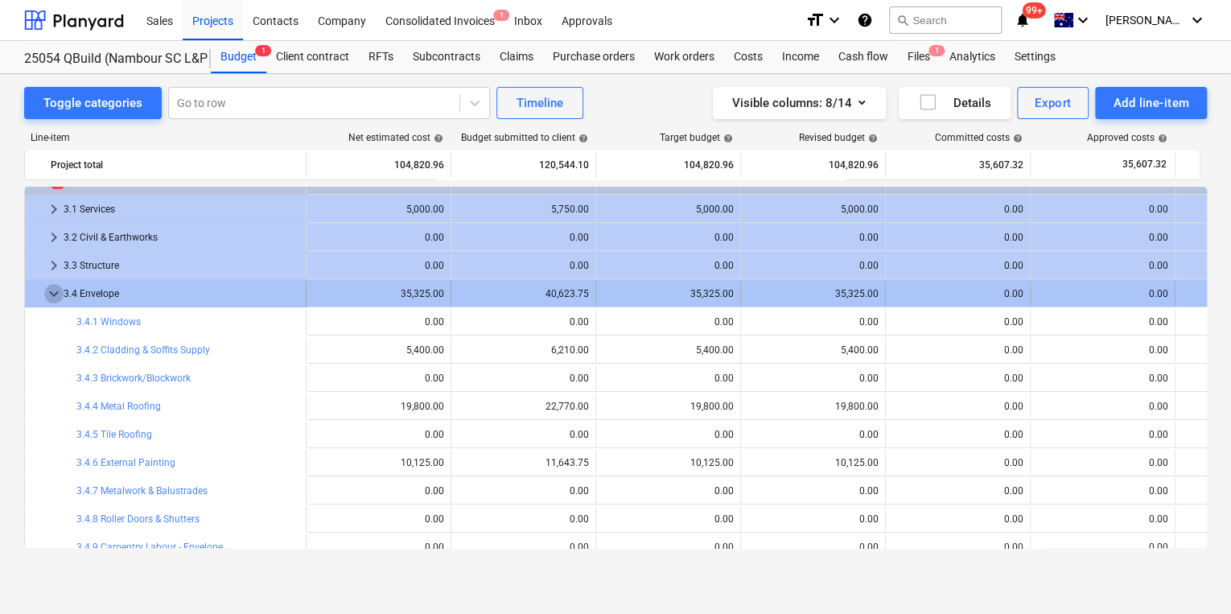
click at [51, 295] on span "keyboard_arrow_down" at bounding box center [53, 293] width 19 height 19
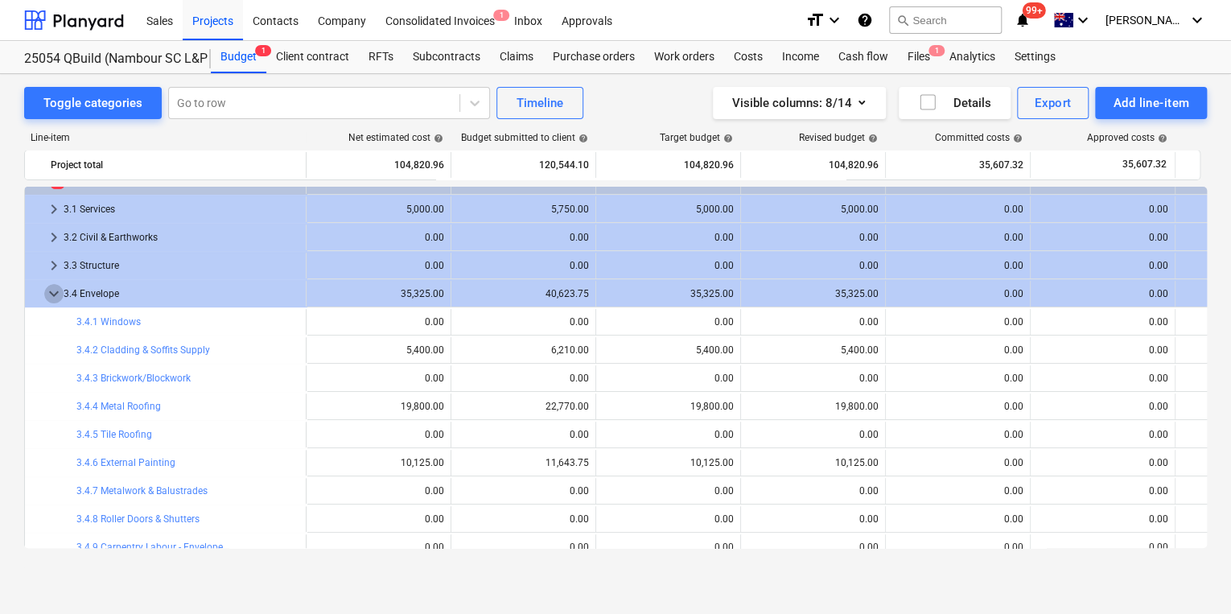
scroll to position [117, 0]
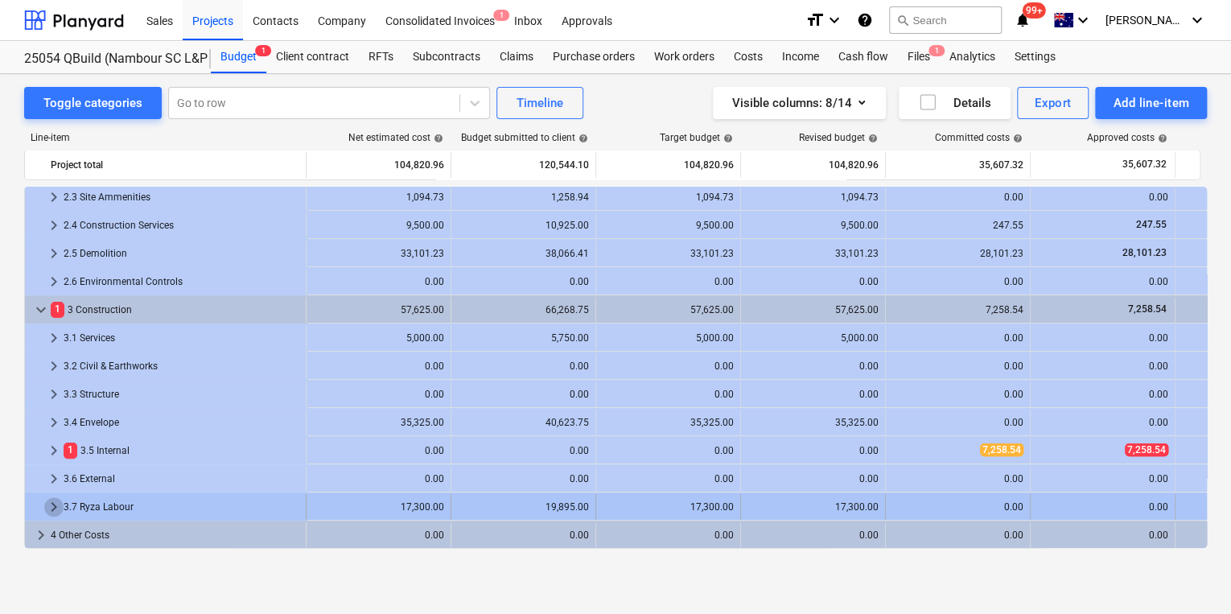
click at [53, 505] on span "keyboard_arrow_right" at bounding box center [53, 506] width 19 height 19
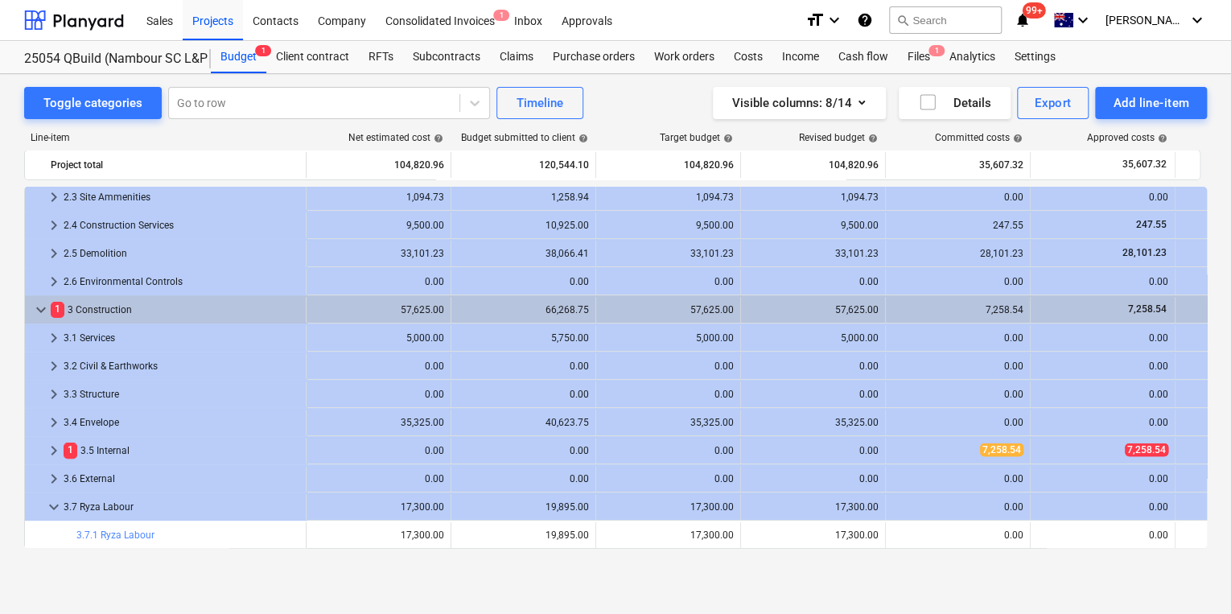
scroll to position [174, 0]
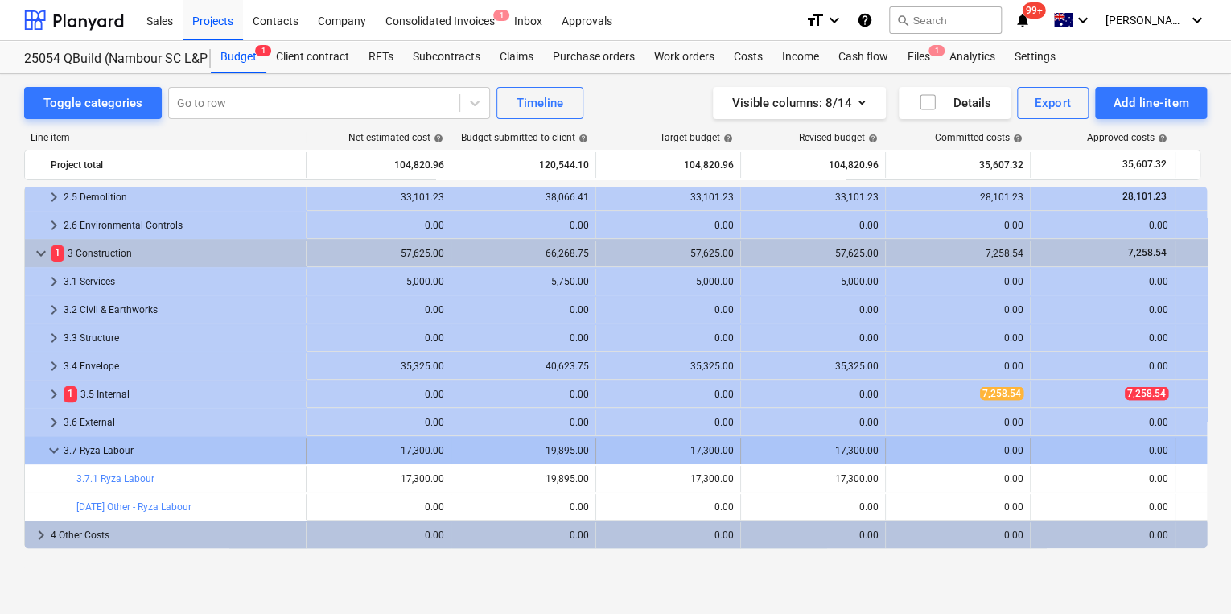
click at [55, 451] on span "keyboard_arrow_down" at bounding box center [53, 450] width 19 height 19
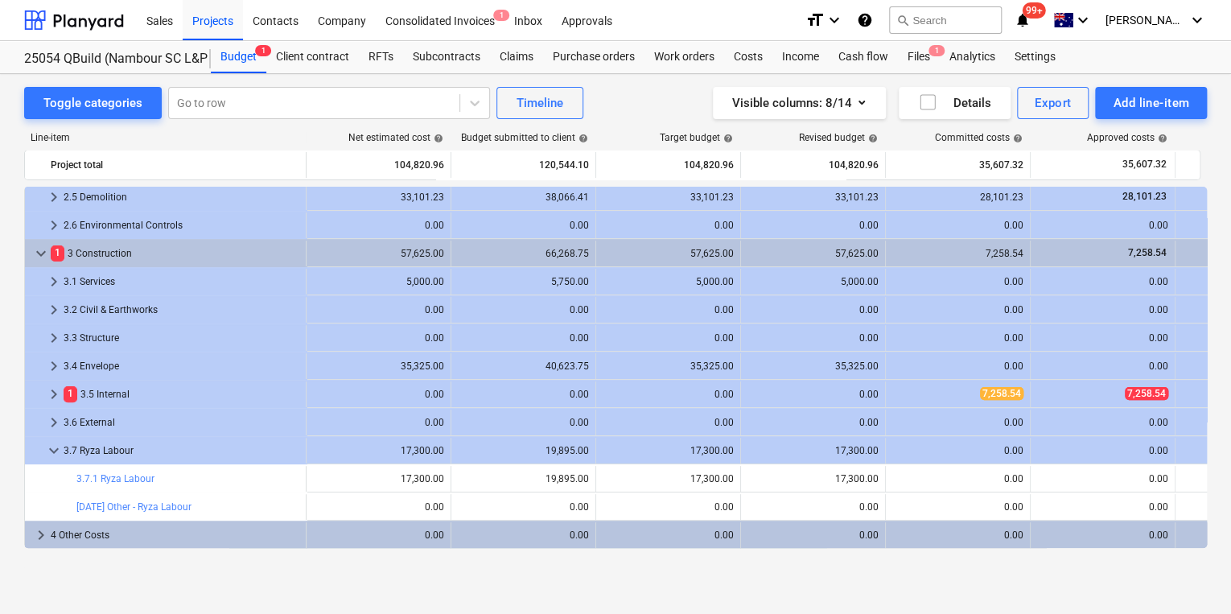
scroll to position [117, 0]
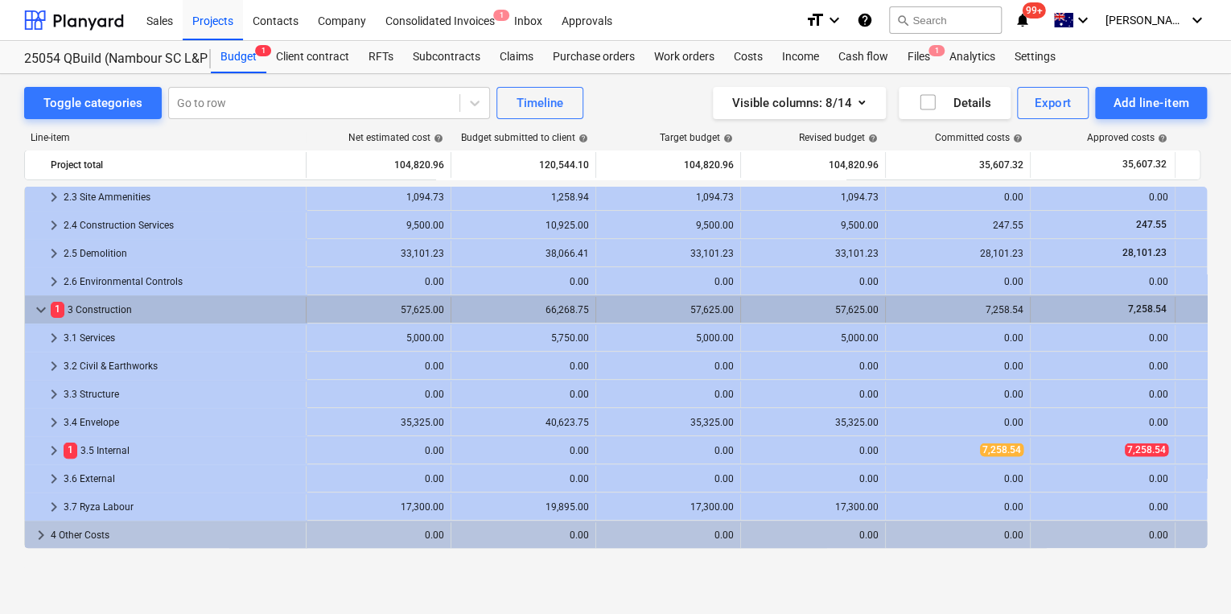
click at [40, 303] on span "keyboard_arrow_down" at bounding box center [40, 309] width 19 height 19
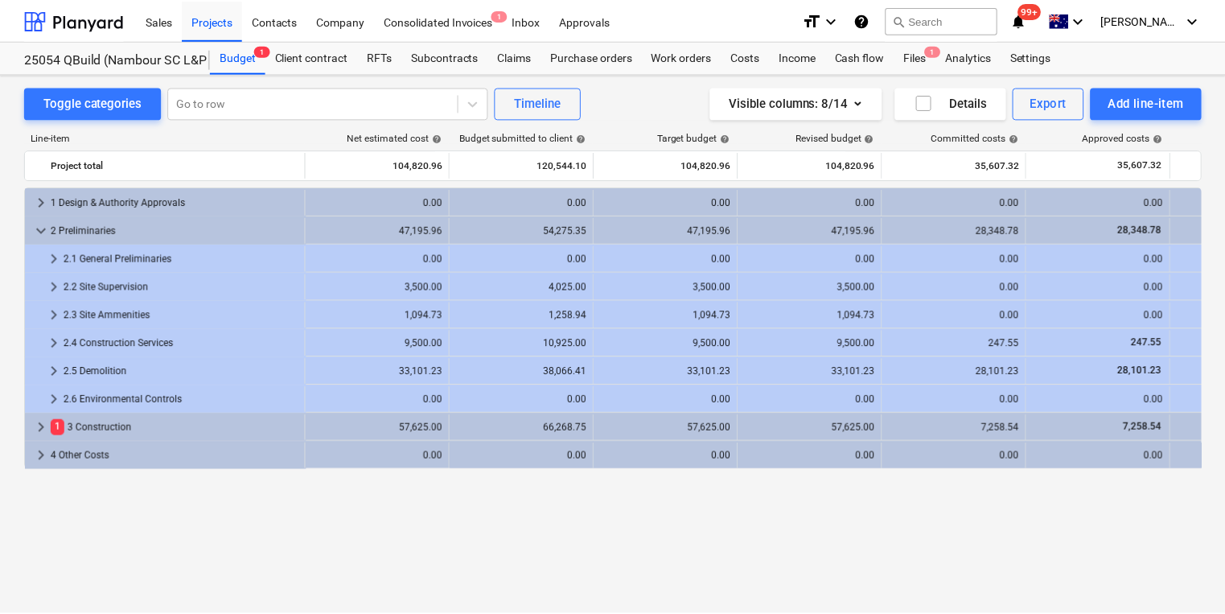
scroll to position [0, 0]
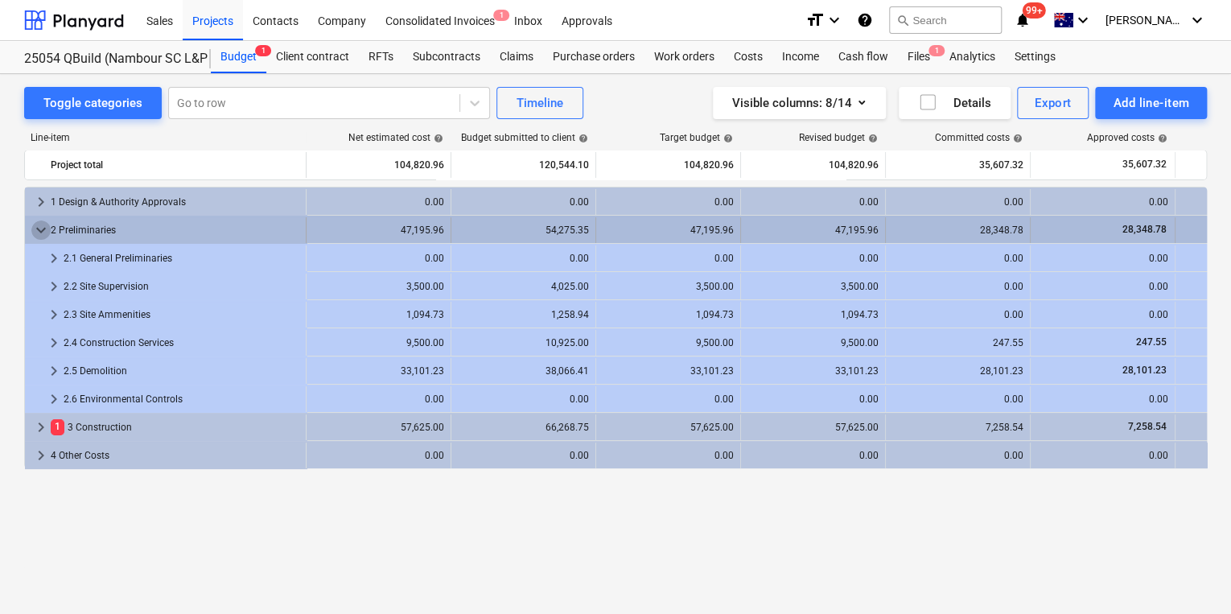
click at [35, 226] on span "keyboard_arrow_down" at bounding box center [40, 229] width 19 height 19
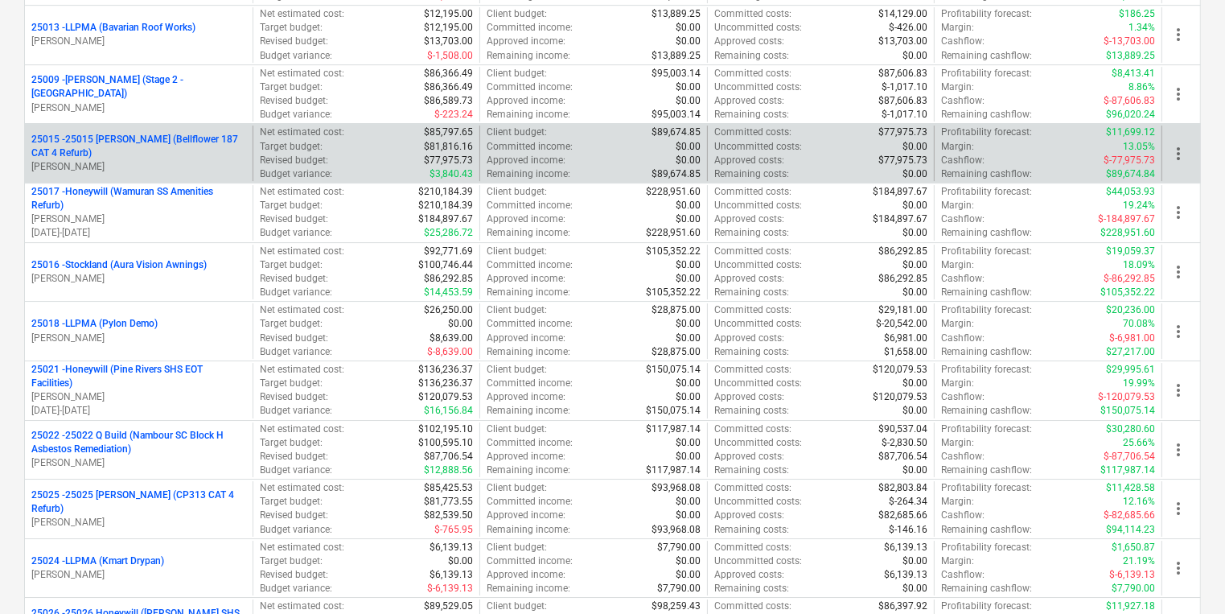
scroll to position [5268, 0]
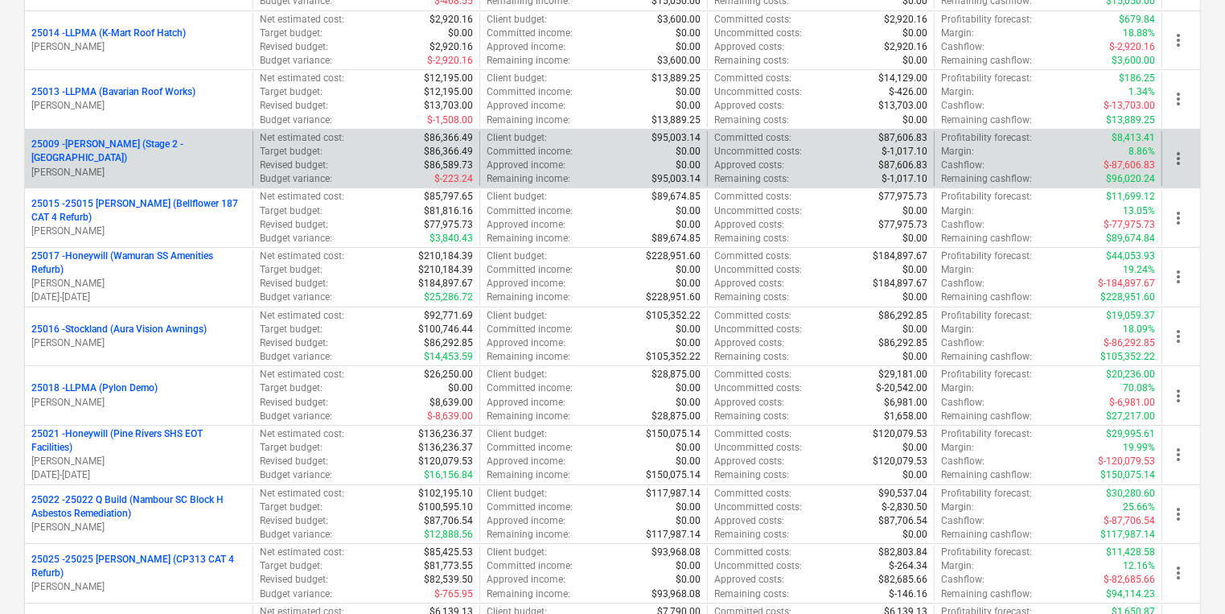
click at [151, 138] on p "25009 - Ross Bracher (Stage 2 - Khancoban)" at bounding box center [138, 151] width 215 height 27
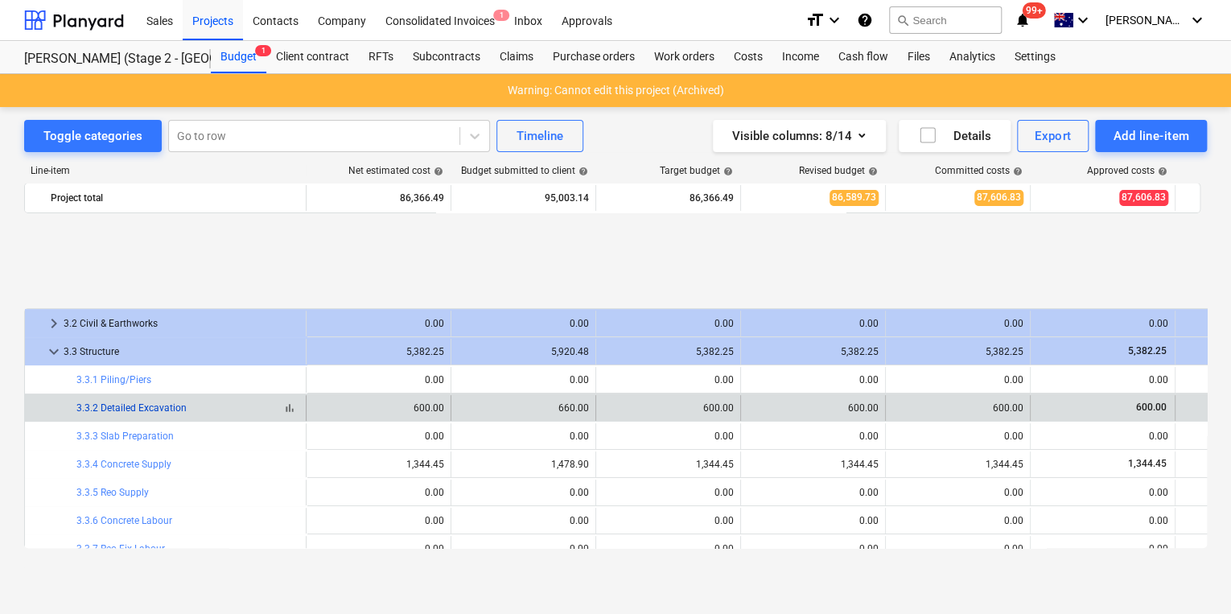
scroll to position [322, 0]
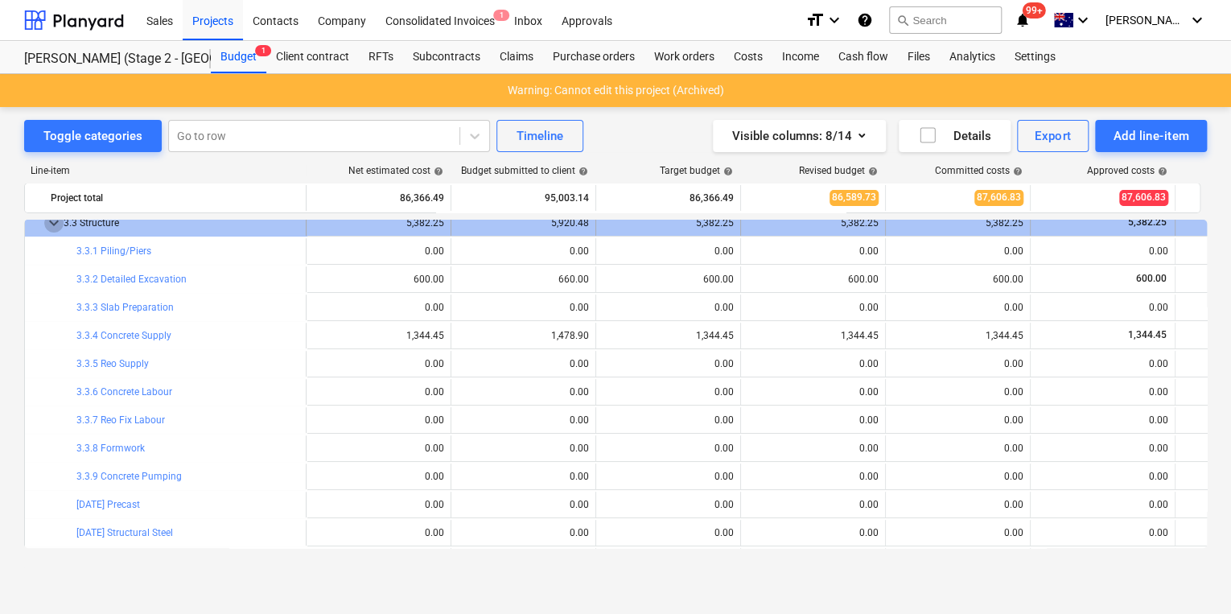
click at [54, 224] on span "keyboard_arrow_down" at bounding box center [53, 222] width 19 height 19
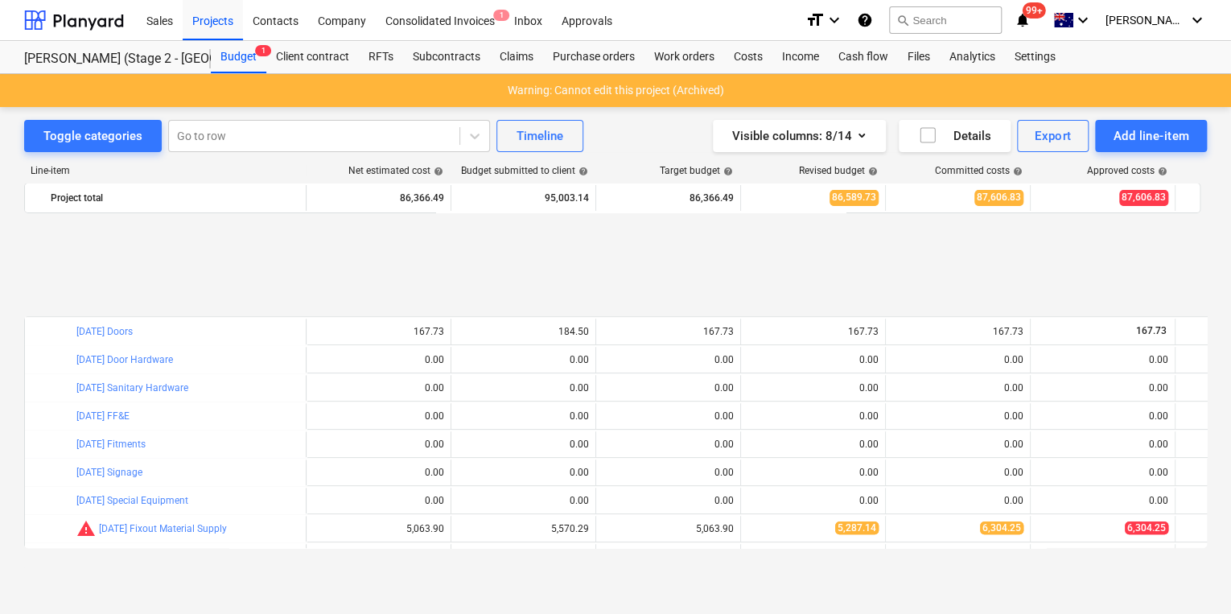
scroll to position [742, 0]
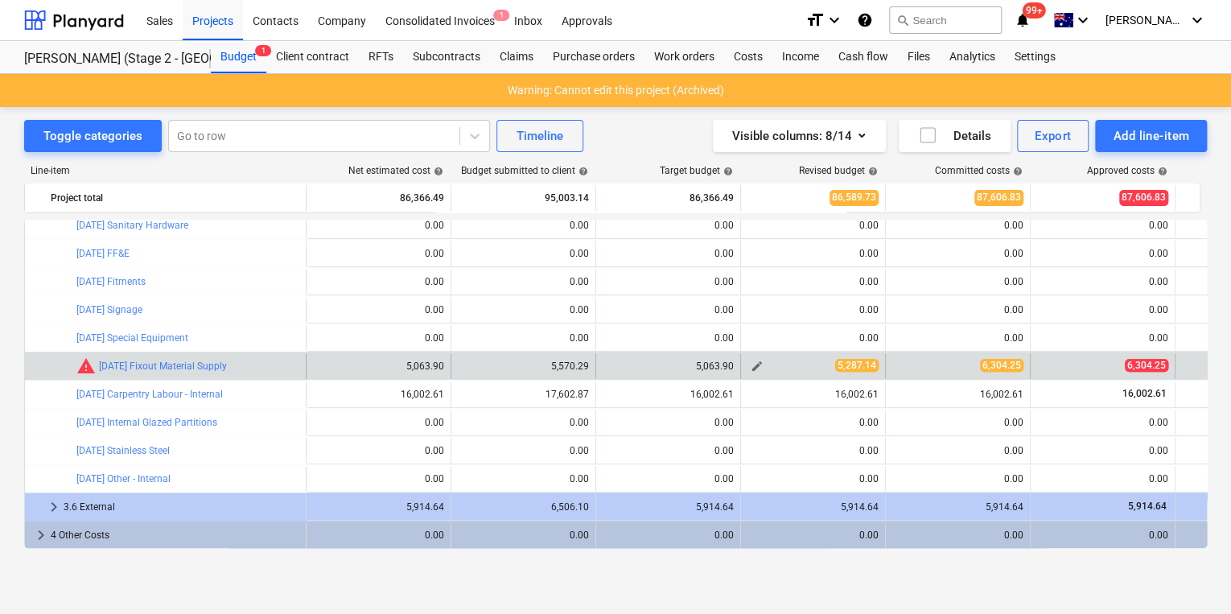
click at [756, 367] on span "edit" at bounding box center [757, 366] width 13 height 13
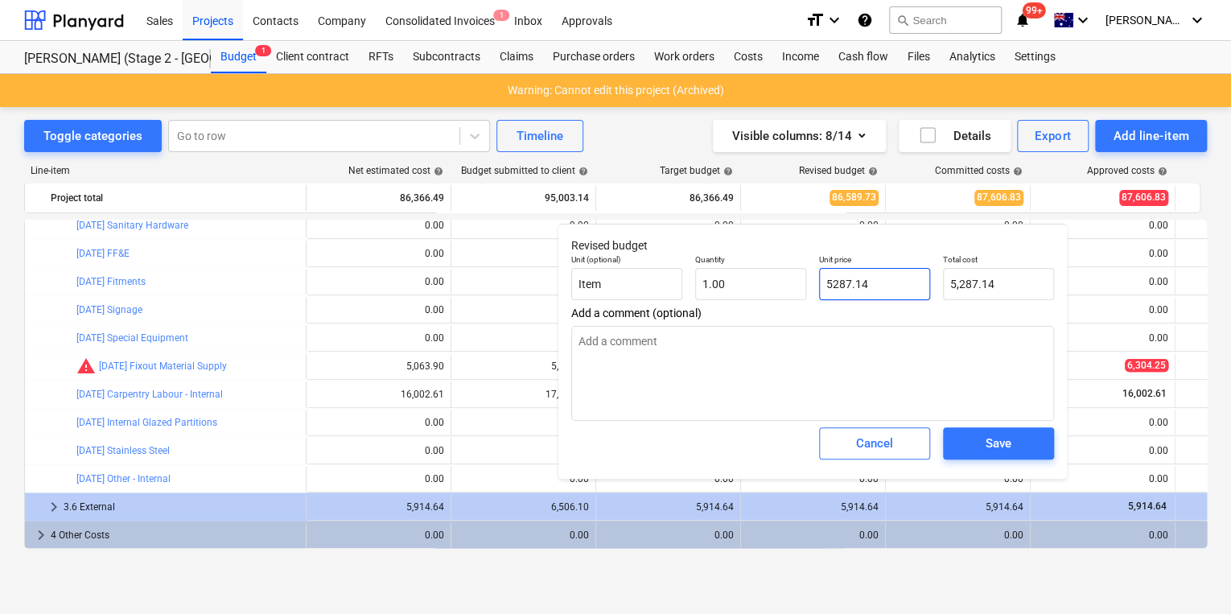
drag, startPoint x: 870, startPoint y: 282, endPoint x: 590, endPoint y: 246, distance: 281.4
click at [634, 253] on div "Unit (optional) Item Quantity 1.00 Unit price 5287.14 Total cost 5,287.14" at bounding box center [813, 277] width 496 height 59
click at [1009, 446] on div "Save" at bounding box center [998, 443] width 26 height 21
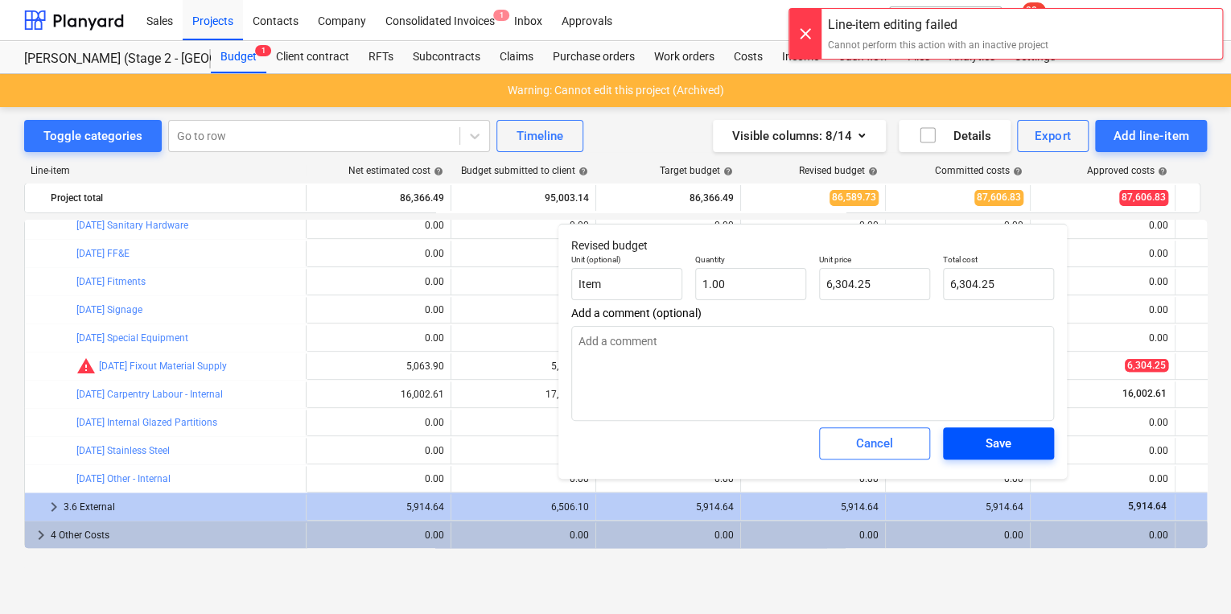
click at [967, 438] on span "Save" at bounding box center [998, 443] width 72 height 21
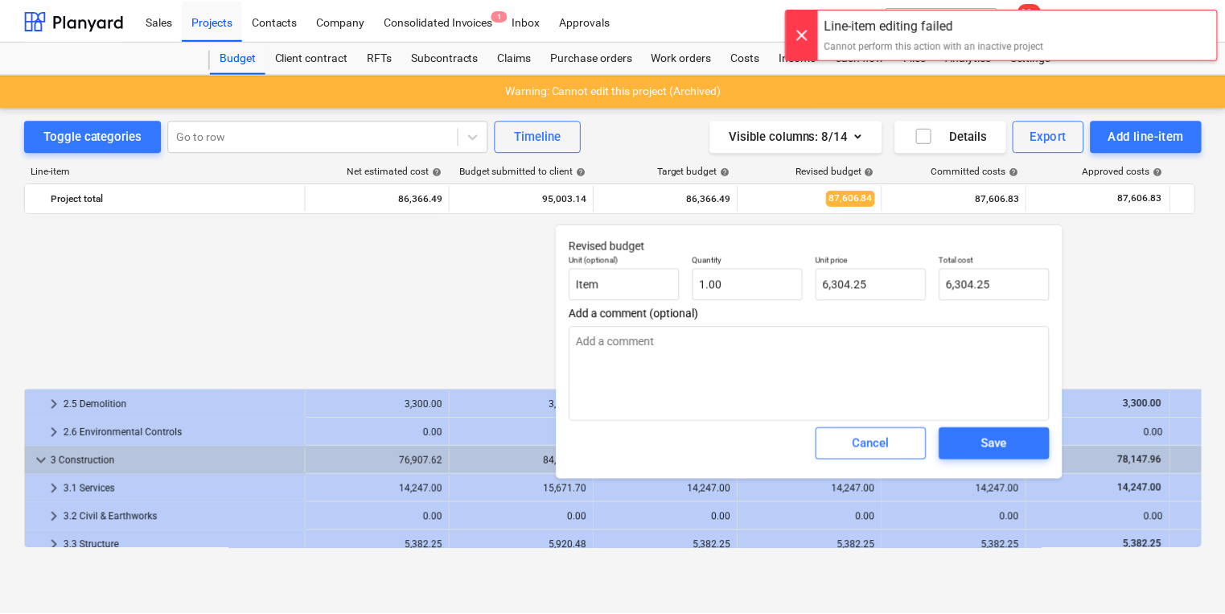
scroll to position [742, 0]
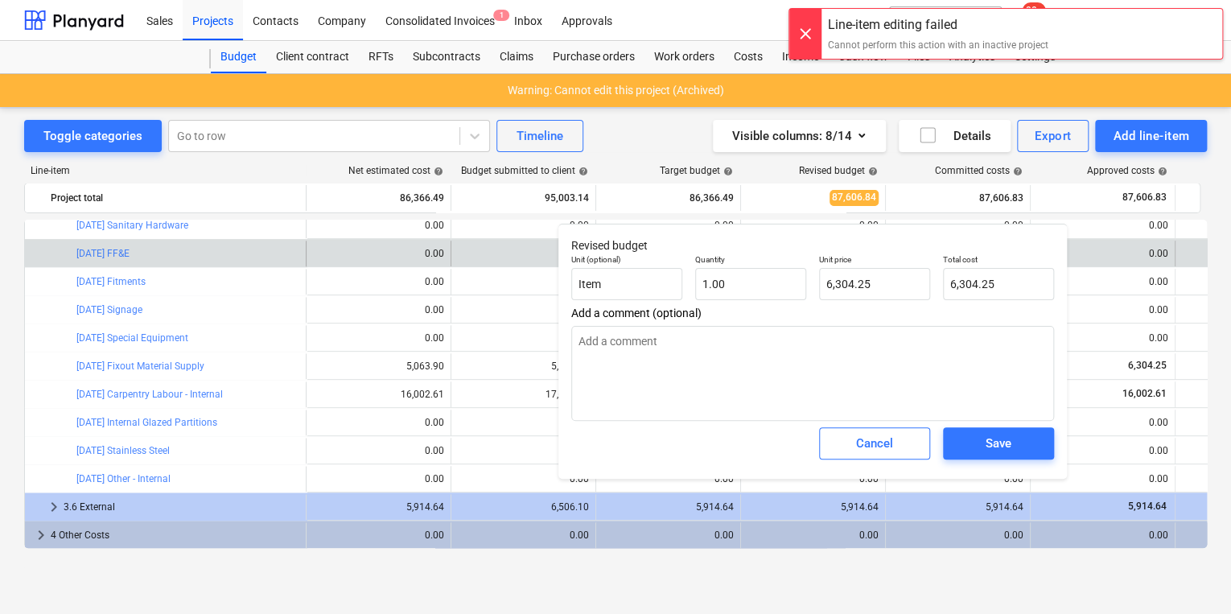
click at [318, 264] on div "edit 0.00" at bounding box center [378, 254] width 131 height 26
type textarea "x"
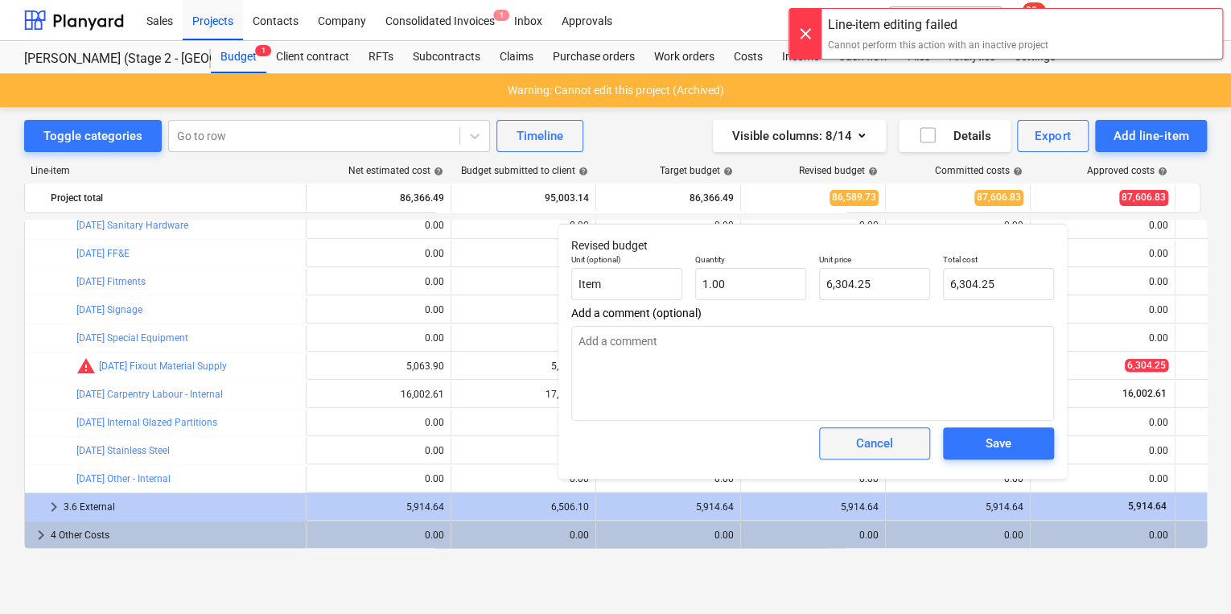
click at [885, 442] on div "Cancel" at bounding box center [874, 443] width 37 height 21
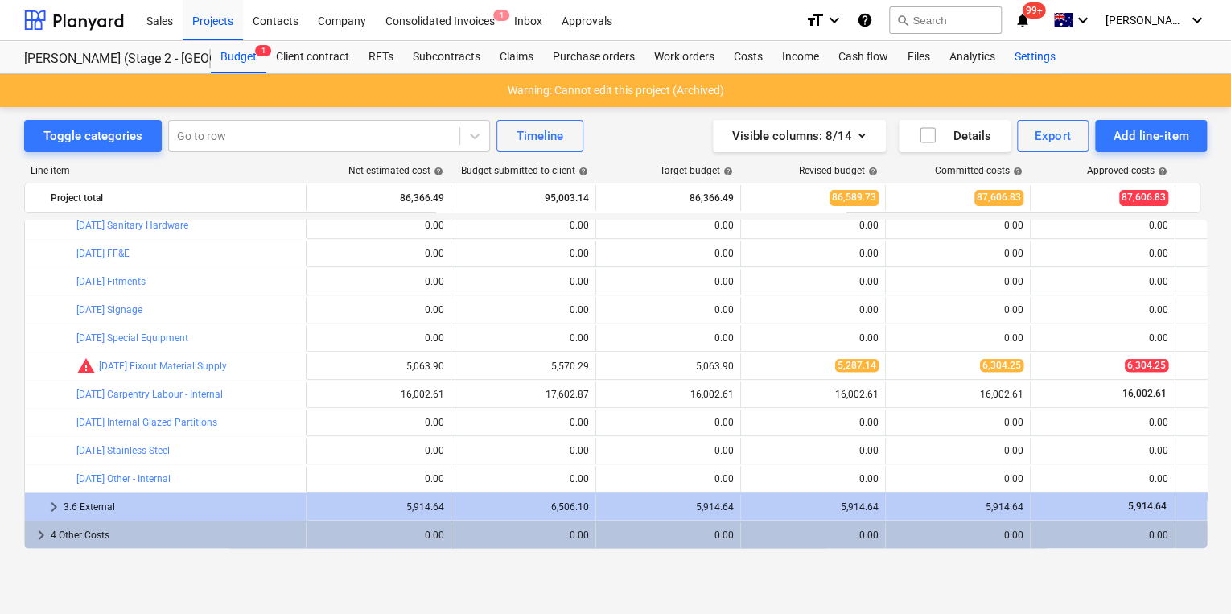
click at [1039, 51] on div "Settings" at bounding box center [1035, 57] width 60 height 32
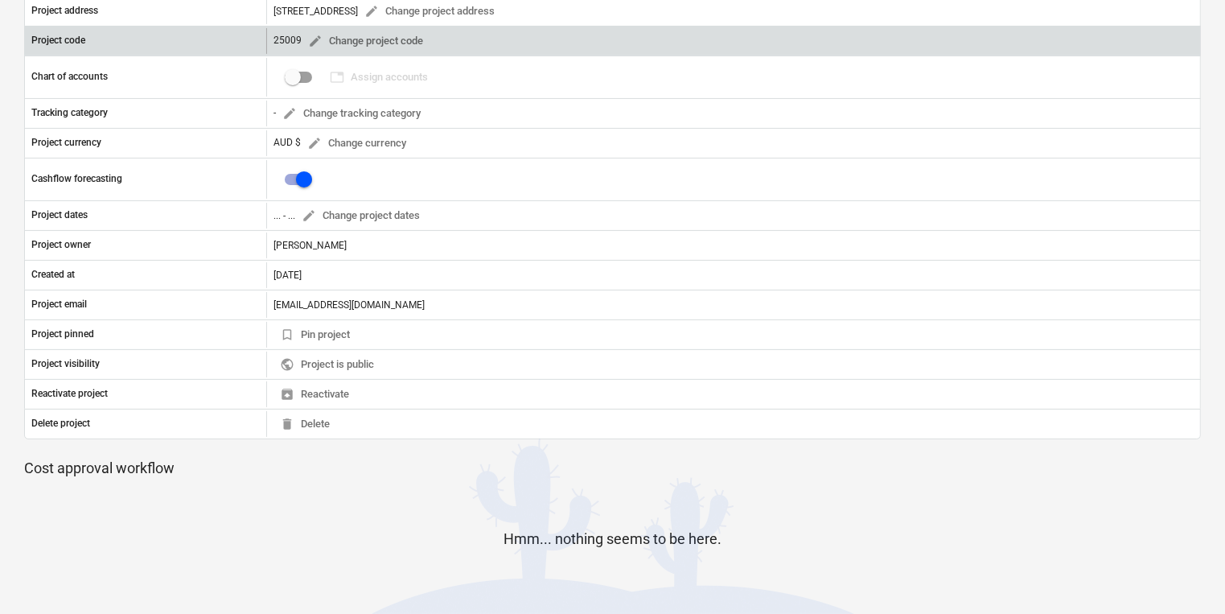
scroll to position [64, 0]
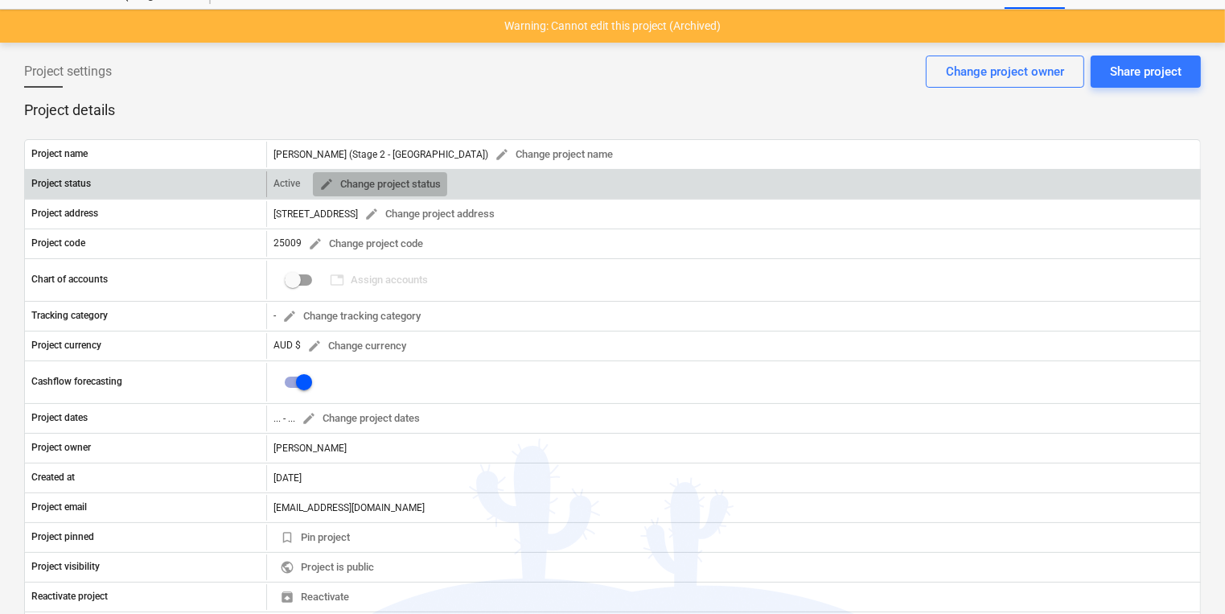
click at [360, 180] on span "edit Change project status" at bounding box center [379, 184] width 121 height 19
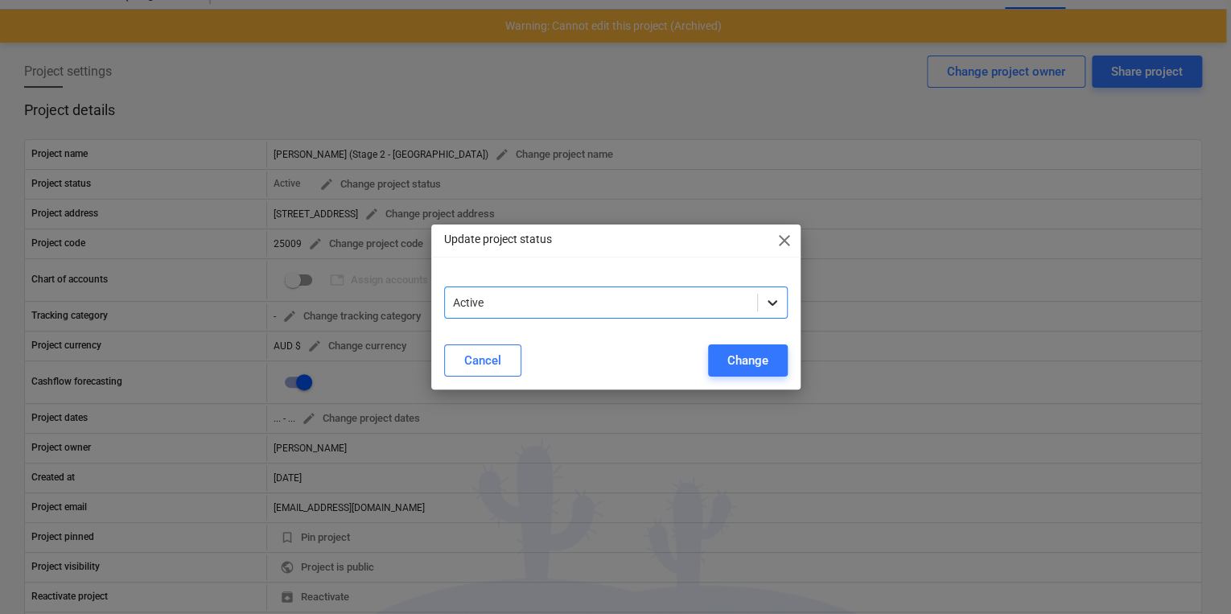
click at [777, 302] on icon at bounding box center [772, 302] width 16 height 16
click at [788, 241] on span "close" at bounding box center [784, 240] width 19 height 19
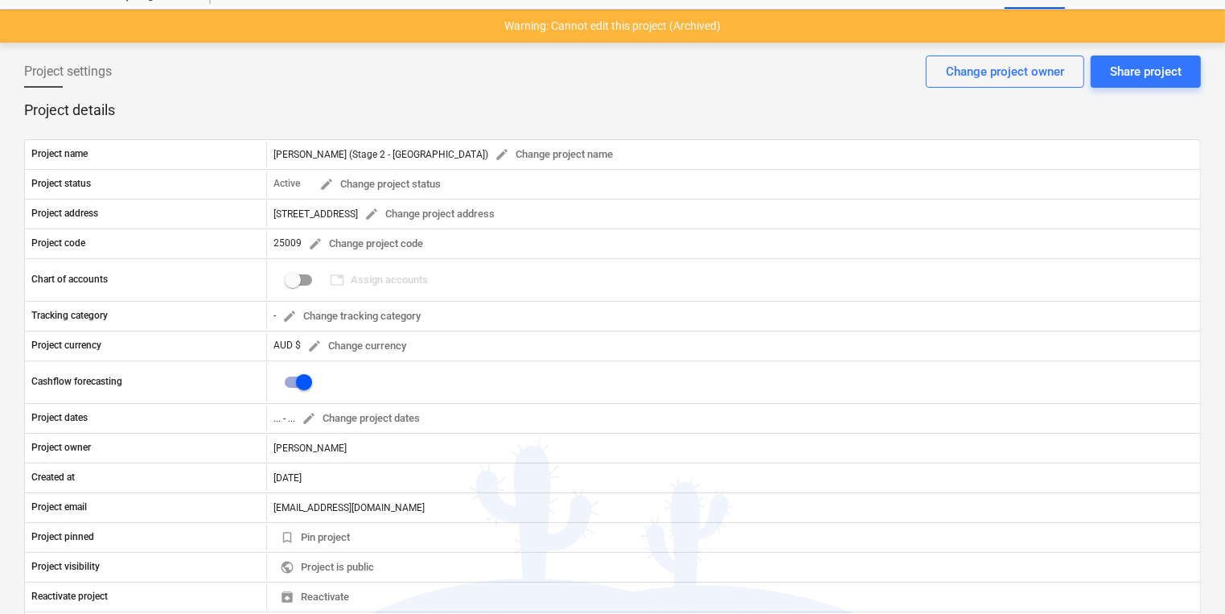
scroll to position [0, 0]
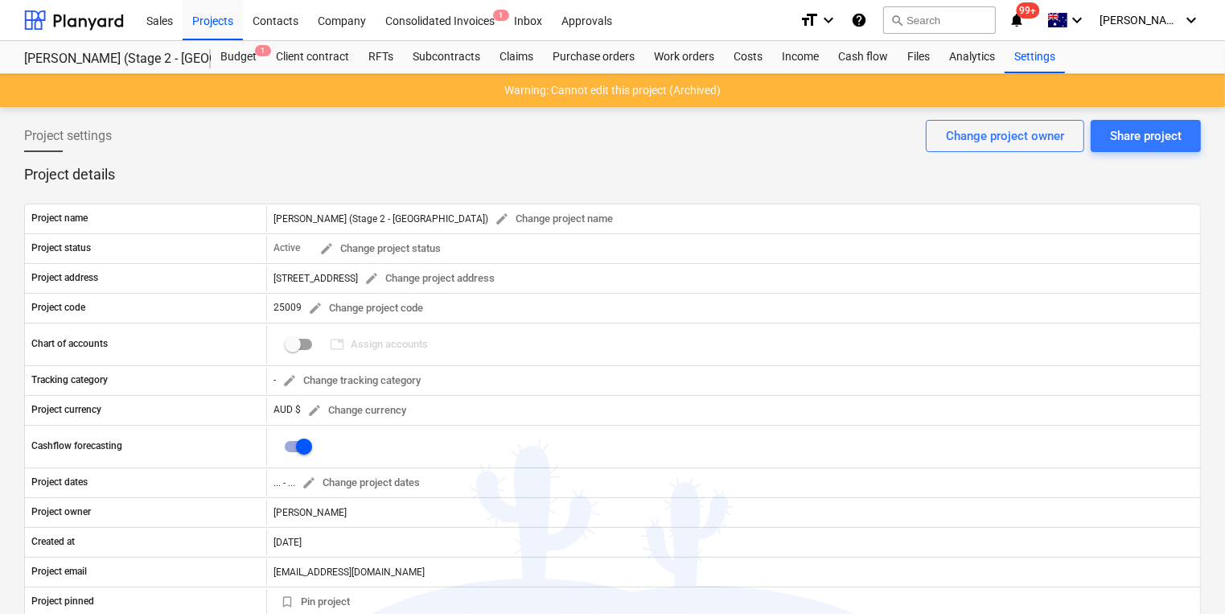
click at [633, 93] on p "Warning: Cannot edit this project (Archived)" at bounding box center [612, 90] width 216 height 17
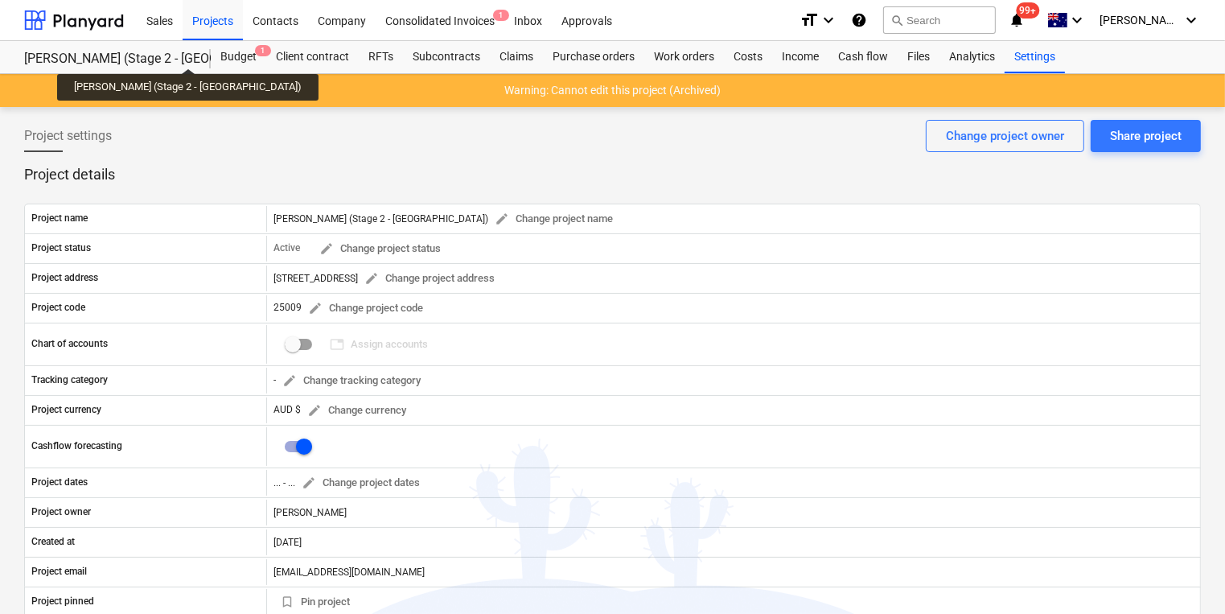
click at [158, 54] on div "[PERSON_NAME] (Stage 2 - [GEOGRAPHIC_DATA])" at bounding box center [107, 59] width 167 height 17
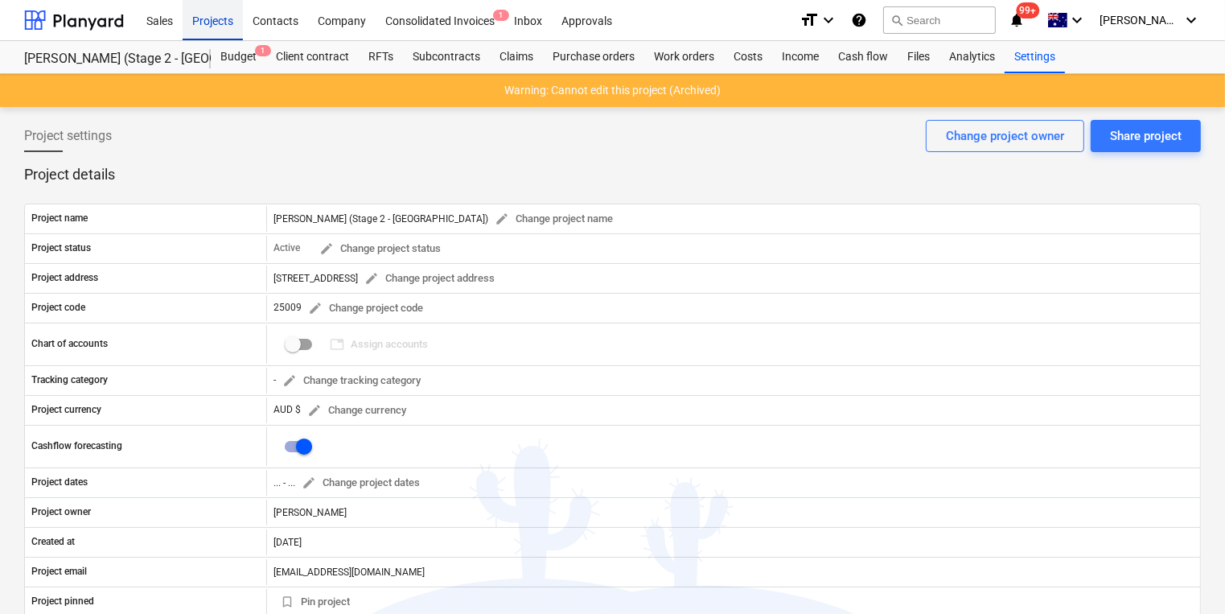
click at [212, 19] on div "Projects" at bounding box center [213, 19] width 60 height 41
